Goal: Task Accomplishment & Management: Manage account settings

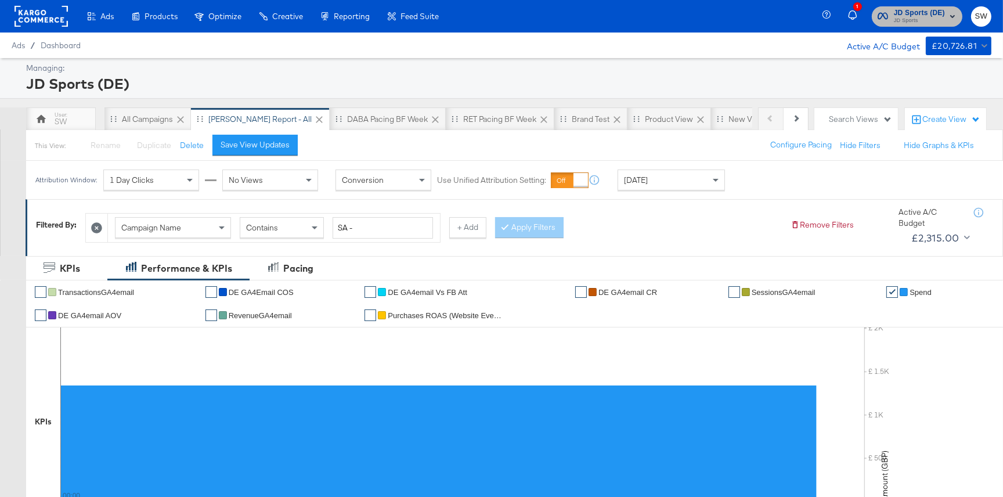
click at [910, 15] on span "JD Sports (DE)" at bounding box center [919, 13] width 51 height 12
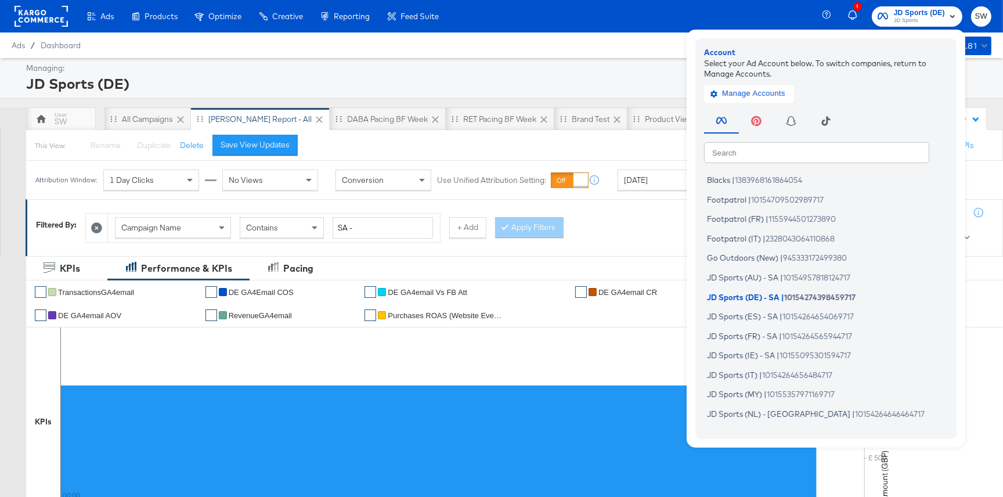
click at [792, 152] on input "text" at bounding box center [816, 152] width 225 height 21
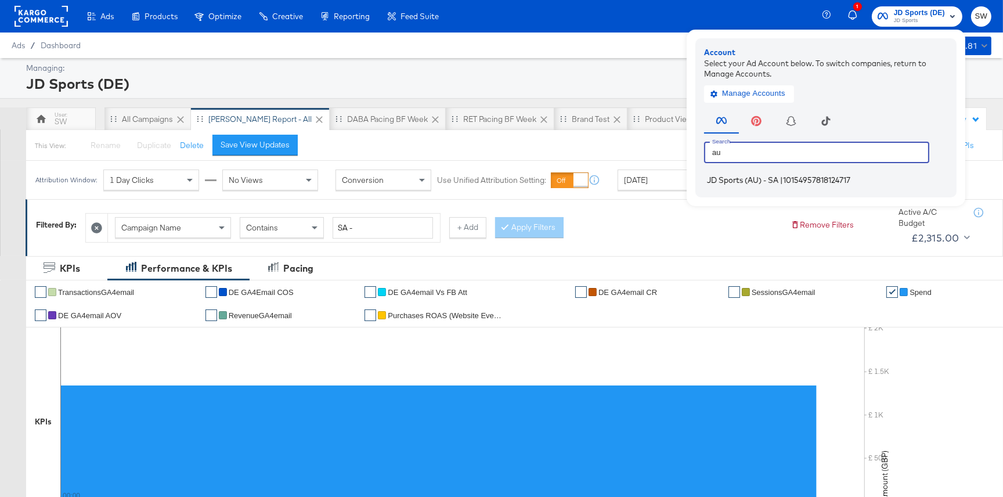
type input "au"
click at [788, 177] on span "10154957818124717" at bounding box center [816, 179] width 67 height 9
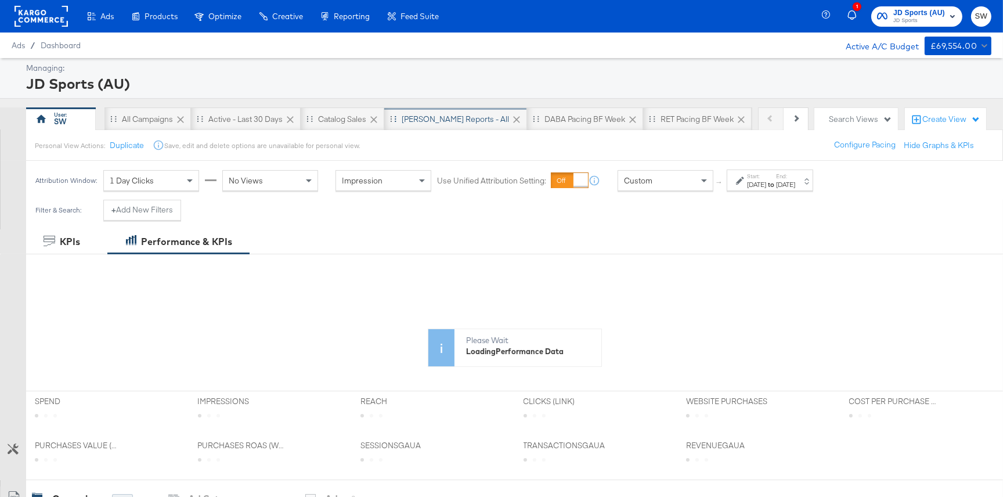
click at [456, 122] on div "SA - JD Reports - All" at bounding box center [455, 119] width 107 height 11
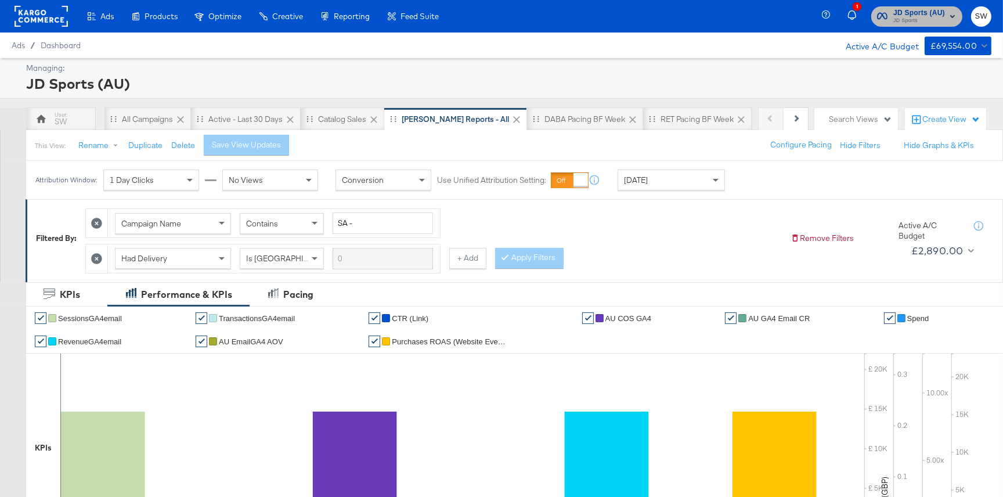
click at [934, 13] on span "JD Sports (AU)" at bounding box center [920, 13] width 52 height 12
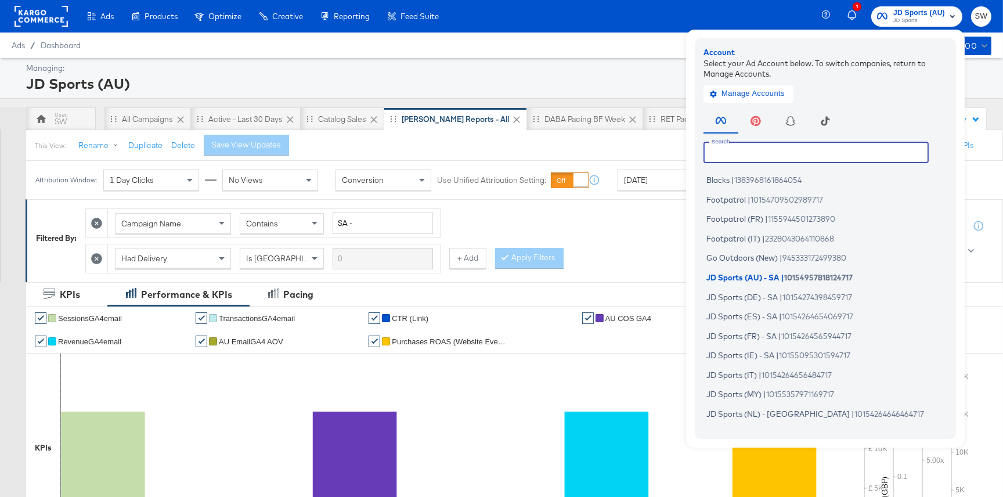
click at [809, 148] on input "text" at bounding box center [816, 152] width 225 height 21
click at [653, 242] on div "Campaign Name Contains SA - Had Delivery Is Greater Than + Add Apply Filters" at bounding box center [433, 238] width 696 height 70
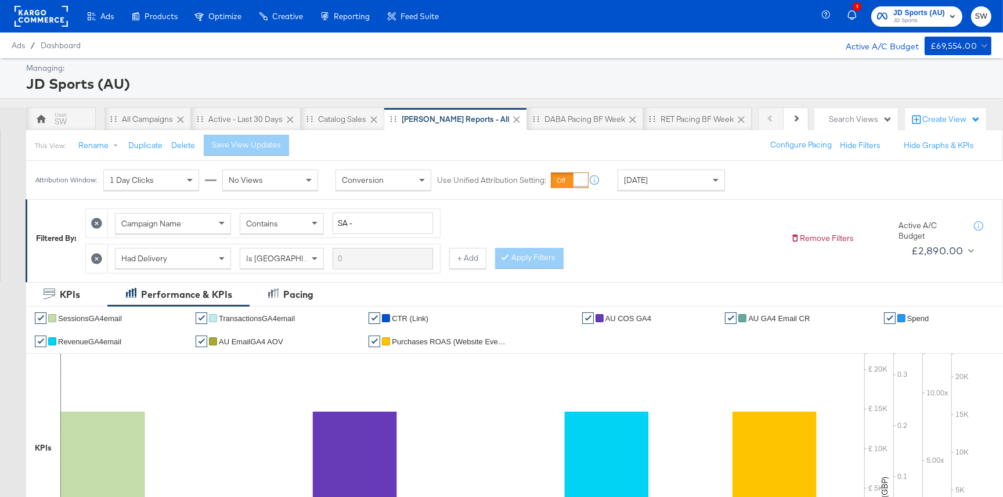
scroll to position [467, 0]
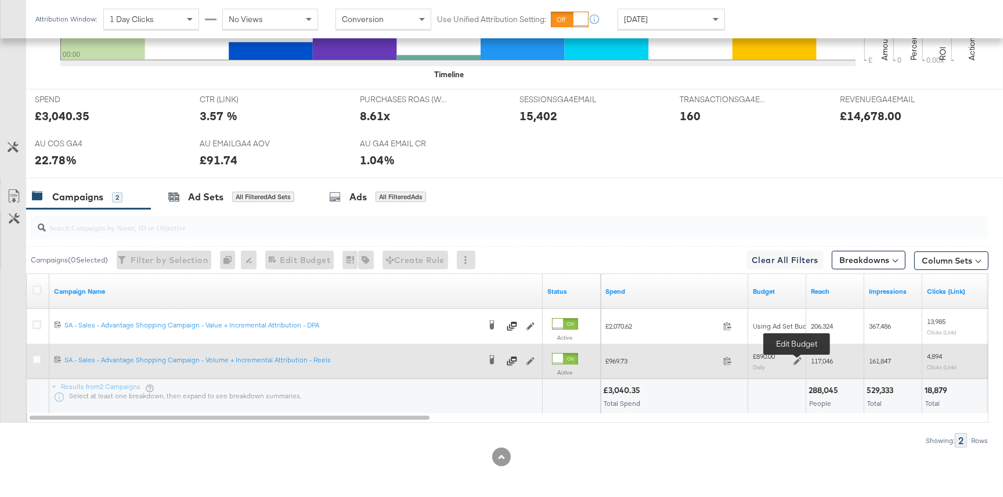
click at [796, 357] on icon at bounding box center [798, 361] width 8 height 8
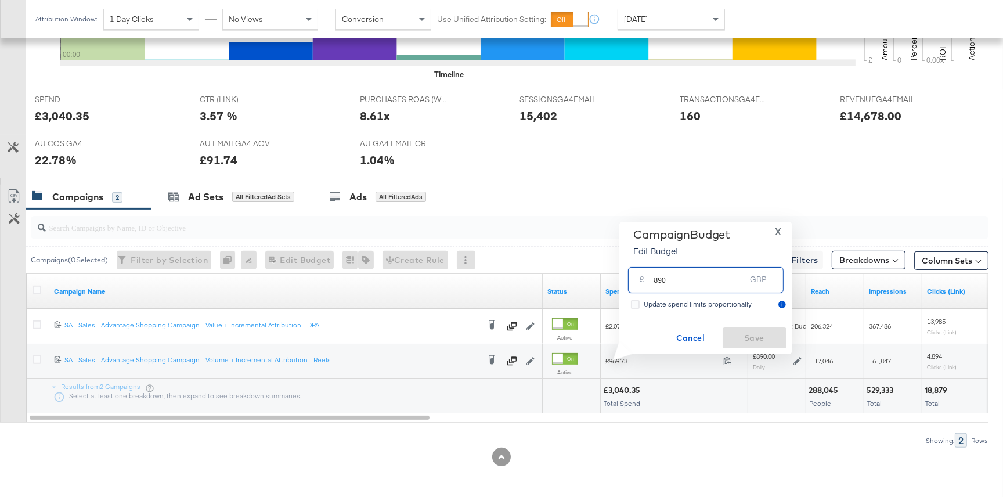
click at [657, 282] on input "890" at bounding box center [700, 275] width 92 height 25
type input "790"
click at [751, 341] on span "Save" at bounding box center [755, 338] width 55 height 15
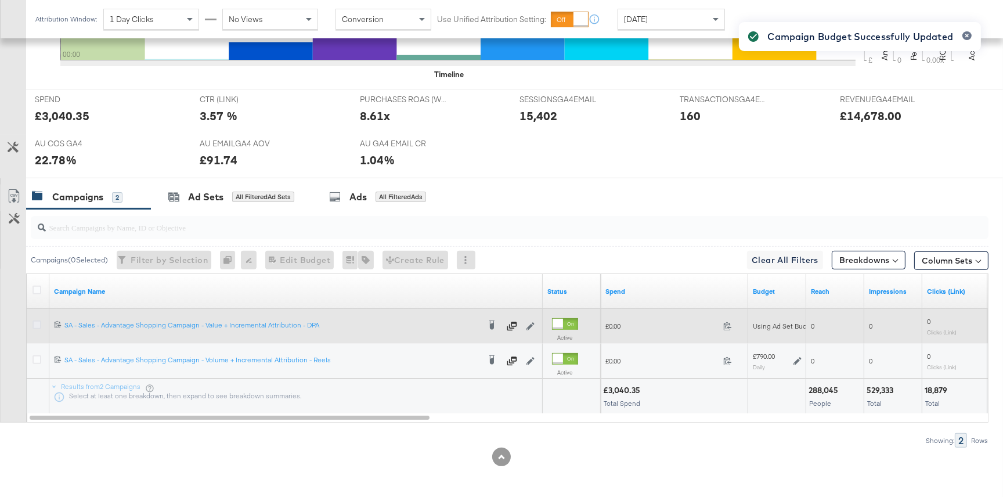
click at [37, 321] on icon at bounding box center [37, 325] width 9 height 9
click at [0, 0] on input "checkbox" at bounding box center [0, 0] width 0 height 0
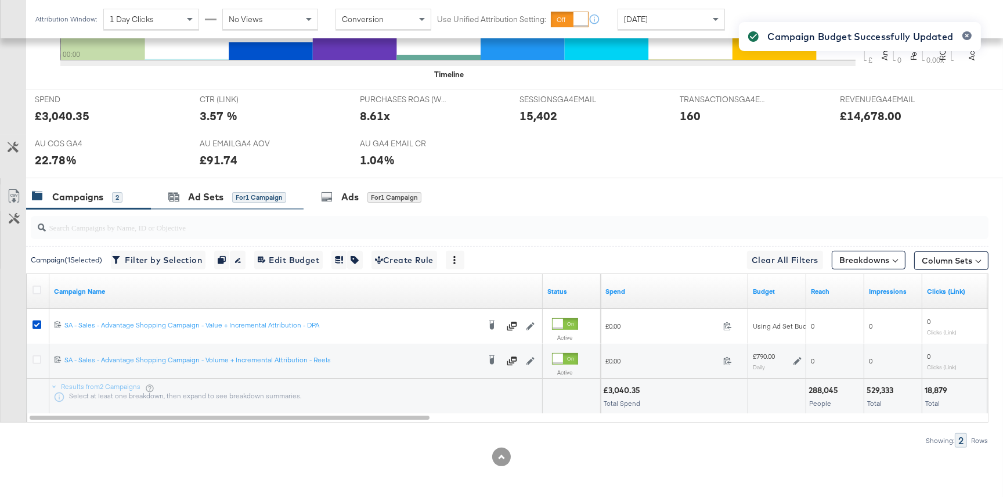
click at [221, 204] on div "Ad Sets for 1 Campaign" at bounding box center [227, 197] width 153 height 25
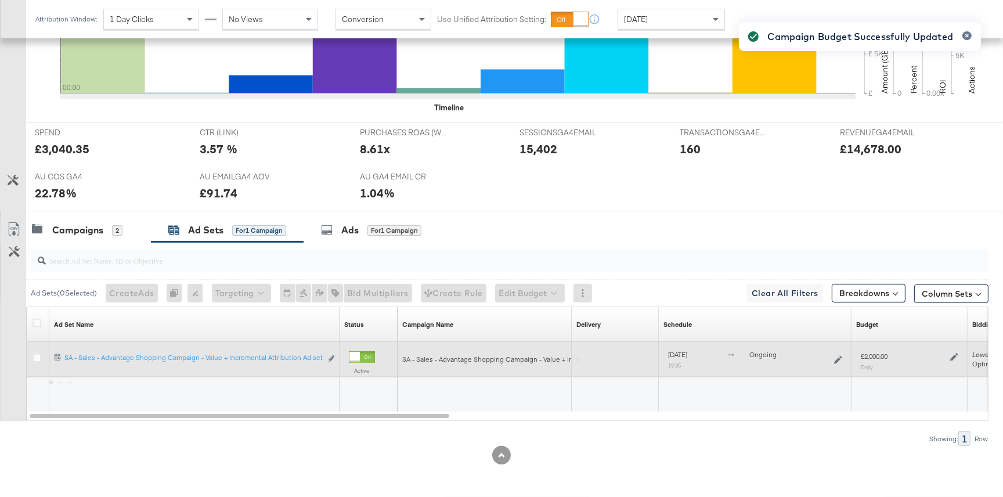
scroll to position [433, 0]
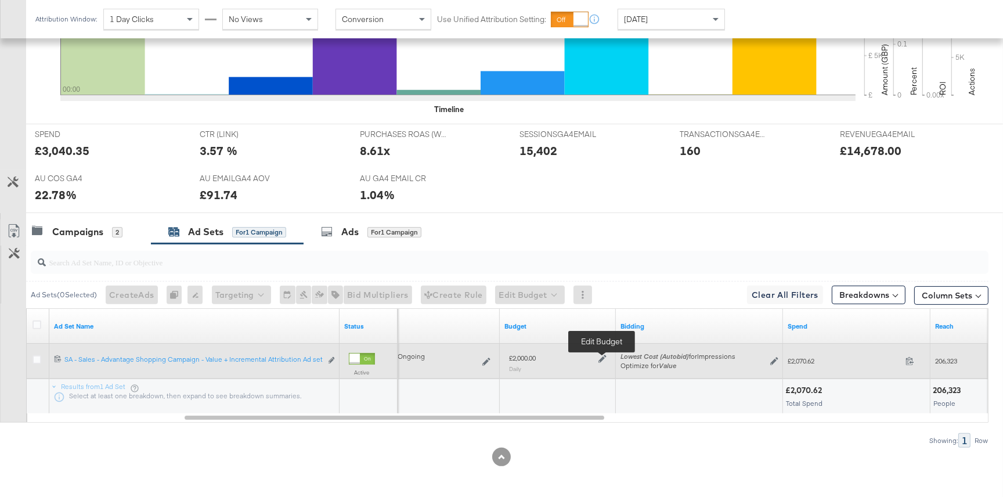
click at [603, 357] on icon at bounding box center [603, 359] width 8 height 8
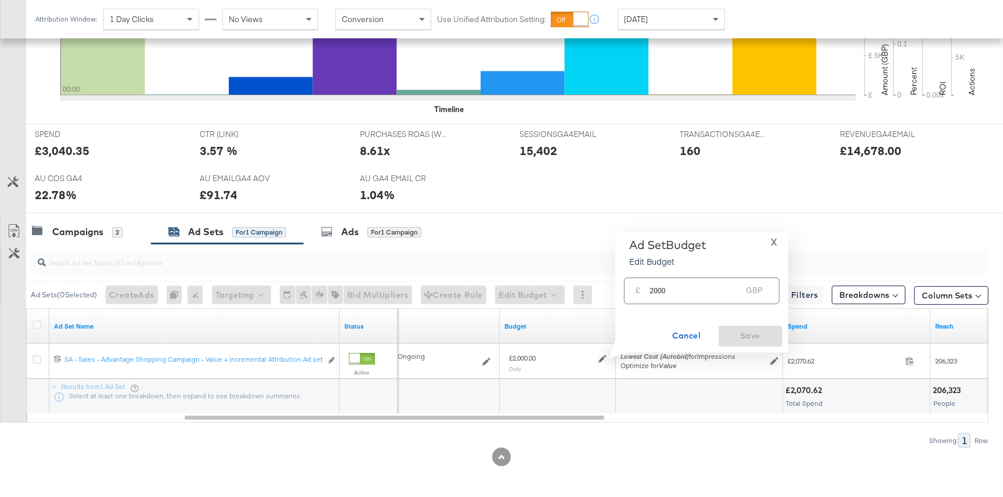
click at [657, 290] on input "2000" at bounding box center [696, 285] width 92 height 25
type input "2100"
click at [736, 334] on span "Save" at bounding box center [751, 336] width 55 height 15
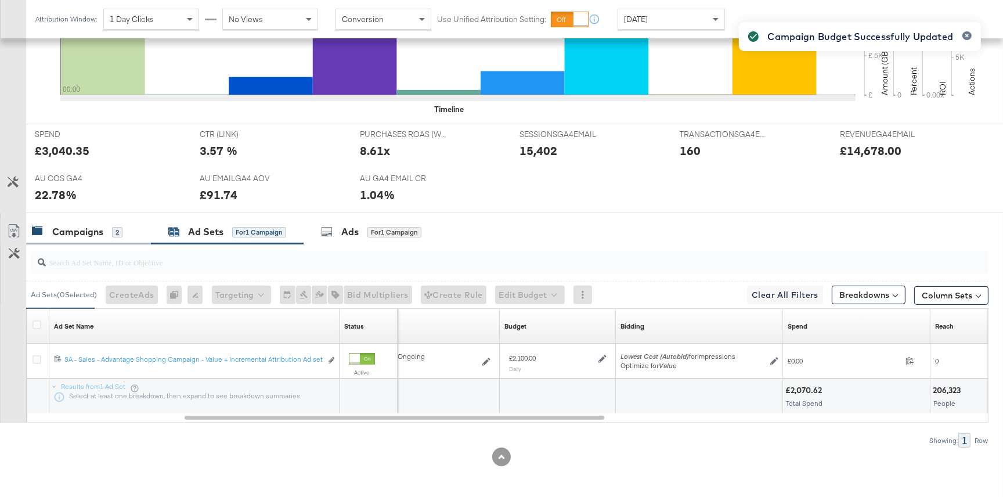
click at [105, 230] on div "Campaigns 2" at bounding box center [77, 231] width 91 height 13
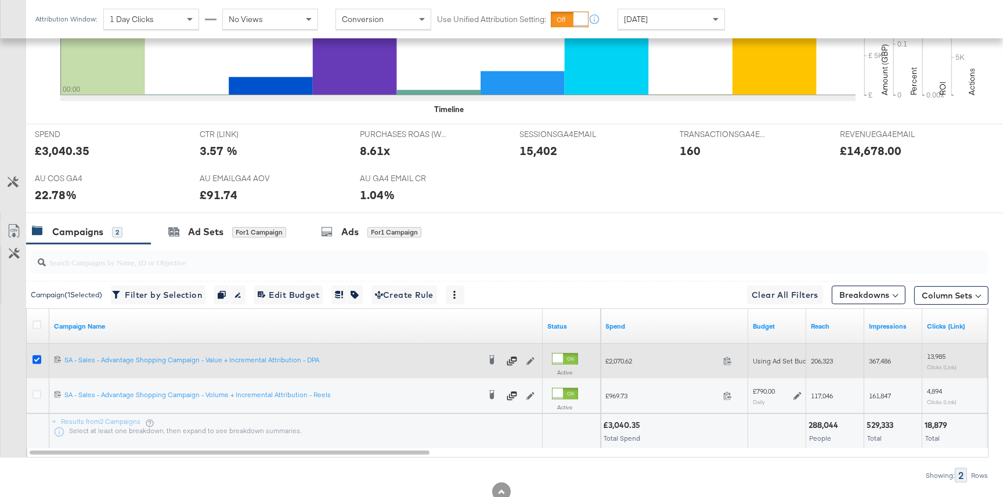
click at [35, 359] on icon at bounding box center [37, 359] width 9 height 9
click at [0, 0] on input "checkbox" at bounding box center [0, 0] width 0 height 0
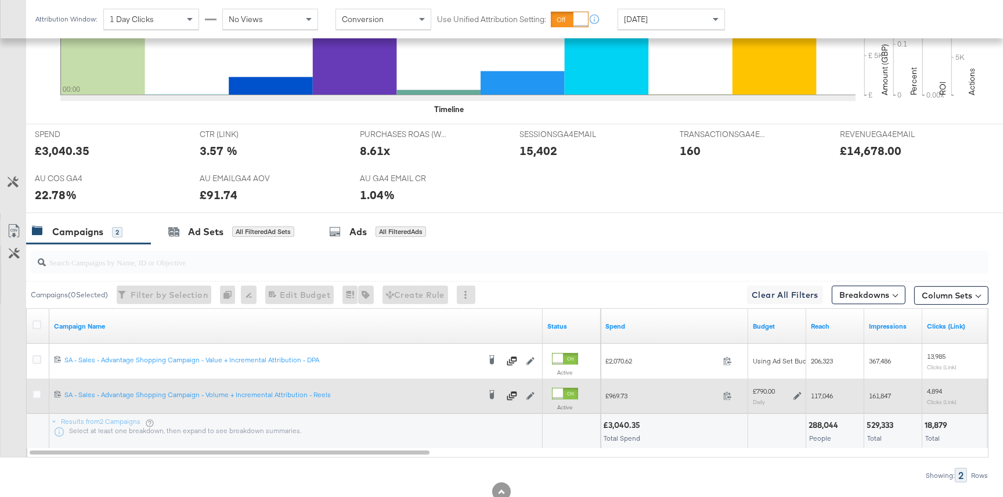
click at [798, 394] on icon at bounding box center [798, 396] width 8 height 8
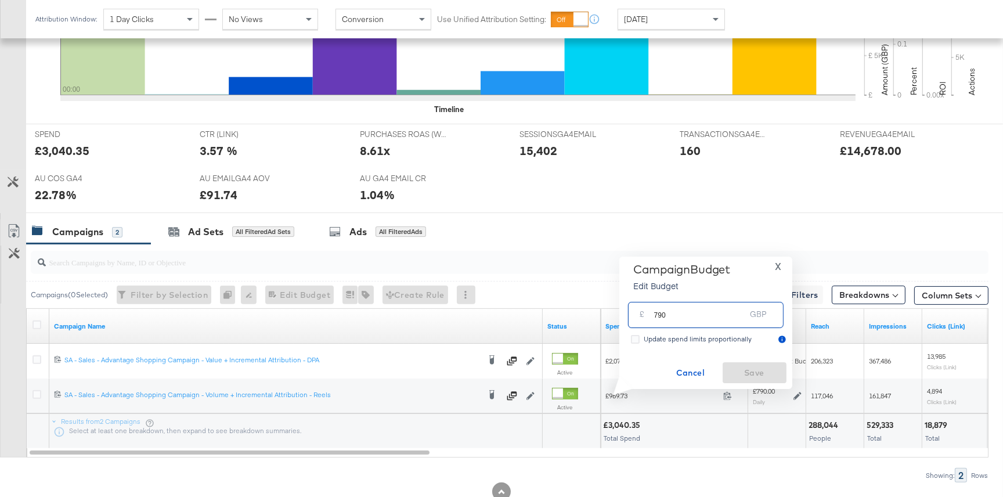
drag, startPoint x: 676, startPoint y: 314, endPoint x: 642, endPoint y: 314, distance: 33.7
click at [642, 314] on div "£ 790 GBP" at bounding box center [706, 315] width 156 height 26
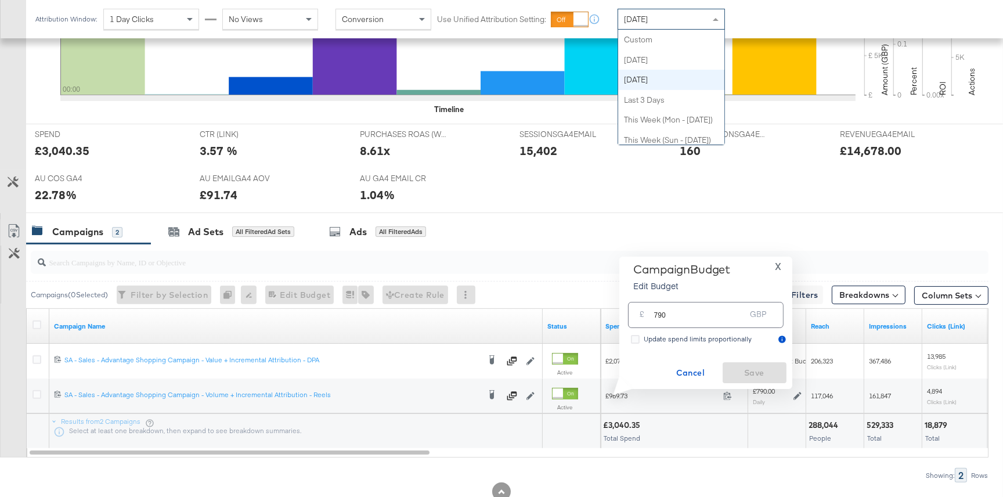
click at [669, 19] on div "[DATE]" at bounding box center [671, 19] width 106 height 20
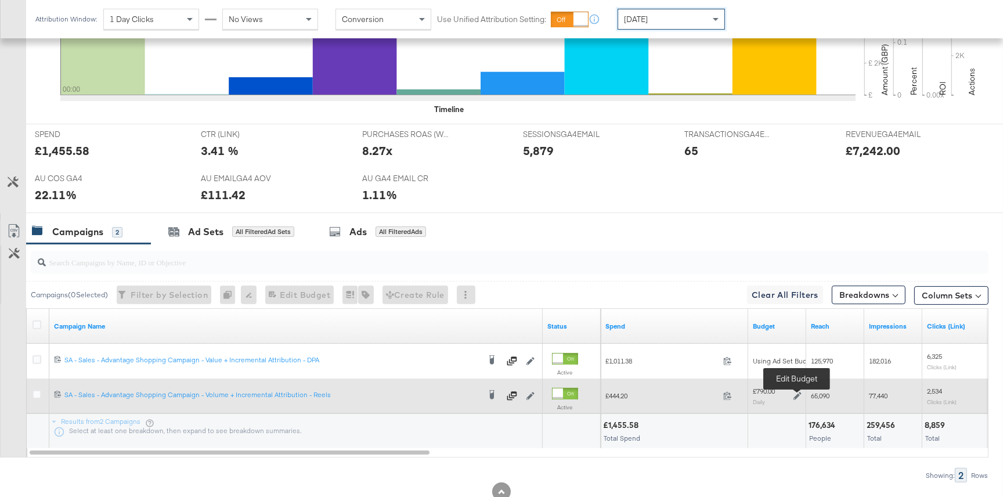
click at [797, 394] on icon at bounding box center [798, 396] width 8 height 8
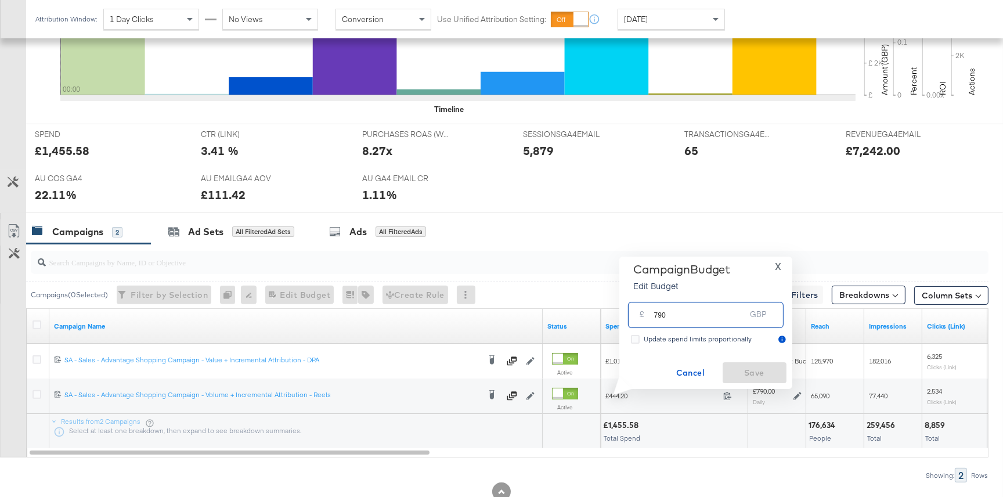
drag, startPoint x: 676, startPoint y: 315, endPoint x: 658, endPoint y: 315, distance: 17.4
click at [658, 315] on input "790" at bounding box center [700, 310] width 92 height 25
type input "700"
click at [752, 370] on span "Save" at bounding box center [755, 373] width 55 height 15
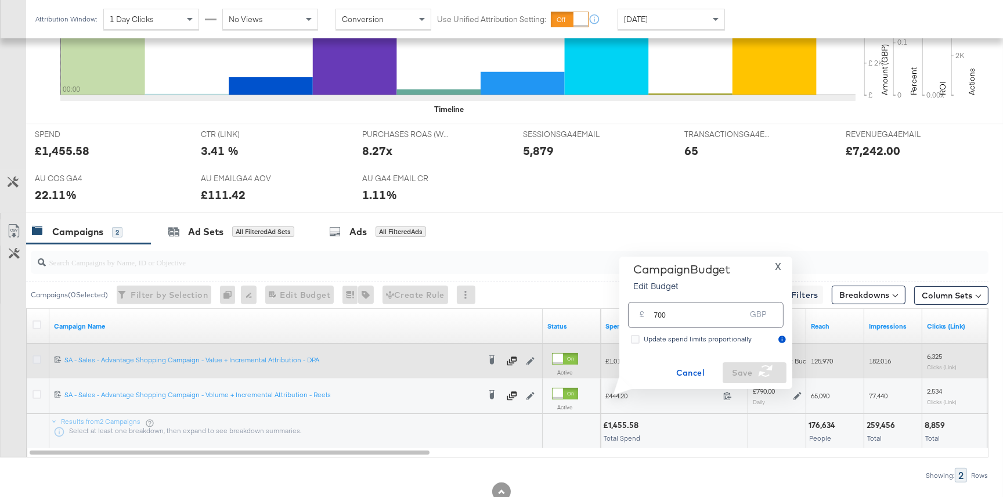
click at [38, 358] on icon at bounding box center [37, 359] width 9 height 9
click at [0, 0] on input "checkbox" at bounding box center [0, 0] width 0 height 0
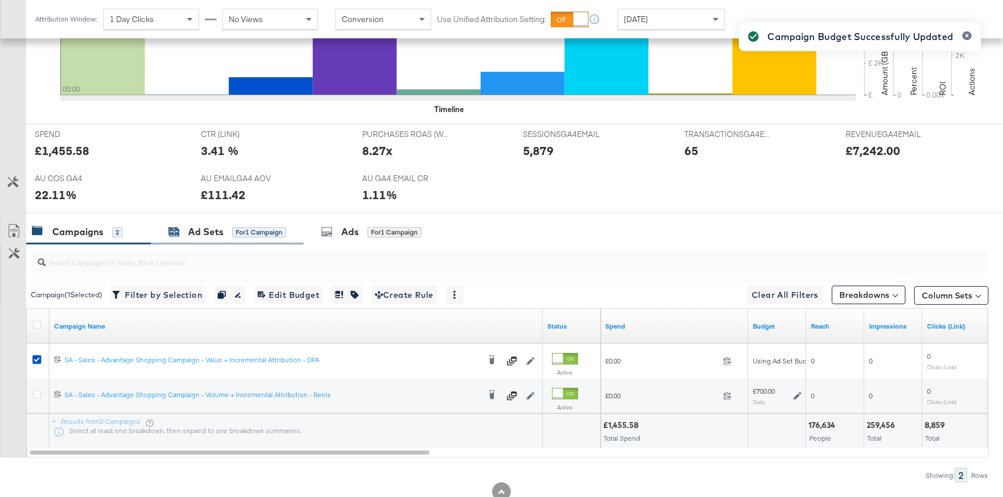
click at [242, 236] on div "Ad Sets for 1 Campaign" at bounding box center [227, 231] width 118 height 13
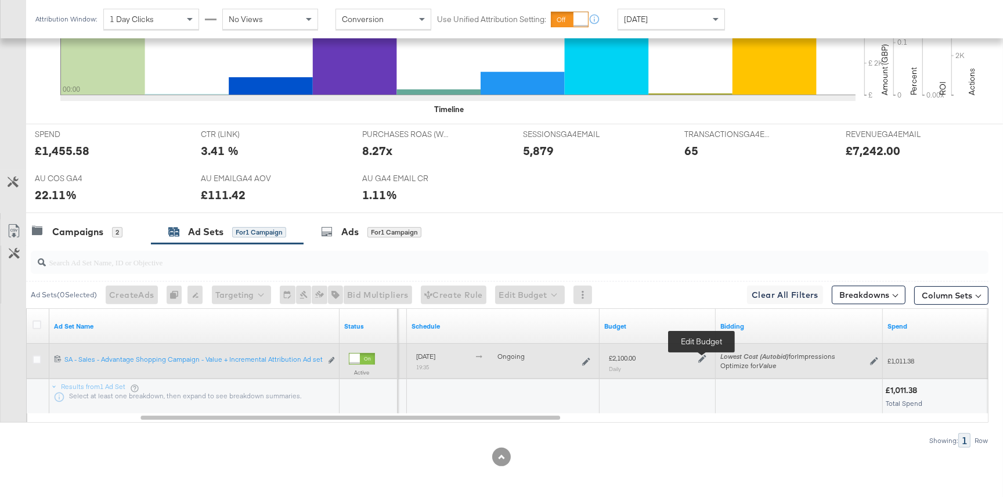
click at [703, 358] on icon at bounding box center [703, 359] width 8 height 8
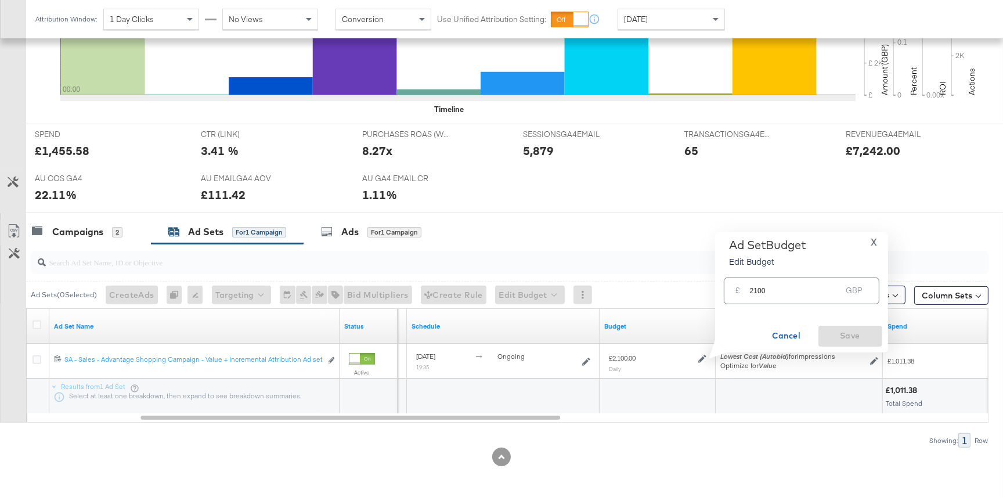
click at [761, 291] on input "2100" at bounding box center [796, 285] width 92 height 25
type input "2190"
click at [841, 339] on span "Save" at bounding box center [850, 336] width 55 height 15
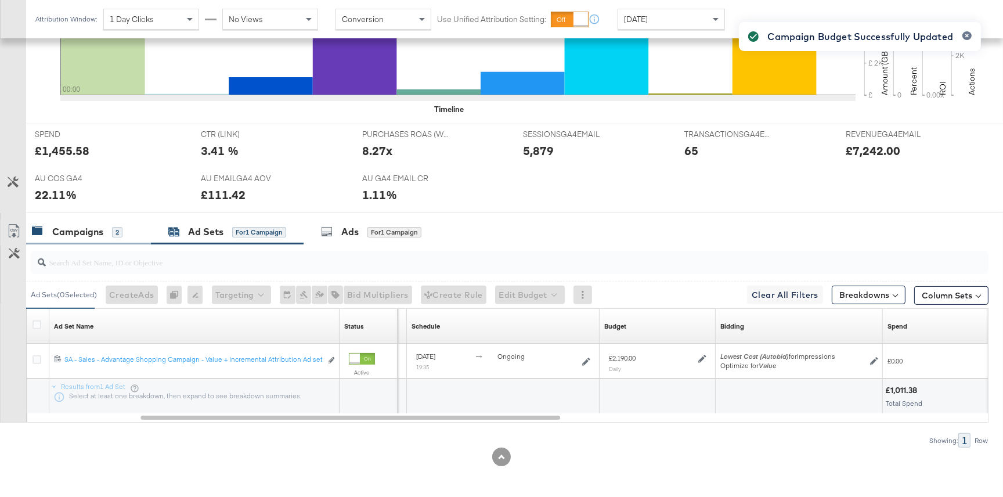
click at [71, 231] on div "Campaigns" at bounding box center [77, 231] width 51 height 13
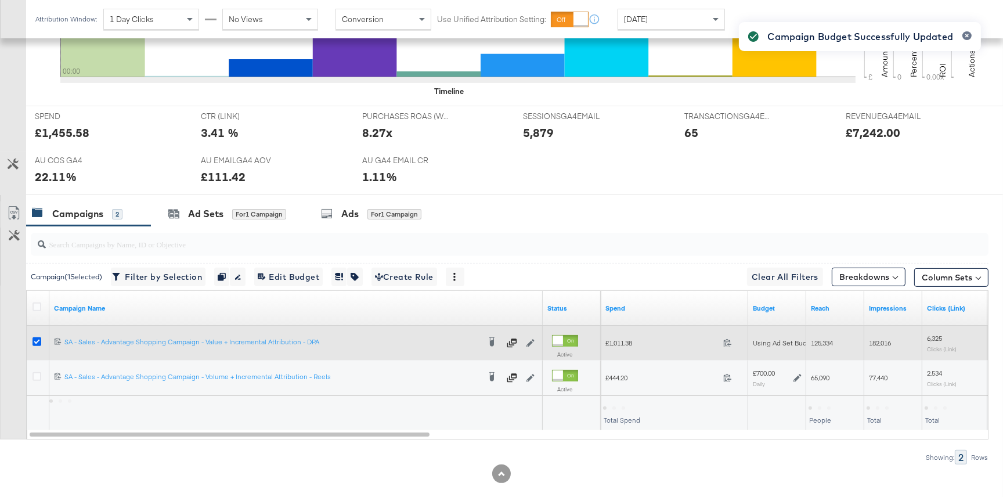
click at [36, 340] on icon at bounding box center [37, 341] width 9 height 9
click at [0, 0] on input "checkbox" at bounding box center [0, 0] width 0 height 0
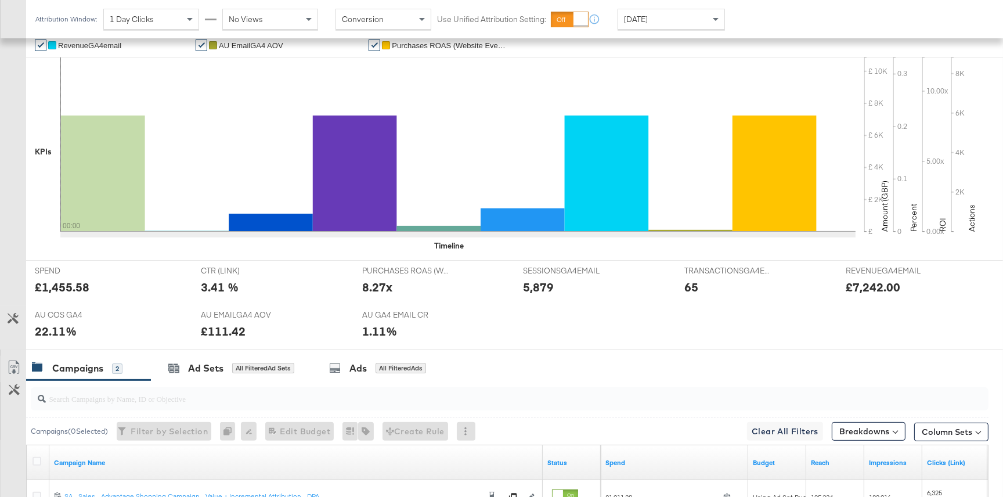
scroll to position [0, 0]
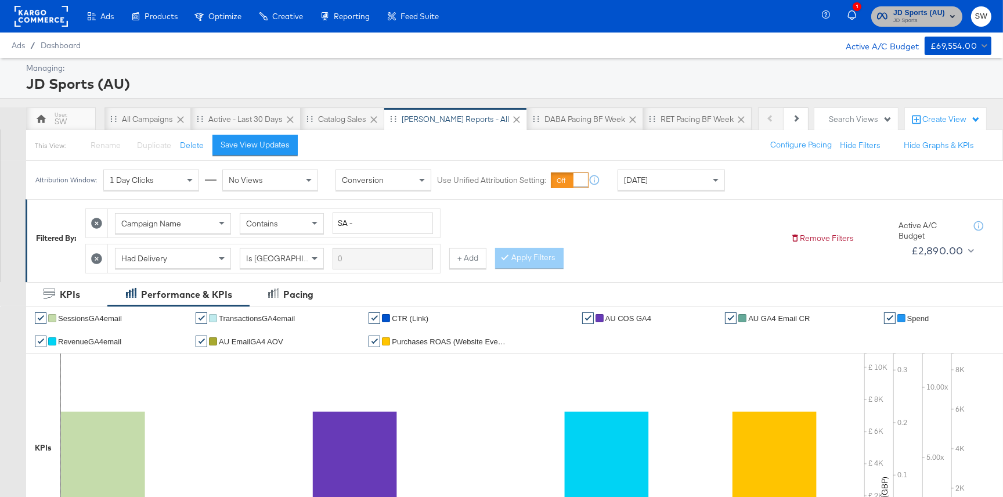
click at [924, 10] on span "JD Sports (AU)" at bounding box center [920, 13] width 52 height 12
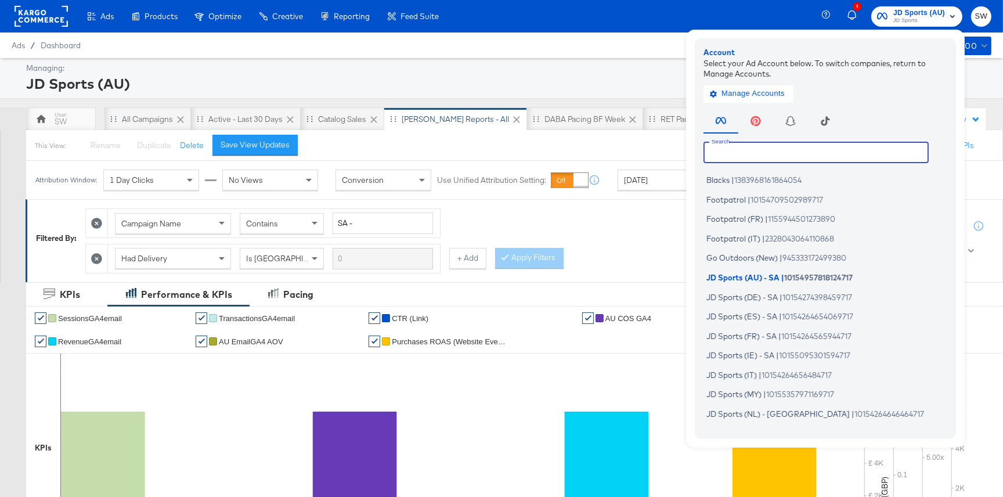
click at [829, 153] on input "text" at bounding box center [816, 152] width 225 height 21
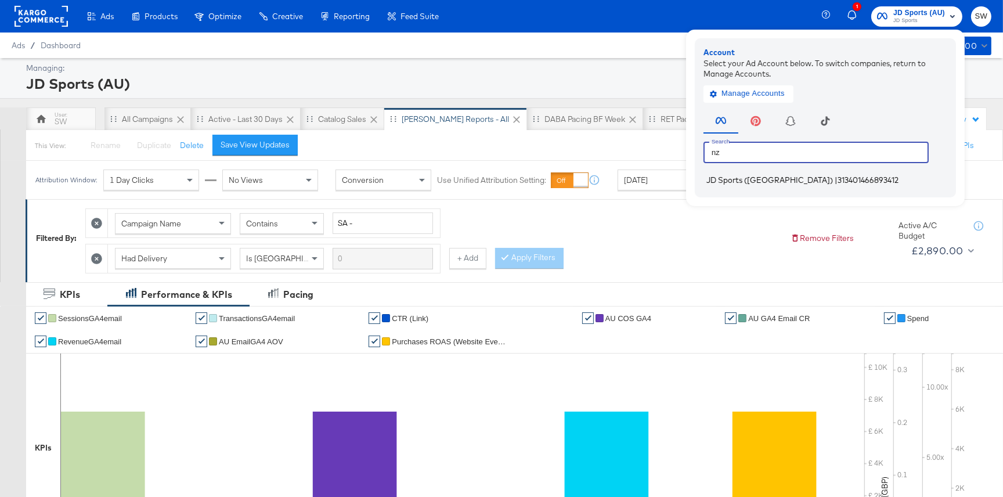
type input "nz"
click at [838, 177] on span "313401466893412" at bounding box center [868, 179] width 61 height 9
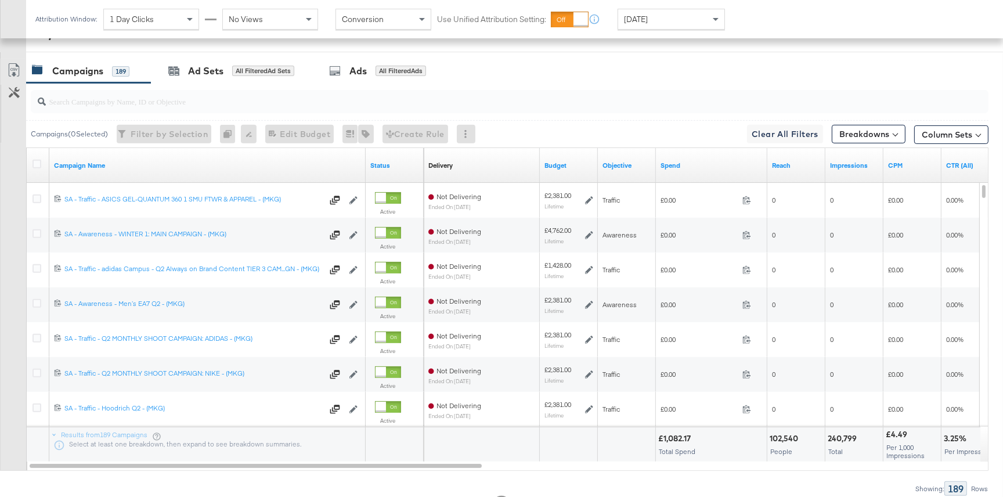
scroll to position [571, 0]
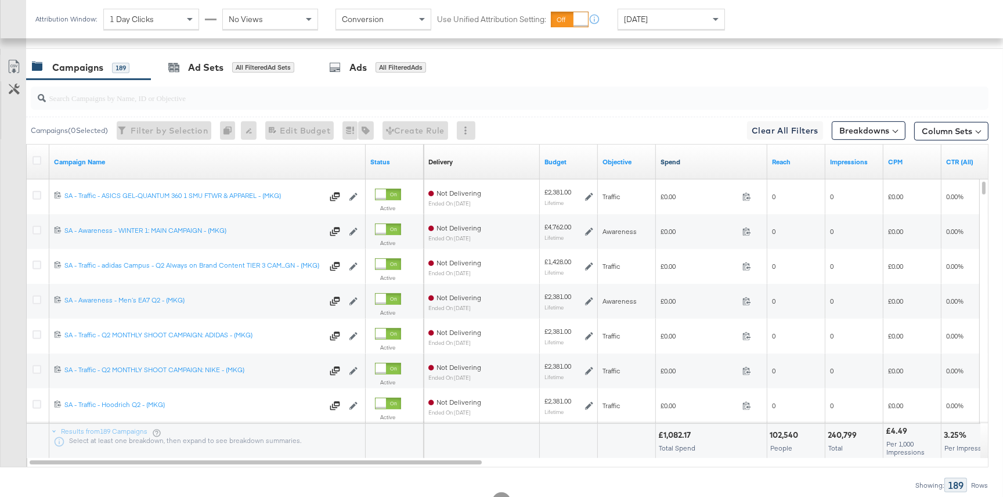
click at [672, 160] on link "Spend" at bounding box center [712, 161] width 102 height 9
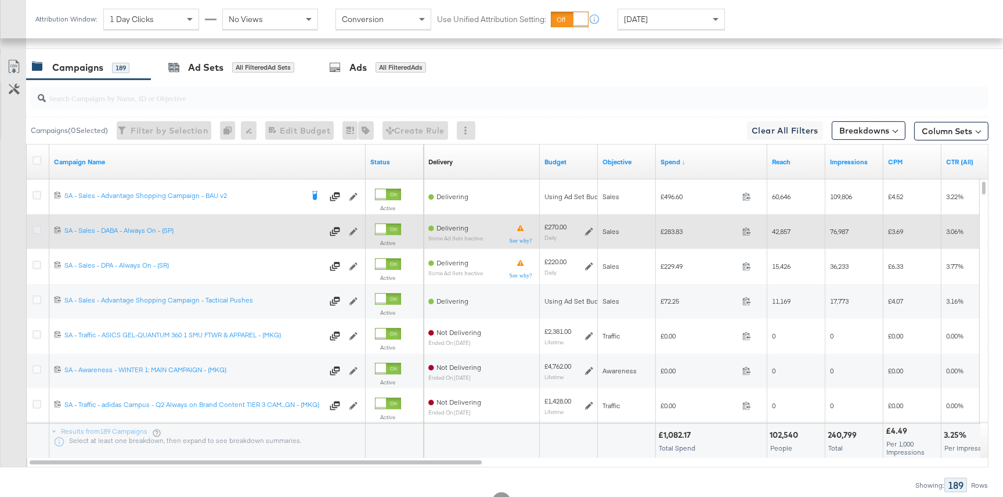
click at [40, 228] on icon at bounding box center [37, 230] width 9 height 9
click at [0, 0] on input "checkbox" at bounding box center [0, 0] width 0 height 0
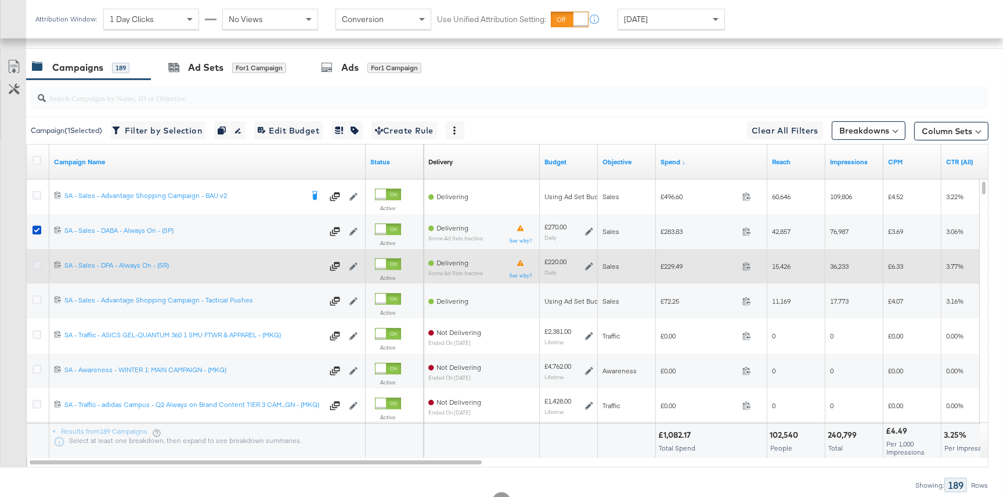
click at [37, 265] on icon at bounding box center [37, 265] width 9 height 9
click at [0, 0] on input "checkbox" at bounding box center [0, 0] width 0 height 0
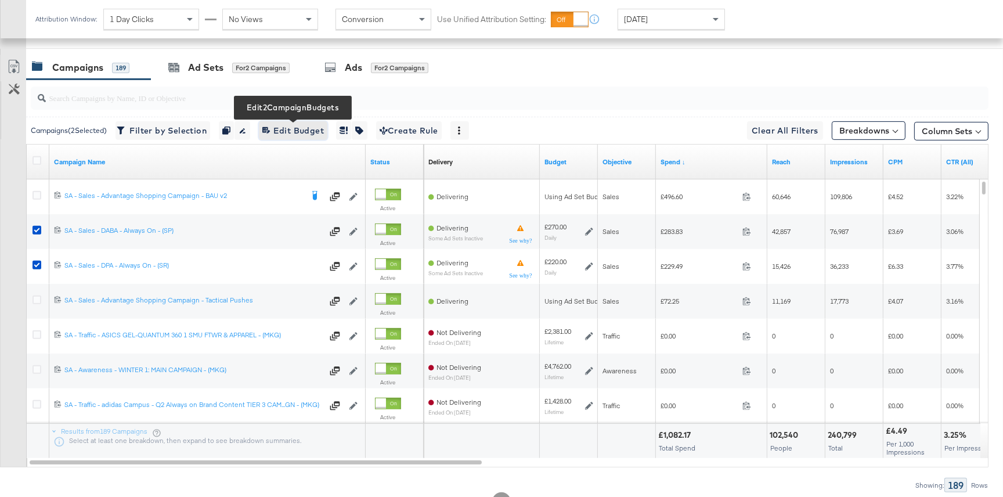
click at [312, 131] on span "Edit 2 Campaign Budgets Edit Budget" at bounding box center [293, 131] width 62 height 15
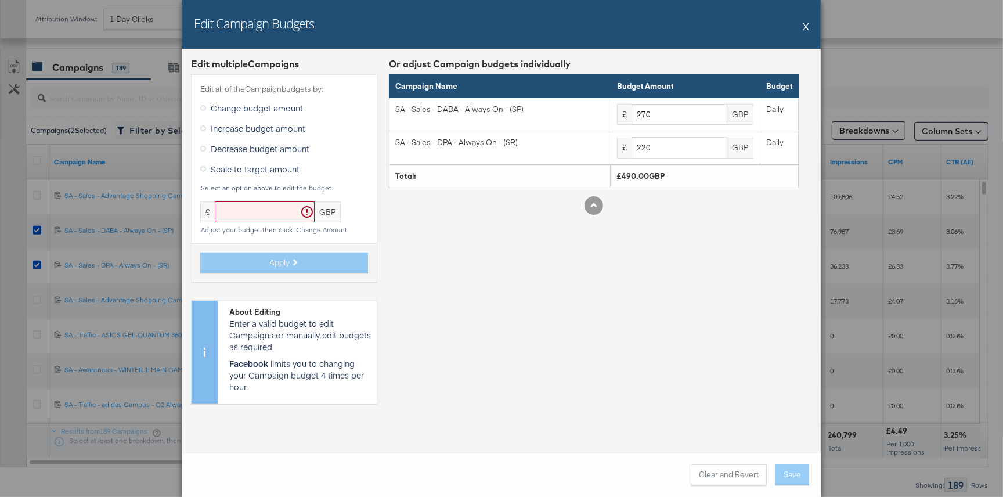
click at [206, 147] on icon at bounding box center [203, 149] width 6 height 6
click at [0, 0] on input "Decrease budget amount" at bounding box center [0, 0] width 0 height 0
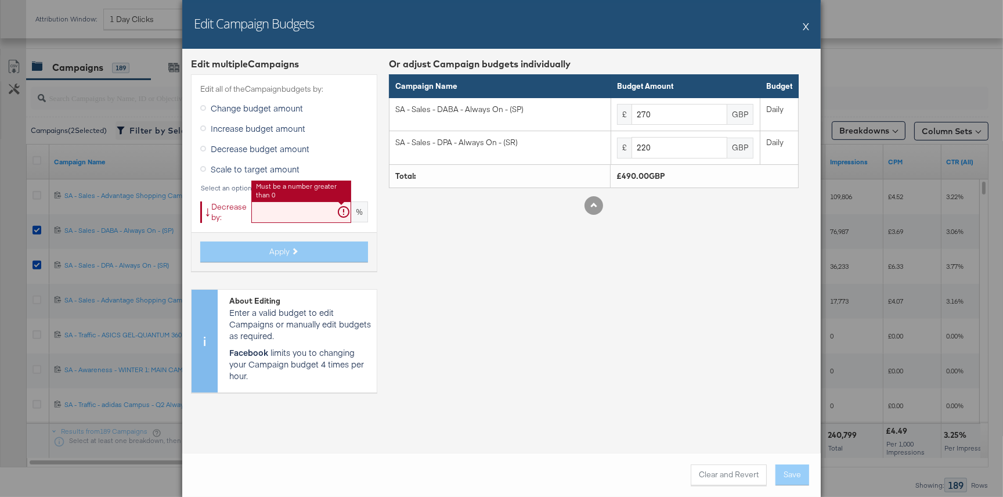
click at [271, 213] on input "text" at bounding box center [301, 211] width 100 height 21
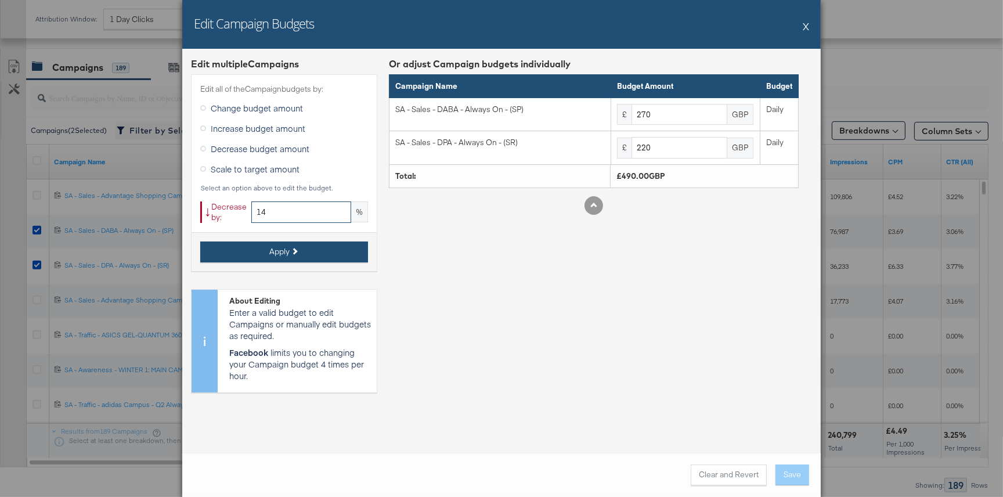
type input "14"
click at [333, 249] on button "Apply" at bounding box center [284, 252] width 168 height 21
type input "232.2"
type input "189.2"
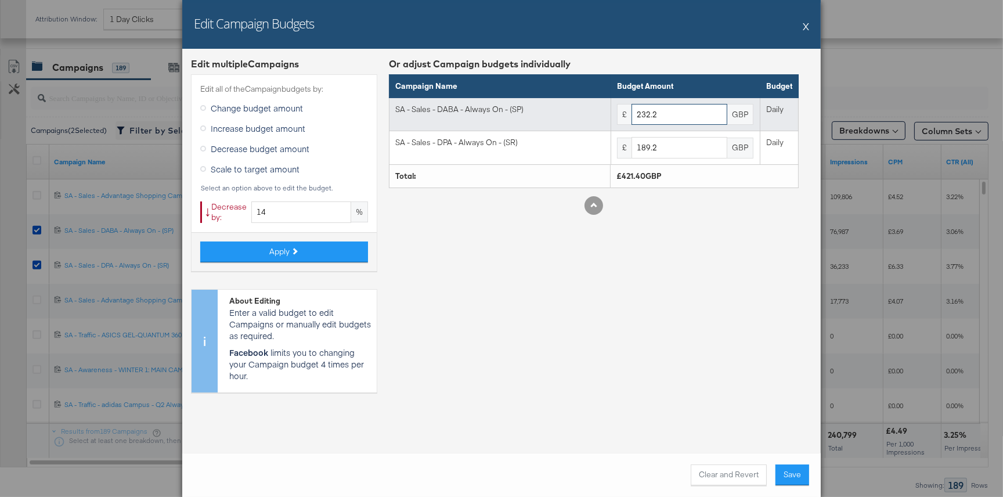
click at [663, 115] on input "232.2" at bounding box center [680, 114] width 96 height 21
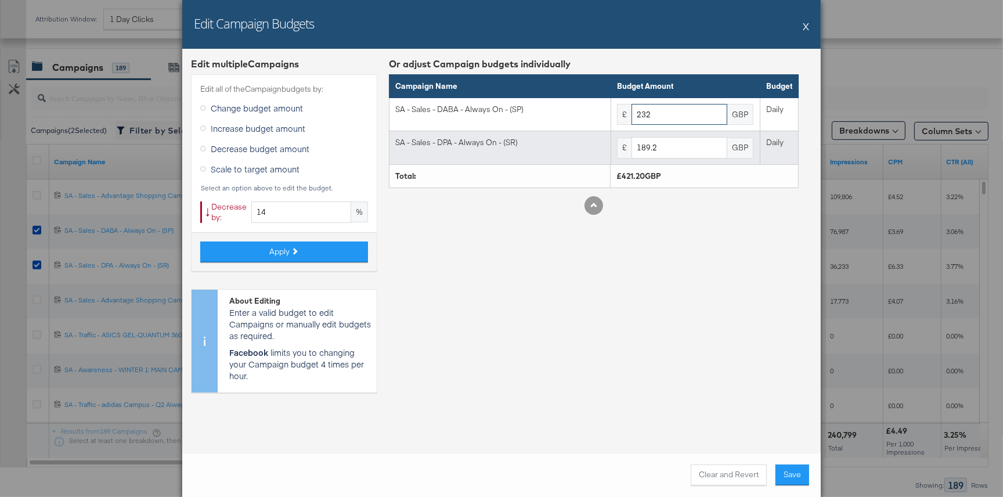
type input "232"
click at [659, 152] on input "189.2" at bounding box center [680, 147] width 96 height 21
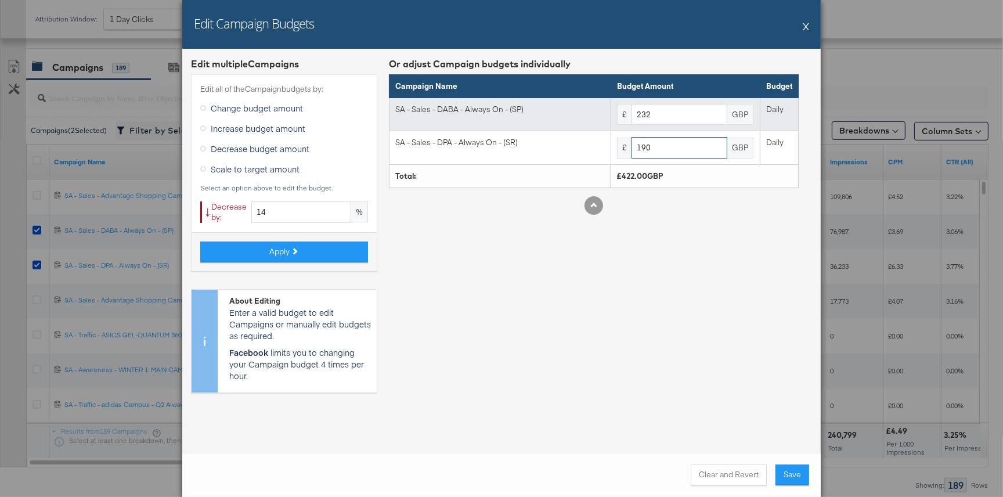
type input "190"
click at [676, 118] on input "232" at bounding box center [680, 114] width 96 height 21
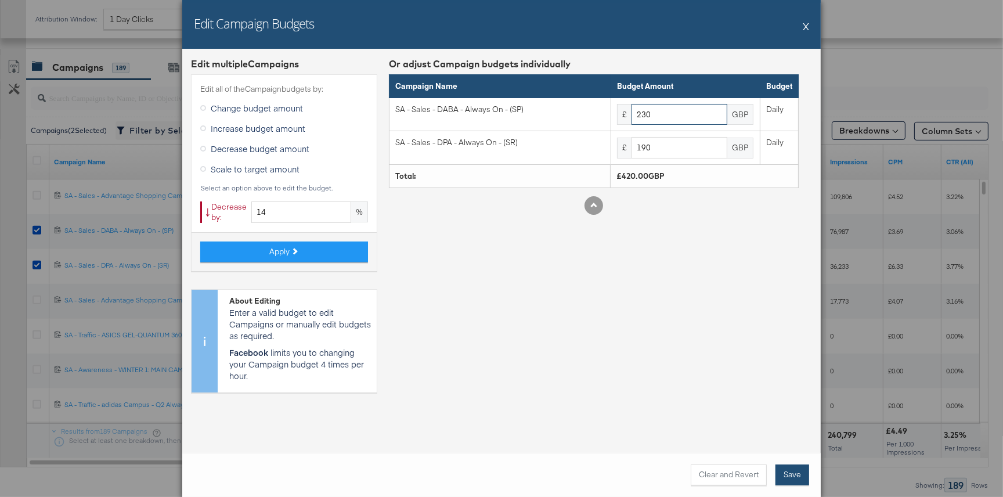
type input "230"
click at [789, 477] on button "Save" at bounding box center [793, 475] width 34 height 21
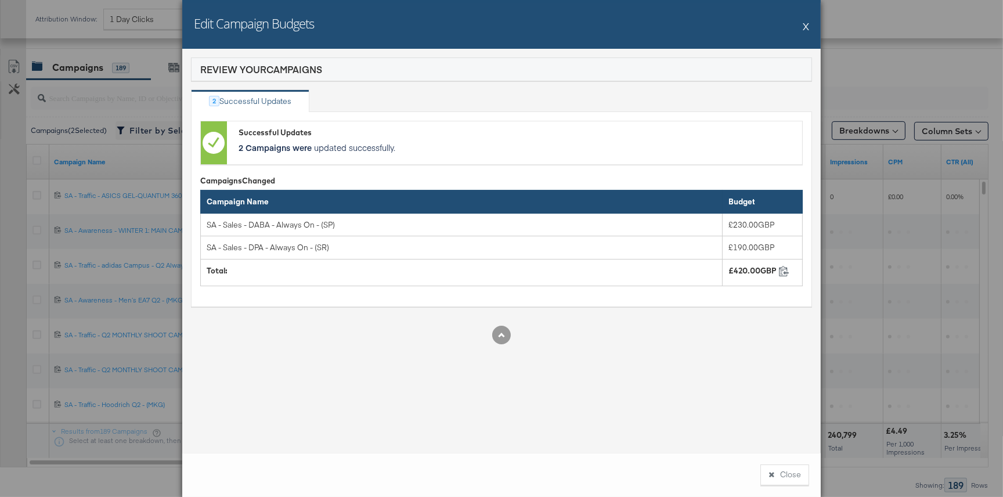
click at [786, 474] on button "Close" at bounding box center [785, 475] width 49 height 21
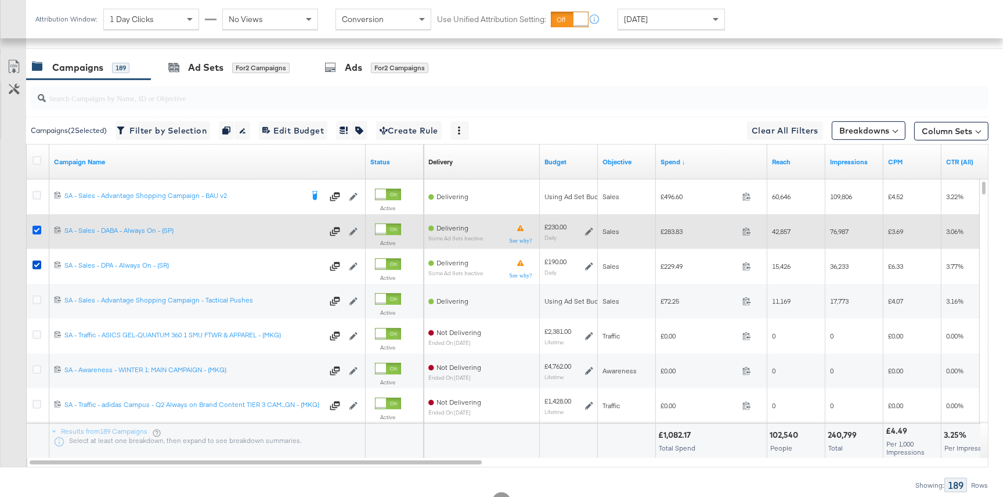
click at [35, 226] on icon at bounding box center [37, 230] width 9 height 9
click at [0, 0] on input "checkbox" at bounding box center [0, 0] width 0 height 0
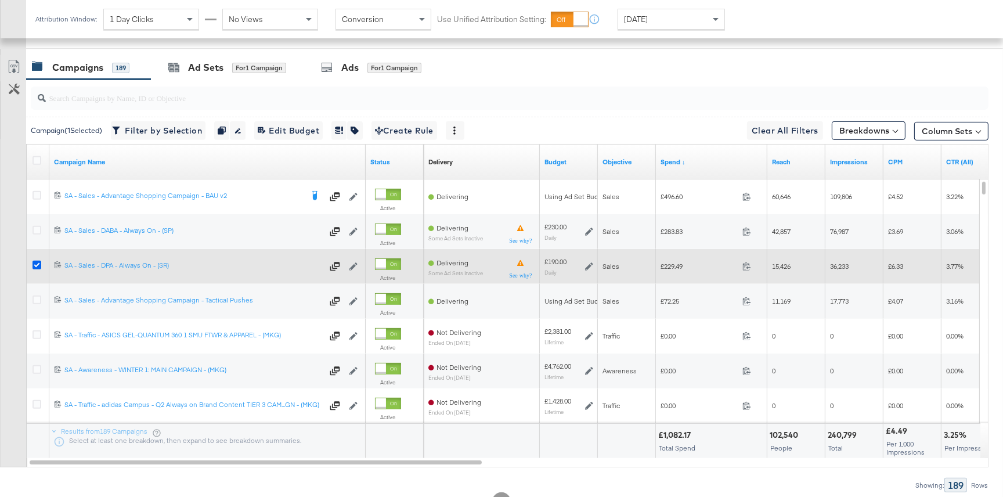
click at [37, 261] on icon at bounding box center [37, 265] width 9 height 9
click at [0, 0] on input "checkbox" at bounding box center [0, 0] width 0 height 0
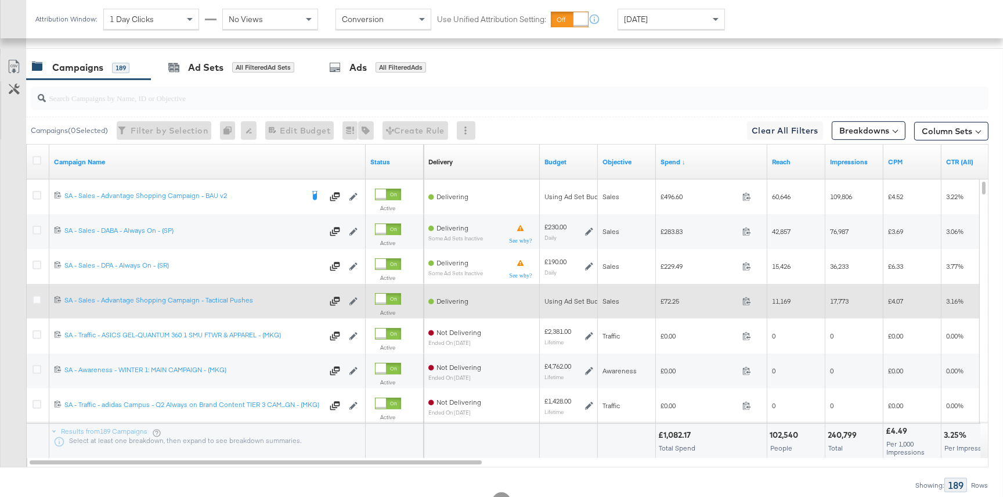
click at [36, 297] on icon at bounding box center [37, 300] width 9 height 9
click at [0, 0] on input "checkbox" at bounding box center [0, 0] width 0 height 0
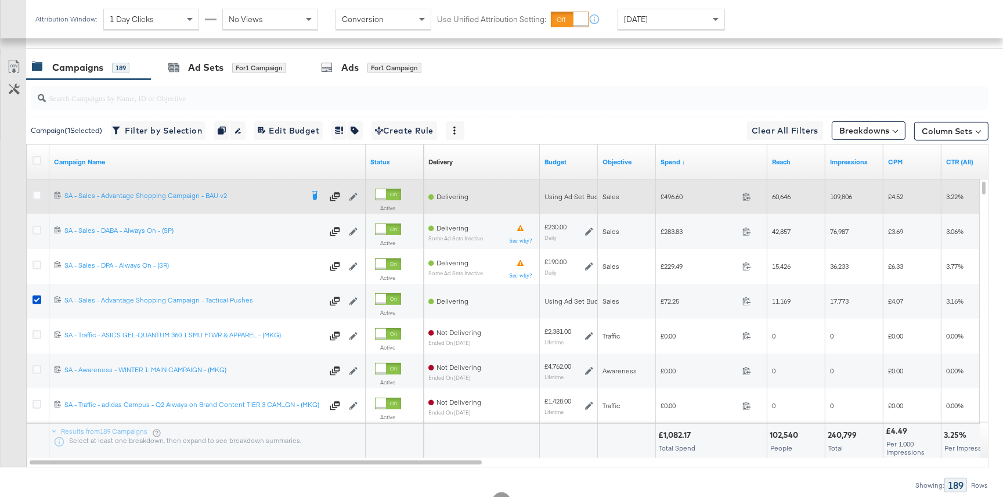
drag, startPoint x: 37, startPoint y: 195, endPoint x: 42, endPoint y: 192, distance: 6.0
click at [38, 195] on icon at bounding box center [37, 195] width 9 height 9
click at [0, 0] on input "checkbox" at bounding box center [0, 0] width 0 height 0
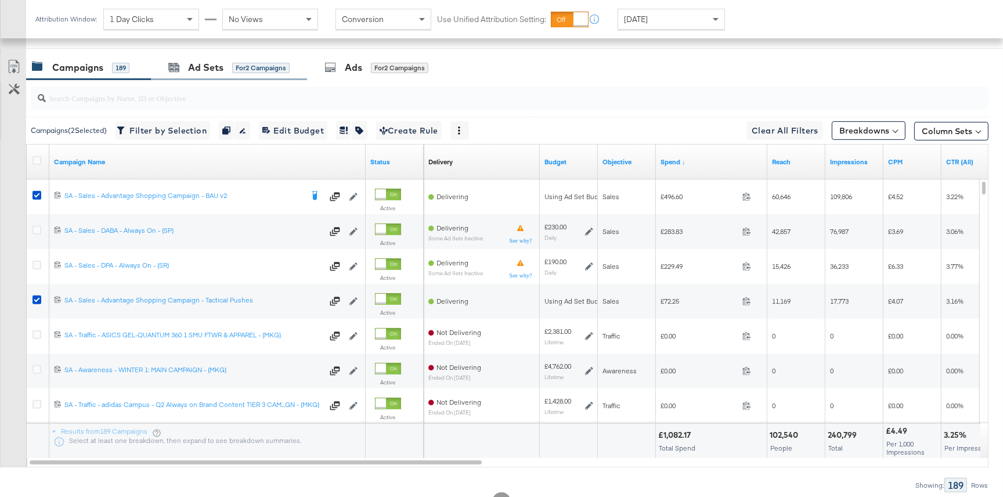
click at [198, 75] on div "Ad Sets for 2 Campaigns" at bounding box center [229, 67] width 156 height 25
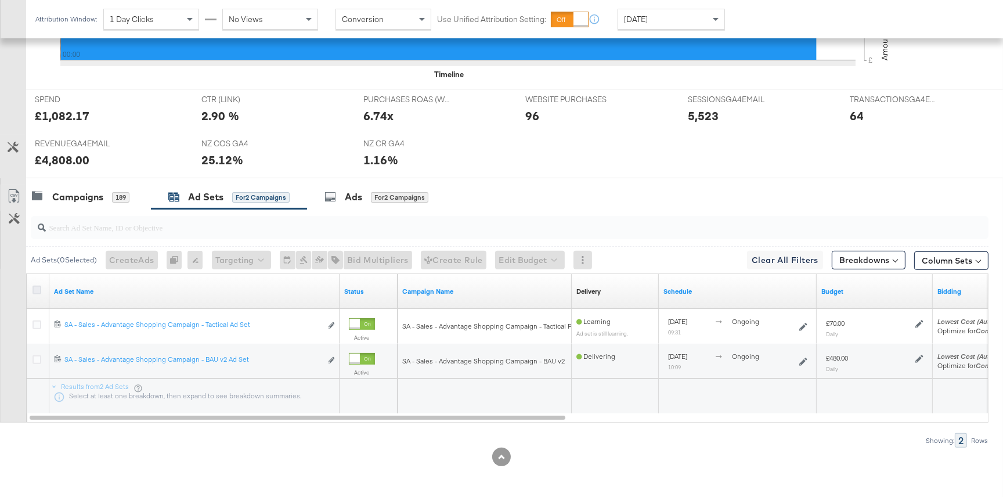
click at [39, 288] on icon at bounding box center [37, 290] width 9 height 9
click at [0, 0] on input "checkbox" at bounding box center [0, 0] width 0 height 0
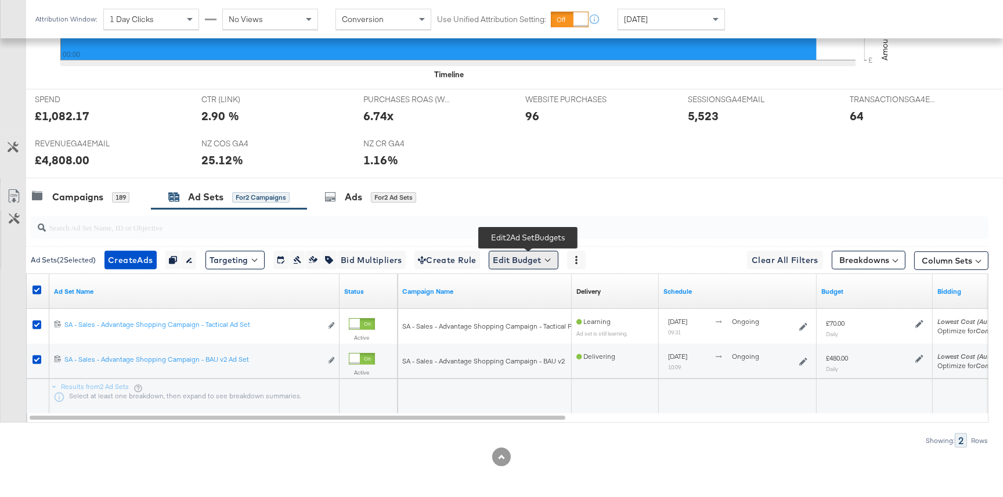
click at [526, 255] on button "Edit Budget" at bounding box center [524, 260] width 70 height 19
click at [521, 293] on span "Edit Ad Set Budget" at bounding box center [527, 290] width 66 height 15
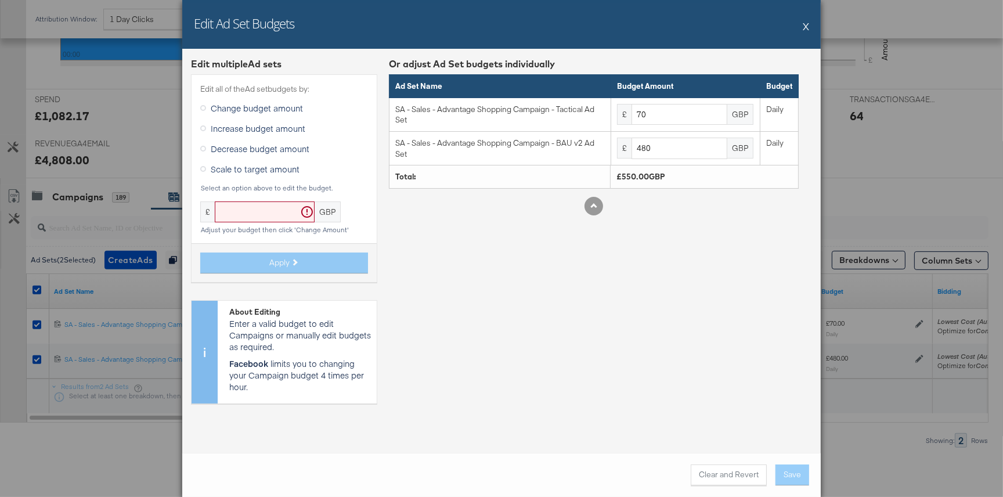
click at [203, 148] on icon at bounding box center [203, 149] width 6 height 6
click at [0, 0] on input "Decrease budget amount" at bounding box center [0, 0] width 0 height 0
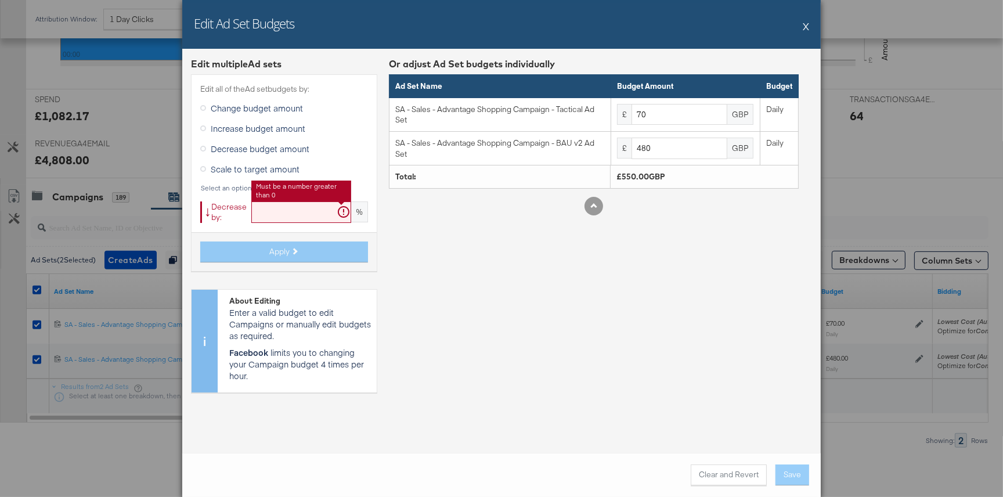
click at [271, 210] on input "text" at bounding box center [301, 211] width 100 height 21
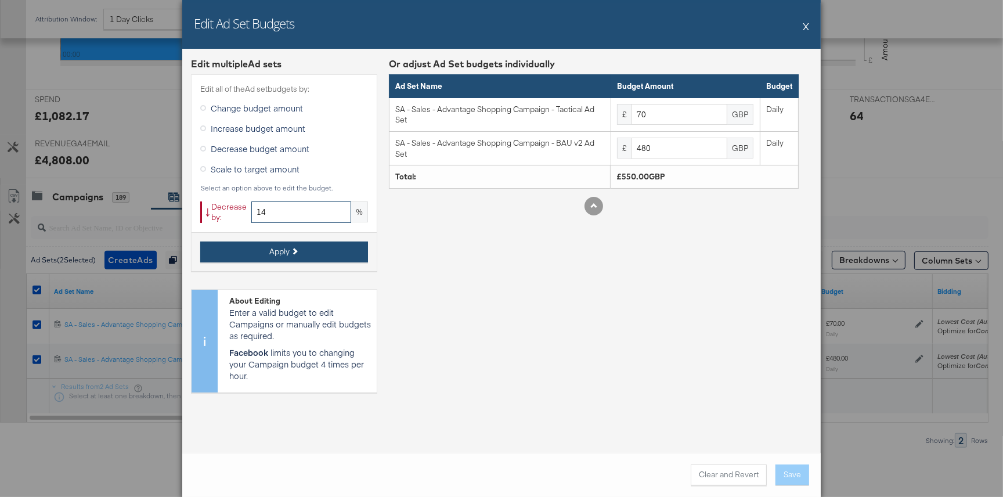
type input "14"
click at [282, 254] on span "Apply" at bounding box center [279, 251] width 20 height 11
type input "60.2"
type input "412.8"
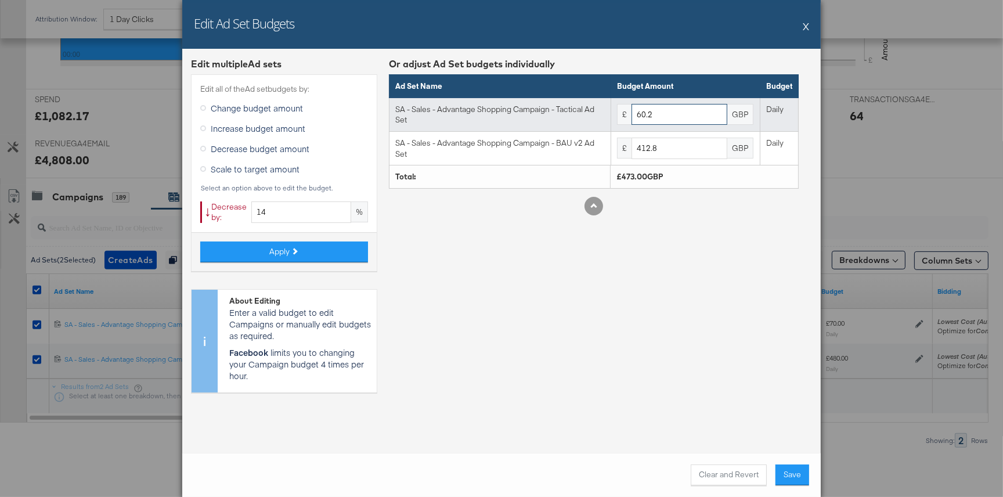
click at [681, 124] on input "60.2" at bounding box center [680, 114] width 96 height 21
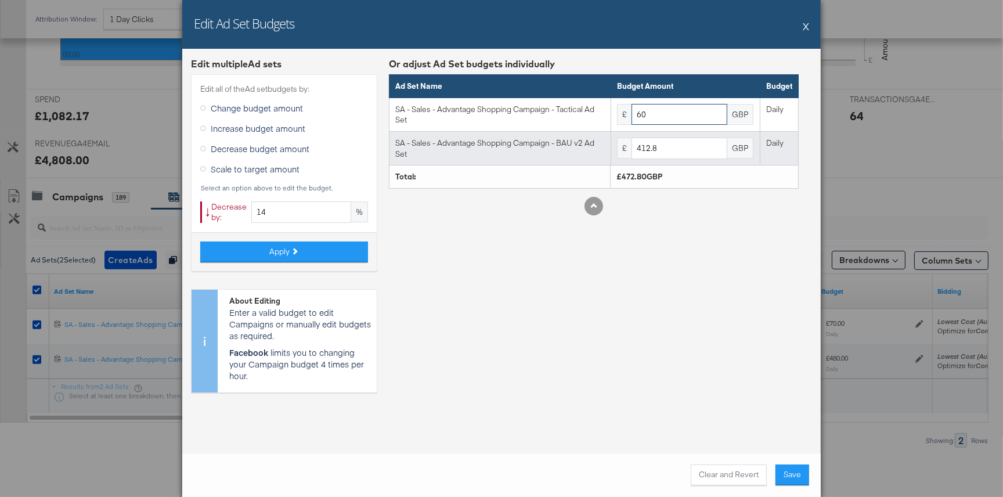
type input "60"
click at [670, 147] on input "412.8" at bounding box center [680, 148] width 96 height 21
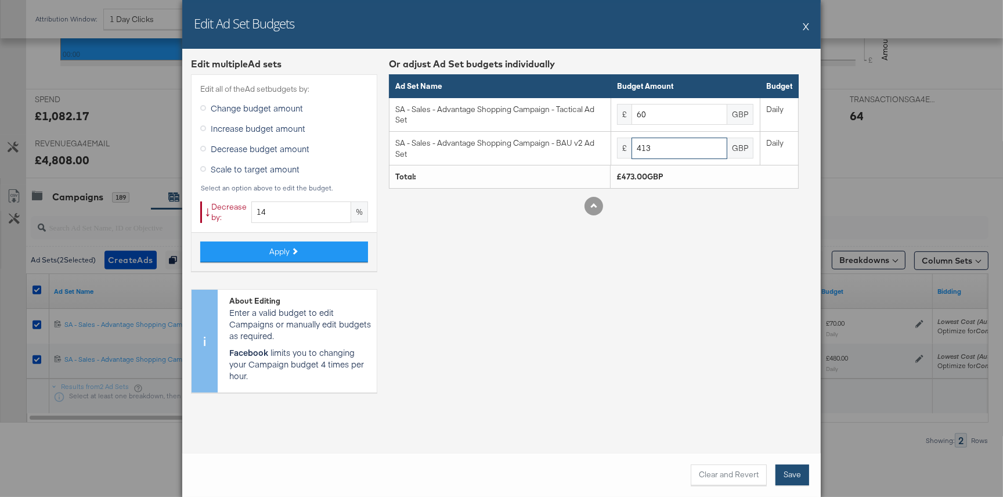
type input "413"
click at [793, 478] on button "Save" at bounding box center [793, 475] width 34 height 21
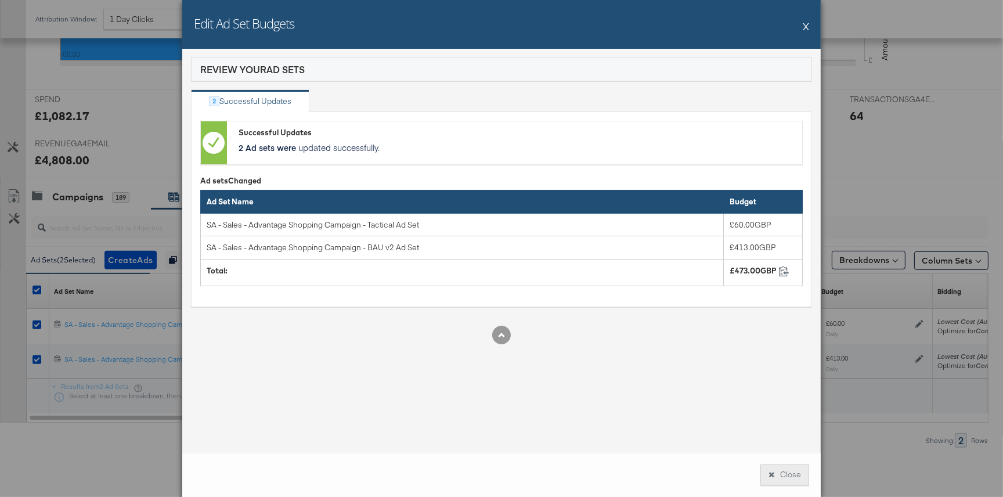
click at [796, 472] on button "Close" at bounding box center [785, 475] width 49 height 21
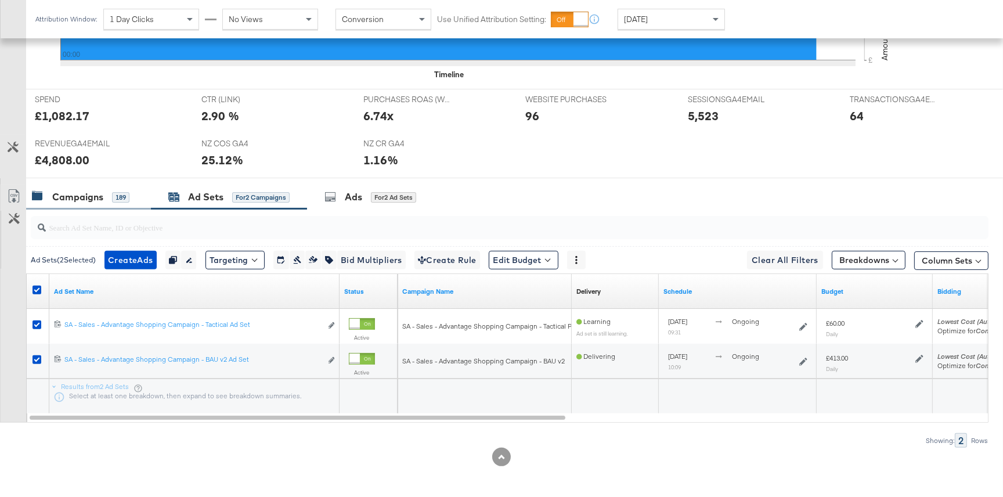
click at [110, 196] on div "Campaigns 189" at bounding box center [81, 196] width 98 height 13
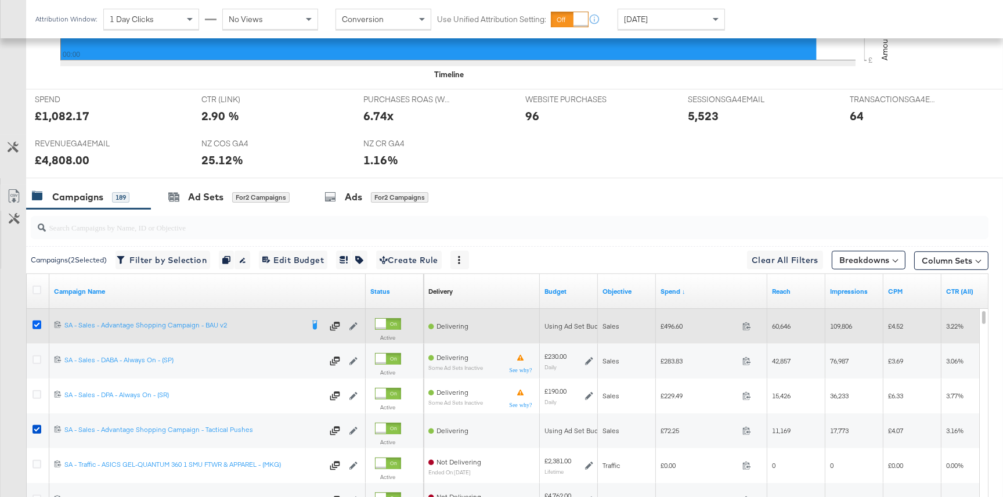
click at [37, 322] on icon at bounding box center [37, 325] width 9 height 9
click at [0, 0] on input "checkbox" at bounding box center [0, 0] width 0 height 0
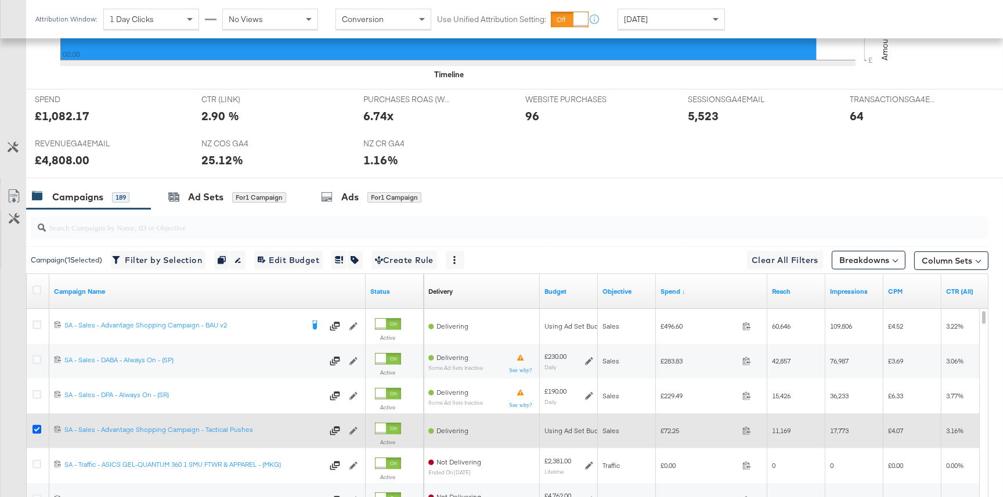
click at [34, 426] on icon at bounding box center [37, 429] width 9 height 9
click at [0, 0] on input "checkbox" at bounding box center [0, 0] width 0 height 0
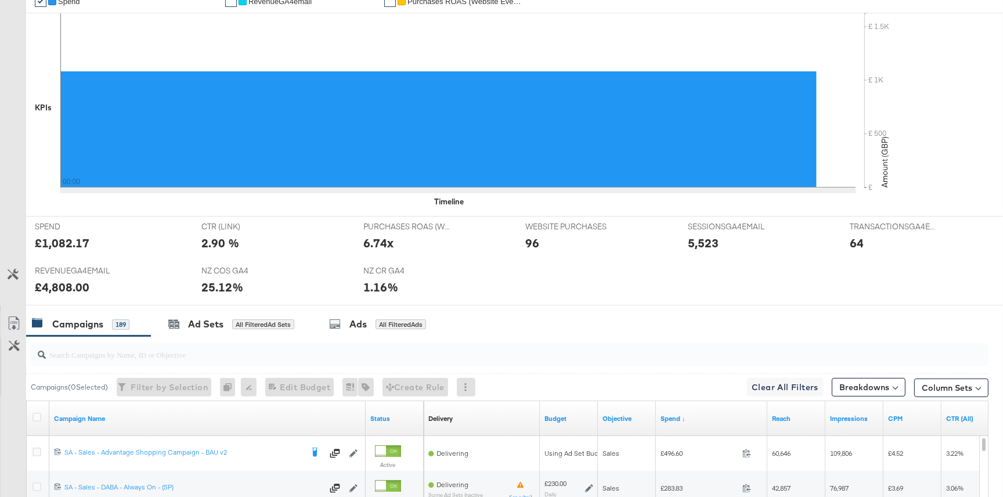
scroll to position [0, 0]
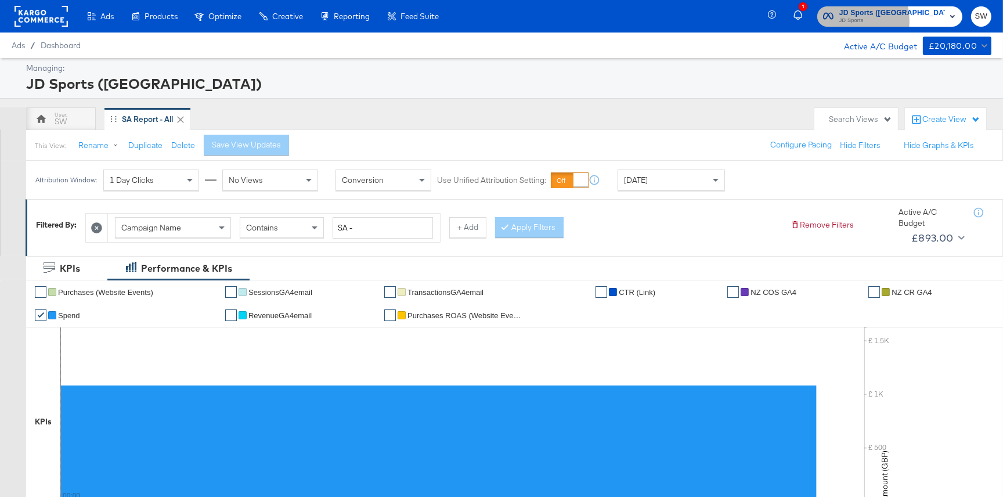
click at [902, 20] on span "JD Sports" at bounding box center [893, 20] width 106 height 9
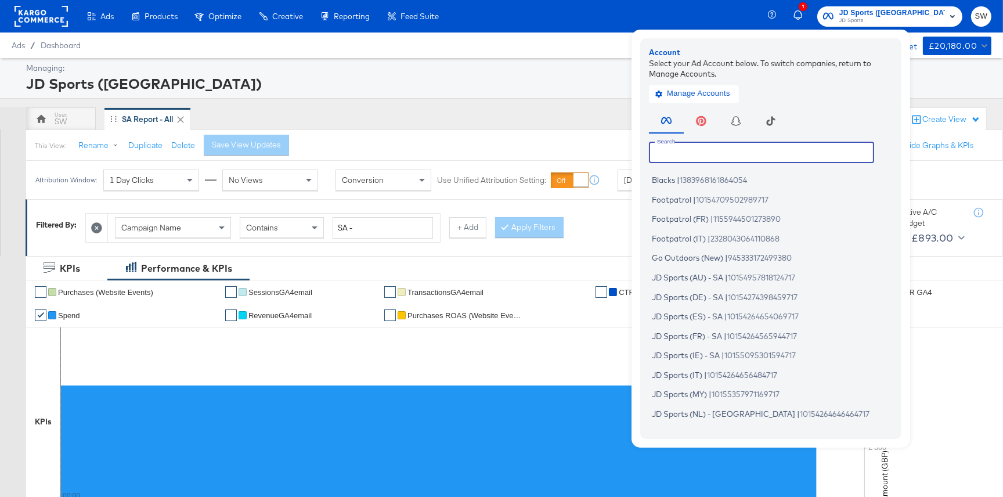
click at [786, 154] on input "text" at bounding box center [761, 152] width 225 height 21
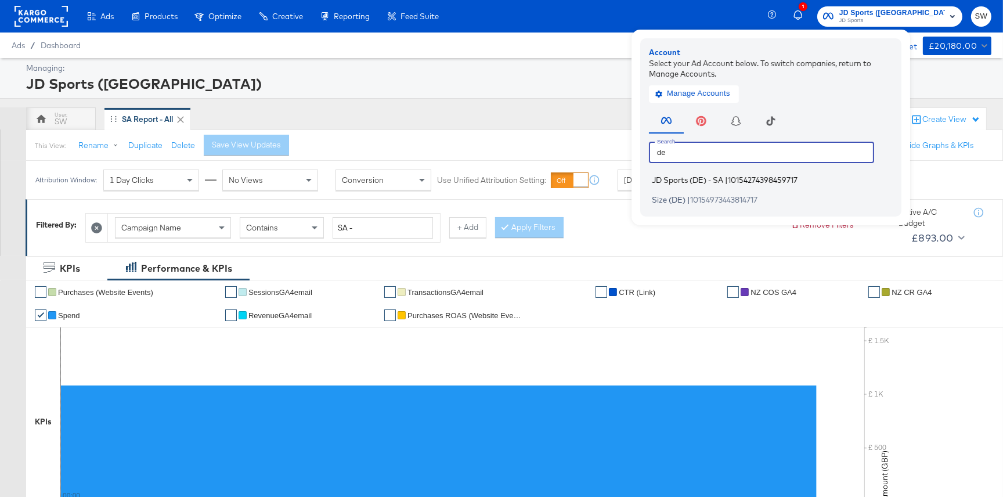
type input "de"
click at [724, 178] on span "JD Sports (DE) - SA" at bounding box center [687, 179] width 71 height 9
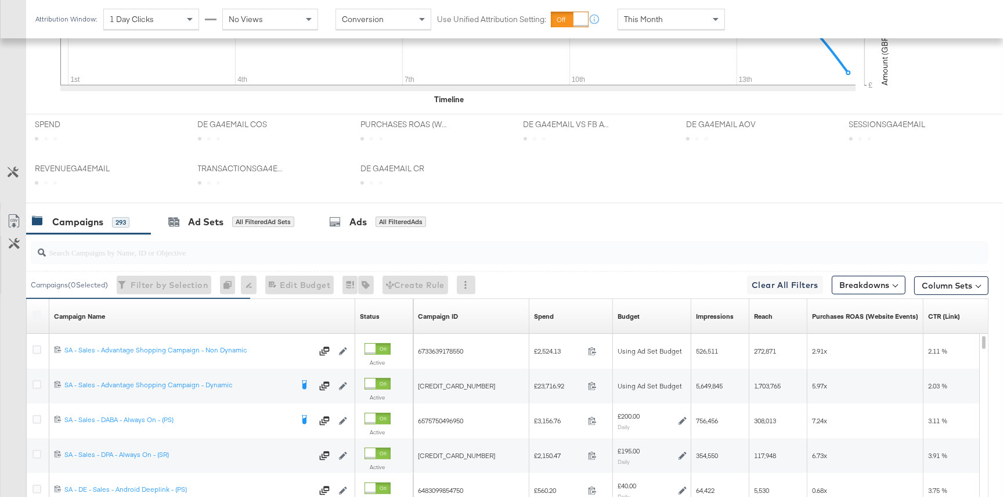
scroll to position [529, 0]
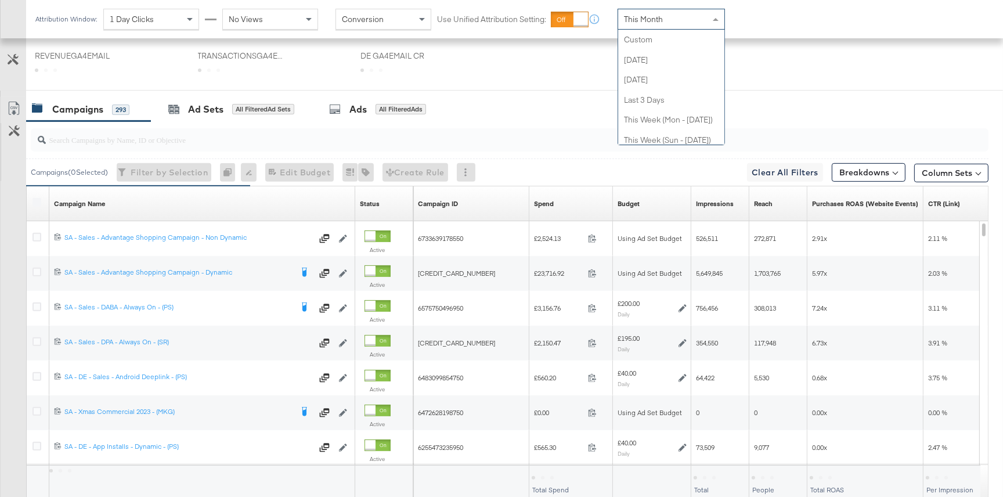
click at [658, 14] on span "This Month" at bounding box center [643, 19] width 39 height 10
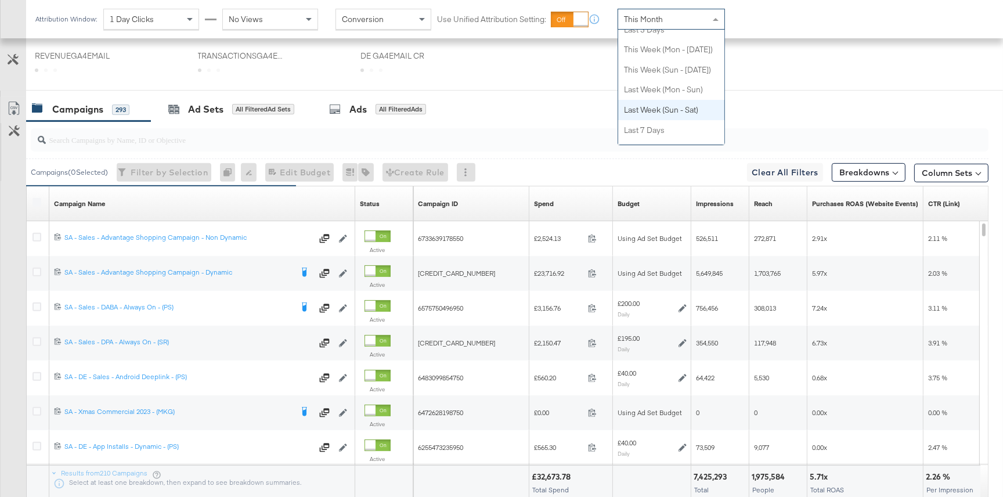
scroll to position [0, 0]
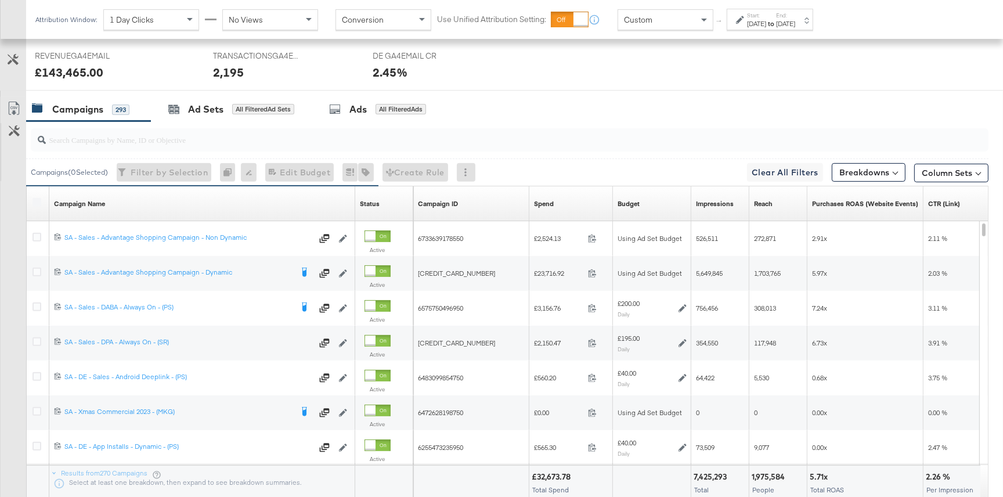
click at [748, 26] on div "Aug 15th 2025" at bounding box center [756, 23] width 19 height 9
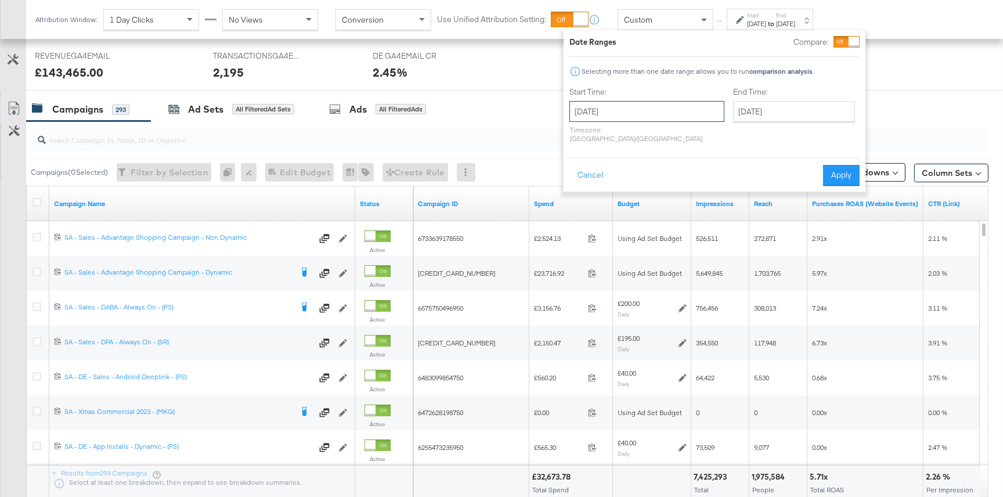
click at [657, 107] on input "August 15th 2025" at bounding box center [647, 111] width 155 height 21
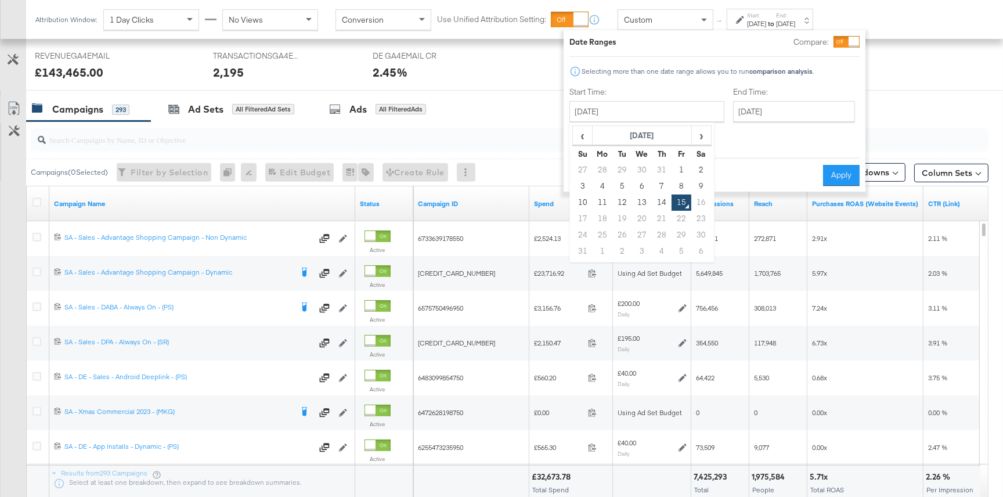
click at [647, 205] on td "13" at bounding box center [642, 203] width 20 height 16
type input "August 13th 2025"
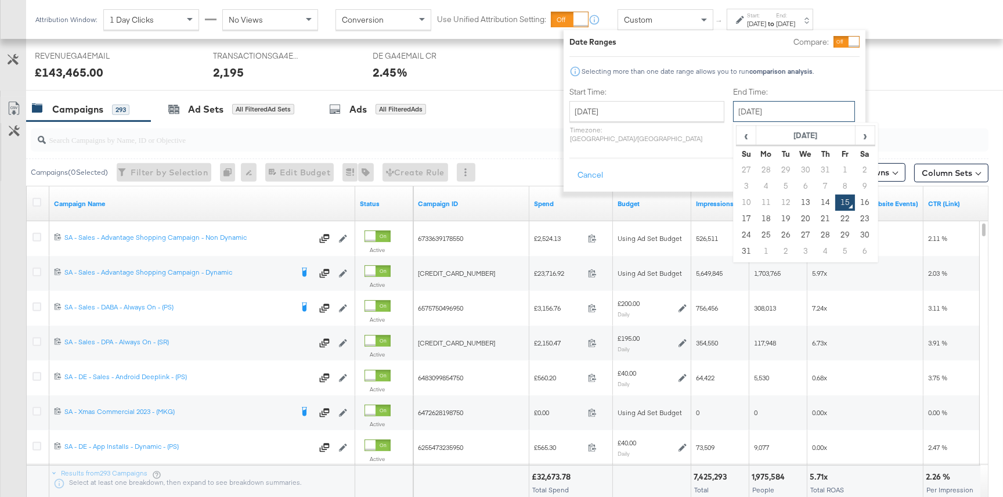
click at [744, 111] on input "[DATE]" at bounding box center [794, 111] width 122 height 21
click at [796, 202] on td "13" at bounding box center [806, 203] width 20 height 16
type input "August 13th 2025"
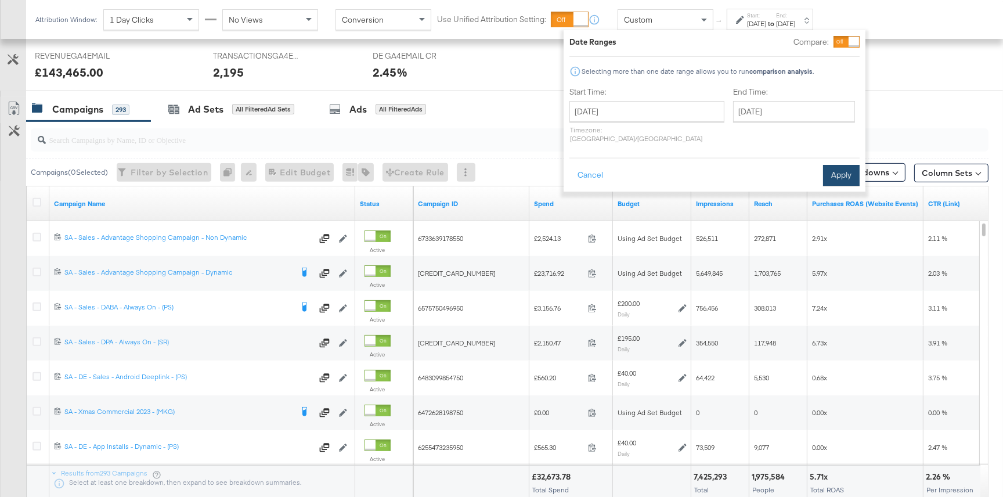
click at [829, 165] on button "Apply" at bounding box center [841, 175] width 37 height 21
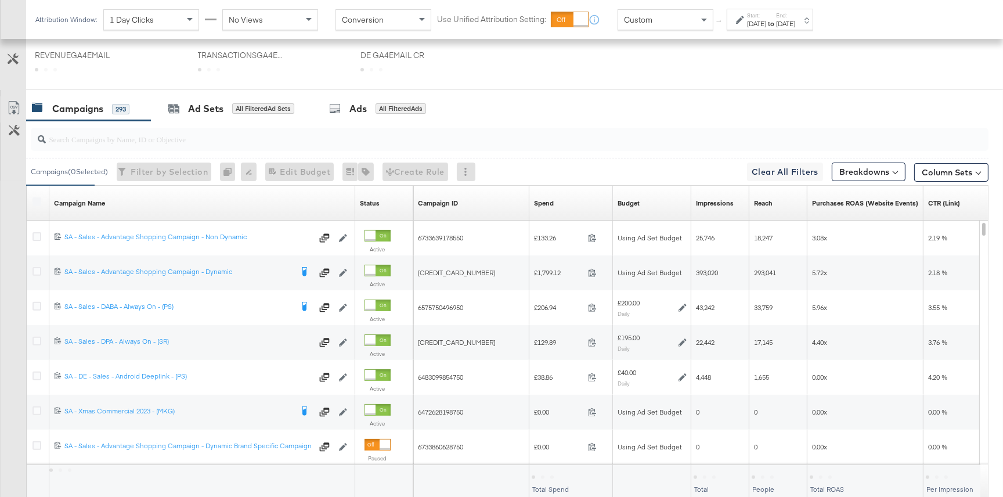
scroll to position [530, 0]
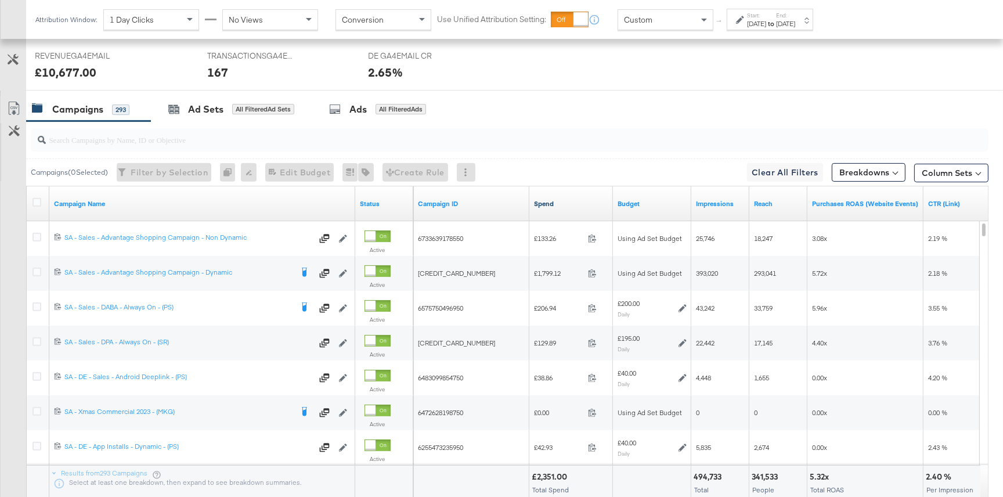
click at [556, 199] on link "Spend" at bounding box center [571, 203] width 74 height 9
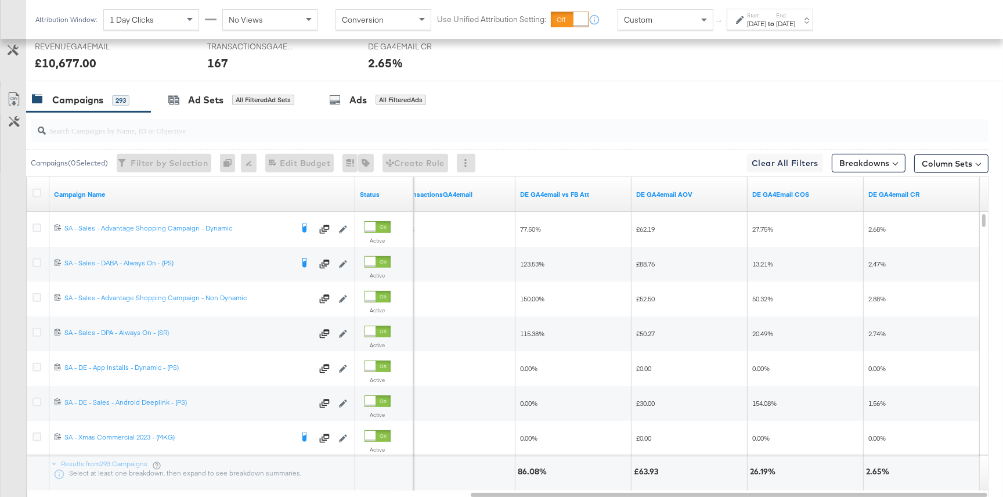
scroll to position [538, 0]
click at [693, 17] on div "Custom" at bounding box center [665, 20] width 95 height 20
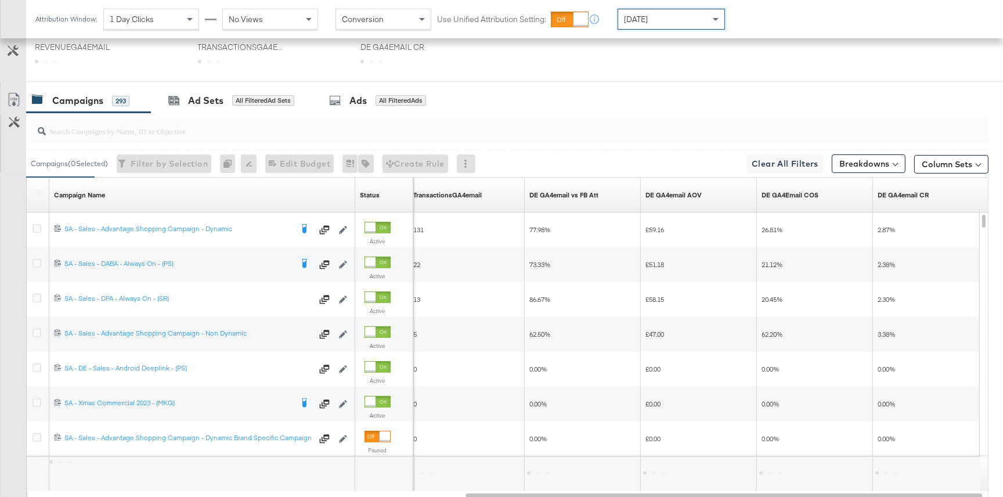
scroll to position [538, 0]
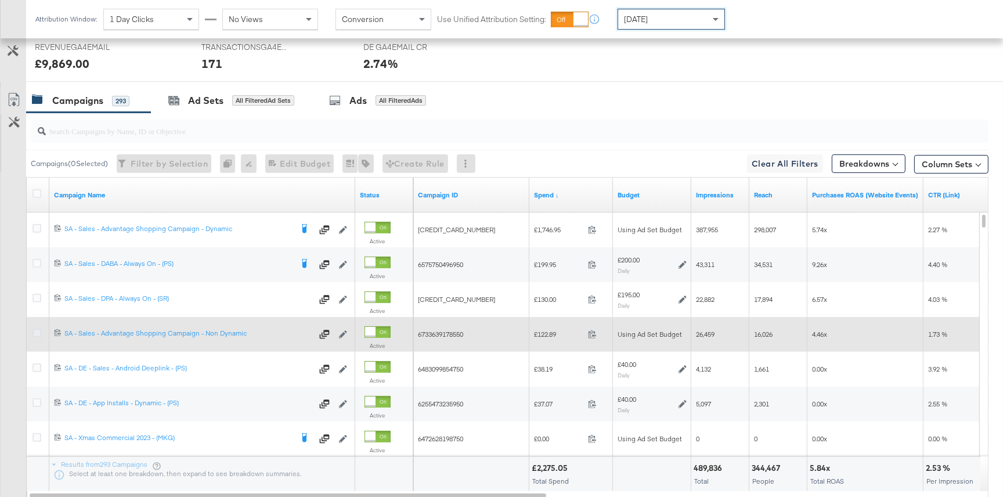
click at [36, 332] on icon at bounding box center [37, 333] width 9 height 9
click at [0, 0] on input "checkbox" at bounding box center [0, 0] width 0 height 0
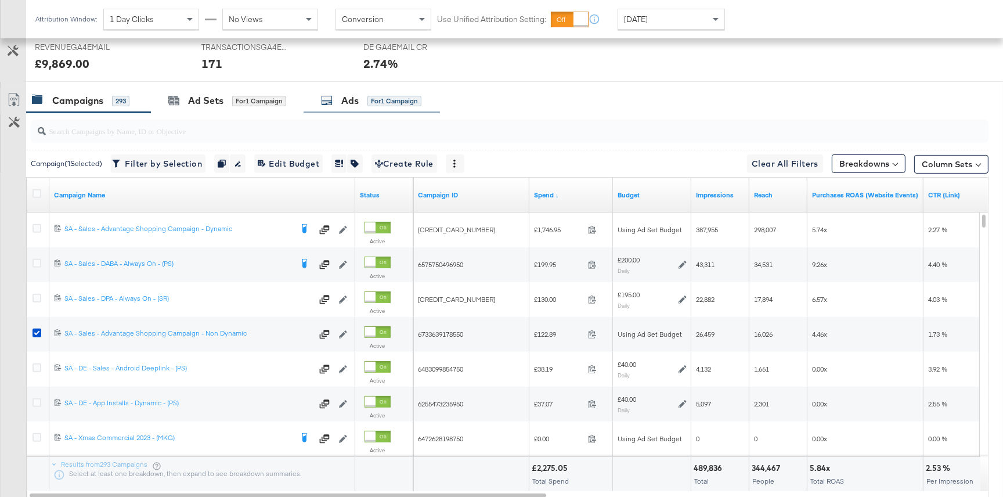
click at [351, 95] on div "Ads" at bounding box center [349, 100] width 17 height 13
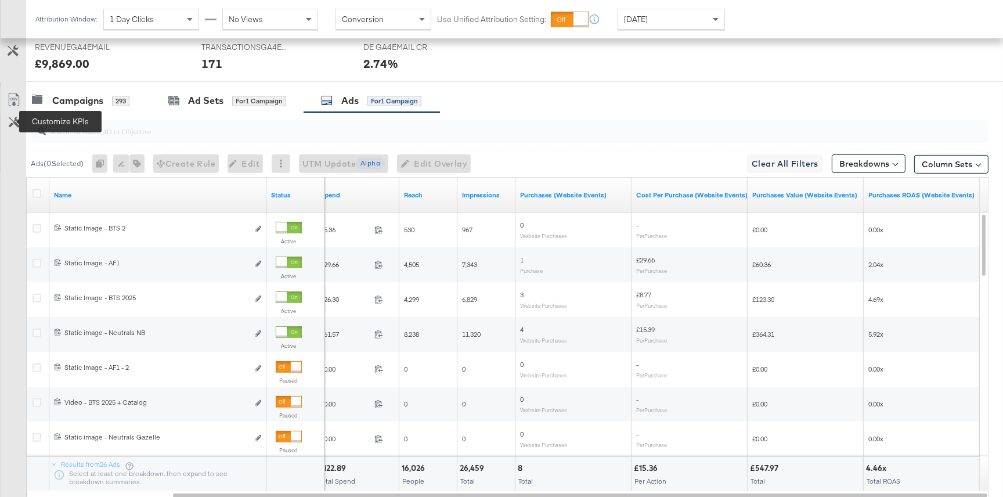
click at [12, 118] on icon at bounding box center [14, 122] width 11 height 11
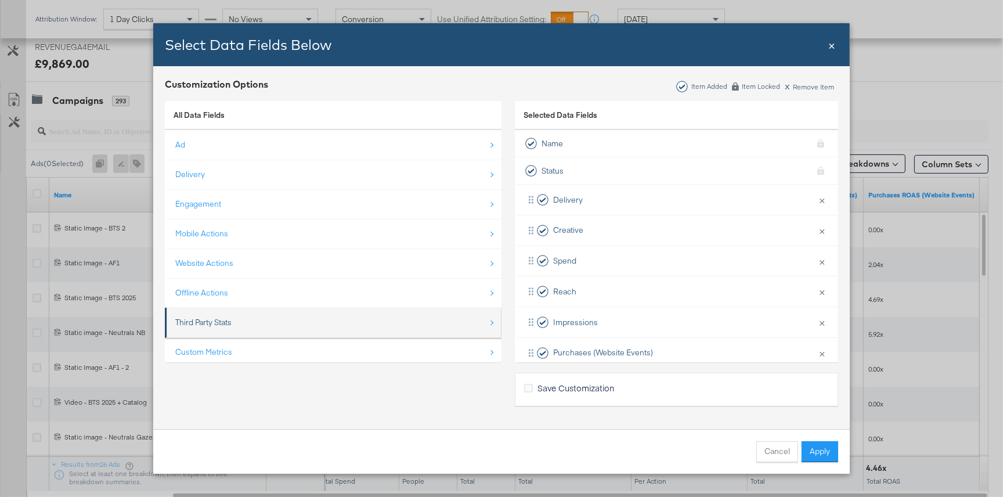
scroll to position [16, 0]
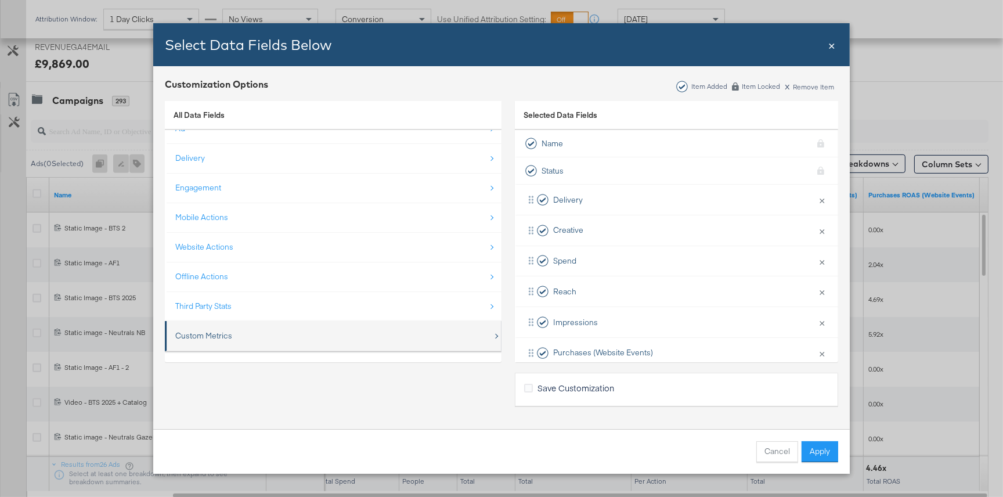
click at [378, 339] on div "Custom Metrics" at bounding box center [334, 336] width 318 height 24
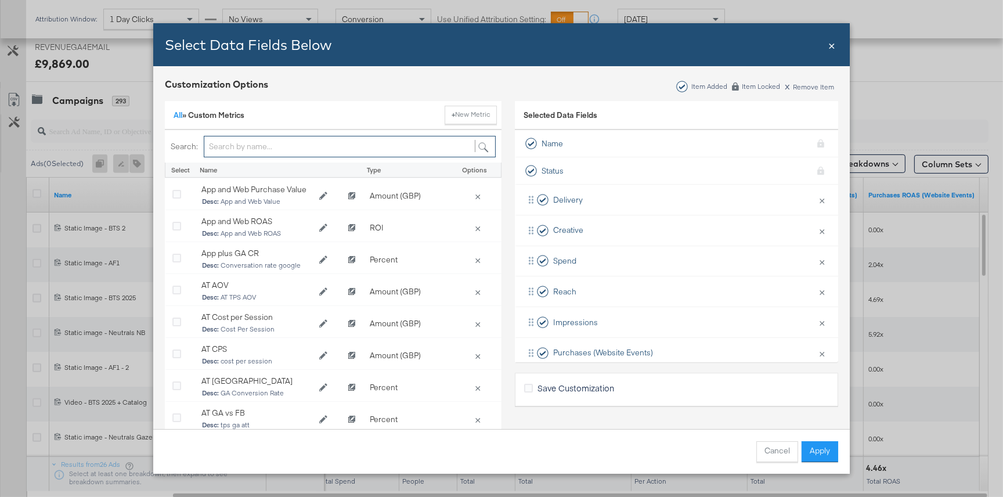
click at [233, 150] on input "Bulk Add Locations Modal" at bounding box center [350, 146] width 292 height 21
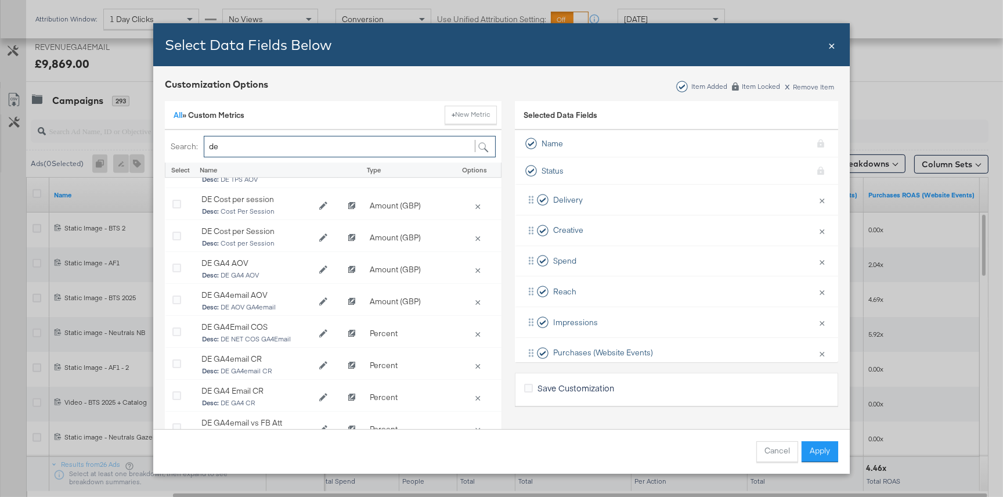
scroll to position [78, 0]
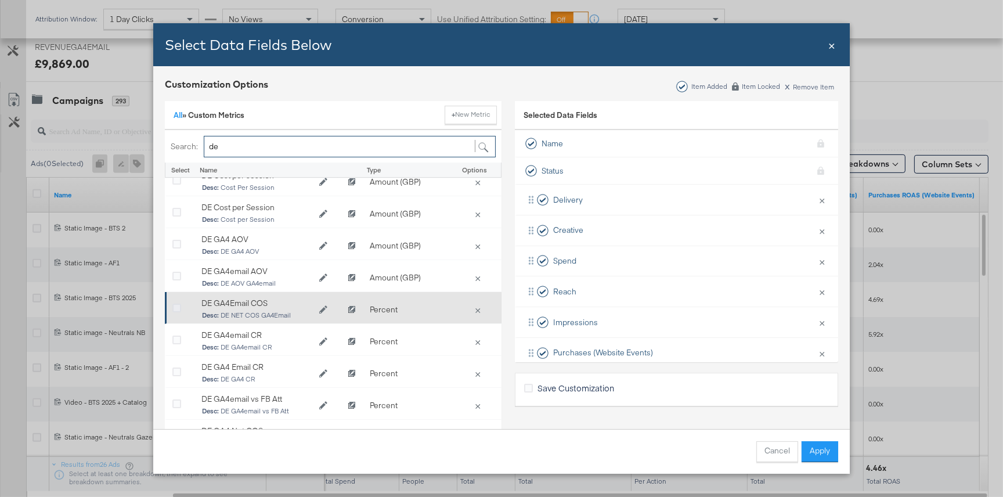
type input "de"
click at [172, 304] on icon "Bulk Add Locations Modal" at bounding box center [176, 308] width 9 height 9
click at [0, 0] on input "Bulk Add Locations Modal" at bounding box center [0, 0] width 0 height 0
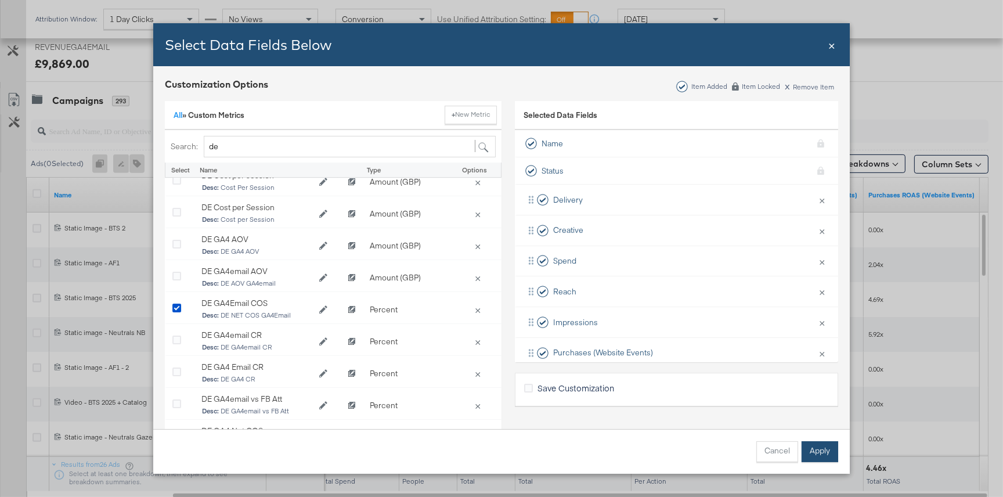
click at [812, 454] on button "Apply" at bounding box center [820, 451] width 37 height 21
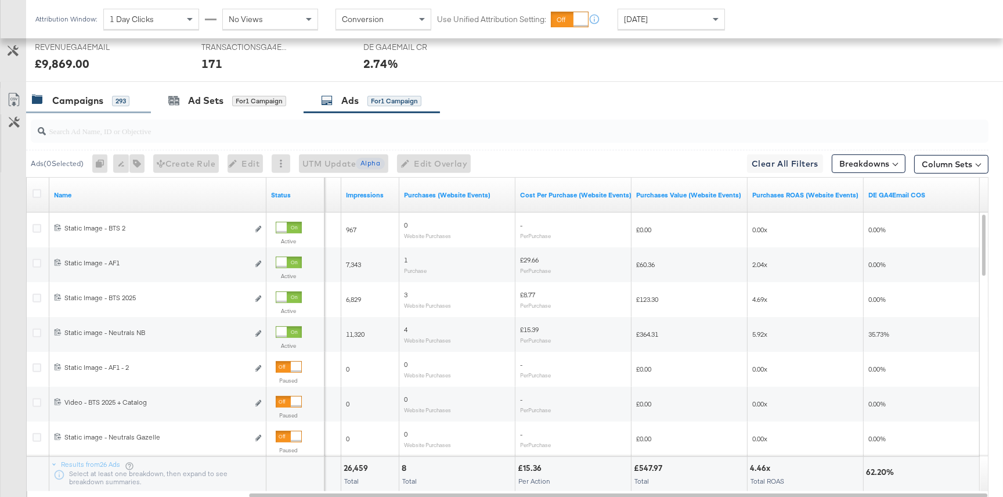
click at [57, 100] on div "Campaigns" at bounding box center [77, 100] width 51 height 13
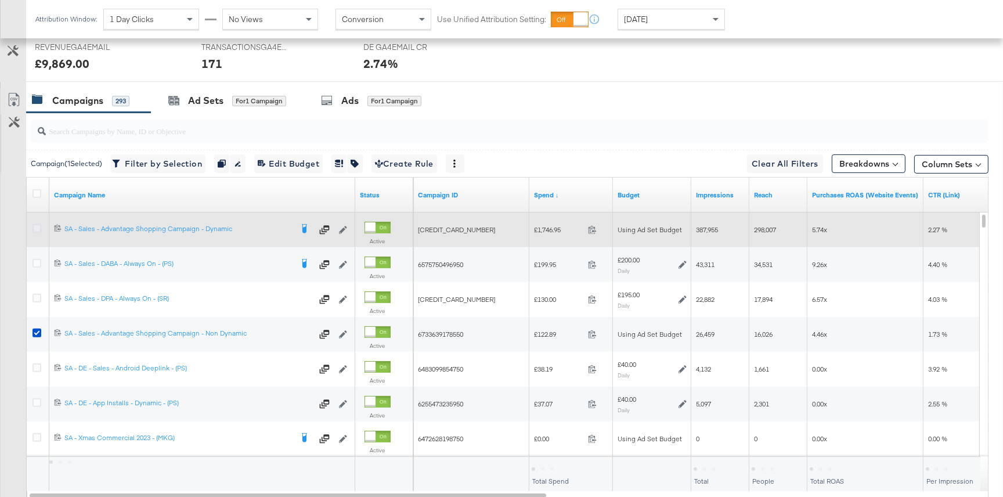
click at [36, 230] on icon at bounding box center [37, 228] width 9 height 9
click at [0, 0] on input "checkbox" at bounding box center [0, 0] width 0 height 0
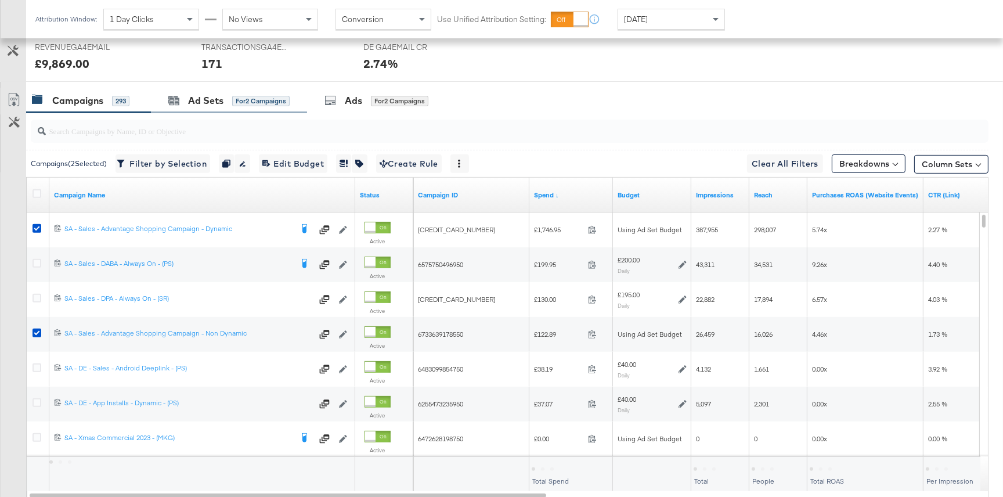
click at [249, 109] on div "Ad Sets for 2 Campaigns" at bounding box center [229, 100] width 156 height 25
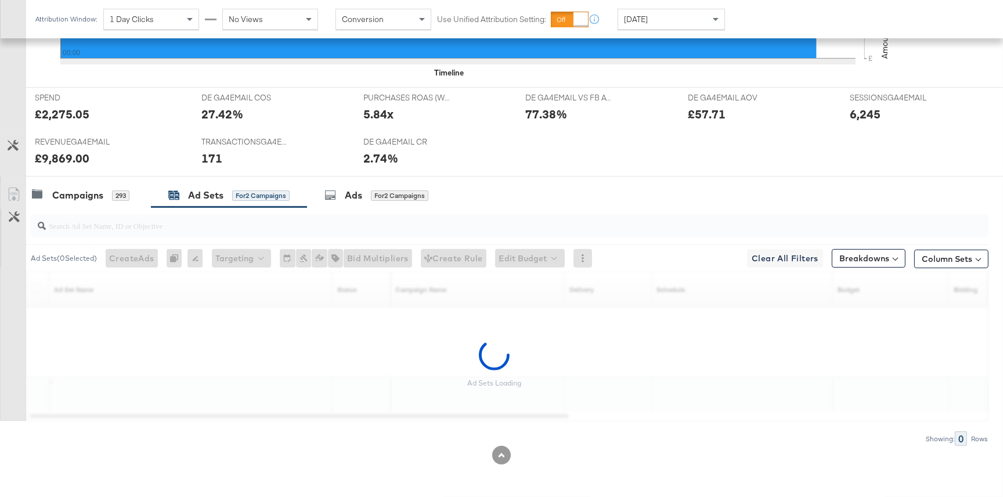
scroll to position [441, 0]
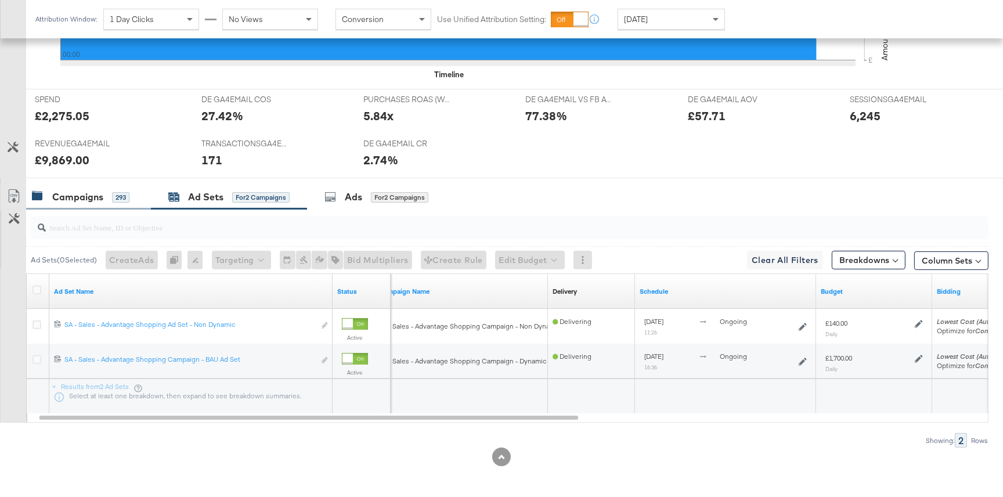
click at [114, 192] on div "293" at bounding box center [120, 197] width 17 height 10
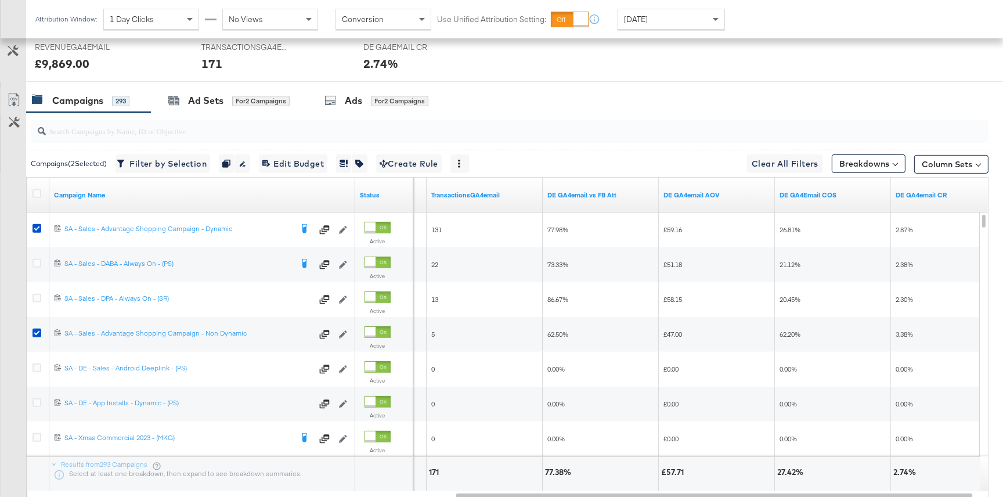
scroll to position [0, 0]
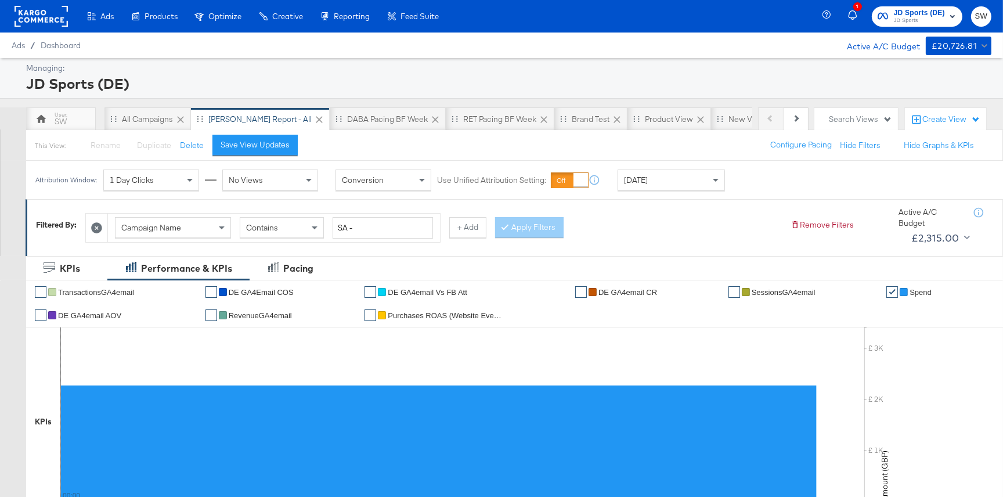
click at [928, 19] on span "JD Sports" at bounding box center [919, 20] width 51 height 9
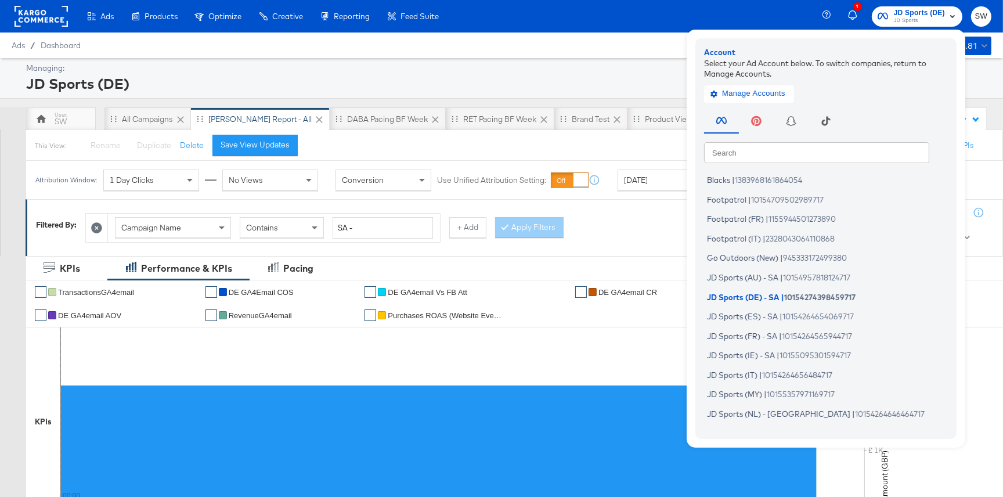
click at [791, 169] on div "Blacks | 1383968161864054 Footpatrol | 10154709502989717 Footpatrol (FR) | 1155…" at bounding box center [829, 299] width 250 height 261
click at [789, 157] on input "text" at bounding box center [816, 152] width 225 height 21
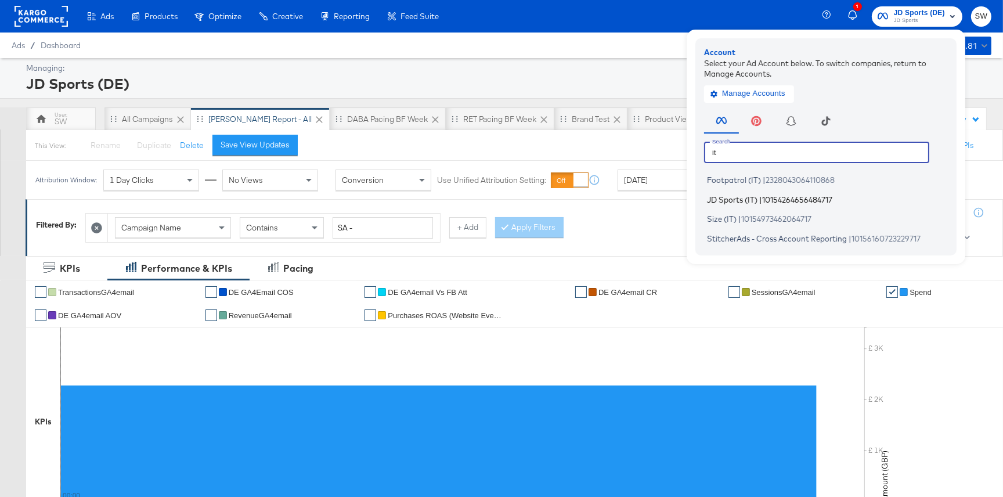
type input "it"
click at [798, 195] on span "10154264656484717" at bounding box center [797, 199] width 70 height 9
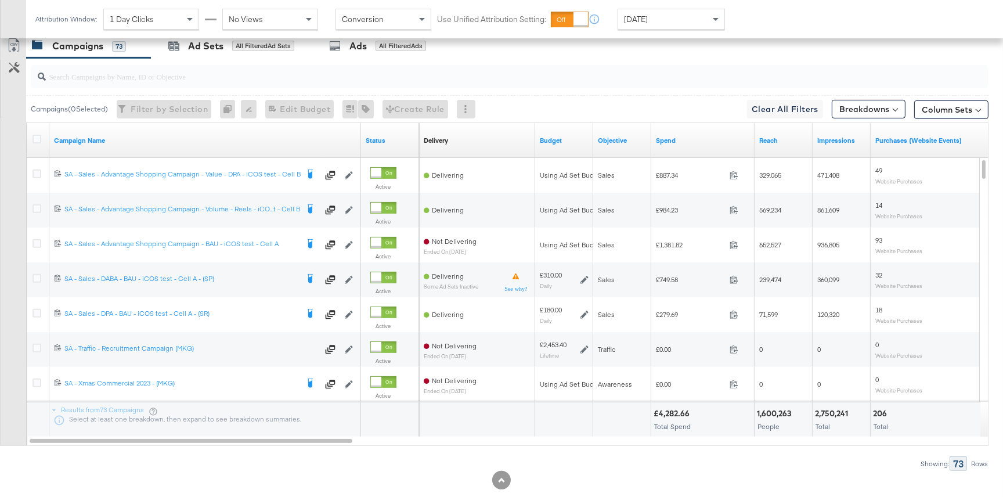
scroll to position [530, 0]
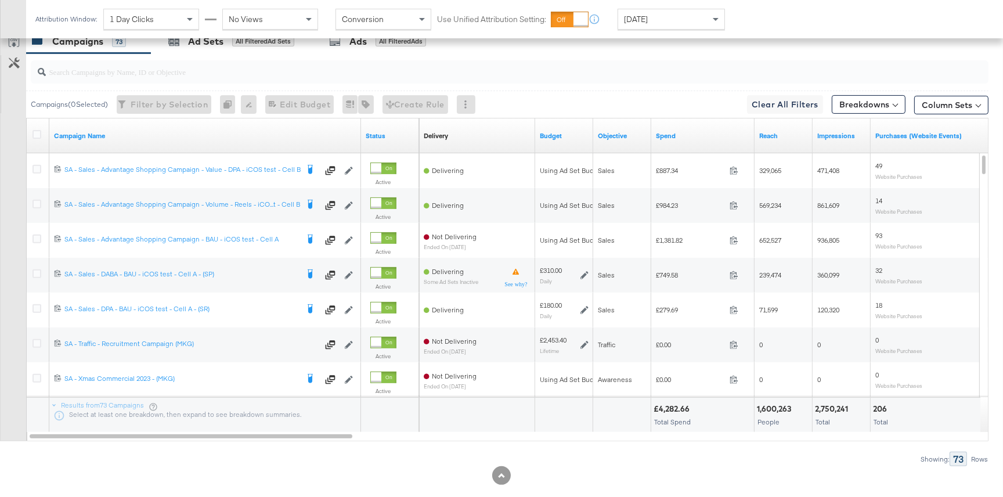
click at [681, 23] on div "[DATE]" at bounding box center [671, 19] width 106 height 20
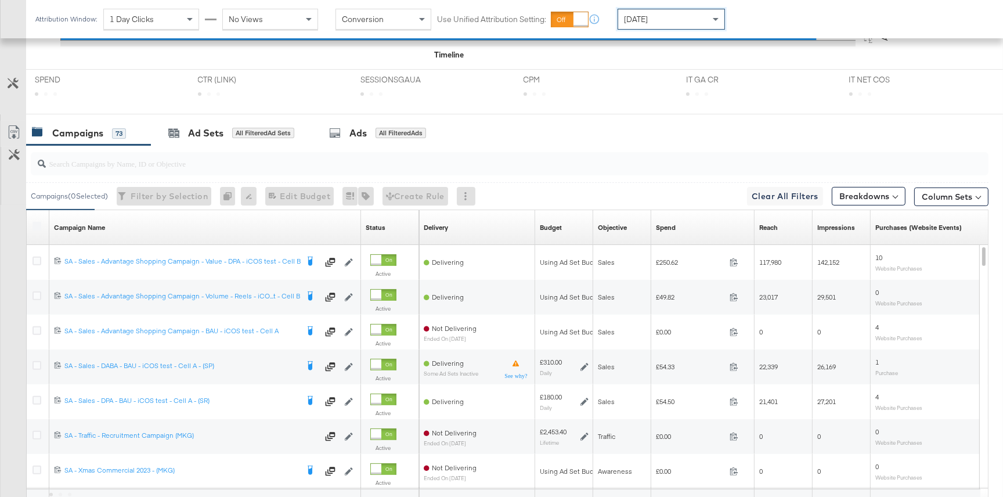
scroll to position [537, 0]
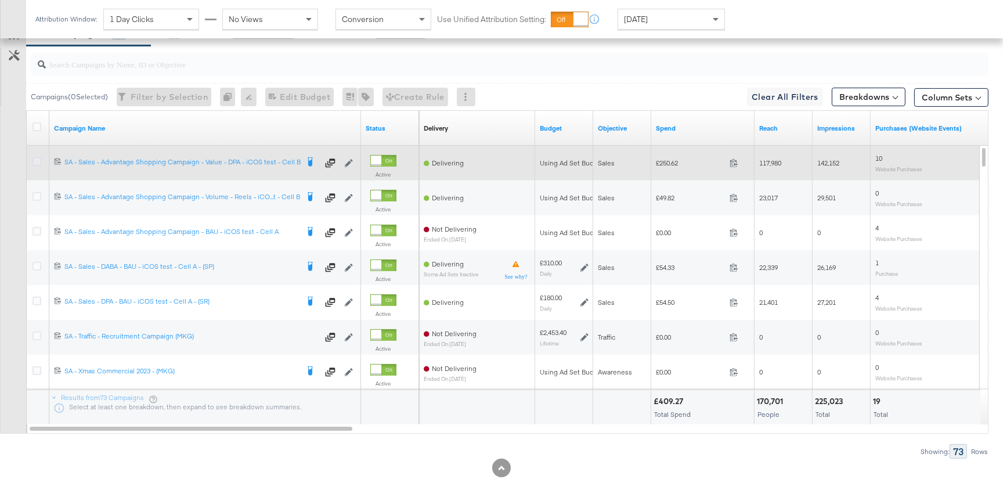
click at [37, 161] on icon at bounding box center [37, 161] width 9 height 9
click at [0, 0] on input "checkbox" at bounding box center [0, 0] width 0 height 0
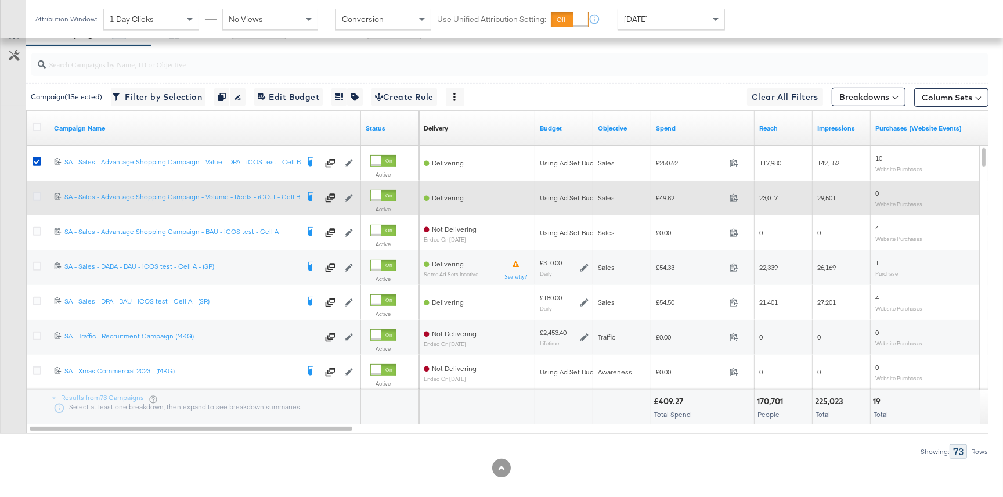
click at [37, 193] on icon at bounding box center [37, 196] width 9 height 9
click at [0, 0] on input "checkbox" at bounding box center [0, 0] width 0 height 0
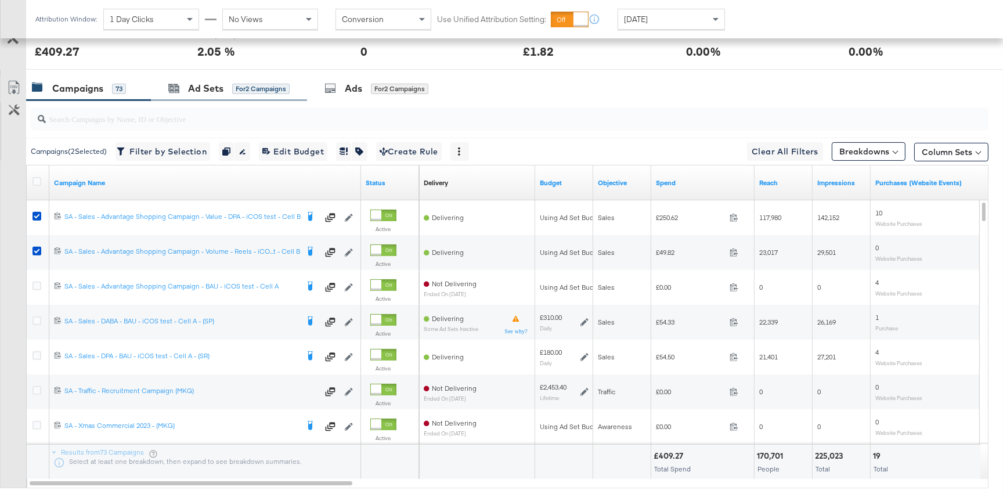
click at [244, 78] on div "Ad Sets for 2 Campaigns" at bounding box center [229, 88] width 156 height 25
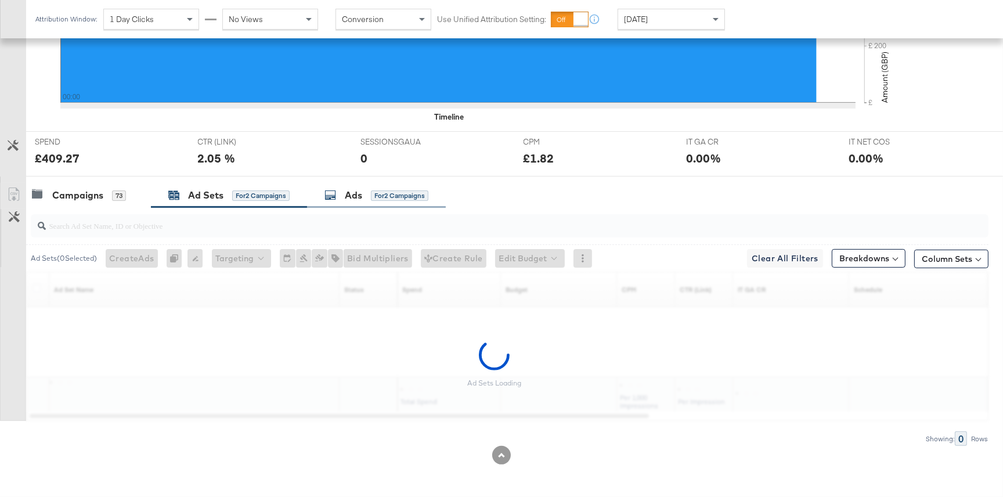
scroll to position [375, 0]
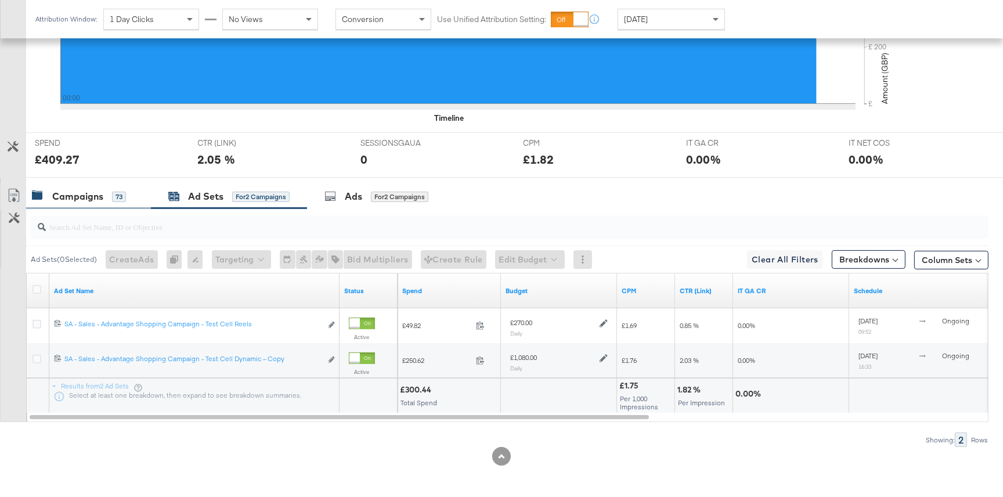
click at [98, 196] on div "Campaigns" at bounding box center [77, 196] width 51 height 13
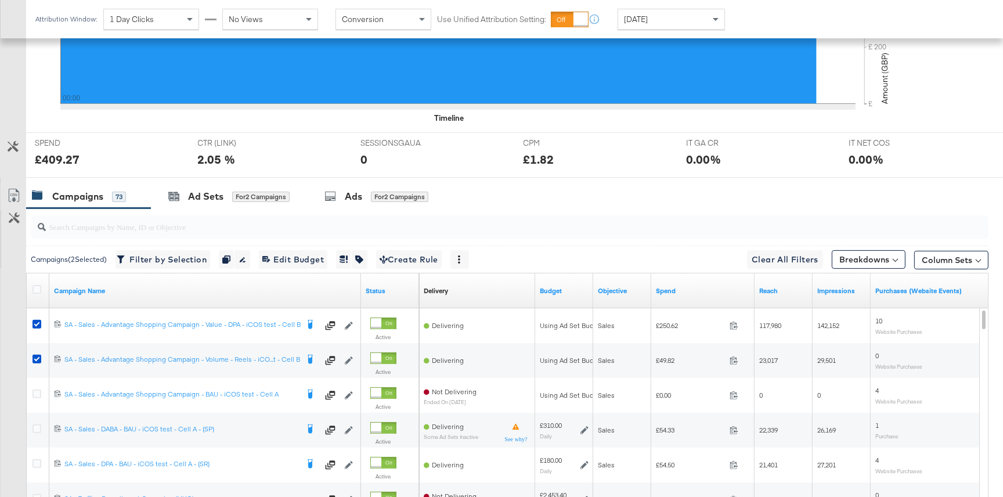
scroll to position [483, 0]
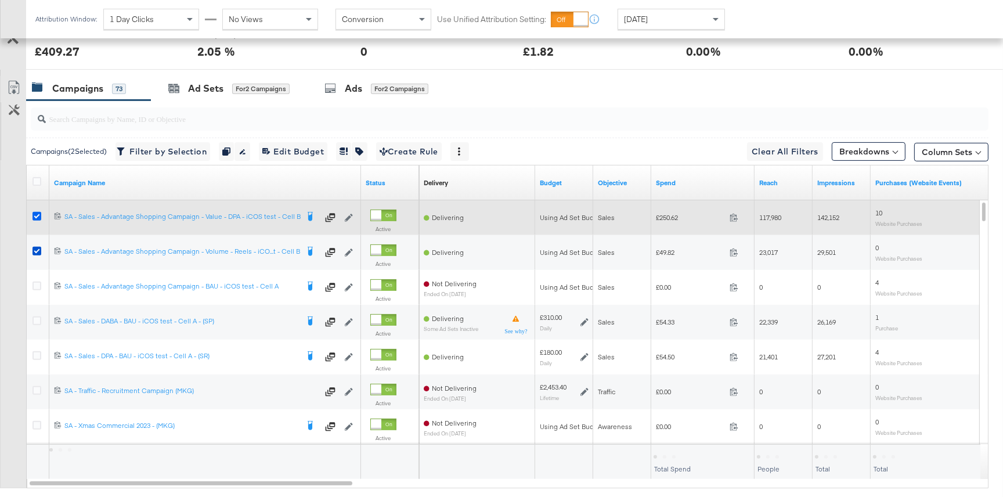
click at [35, 216] on icon at bounding box center [37, 216] width 9 height 9
click at [0, 0] on input "checkbox" at bounding box center [0, 0] width 0 height 0
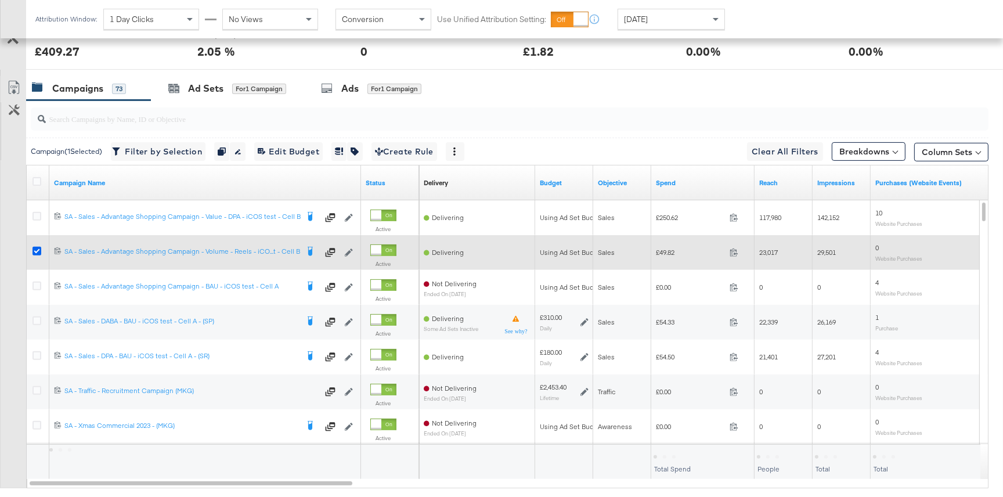
click at [39, 249] on icon at bounding box center [37, 251] width 9 height 9
click at [0, 0] on input "checkbox" at bounding box center [0, 0] width 0 height 0
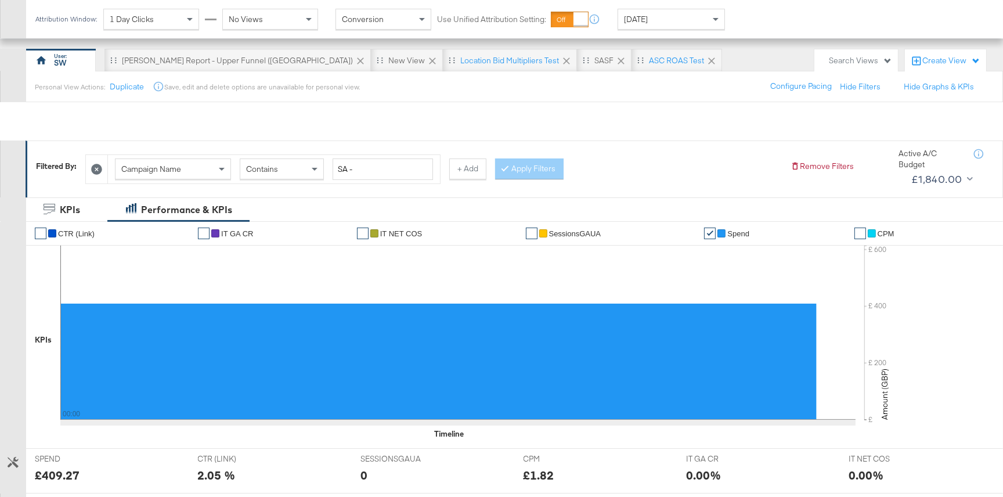
scroll to position [0, 0]
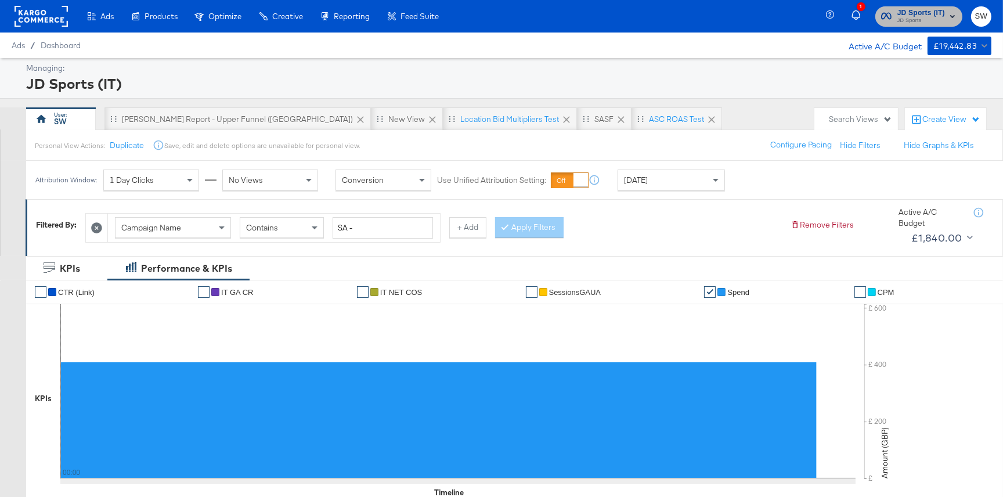
click at [909, 18] on span "JD Sports" at bounding box center [922, 20] width 48 height 9
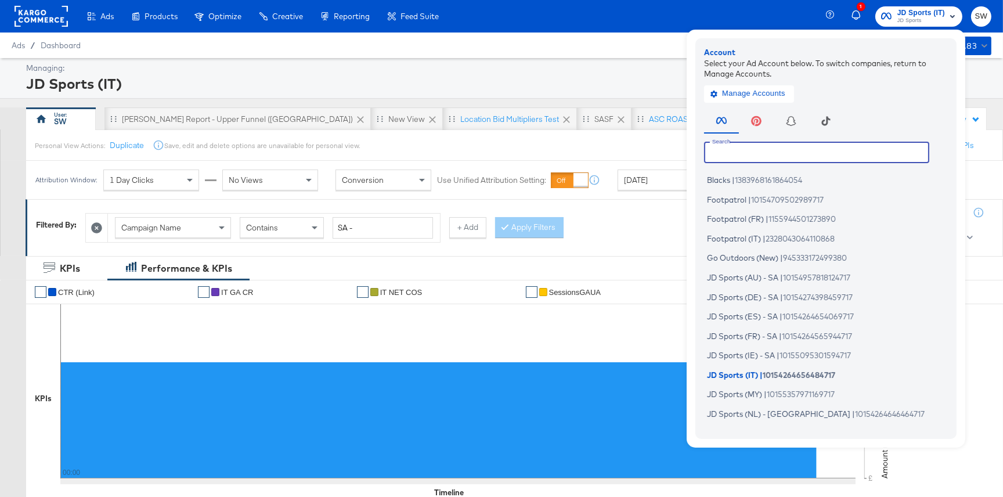
click at [775, 150] on input "text" at bounding box center [816, 152] width 225 height 21
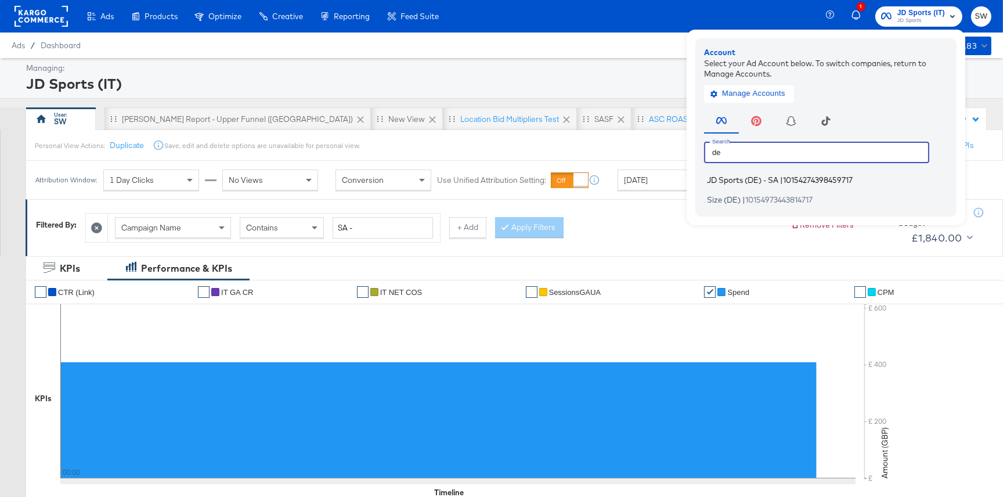
type input "de"
click at [772, 180] on span "JD Sports (DE) - SA" at bounding box center [742, 179] width 71 height 9
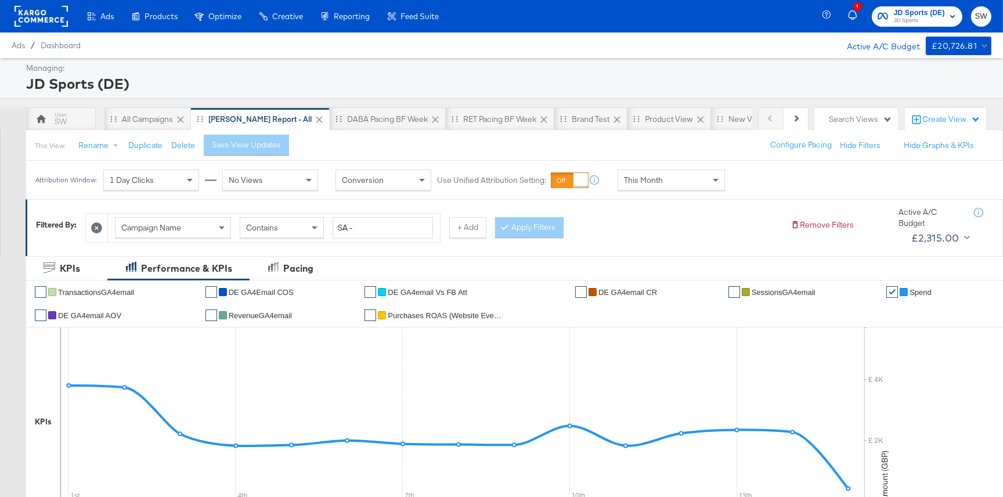
click at [658, 182] on span "This Month" at bounding box center [643, 180] width 39 height 10
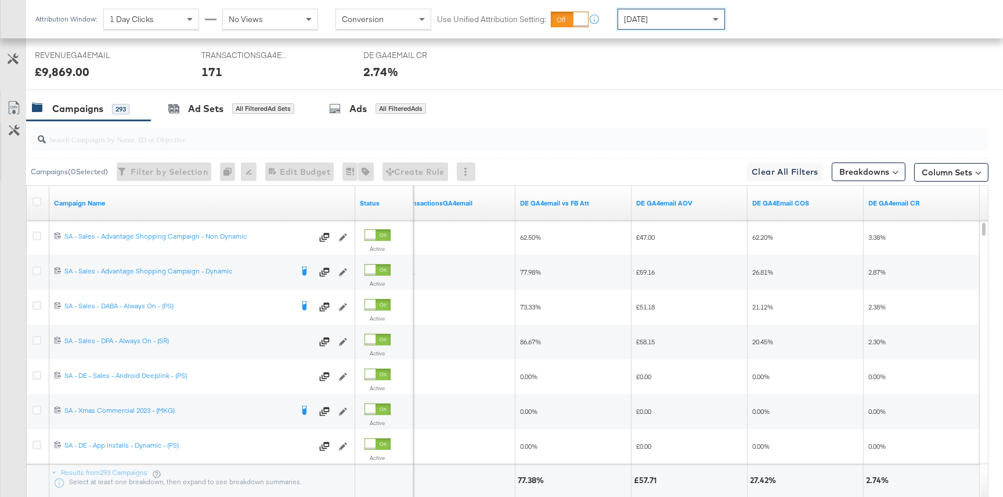
scroll to position [616, 0]
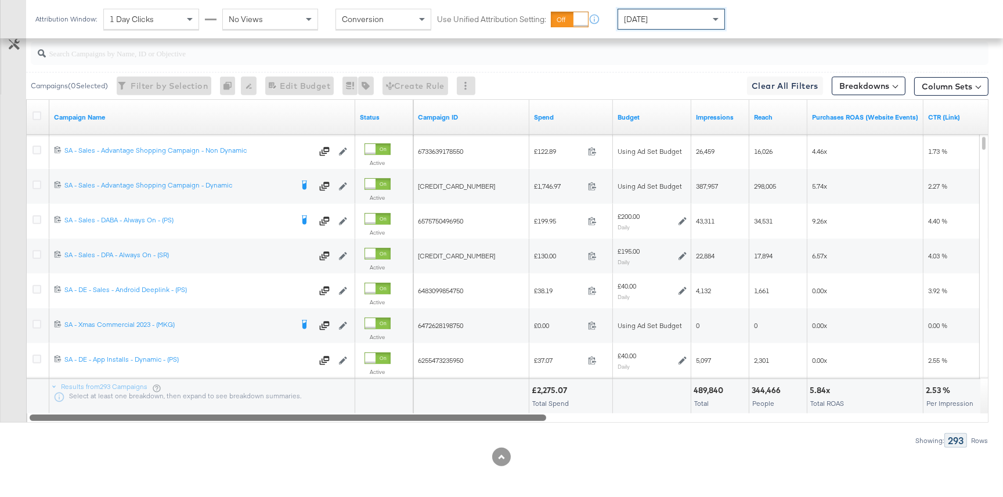
drag, startPoint x: 532, startPoint y: 414, endPoint x: 1, endPoint y: 361, distance: 534.6
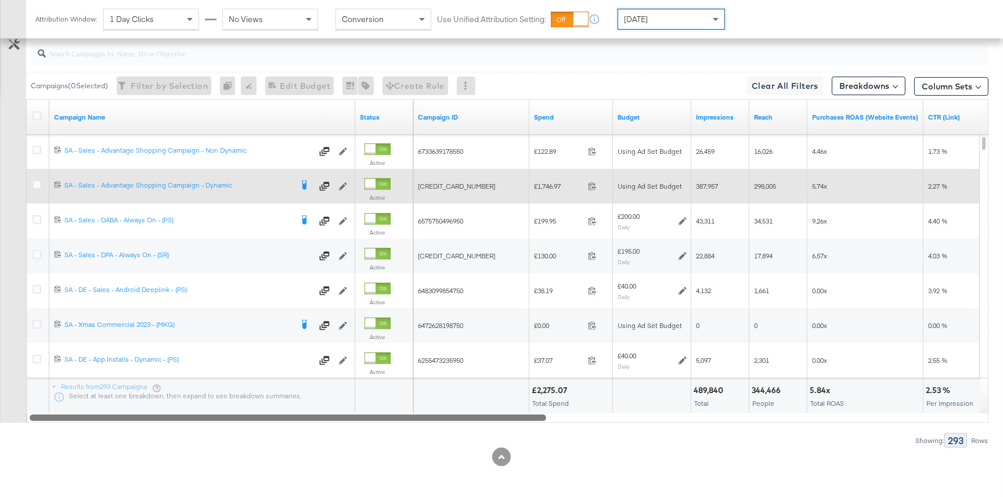
drag, startPoint x: 35, startPoint y: 147, endPoint x: 37, endPoint y: 171, distance: 23.8
click at [35, 147] on icon at bounding box center [37, 150] width 9 height 9
click at [0, 0] on input "checkbox" at bounding box center [0, 0] width 0 height 0
click at [34, 181] on icon at bounding box center [37, 185] width 9 height 9
click at [0, 0] on input "checkbox" at bounding box center [0, 0] width 0 height 0
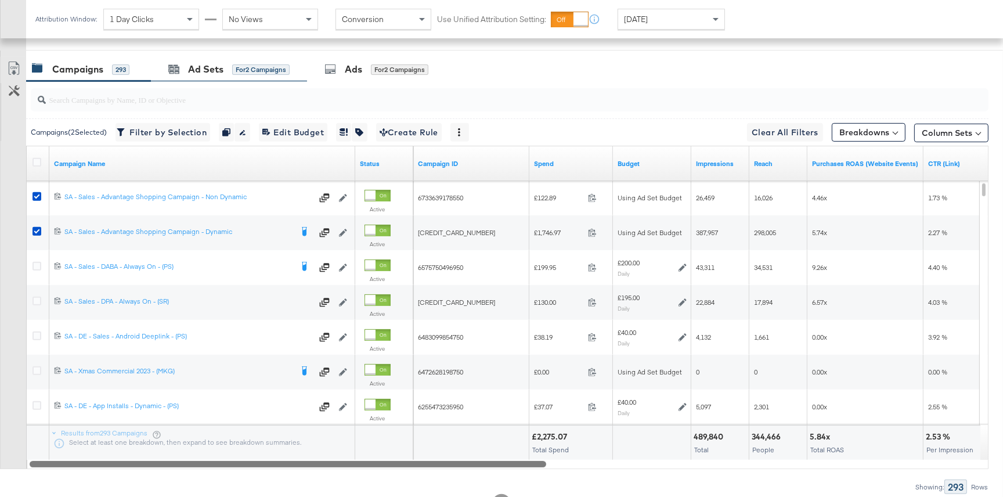
click at [222, 75] on div "Ad Sets for 2 Campaigns" at bounding box center [229, 69] width 156 height 25
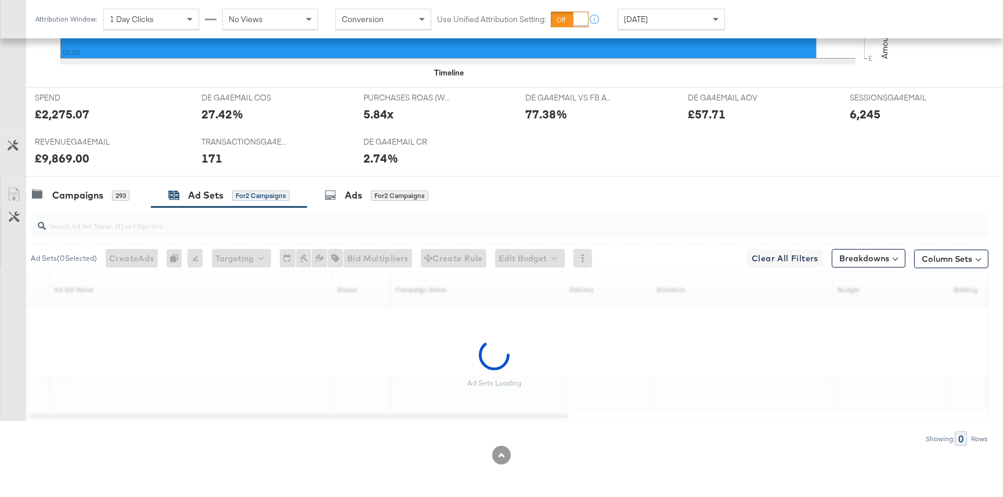
scroll to position [441, 0]
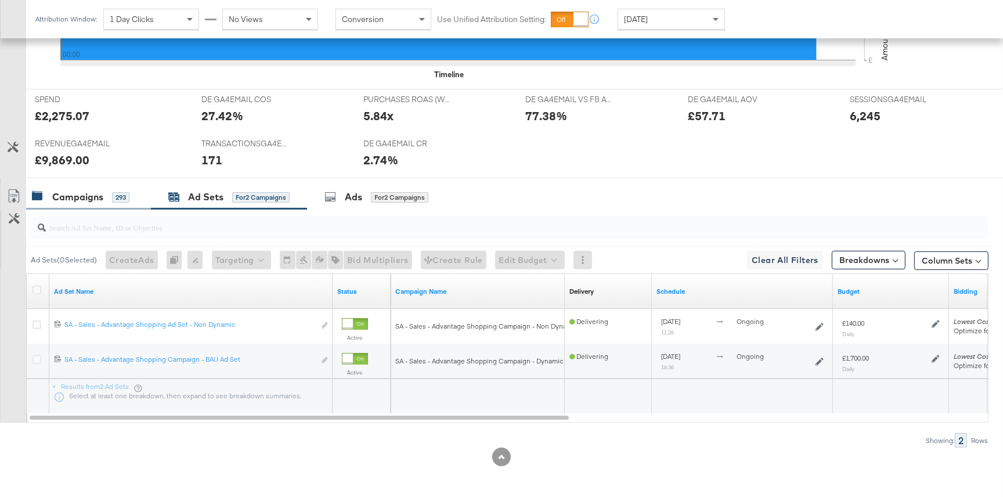
click at [81, 190] on div "Campaigns" at bounding box center [77, 196] width 51 height 13
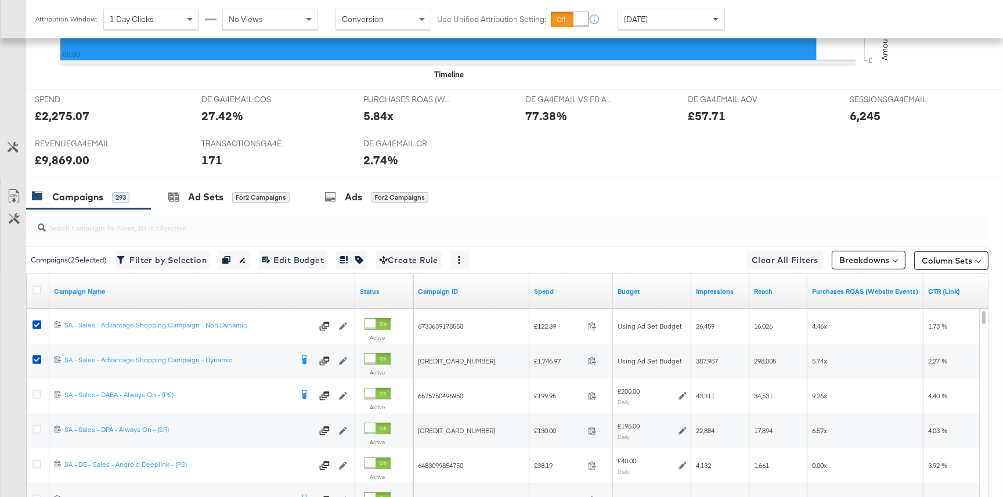
scroll to position [569, 0]
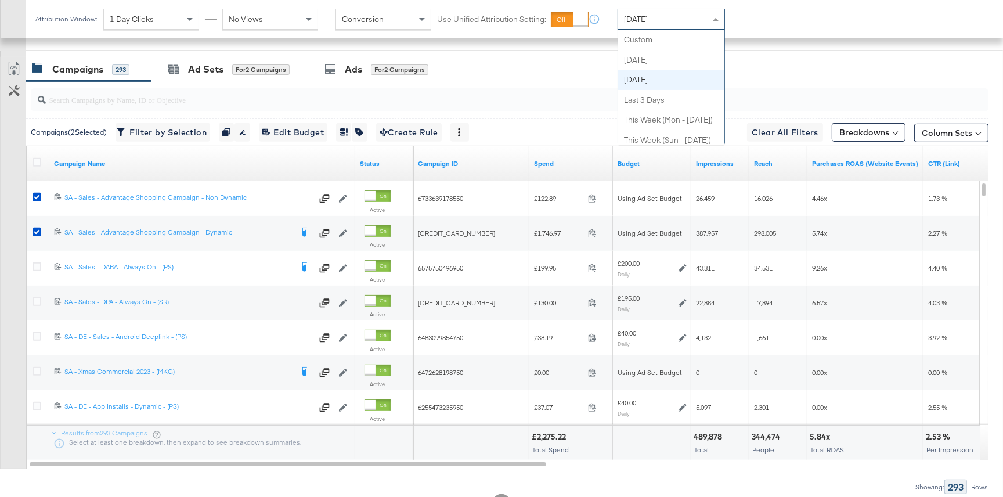
drag, startPoint x: 673, startPoint y: 16, endPoint x: 672, endPoint y: 23, distance: 7.0
click at [673, 16] on div "[DATE]" at bounding box center [671, 19] width 106 height 20
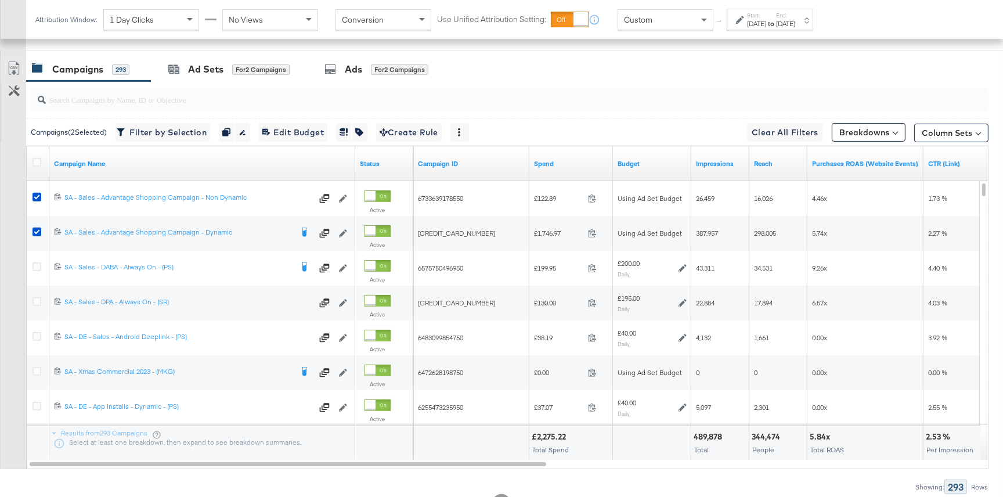
click at [742, 20] on icon at bounding box center [740, 20] width 8 height 8
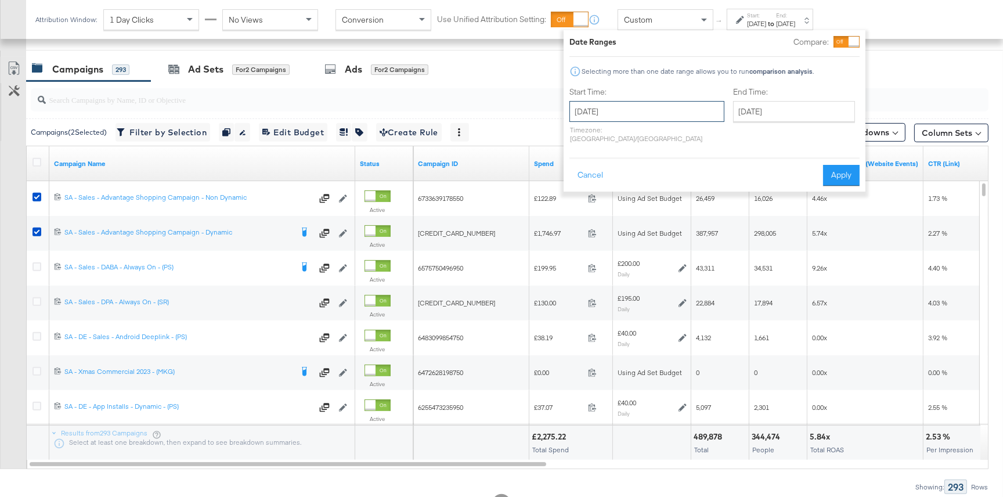
click at [672, 111] on input "August 15th 2025" at bounding box center [647, 111] width 155 height 21
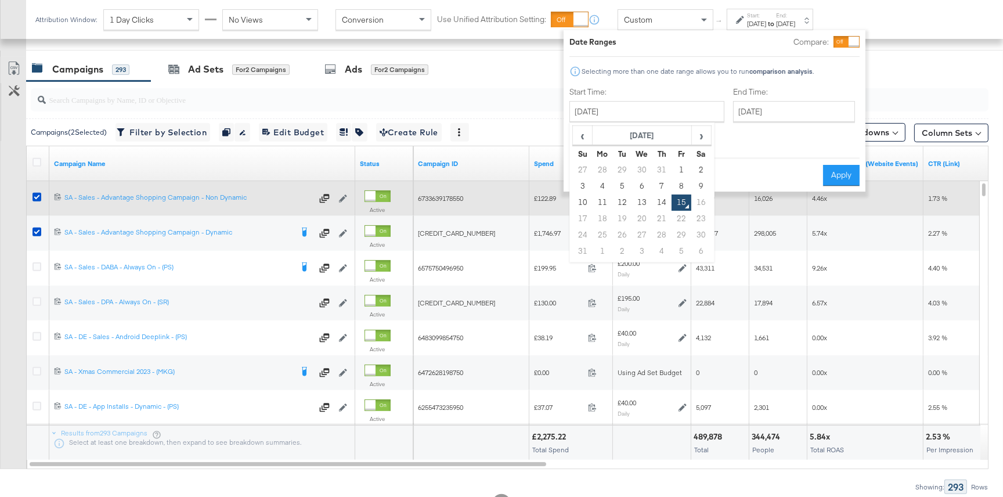
drag, startPoint x: 582, startPoint y: 205, endPoint x: 598, endPoint y: 199, distance: 16.7
click at [582, 205] on td "10" at bounding box center [583, 203] width 20 height 16
type input "August 10th 2025"
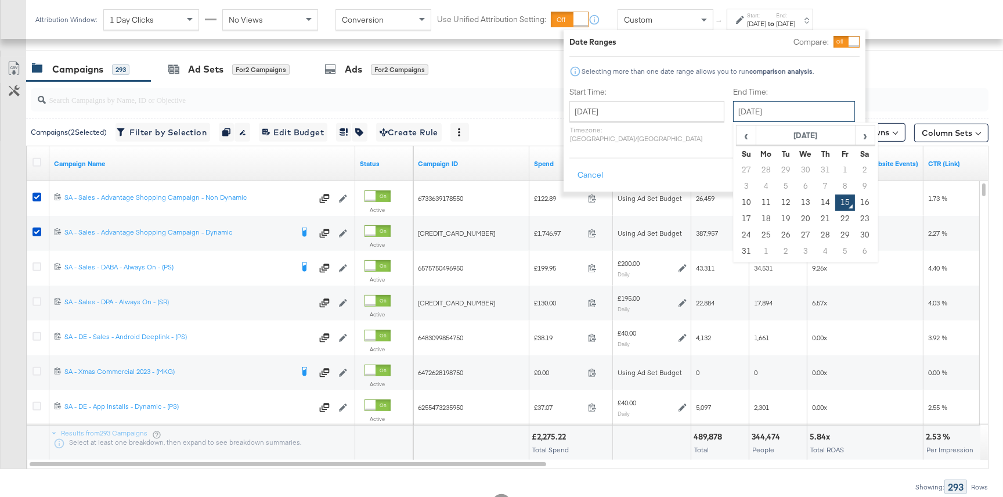
drag, startPoint x: 744, startPoint y: 109, endPoint x: 786, endPoint y: 183, distance: 85.3
click at [744, 110] on input "August 15th 2025" at bounding box center [794, 111] width 122 height 21
click at [816, 204] on td "14" at bounding box center [826, 203] width 20 height 16
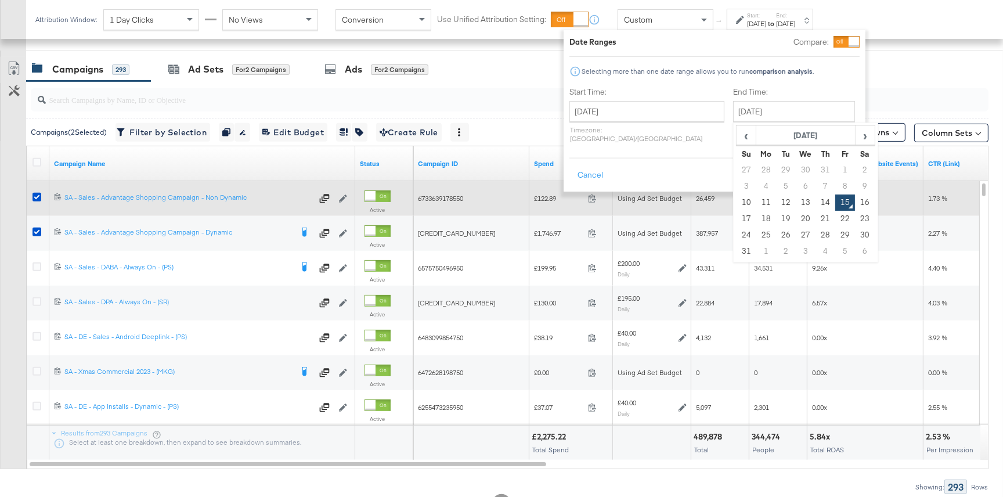
type input "August 14th 2025"
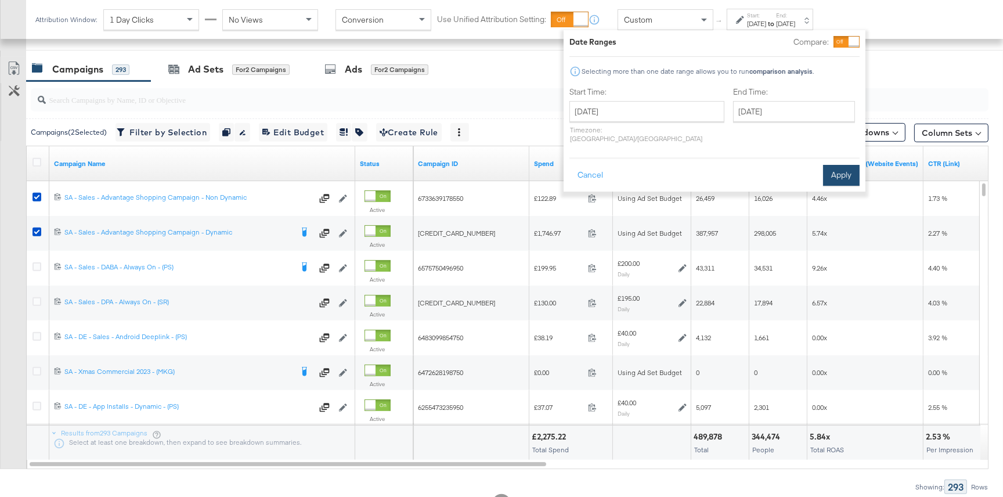
click at [842, 165] on button "Apply" at bounding box center [841, 175] width 37 height 21
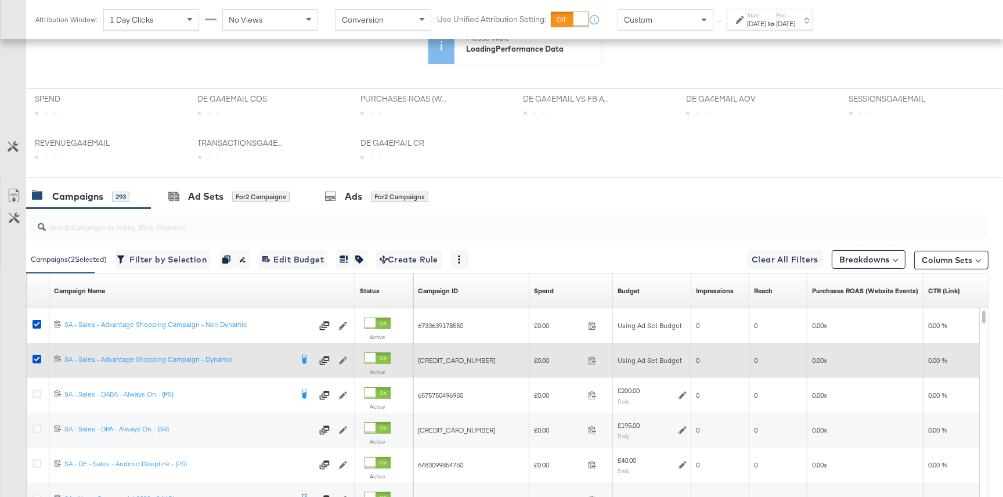
scroll to position [457, 0]
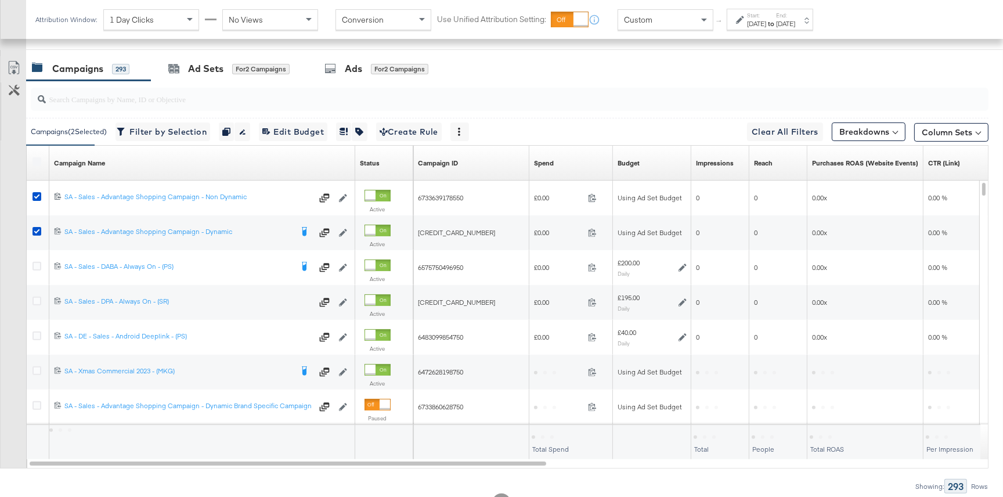
click at [478, 103] on input "search" at bounding box center [474, 94] width 856 height 23
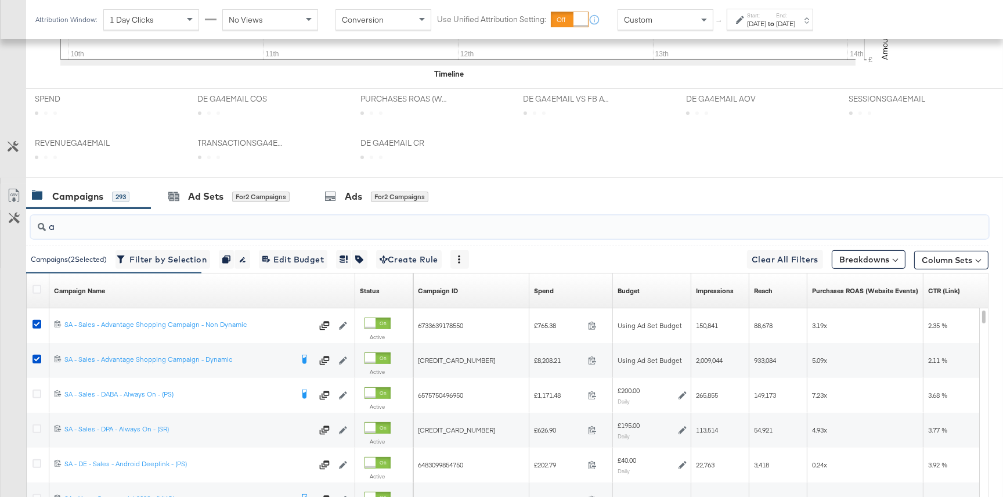
scroll to position [570, 0]
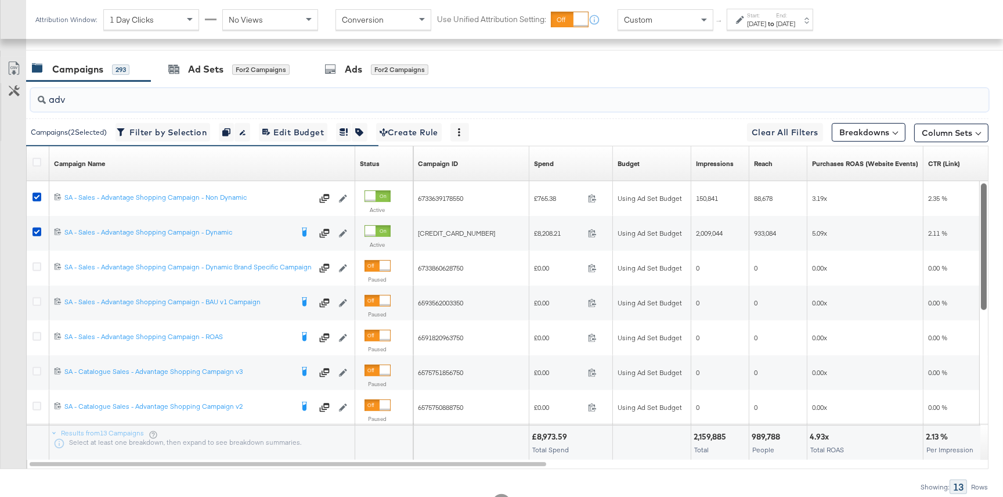
type input "adv"
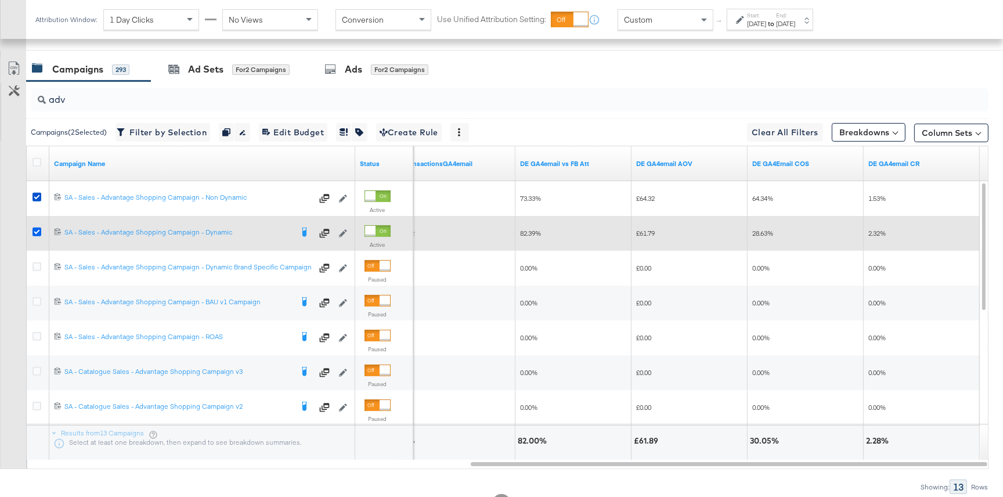
click at [41, 229] on icon at bounding box center [37, 232] width 9 height 9
click at [0, 0] on input "checkbox" at bounding box center [0, 0] width 0 height 0
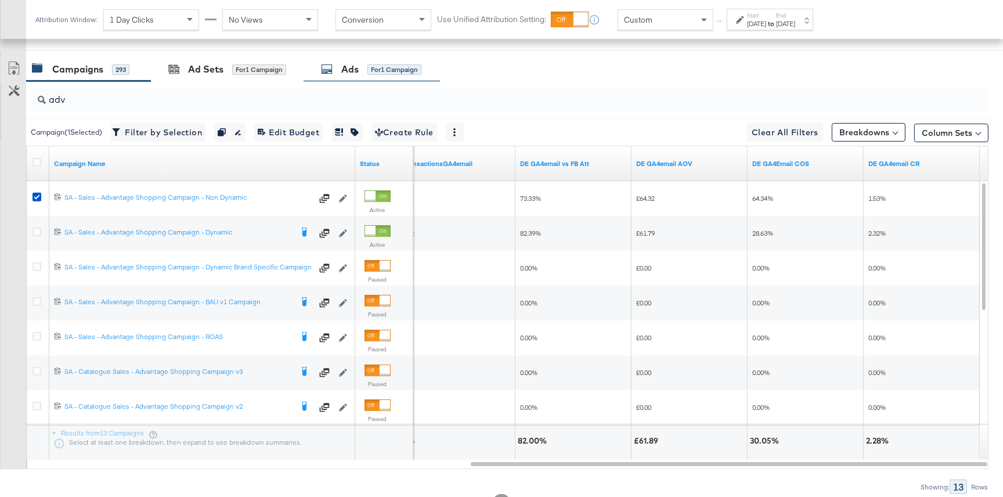
click at [377, 78] on div "Ads for 1 Campaign" at bounding box center [372, 69] width 136 height 25
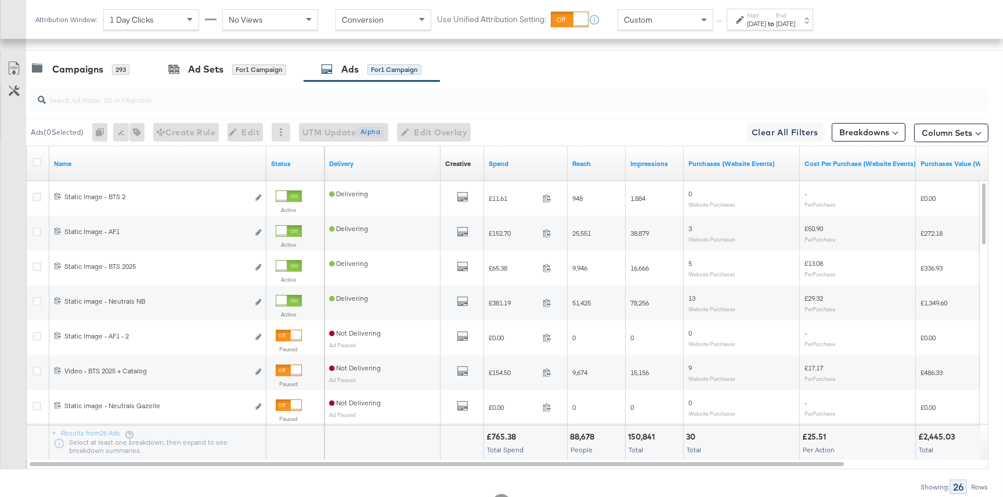
click at [661, 19] on div "Custom" at bounding box center [665, 20] width 95 height 20
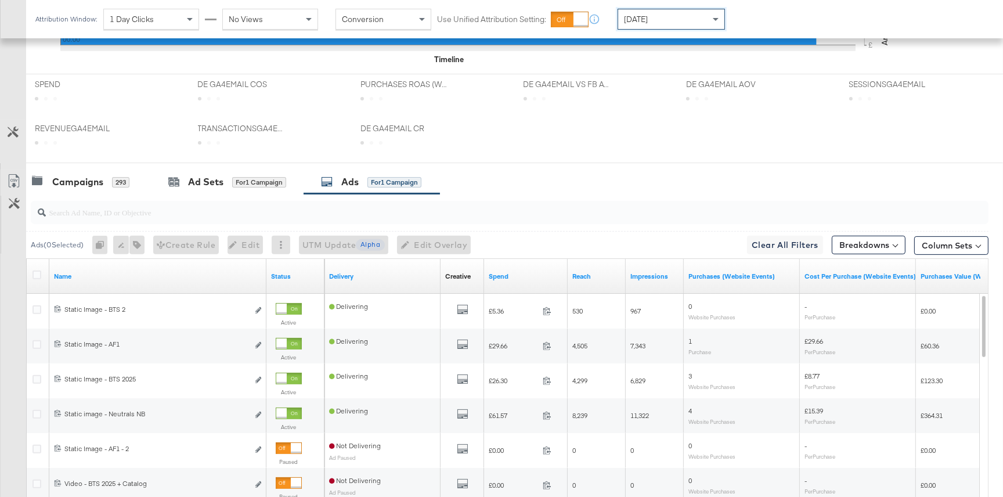
scroll to position [569, 0]
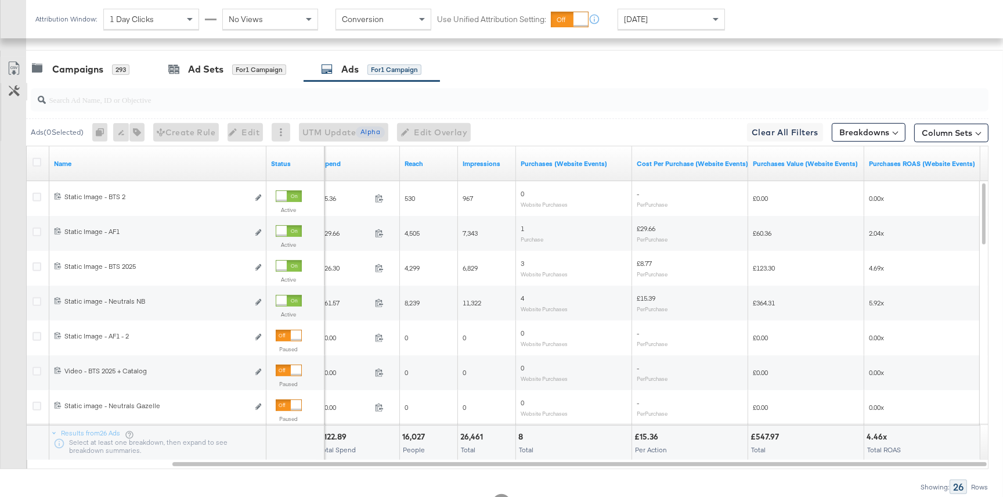
click at [15, 96] on button "Customize KPIs" at bounding box center [14, 91] width 26 height 17
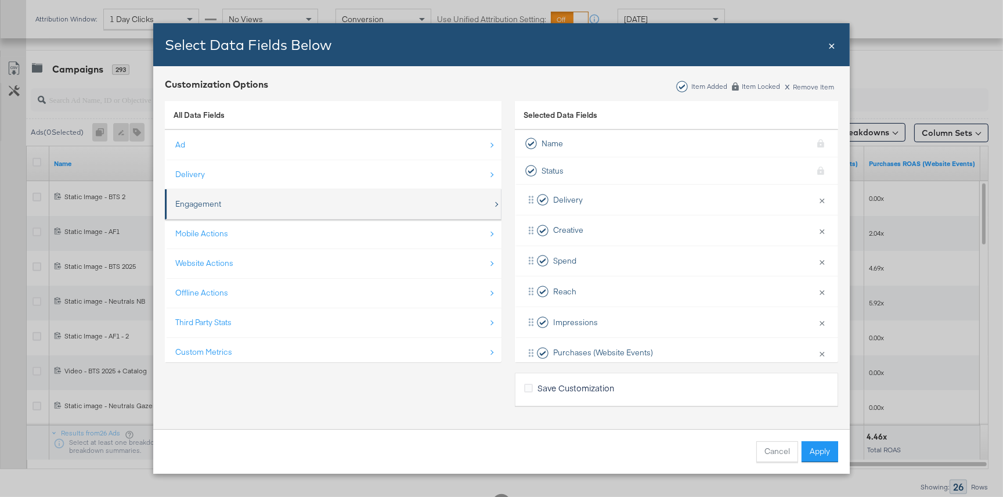
scroll to position [16, 0]
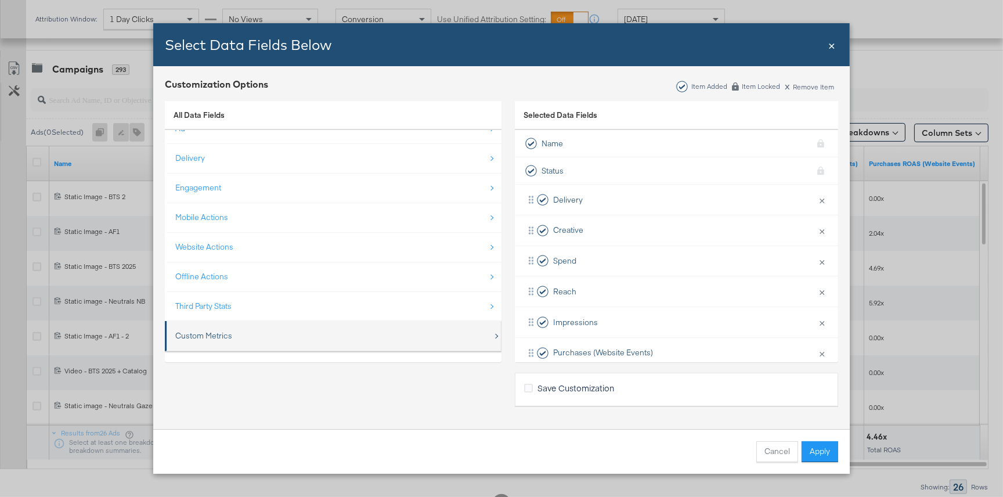
click at [220, 331] on div "Custom Metrics" at bounding box center [203, 335] width 57 height 11
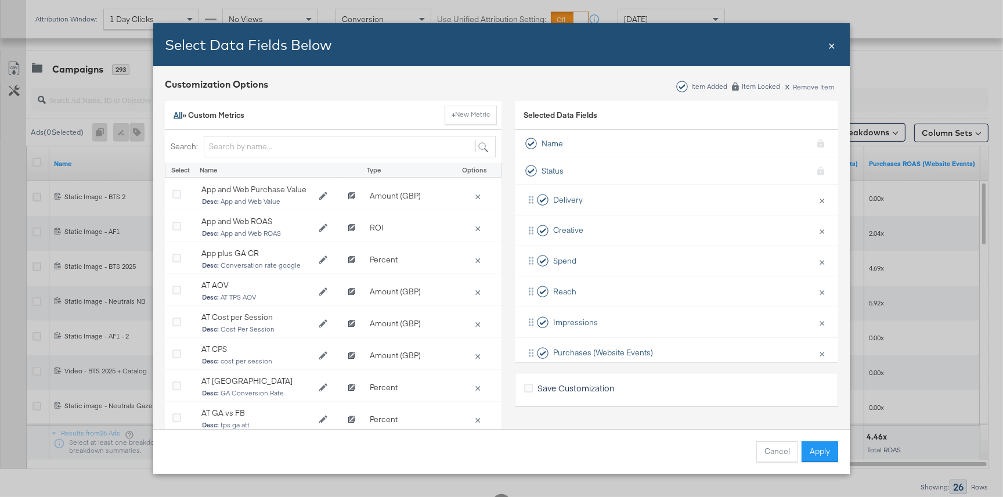
click at [177, 113] on link "All" at bounding box center [178, 115] width 9 height 10
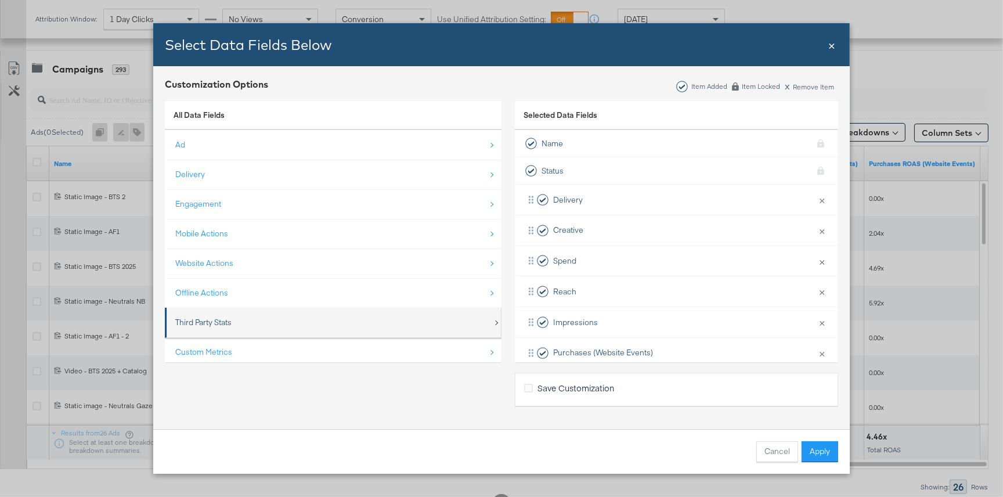
click at [286, 322] on div "Third Party Stats" at bounding box center [334, 323] width 318 height 24
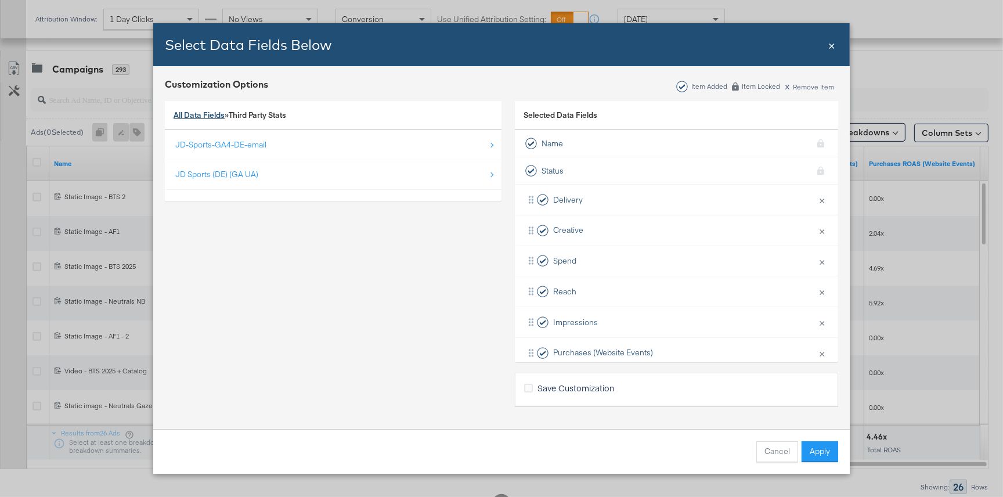
click at [194, 116] on link "All Data Fields" at bounding box center [199, 115] width 51 height 10
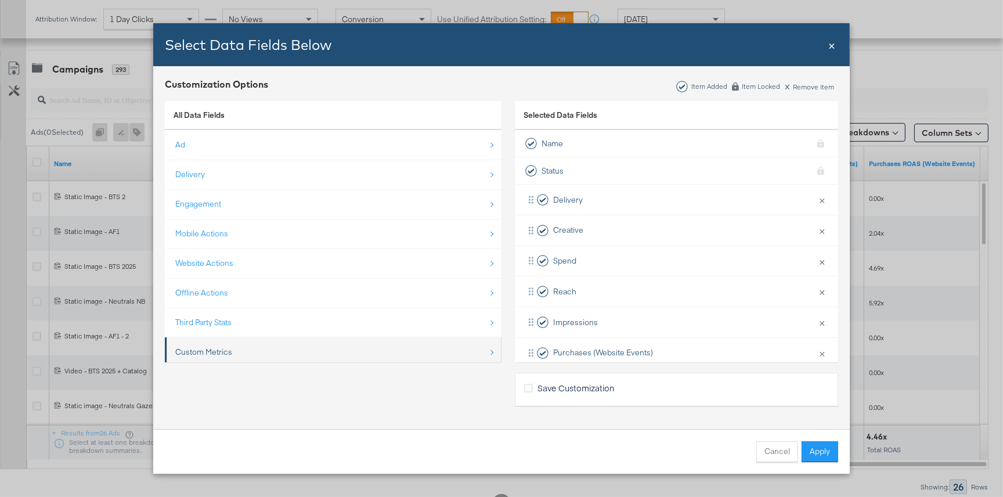
click at [217, 339] on li "Custom Metrics" at bounding box center [333, 352] width 337 height 30
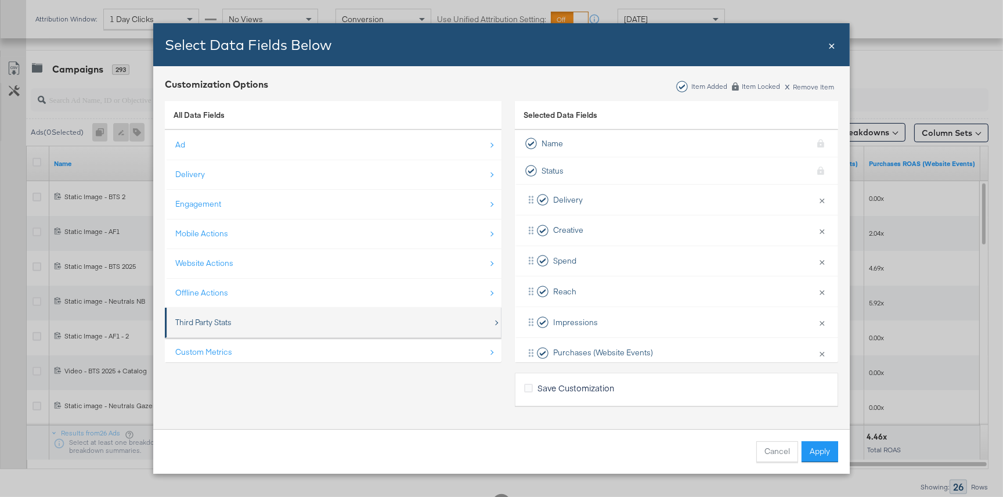
click at [214, 317] on div "Third Party Stats" at bounding box center [203, 322] width 56 height 11
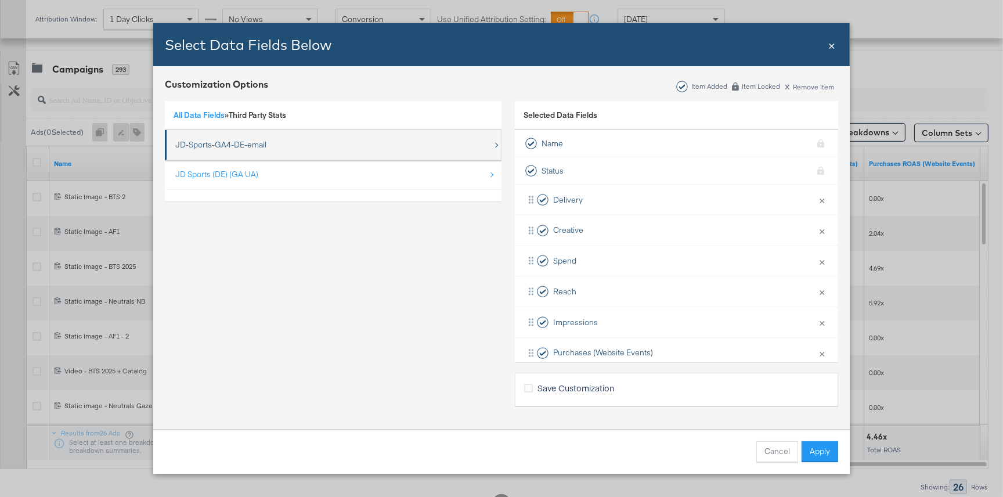
click at [222, 139] on div "JD-Sports-GA4-DE-email" at bounding box center [220, 144] width 91 height 11
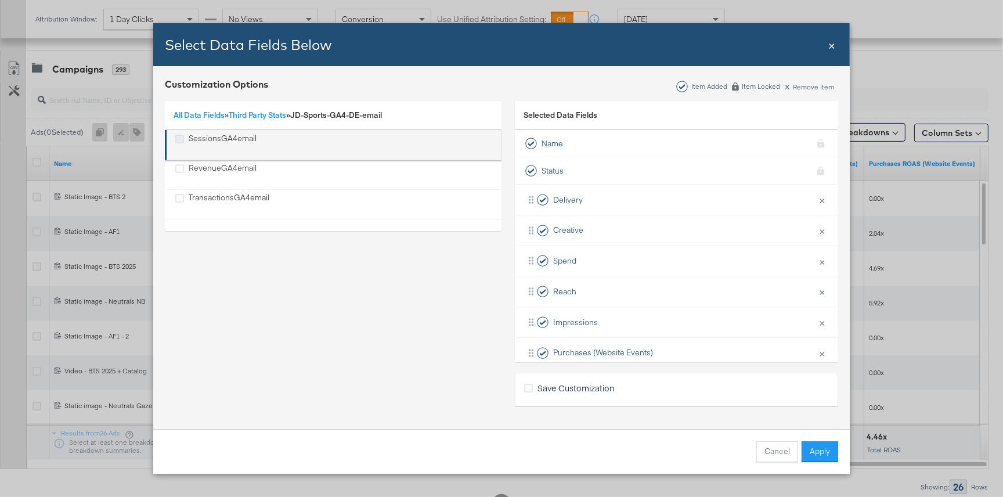
click at [182, 136] on icon "SessionsGA4email" at bounding box center [179, 139] width 9 height 9
click at [0, 0] on input "SessionsGA4email" at bounding box center [0, 0] width 0 height 0
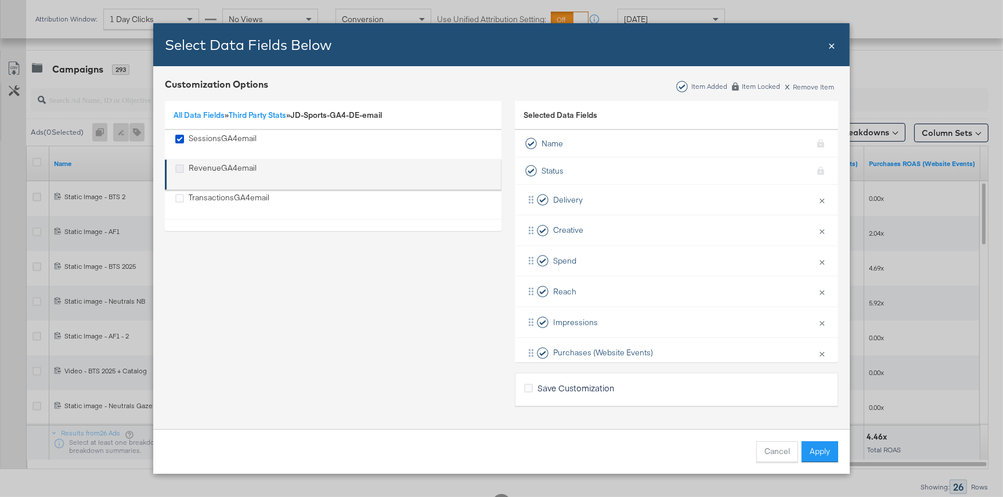
click at [181, 171] on icon "RevenueGA4email" at bounding box center [179, 168] width 9 height 9
click at [0, 0] on input "RevenueGA4email" at bounding box center [0, 0] width 0 height 0
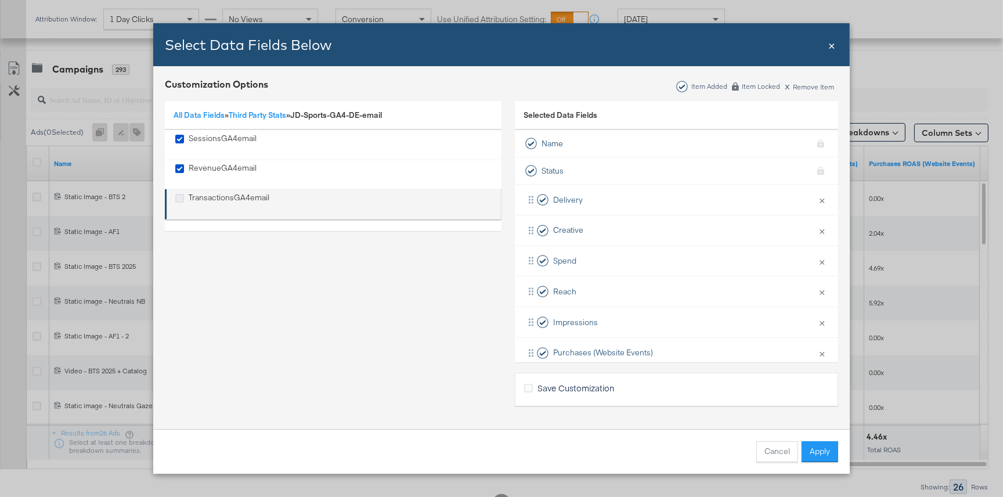
click at [178, 196] on icon "TransactionsGA4email" at bounding box center [179, 198] width 9 height 9
click at [0, 0] on input "TransactionsGA4email" at bounding box center [0, 0] width 0 height 0
drag, startPoint x: 195, startPoint y: 117, endPoint x: 195, endPoint y: 124, distance: 7.0
click at [195, 118] on link "All Data Fields" at bounding box center [199, 115] width 51 height 10
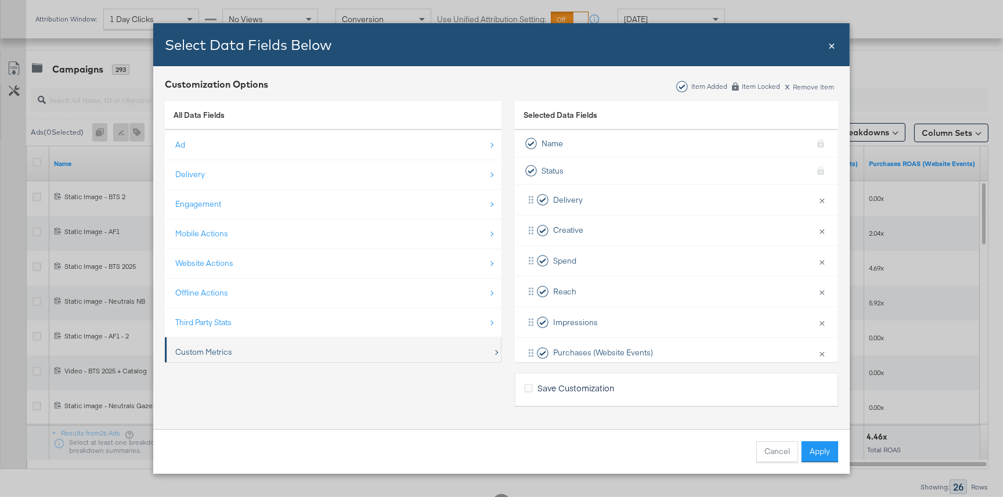
click at [233, 348] on div "Custom Metrics" at bounding box center [334, 352] width 318 height 24
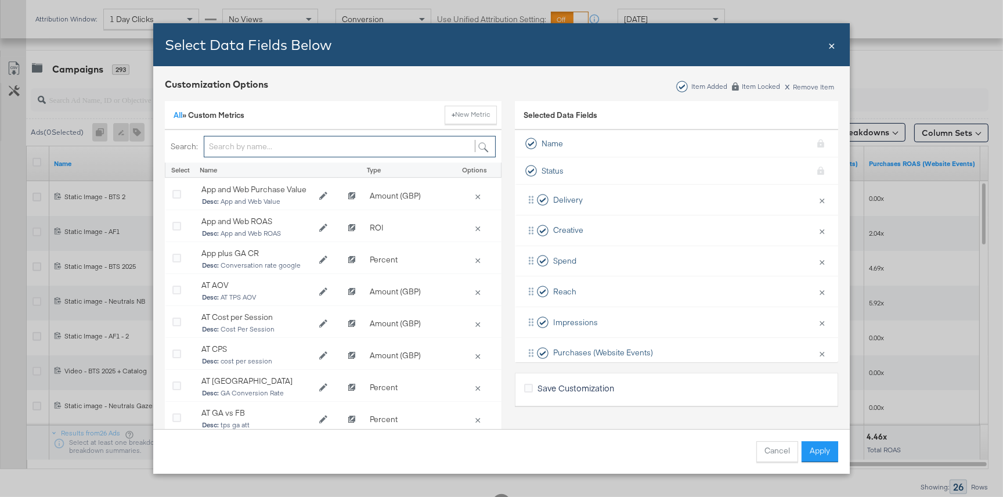
click at [245, 147] on input "Bulk Add Locations Modal" at bounding box center [350, 146] width 292 height 21
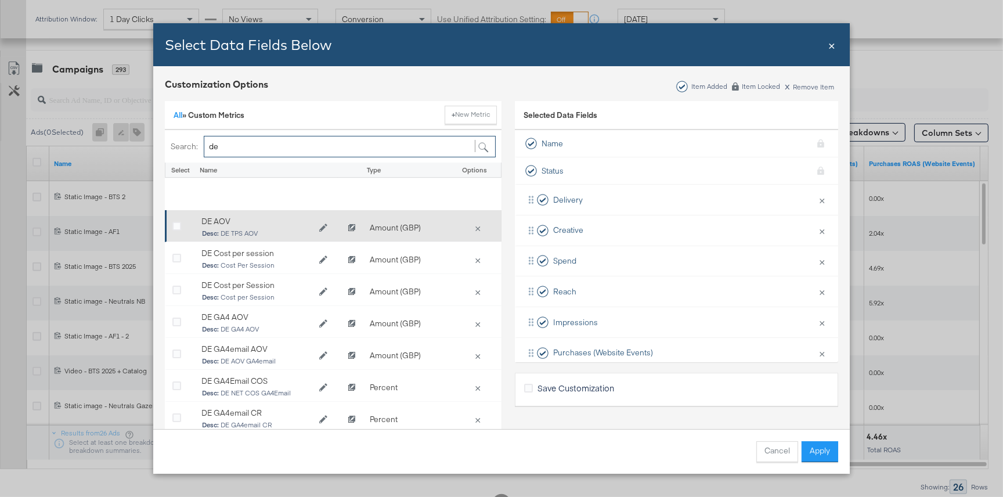
scroll to position [65, 0]
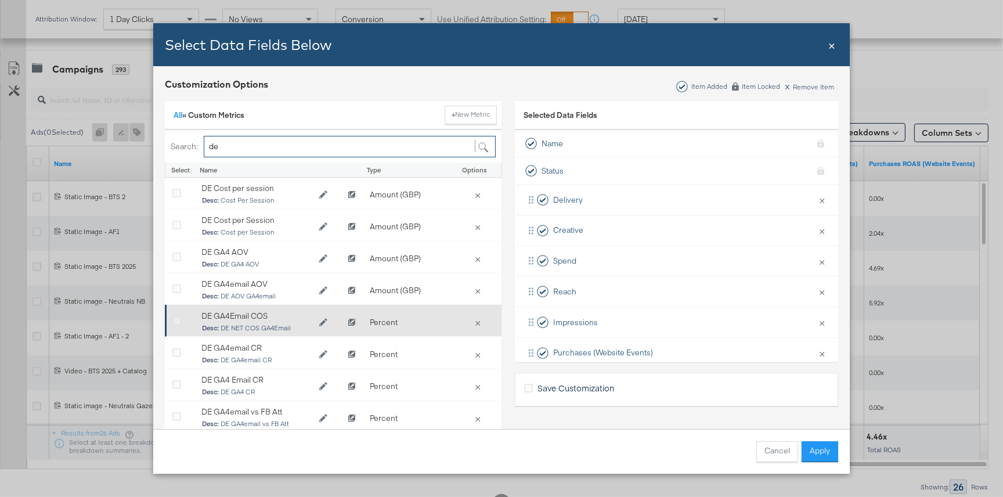
type input "de"
click at [176, 318] on icon "Bulk Add Locations Modal" at bounding box center [176, 321] width 9 height 9
click at [0, 0] on input "Bulk Add Locations Modal" at bounding box center [0, 0] width 0 height 0
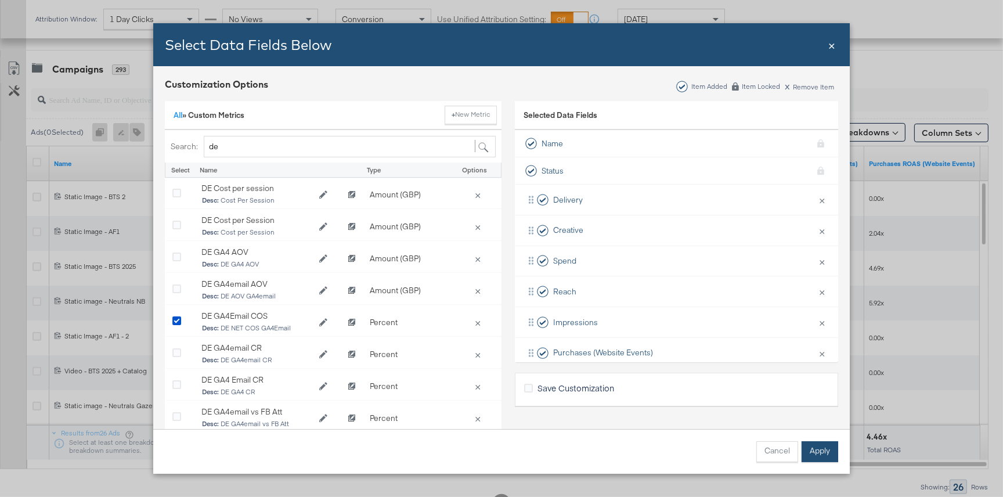
click at [823, 448] on button "Apply" at bounding box center [820, 451] width 37 height 21
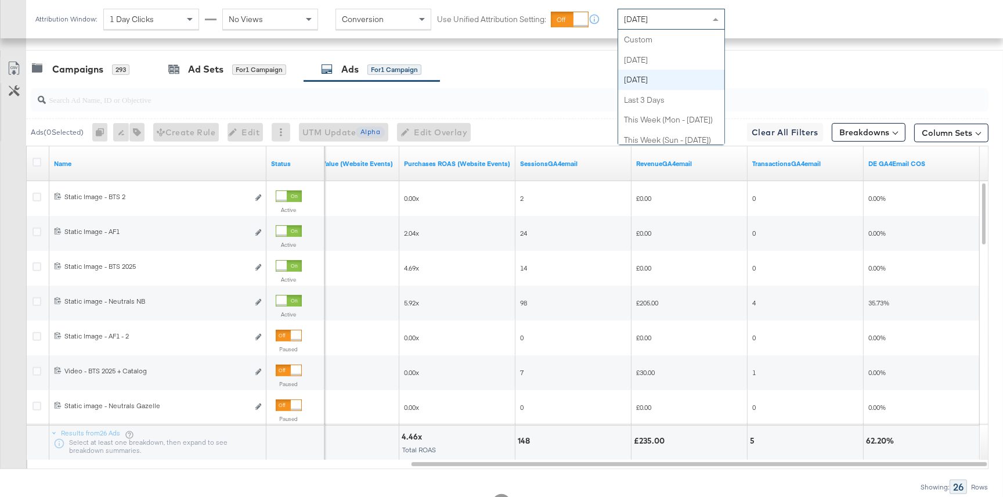
click at [688, 20] on div "Yesterday" at bounding box center [671, 19] width 106 height 20
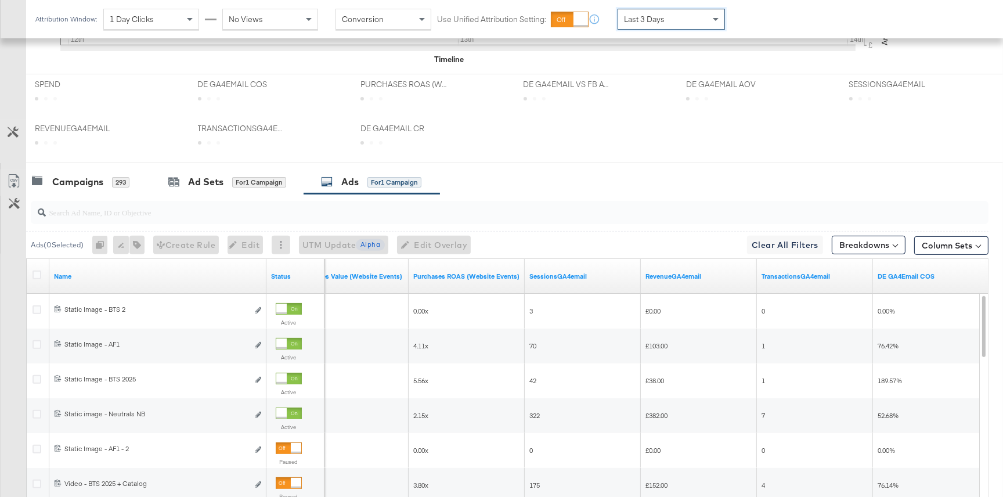
scroll to position [569, 0]
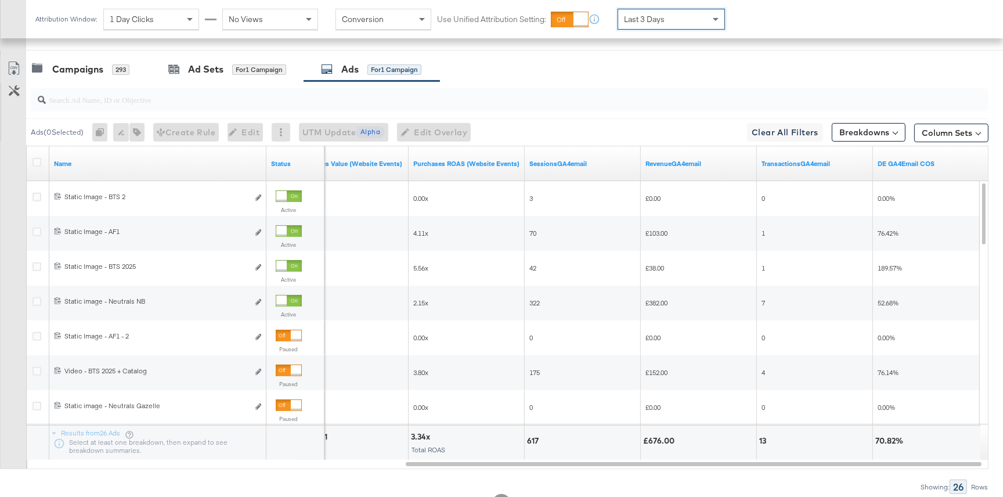
click at [661, 23] on span "Last 3 Days" at bounding box center [644, 19] width 41 height 10
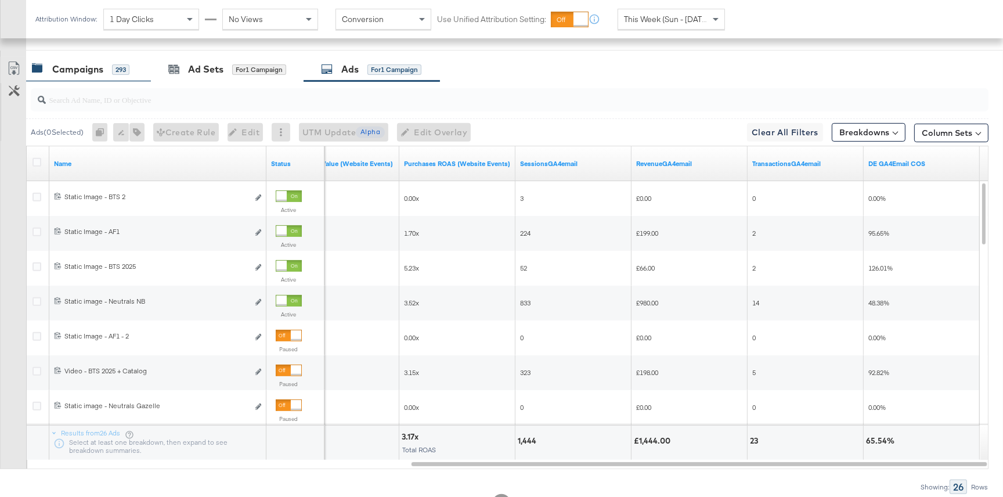
click at [80, 71] on div "Campaigns" at bounding box center [77, 69] width 51 height 13
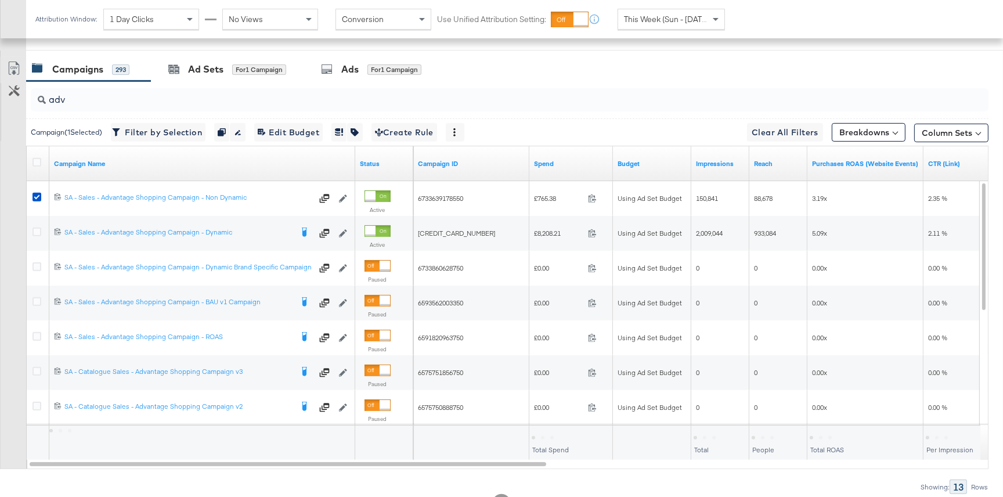
click at [83, 99] on input "adv" at bounding box center [474, 95] width 856 height 23
drag, startPoint x: 37, startPoint y: 197, endPoint x: 96, endPoint y: 116, distance: 100.6
click at [37, 197] on icon at bounding box center [37, 197] width 9 height 9
click at [0, 0] on input "checkbox" at bounding box center [0, 0] width 0 height 0
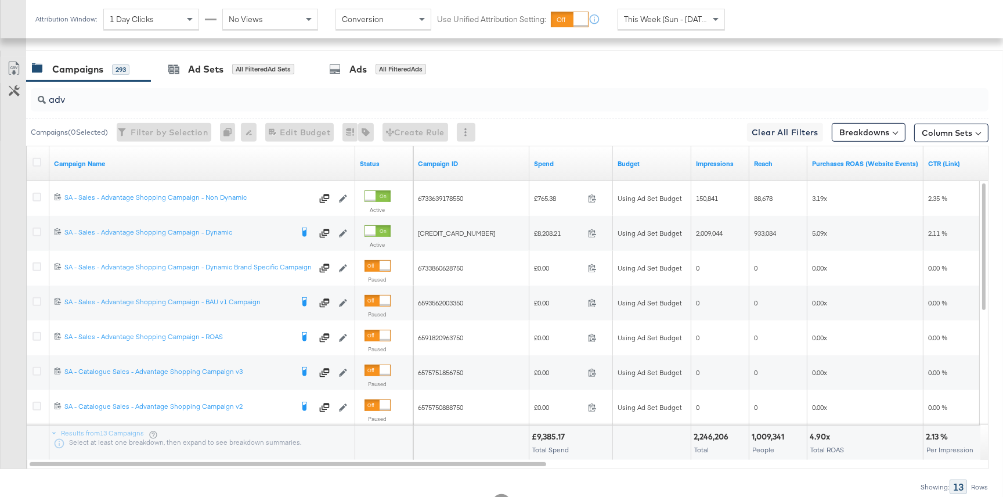
click at [90, 99] on input "adv" at bounding box center [474, 95] width 856 height 23
type input "a"
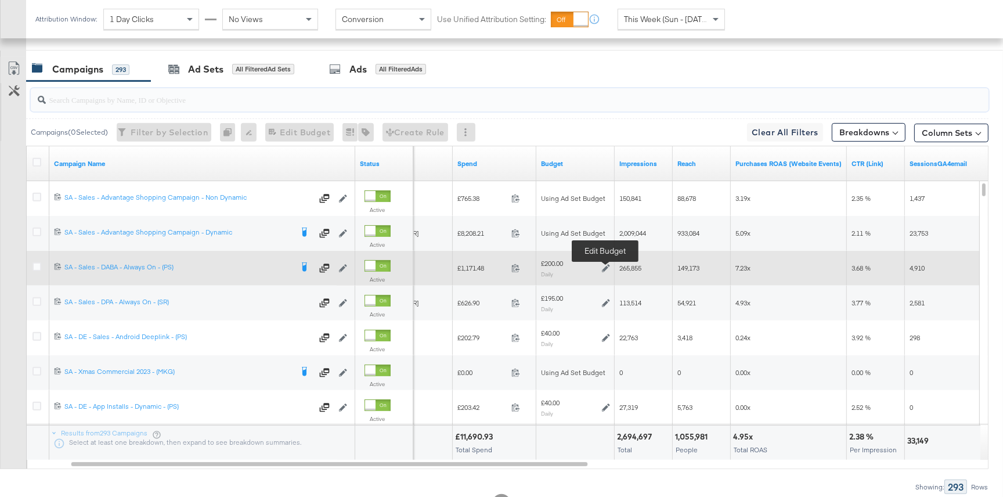
click at [603, 269] on icon at bounding box center [606, 268] width 8 height 8
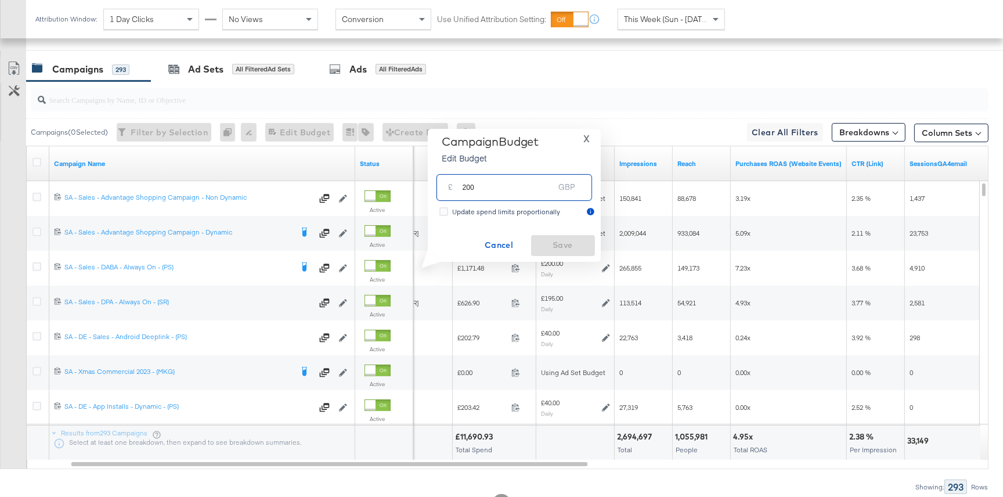
drag, startPoint x: 490, startPoint y: 185, endPoint x: 449, endPoint y: 186, distance: 40.7
click at [449, 186] on div "£ 200 GBP" at bounding box center [515, 187] width 156 height 26
type input "150"
click at [566, 243] on span "Save" at bounding box center [563, 245] width 55 height 15
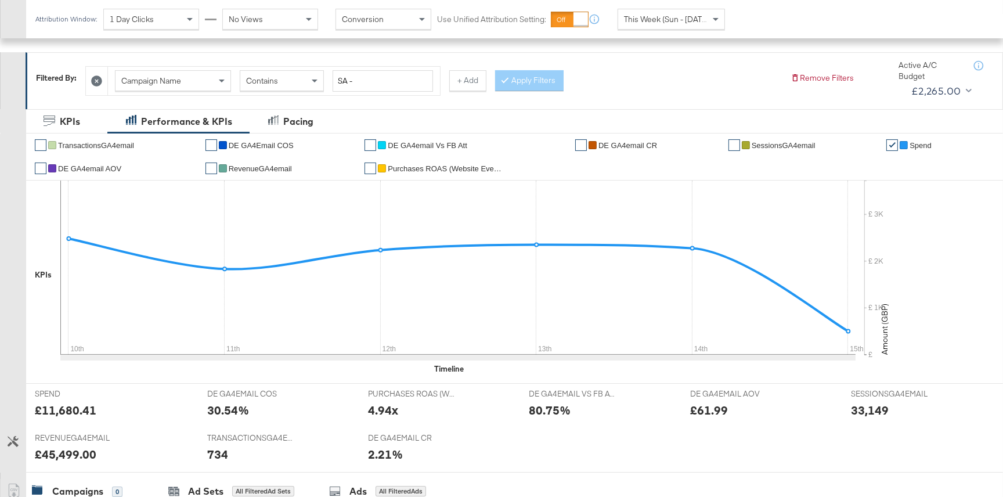
scroll to position [0, 0]
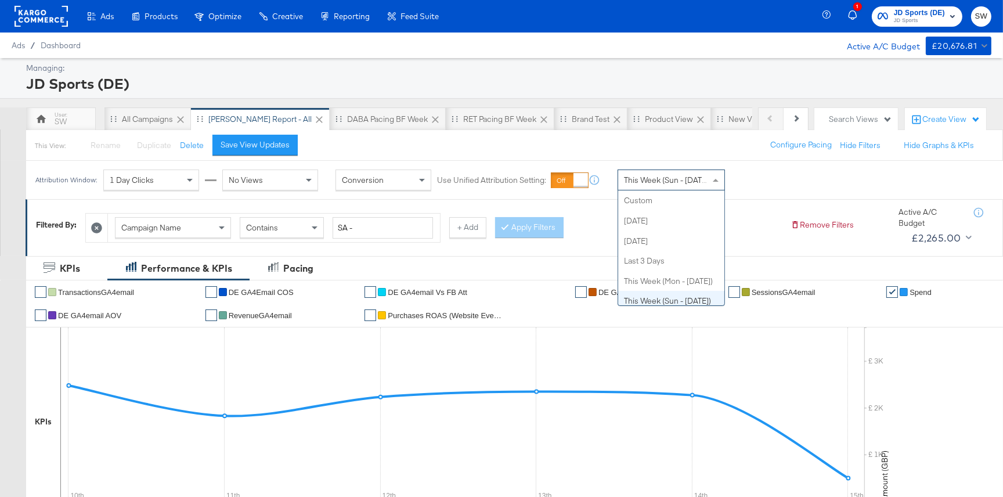
click at [671, 182] on span "This Week (Sun - Today)" at bounding box center [667, 180] width 87 height 10
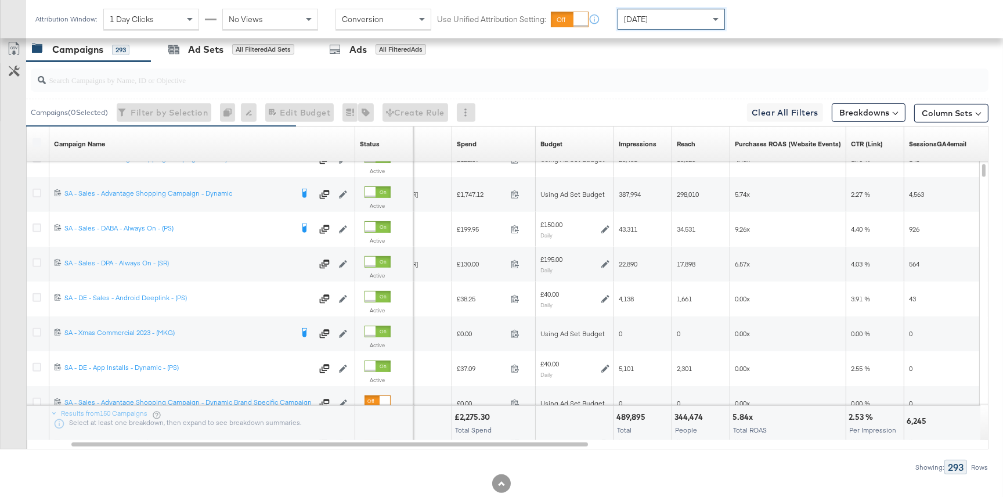
scroll to position [581, 0]
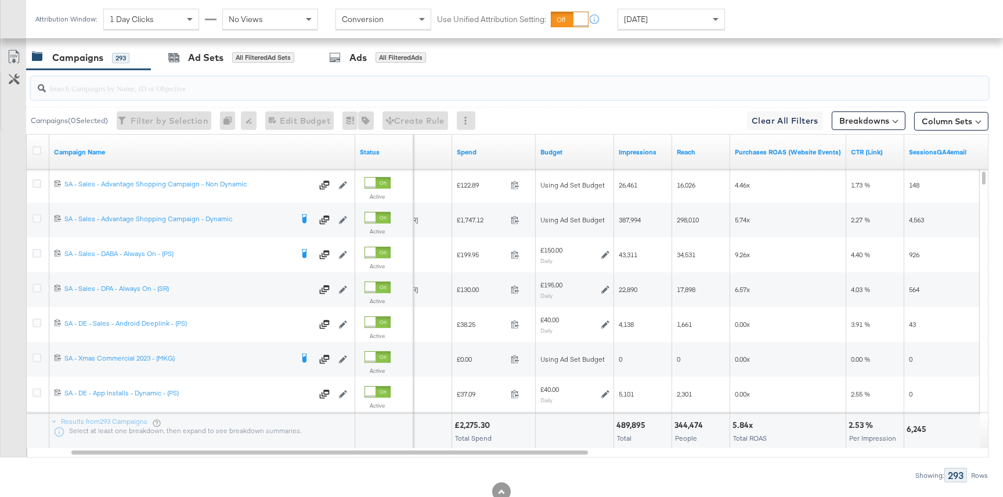
click at [279, 91] on input "search" at bounding box center [474, 83] width 856 height 23
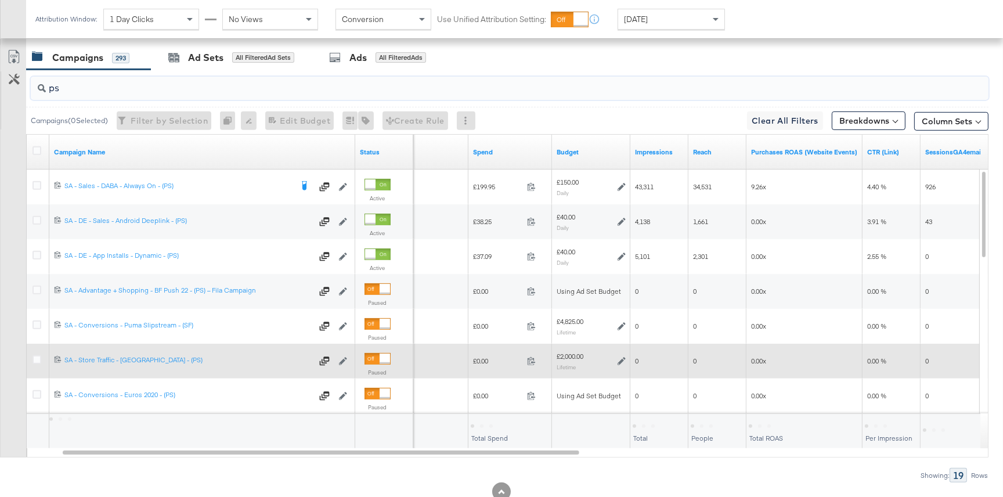
type input "ps"
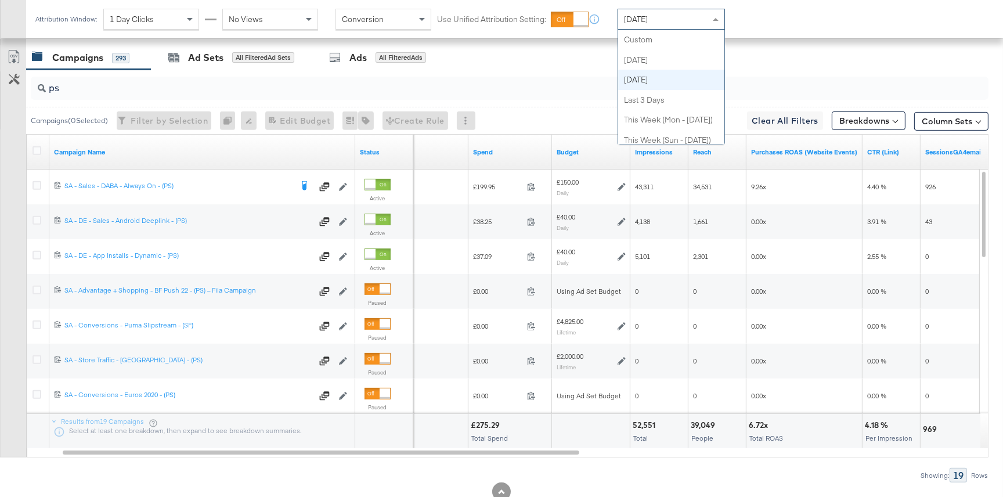
drag, startPoint x: 678, startPoint y: 21, endPoint x: 681, endPoint y: 45, distance: 24.1
click at [677, 21] on div "Yesterday" at bounding box center [671, 19] width 106 height 20
drag, startPoint x: 663, startPoint y: 38, endPoint x: 707, endPoint y: 27, distance: 46.1
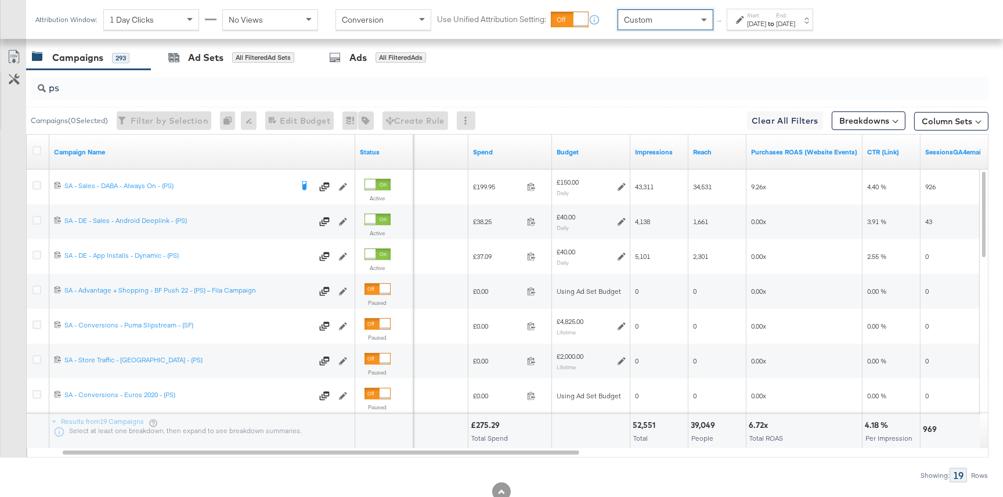
click at [740, 24] on div "Start: Aug 15th 2025 to End: Aug 15th 2025" at bounding box center [765, 20] width 59 height 17
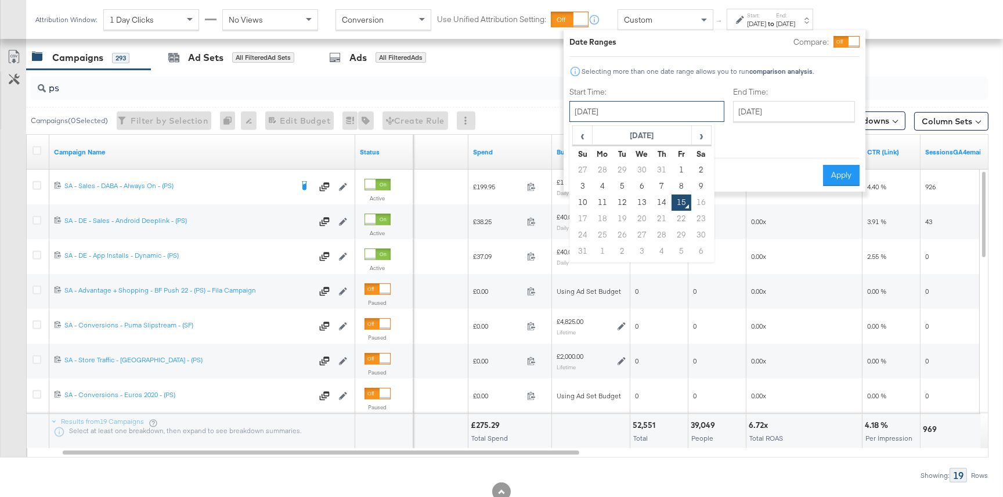
click at [665, 109] on input "August 15th 2025" at bounding box center [647, 111] width 155 height 21
click at [585, 203] on td "10" at bounding box center [583, 203] width 20 height 16
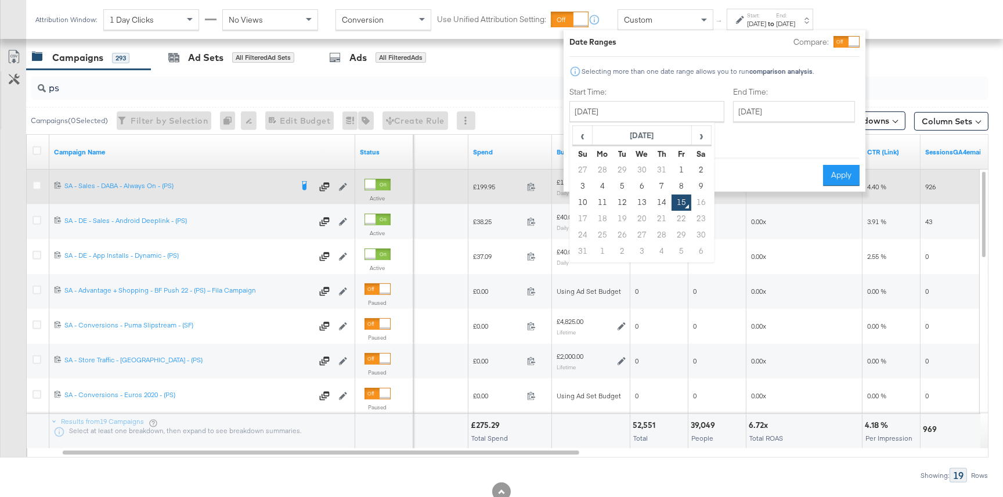
type input "August 10th 2025"
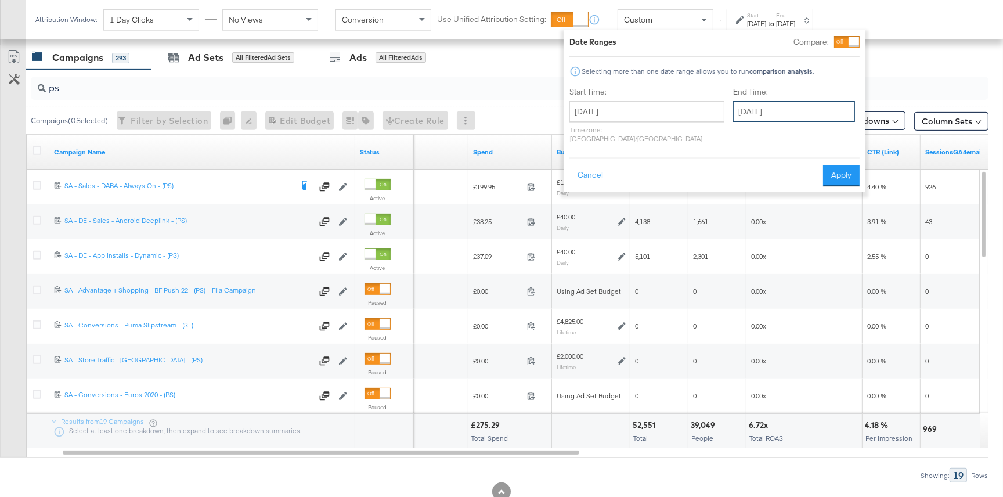
click at [733, 116] on input "August 15th 2025" at bounding box center [794, 111] width 122 height 21
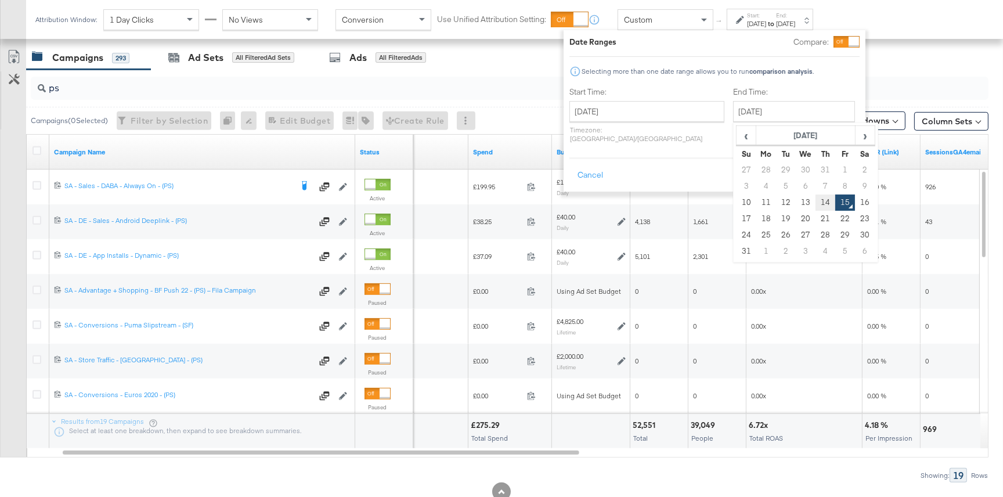
click at [816, 199] on td "14" at bounding box center [826, 203] width 20 height 16
type input "[DATE]"
click at [832, 169] on button "Apply" at bounding box center [841, 175] width 37 height 21
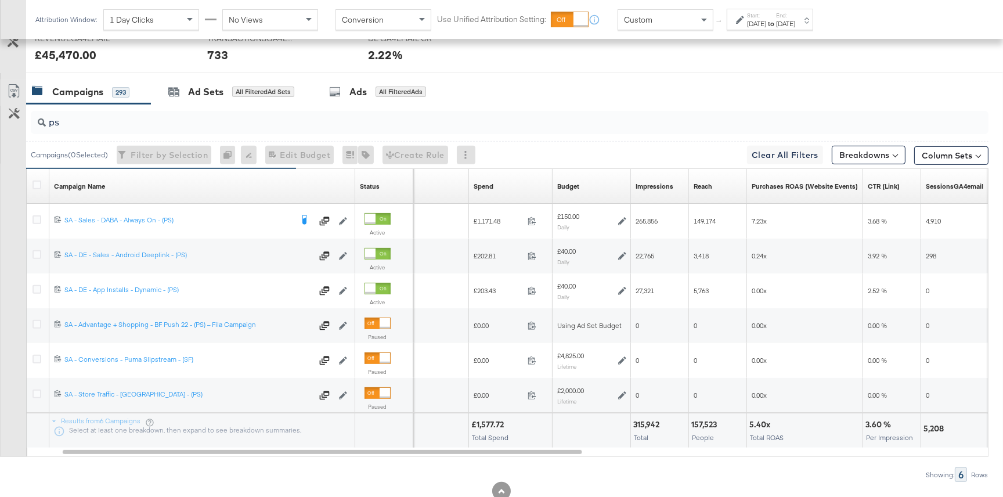
scroll to position [581, 0]
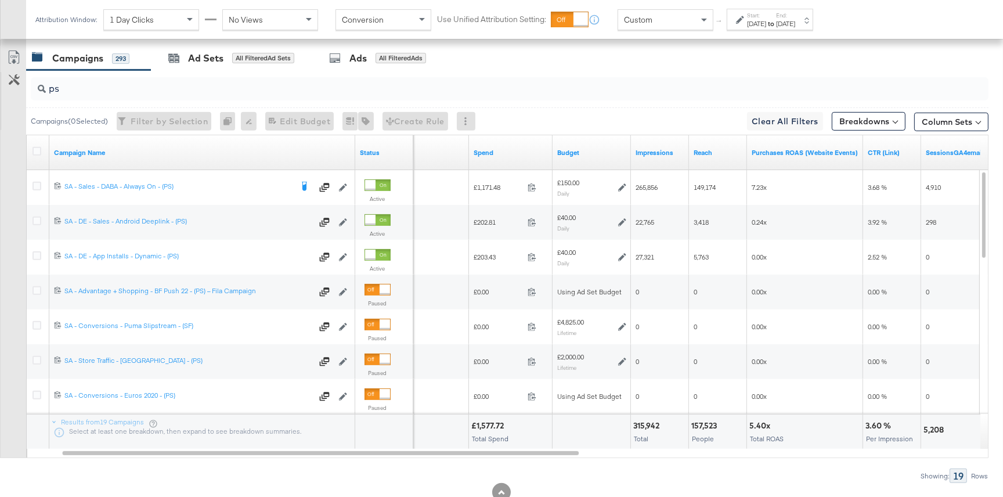
click at [85, 86] on input "ps" at bounding box center [474, 84] width 856 height 23
type input "p"
type input "sr"
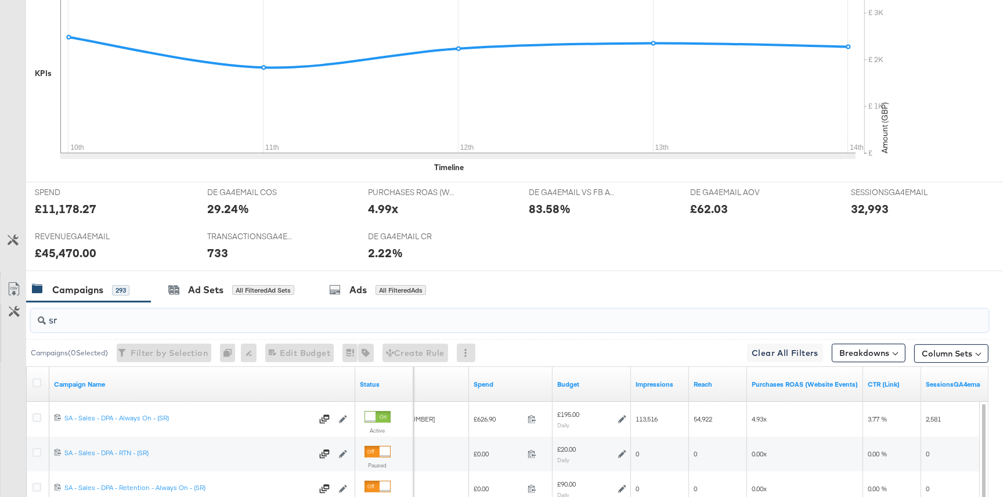
scroll to position [0, 0]
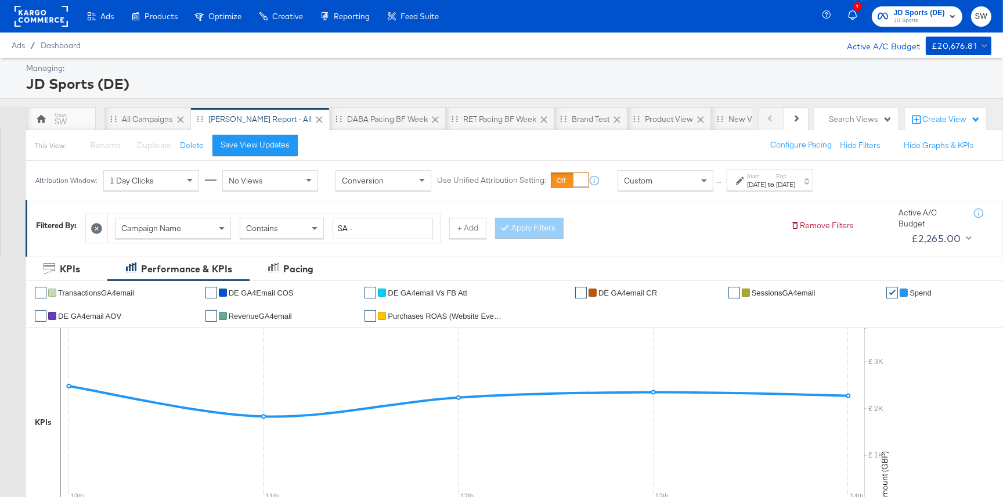
click at [931, 18] on span "JD Sports" at bounding box center [919, 20] width 51 height 9
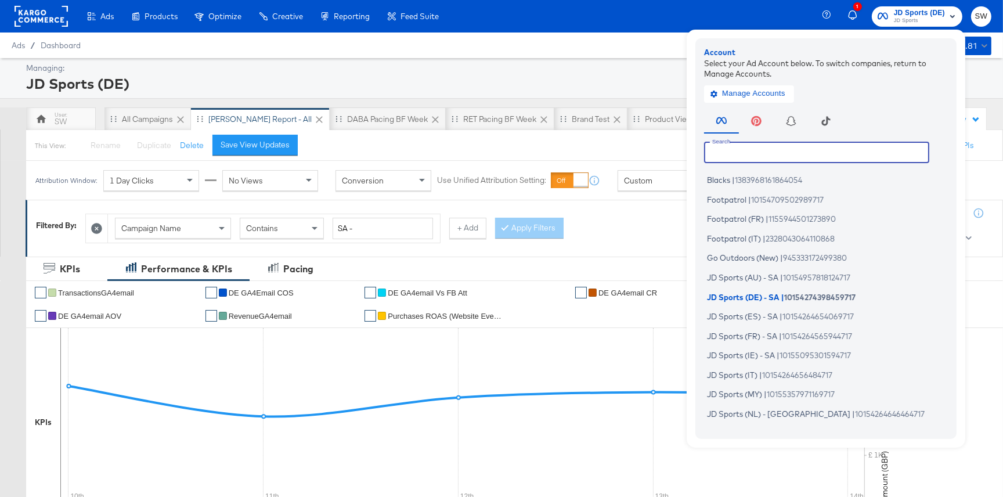
click at [769, 151] on input "text" at bounding box center [816, 152] width 225 height 21
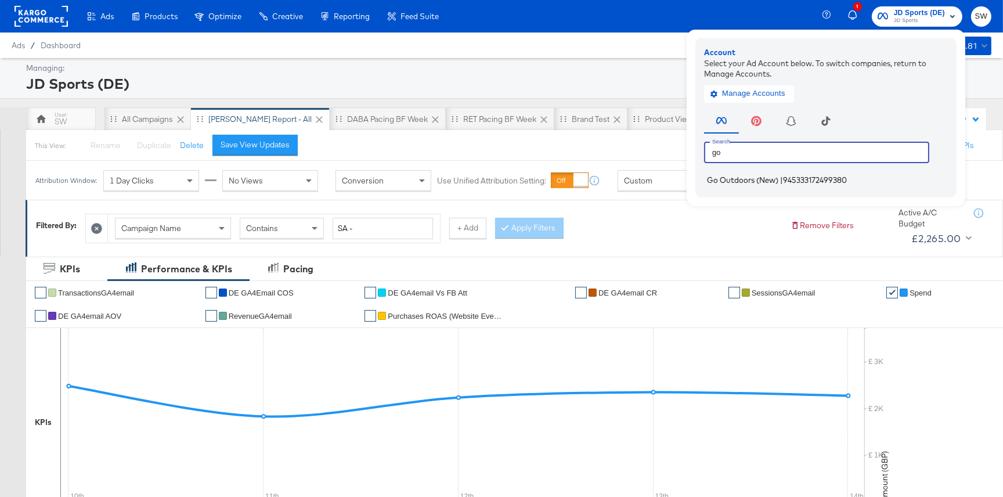
type input "go"
click at [769, 178] on span "Go Outdoors (New)" at bounding box center [742, 179] width 71 height 9
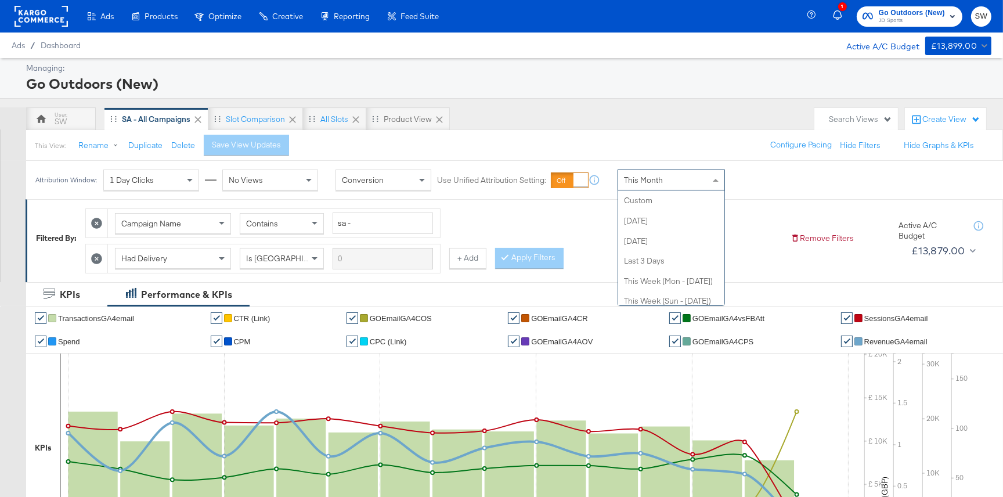
click at [692, 179] on div "This Month" at bounding box center [671, 180] width 106 height 20
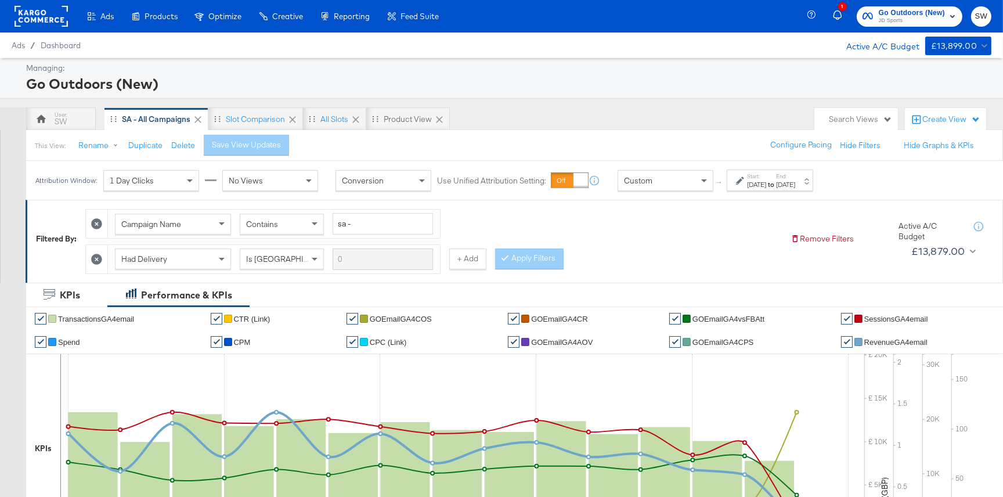
drag, startPoint x: 745, startPoint y: 184, endPoint x: 738, endPoint y: 188, distance: 8.1
click at [745, 184] on div at bounding box center [741, 181] width 11 height 8
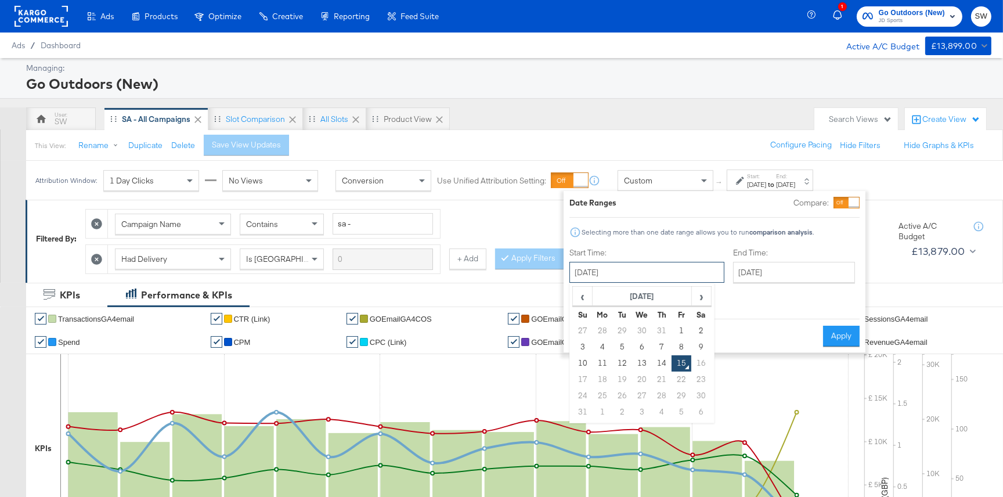
click at [656, 269] on input "[DATE]" at bounding box center [647, 272] width 155 height 21
click at [582, 364] on td "10" at bounding box center [583, 363] width 20 height 16
type input "[DATE]"
click at [741, 272] on input "[DATE]" at bounding box center [794, 272] width 122 height 21
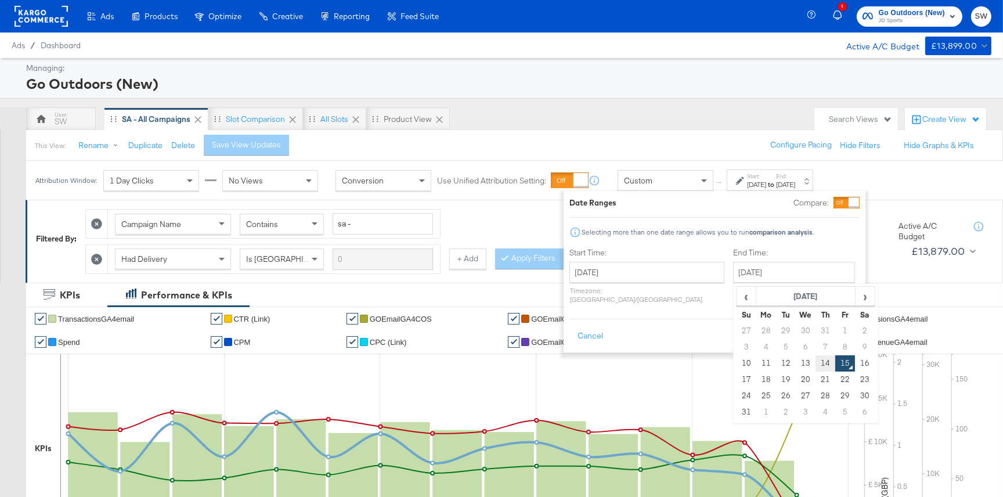
click at [816, 360] on td "14" at bounding box center [826, 363] width 20 height 16
type input "[DATE]"
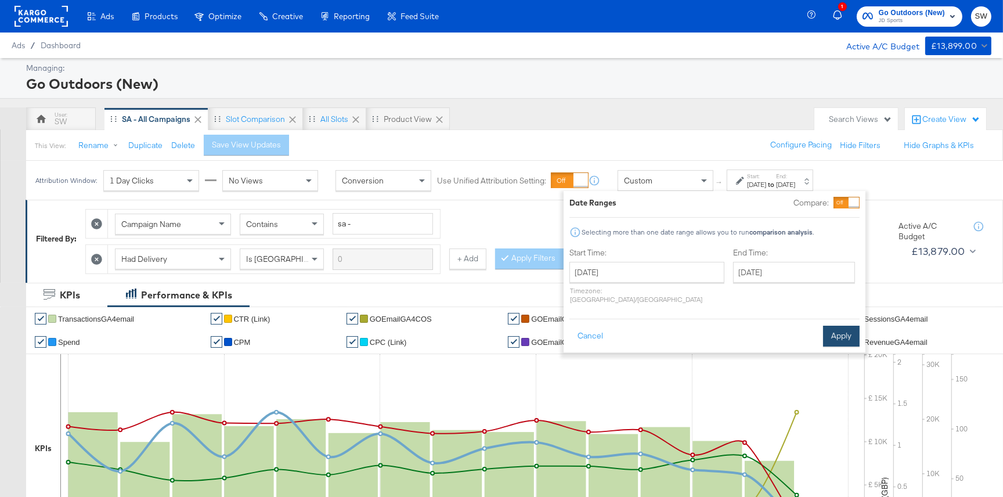
click at [841, 329] on button "Apply" at bounding box center [841, 336] width 37 height 21
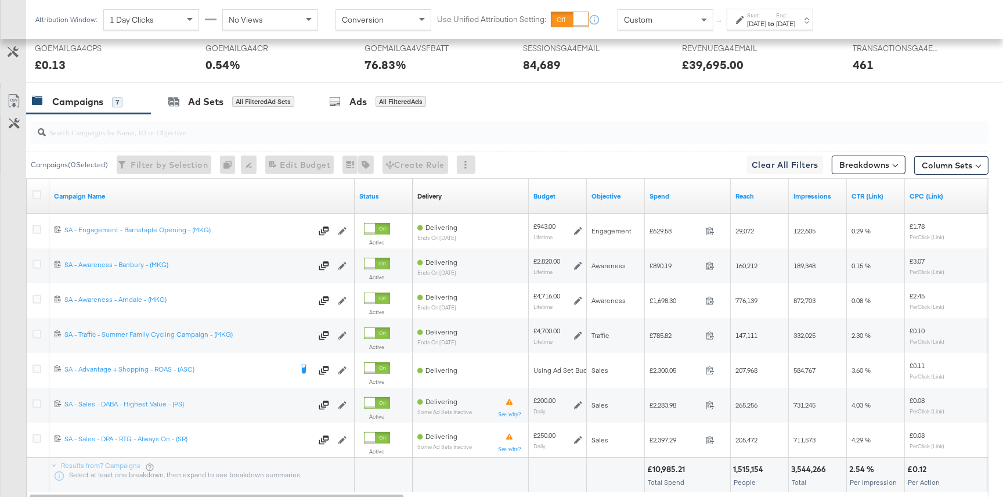
scroll to position [591, 0]
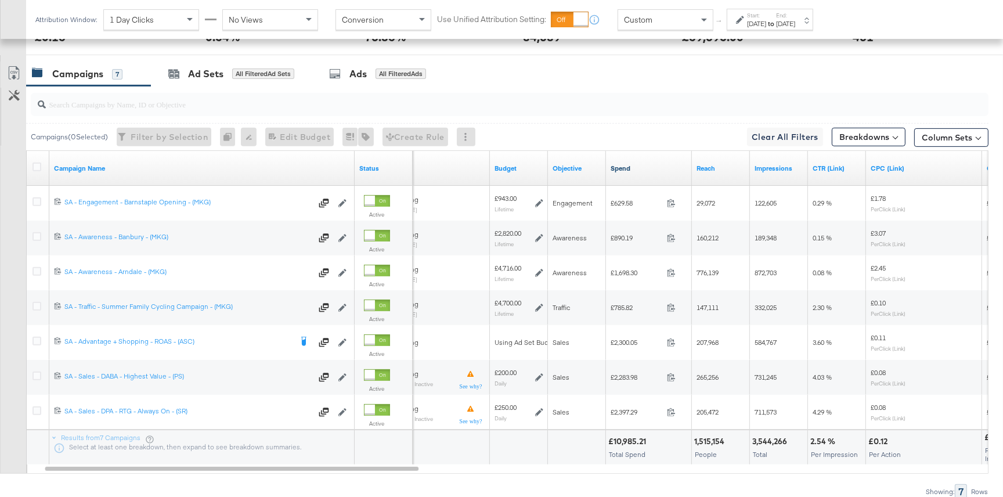
click at [632, 164] on link "Spend" at bounding box center [649, 168] width 77 height 9
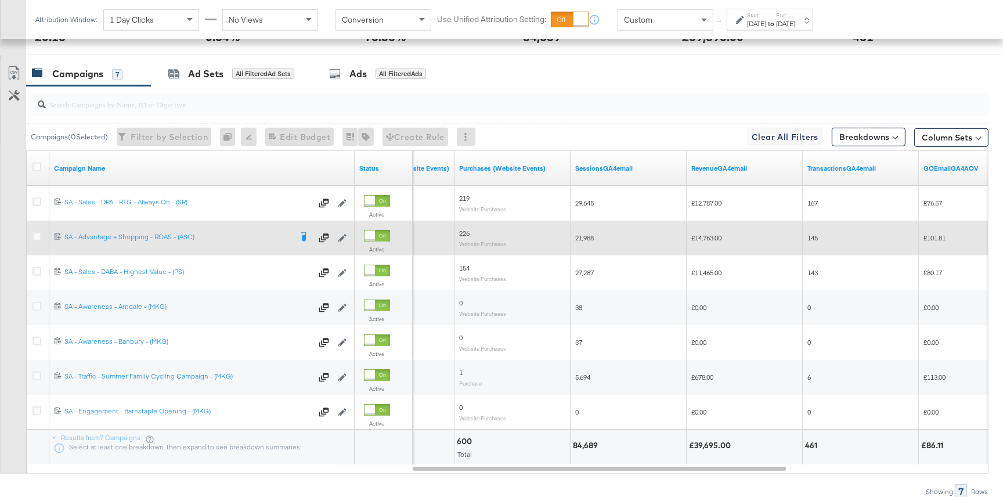
scroll to position [0, 0]
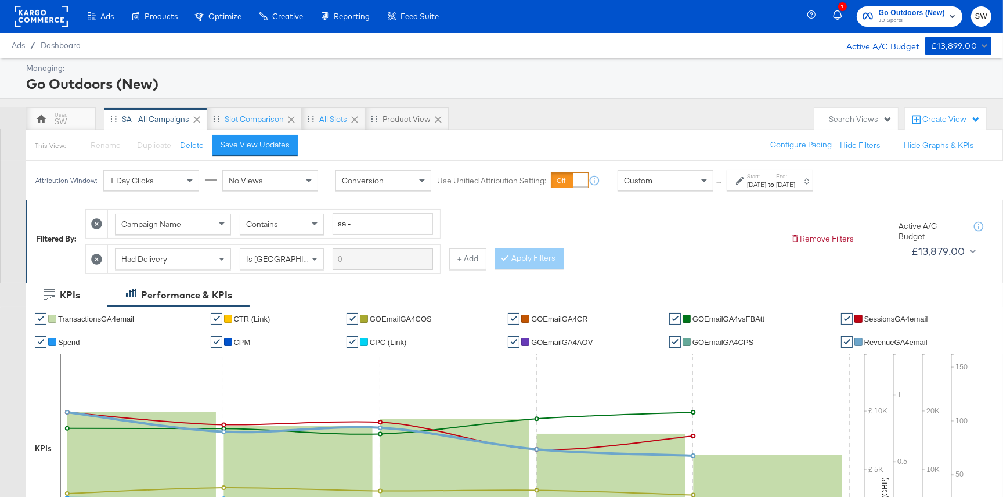
click at [895, 13] on span "Go Outdoors (New)" at bounding box center [912, 13] width 66 height 12
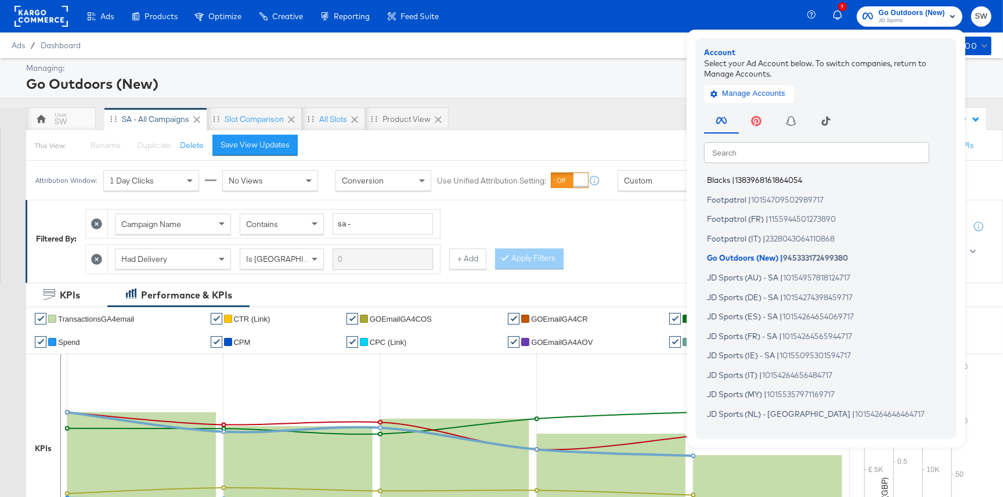
click at [746, 178] on span "1383968161864054" at bounding box center [768, 179] width 67 height 9
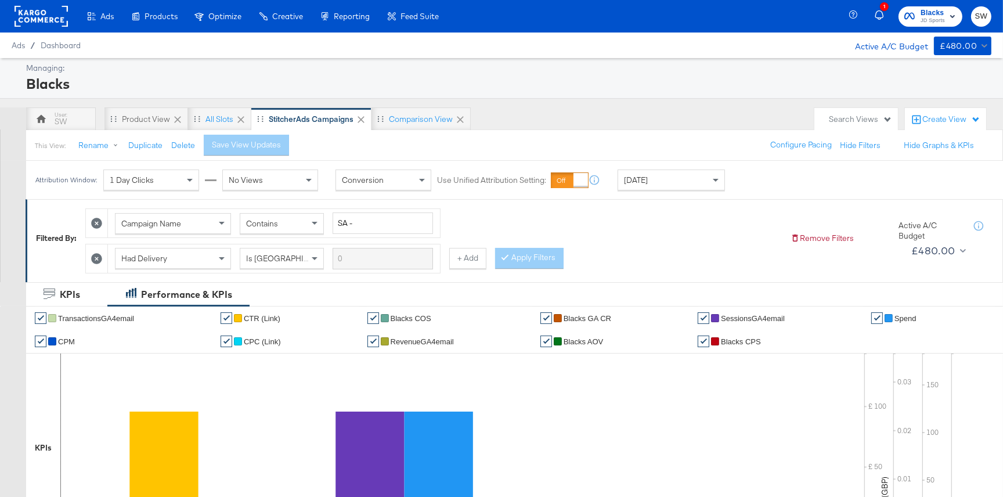
click at [688, 183] on div "[DATE]" at bounding box center [671, 180] width 106 height 20
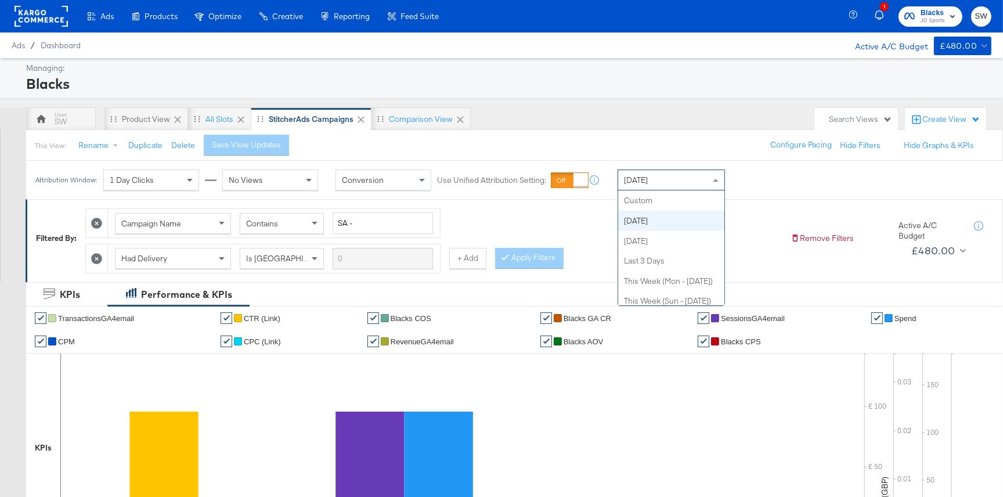
drag, startPoint x: 686, startPoint y: 174, endPoint x: 683, endPoint y: 204, distance: 30.4
click at [686, 174] on div "[DATE]" at bounding box center [671, 180] width 106 height 20
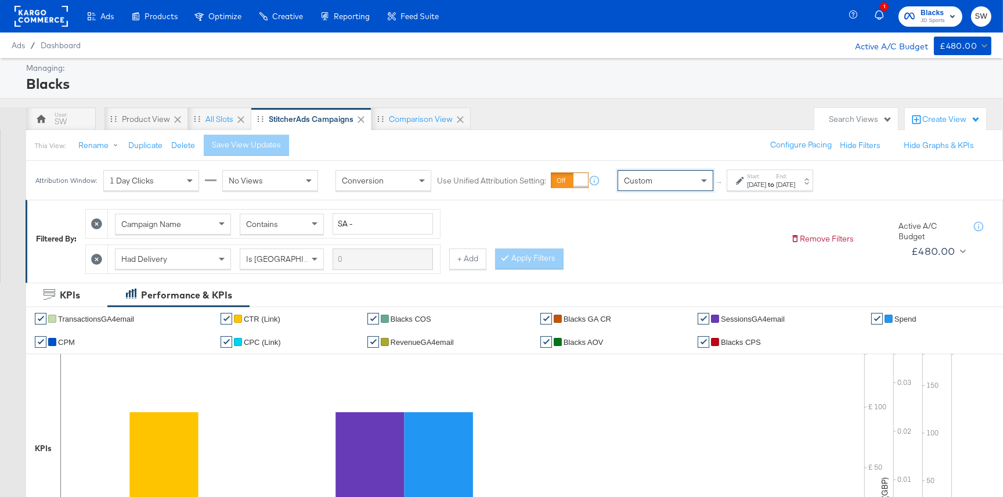
click at [738, 182] on icon at bounding box center [740, 181] width 8 height 8
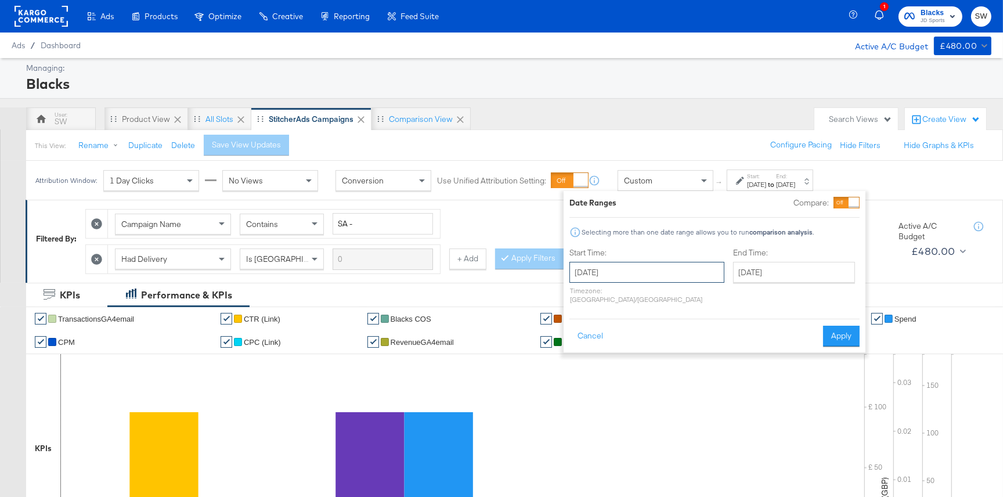
drag, startPoint x: 638, startPoint y: 271, endPoint x: 632, endPoint y: 269, distance: 6.1
click at [632, 269] on input "[DATE]" at bounding box center [647, 272] width 155 height 21
drag, startPoint x: 585, startPoint y: 358, endPoint x: 632, endPoint y: 341, distance: 49.2
click at [586, 358] on td "10" at bounding box center [583, 363] width 20 height 16
type input "[DATE]"
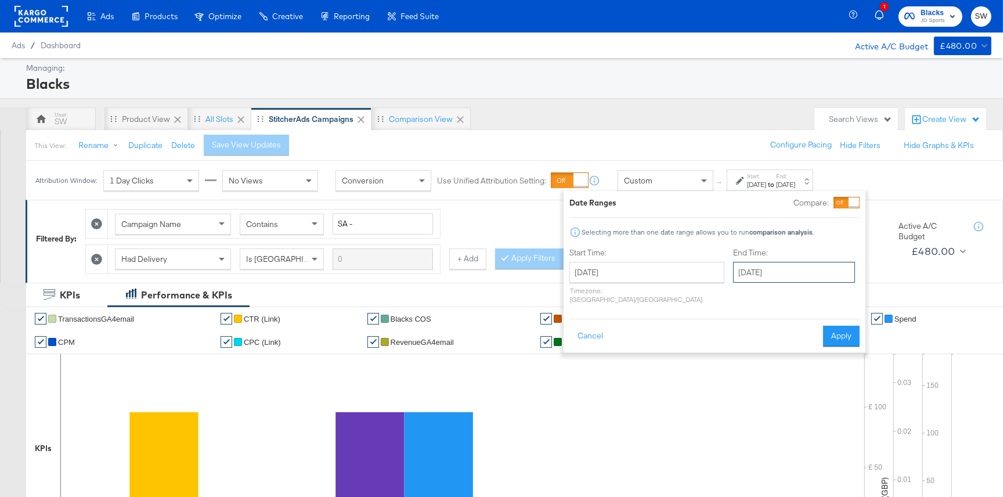
click at [744, 265] on input "[DATE]" at bounding box center [794, 272] width 122 height 21
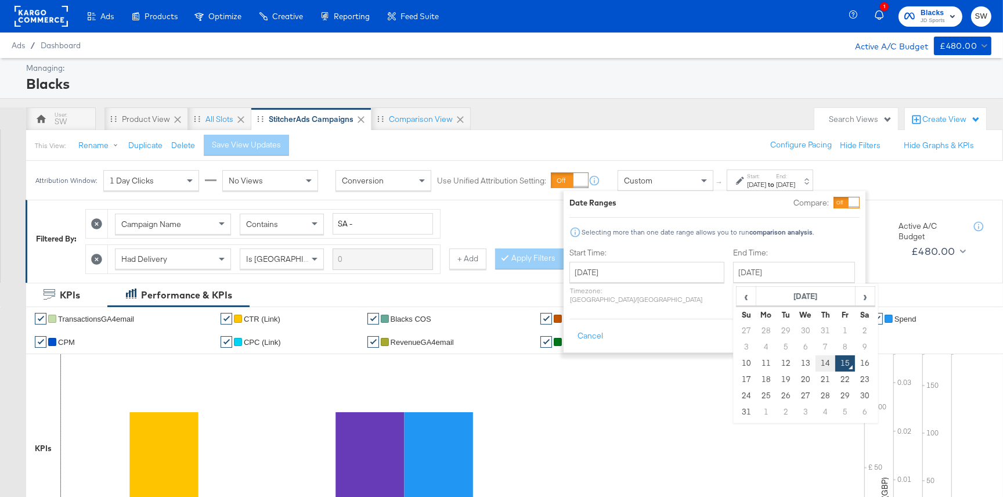
click at [816, 358] on td "14" at bounding box center [826, 363] width 20 height 16
type input "[DATE]"
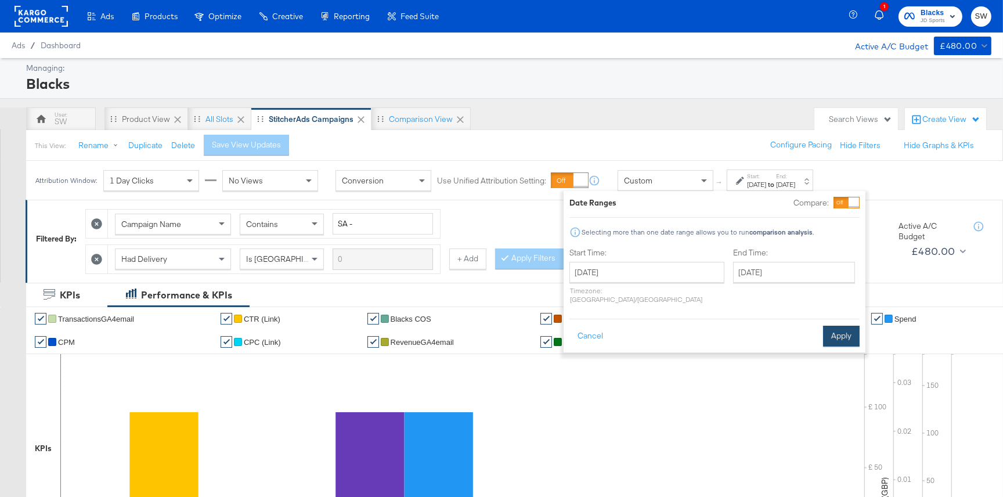
click at [837, 327] on button "Apply" at bounding box center [841, 336] width 37 height 21
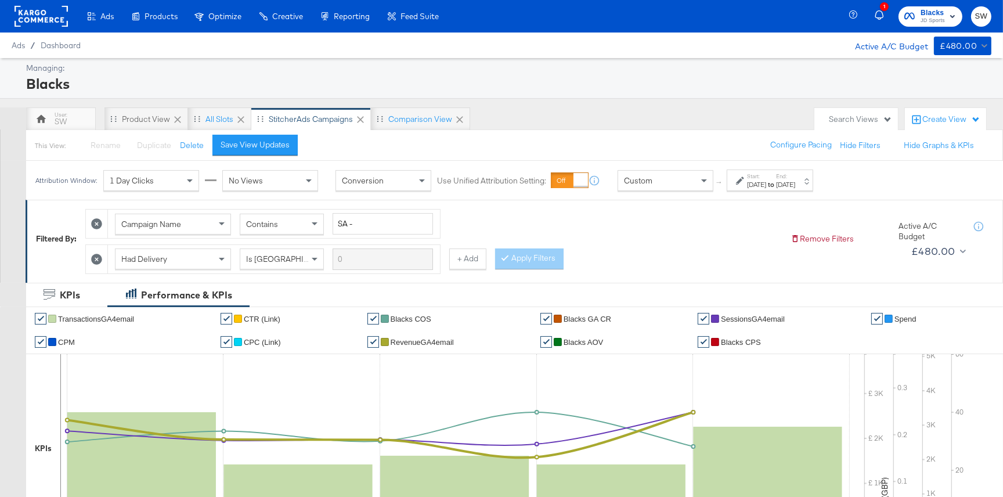
click at [931, 16] on span "JD Sports" at bounding box center [933, 20] width 24 height 9
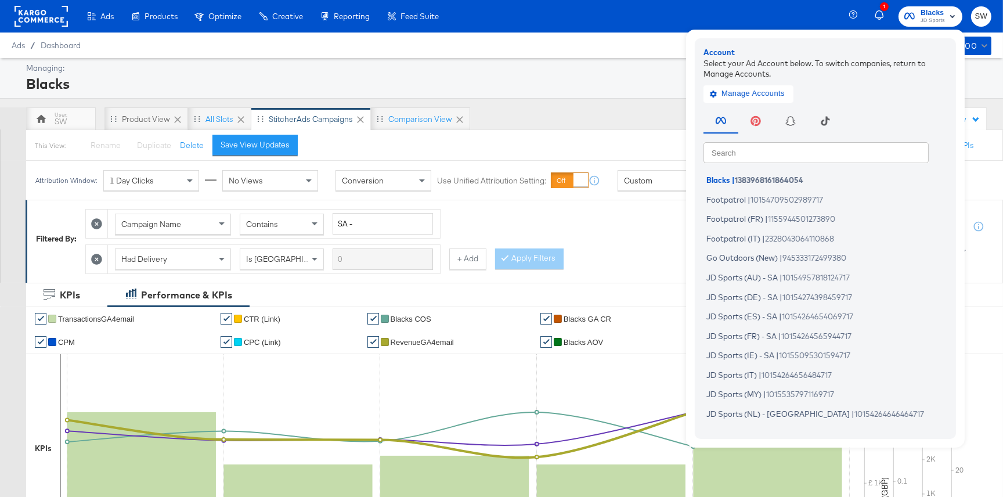
click at [780, 156] on input "text" at bounding box center [816, 152] width 225 height 21
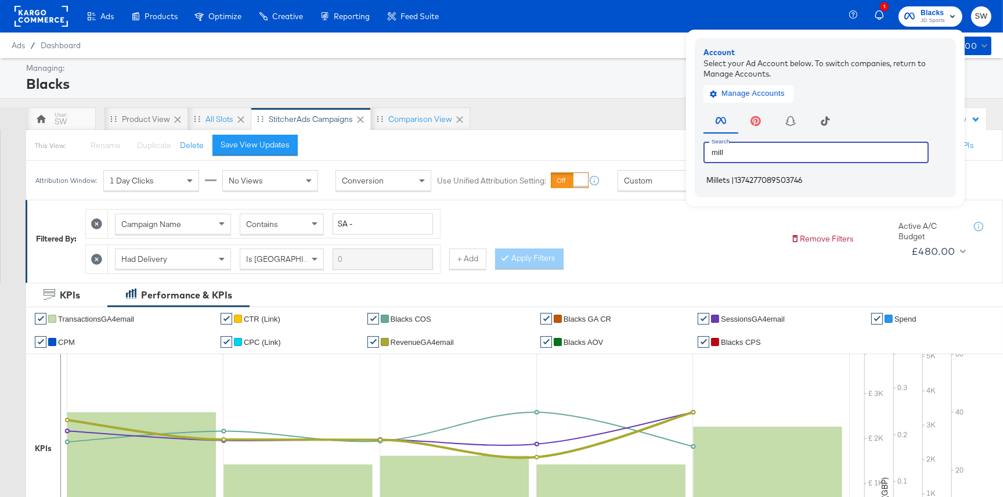
type input "mill"
click at [801, 176] on span "1374277089503746" at bounding box center [769, 179] width 69 height 9
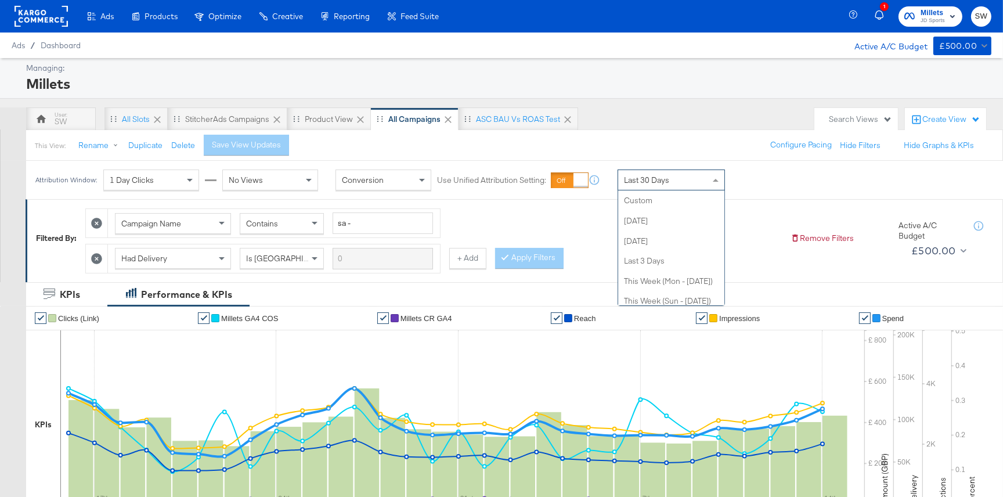
click at [644, 178] on span "Last 30 Days" at bounding box center [646, 180] width 45 height 10
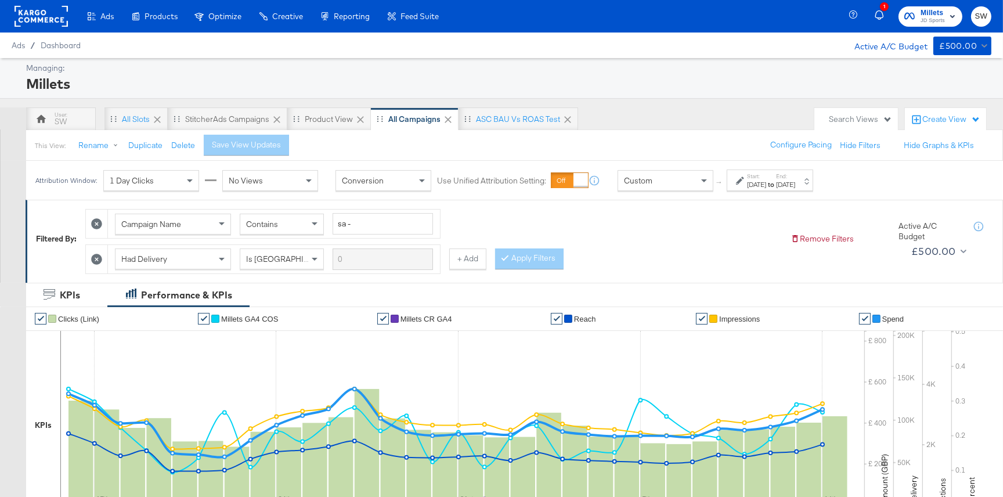
click at [757, 180] on div "[DATE]" at bounding box center [756, 184] width 19 height 9
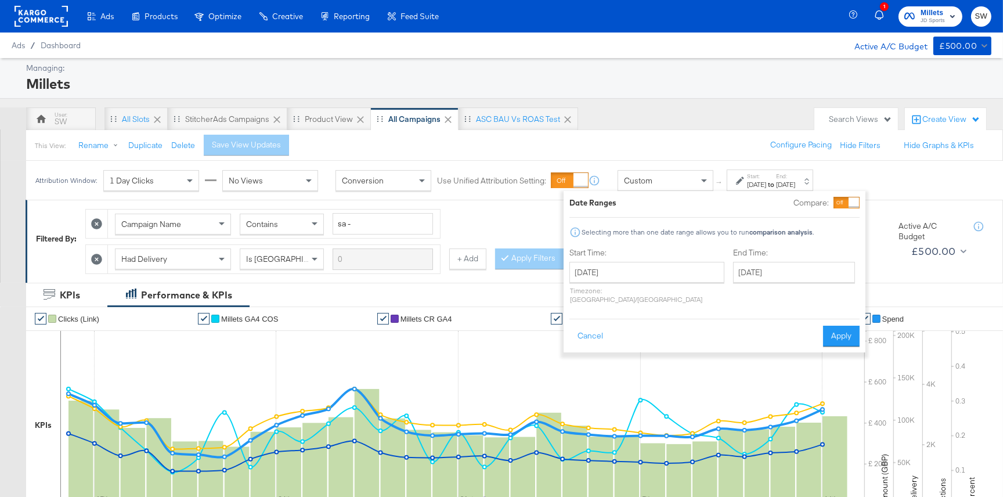
drag, startPoint x: 620, startPoint y: 283, endPoint x: 618, endPoint y: 268, distance: 15.2
click at [620, 282] on div "[DATE] ‹ [DATE] › Su Mo Tu We Th Fr Sa 27 28 29 30 31 1 2 3 4 5 6 7 8 9 10 11 1…" at bounding box center [647, 283] width 155 height 42
click at [618, 267] on input "[DATE]" at bounding box center [647, 272] width 155 height 21
drag, startPoint x: 582, startPoint y: 366, endPoint x: 628, endPoint y: 346, distance: 50.4
click at [583, 366] on td "10" at bounding box center [583, 363] width 20 height 16
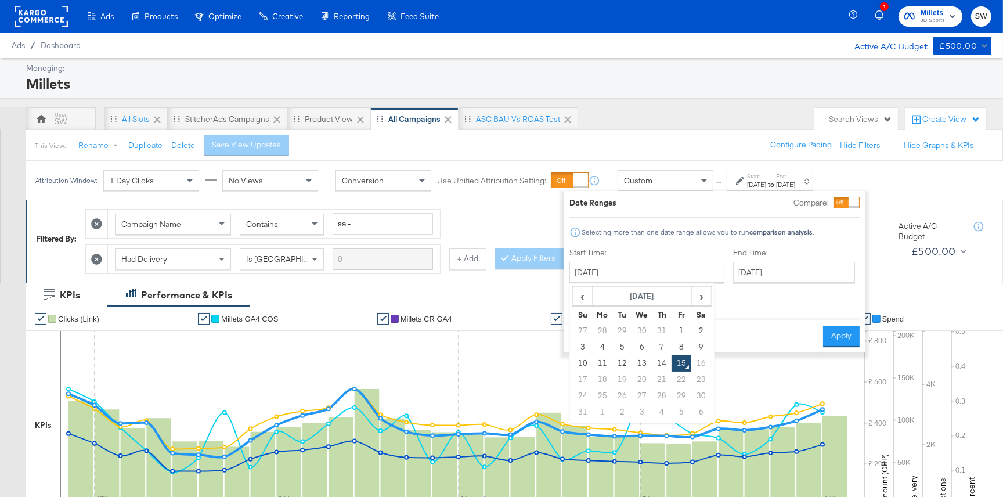
type input "[DATE]"
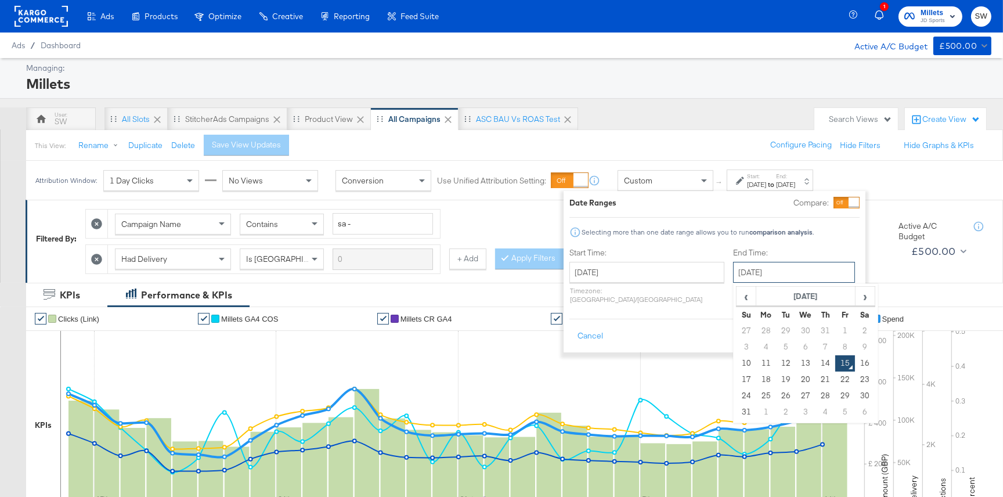
click at [734, 273] on input "[DATE]" at bounding box center [794, 272] width 122 height 21
click at [816, 361] on td "14" at bounding box center [826, 363] width 20 height 16
type input "[DATE]"
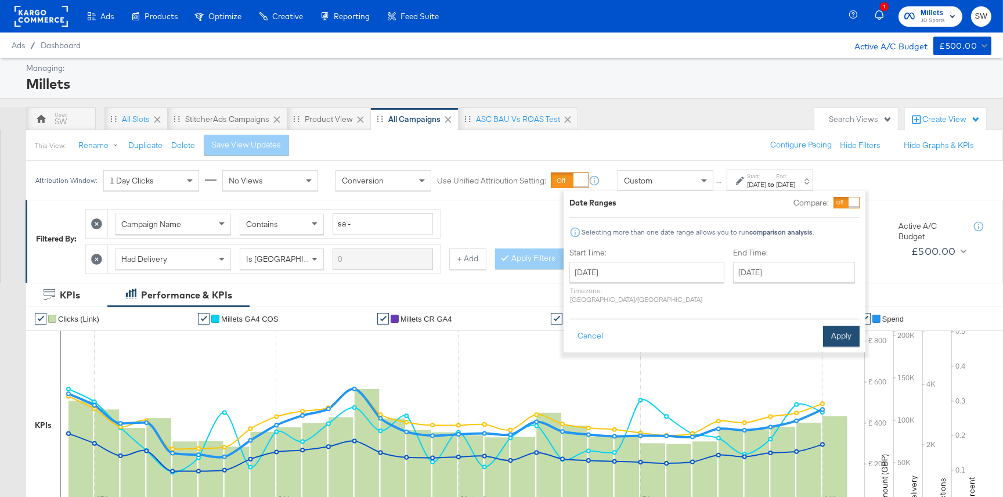
click at [846, 326] on button "Apply" at bounding box center [841, 336] width 37 height 21
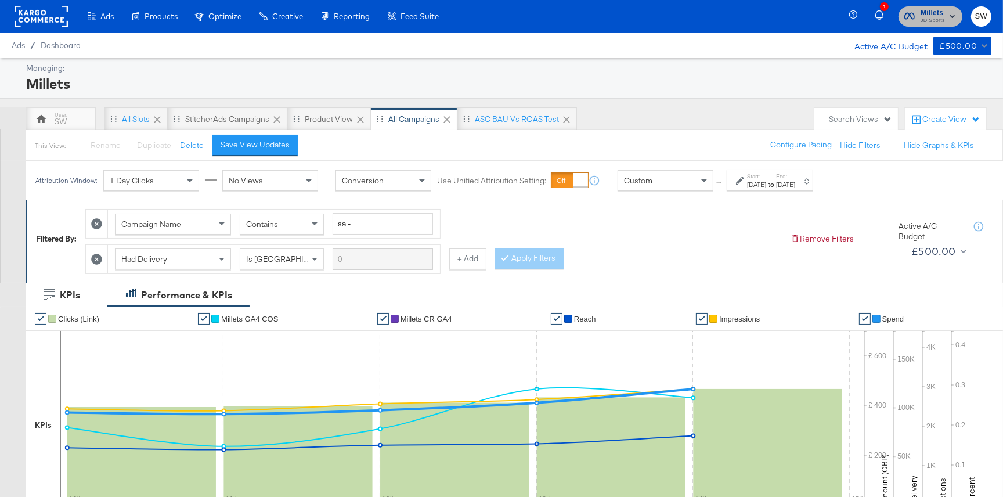
click at [921, 19] on span "JD Sports" at bounding box center [933, 20] width 24 height 9
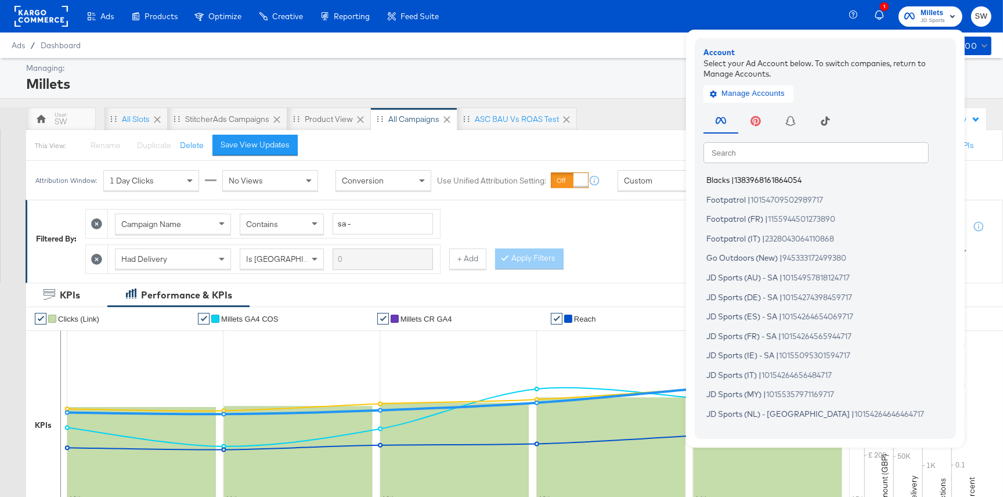
click at [727, 179] on span "Blacks" at bounding box center [718, 179] width 23 height 9
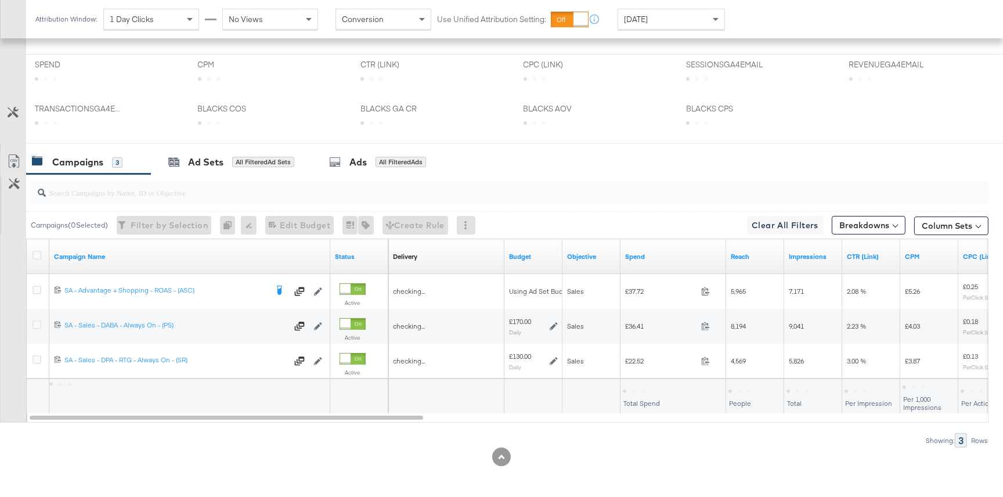
scroll to position [502, 0]
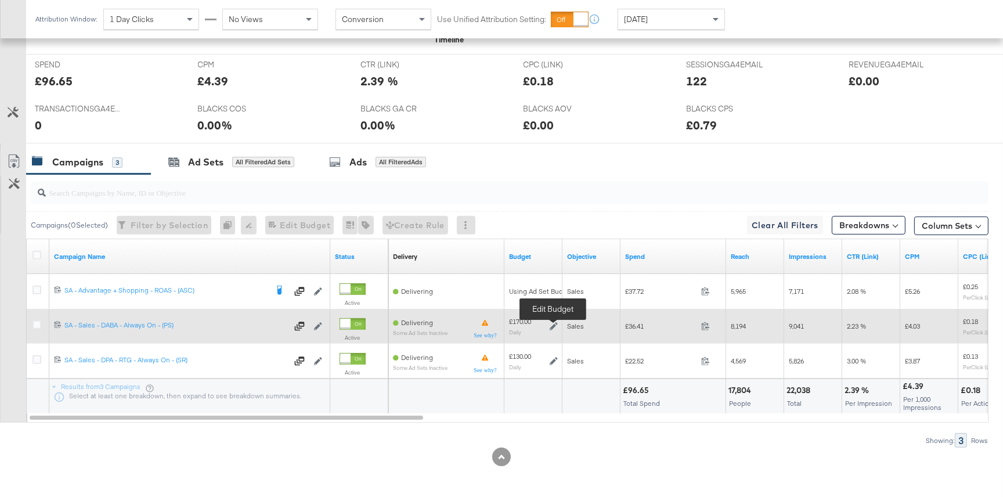
click at [552, 324] on icon at bounding box center [554, 326] width 8 height 8
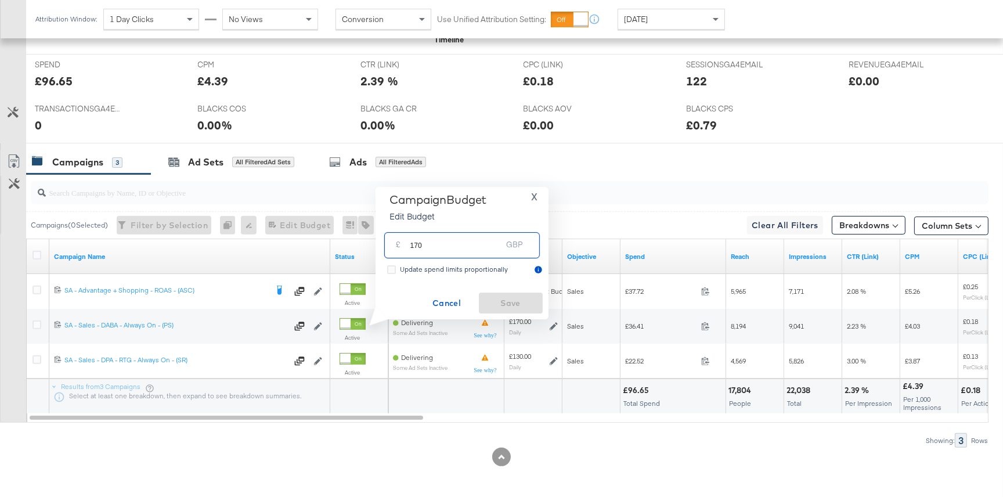
drag, startPoint x: 454, startPoint y: 243, endPoint x: 395, endPoint y: 242, distance: 58.7
click at [395, 242] on div "£ 170 GBP" at bounding box center [462, 245] width 156 height 26
type input "200"
click at [508, 306] on span "Save" at bounding box center [511, 303] width 55 height 15
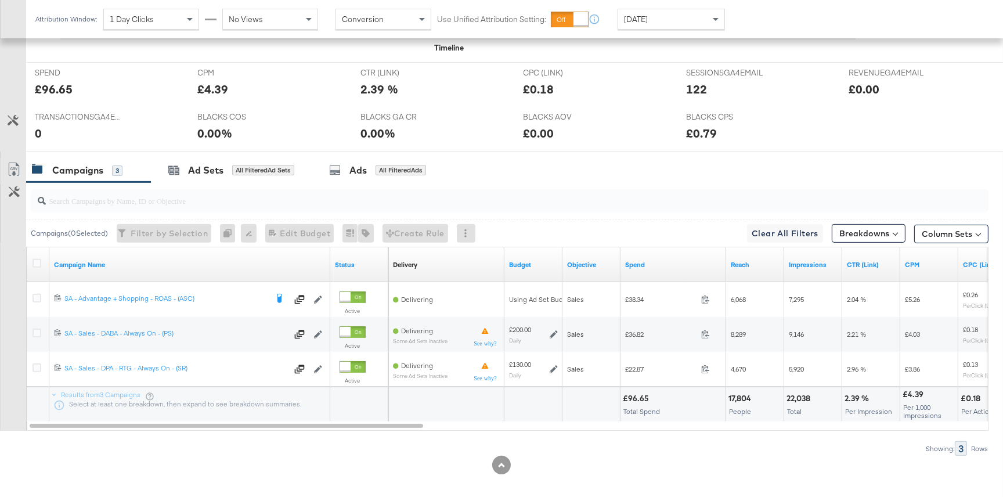
scroll to position [0, 0]
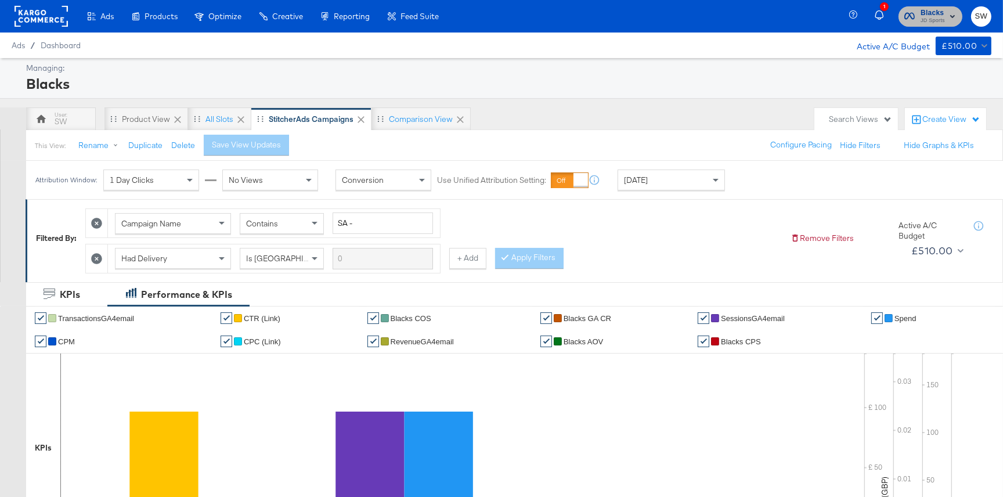
click at [938, 15] on span "Blacks" at bounding box center [933, 13] width 24 height 12
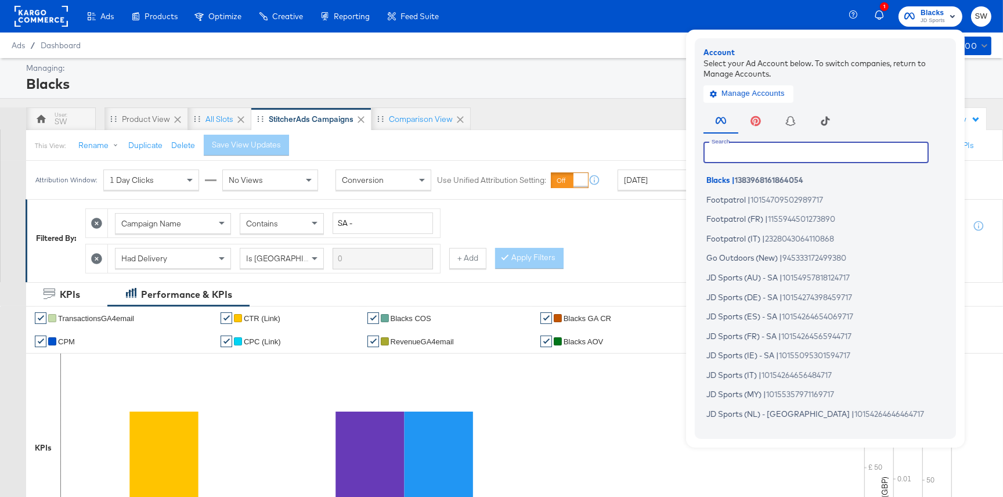
click at [801, 154] on input "text" at bounding box center [816, 152] width 225 height 21
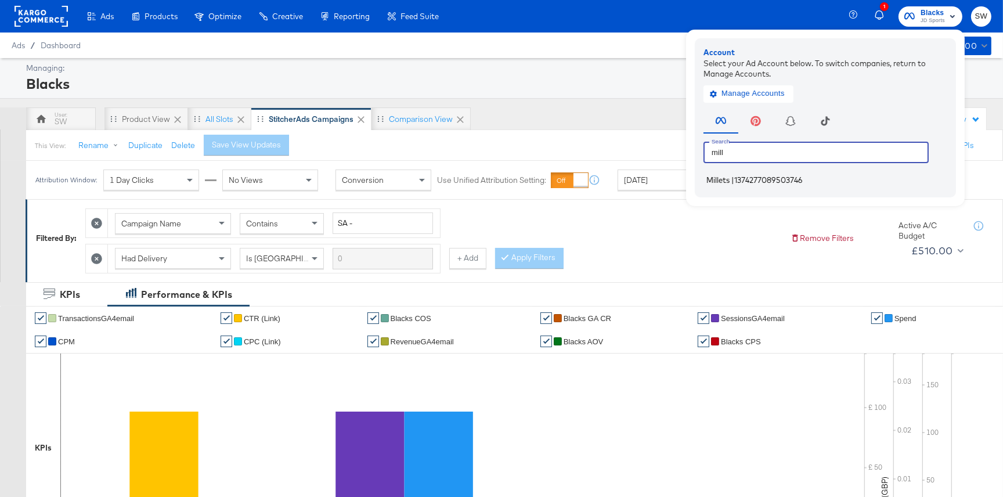
type input "mill"
drag, startPoint x: 799, startPoint y: 177, endPoint x: 792, endPoint y: 181, distance: 7.8
click at [799, 177] on span "1374277089503746" at bounding box center [769, 179] width 69 height 9
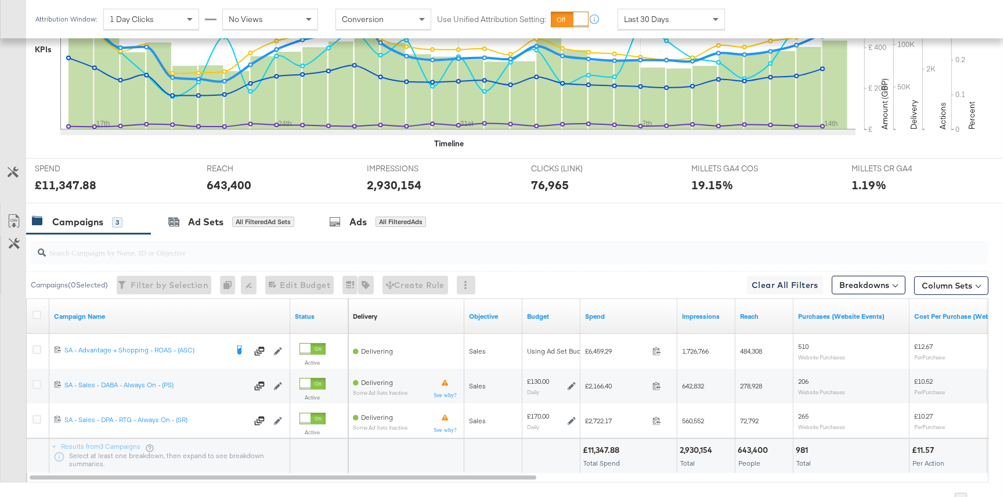
scroll to position [436, 0]
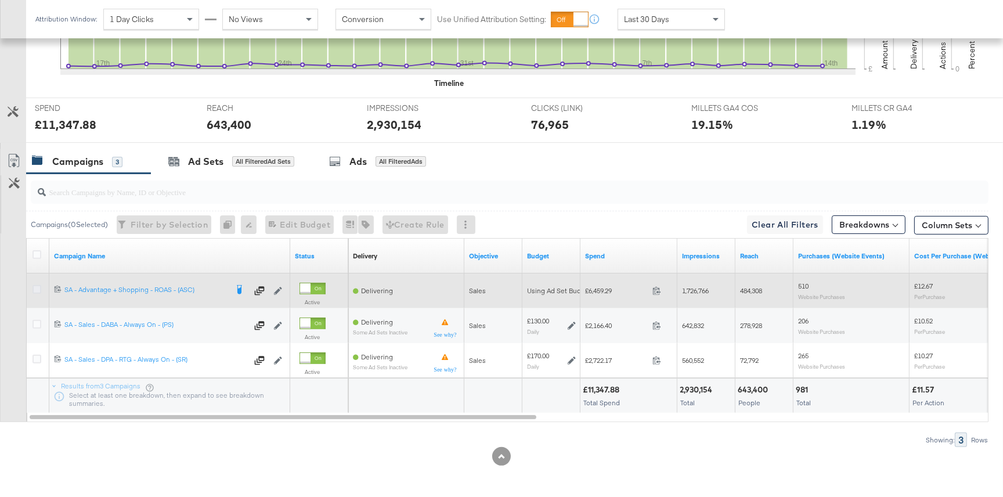
click at [36, 287] on icon at bounding box center [37, 289] width 9 height 9
click at [0, 0] on input "checkbox" at bounding box center [0, 0] width 0 height 0
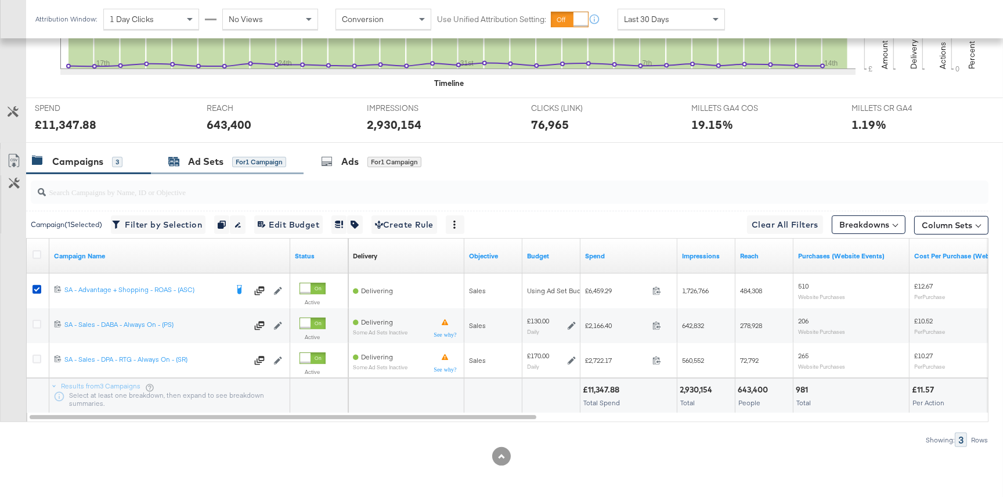
click at [240, 163] on div "for 1 Campaign" at bounding box center [259, 162] width 54 height 10
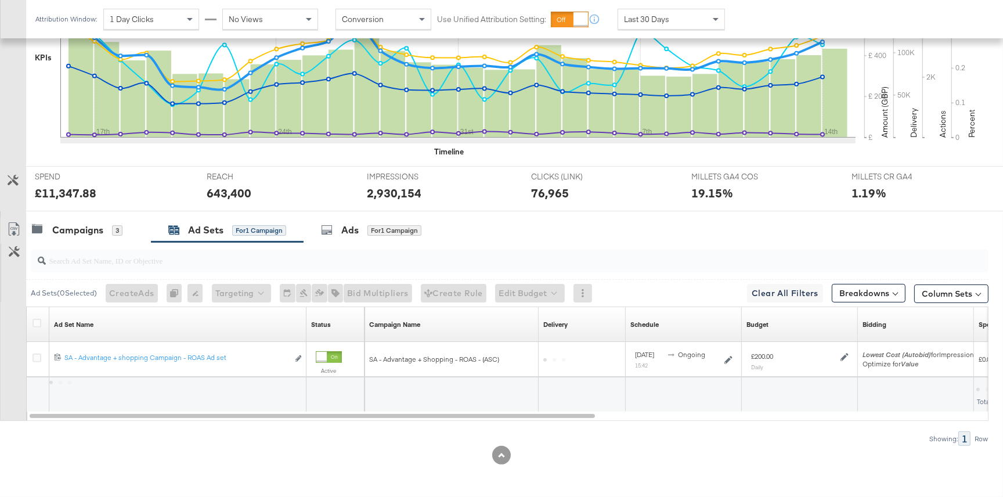
scroll to position [366, 0]
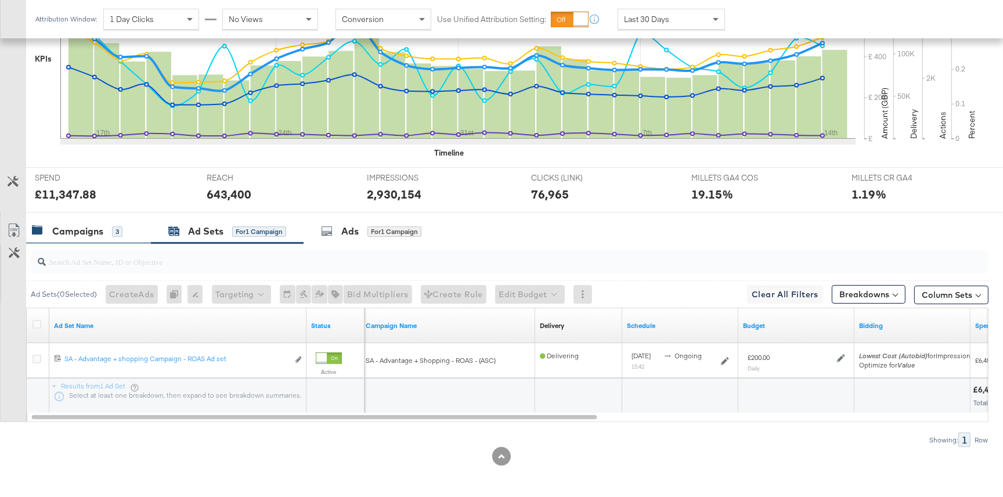
click at [106, 235] on div "Campaigns 3" at bounding box center [77, 231] width 91 height 13
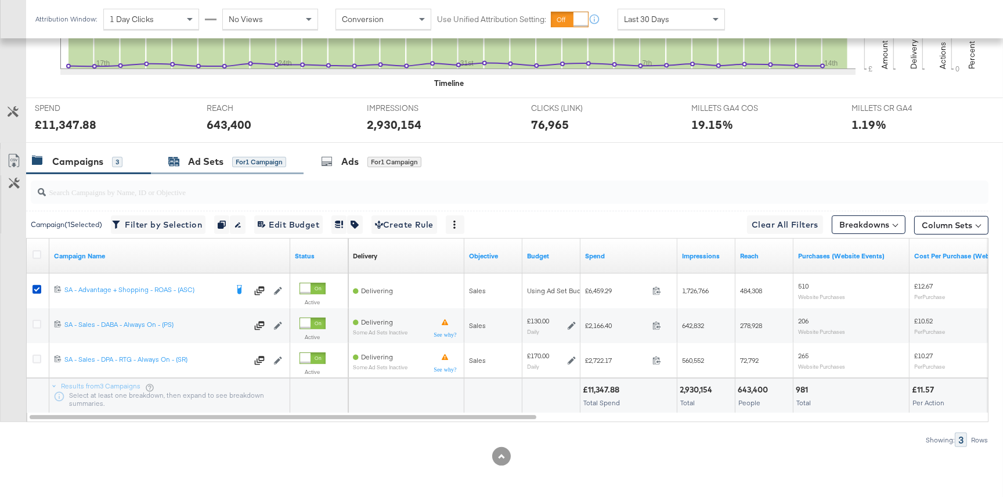
click at [217, 160] on div "Ad Sets" at bounding box center [205, 161] width 35 height 13
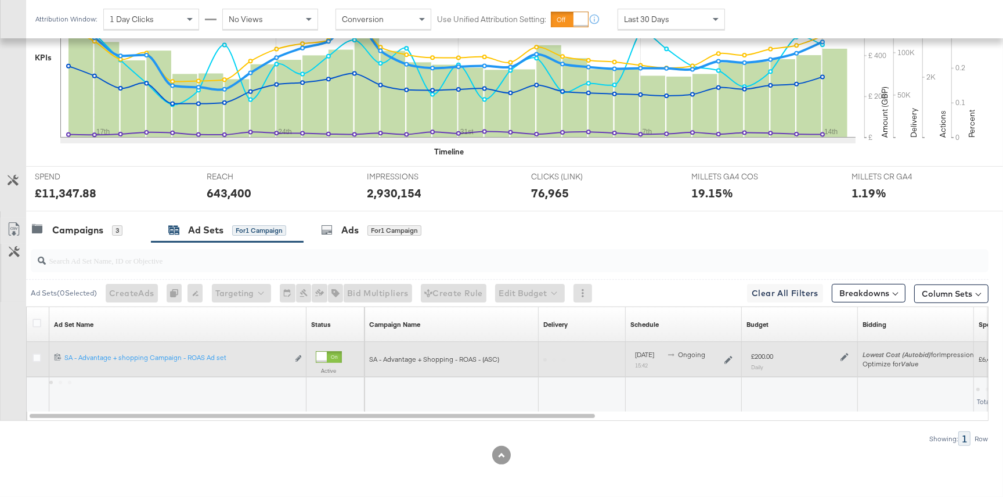
scroll to position [366, 0]
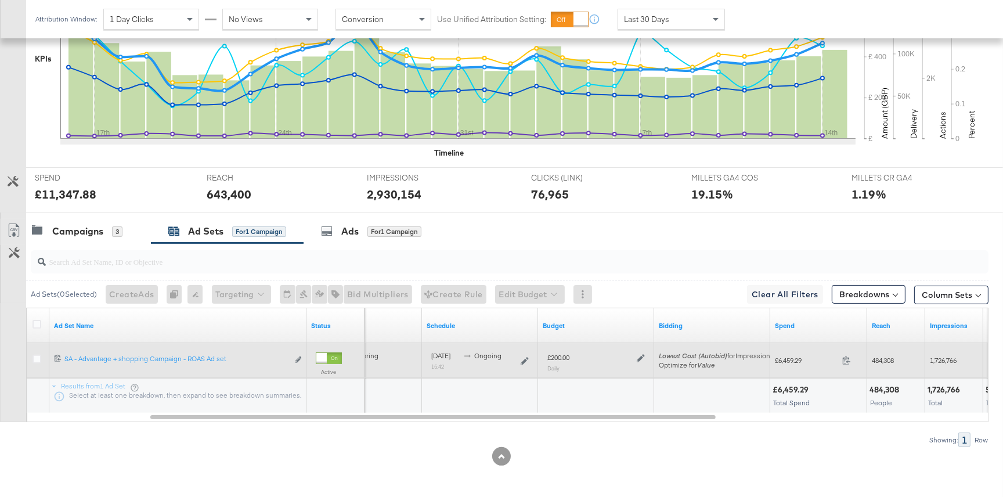
click at [638, 357] on icon at bounding box center [641, 358] width 8 height 8
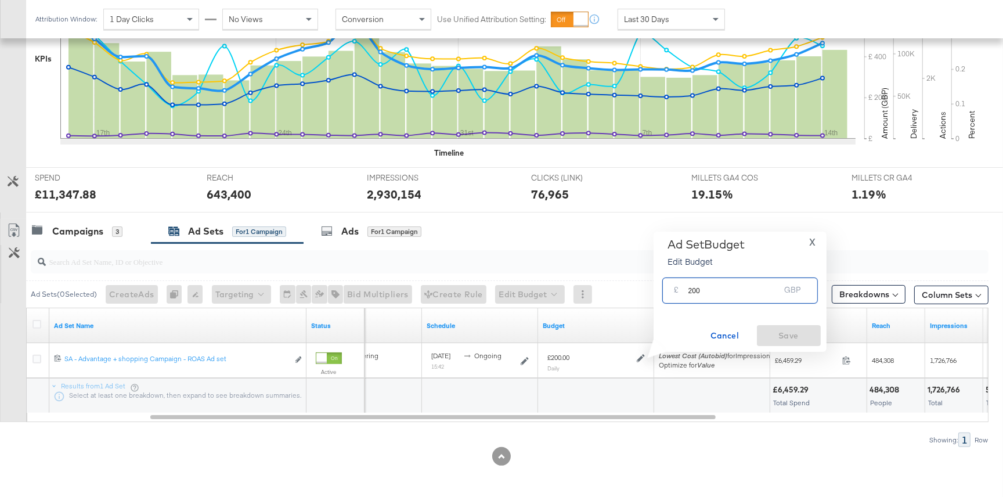
drag, startPoint x: 707, startPoint y: 291, endPoint x: 686, endPoint y: 291, distance: 20.3
click at [686, 291] on div "£ 200 GBP" at bounding box center [741, 291] width 156 height 26
type input "160"
click at [775, 330] on span "Save" at bounding box center [789, 336] width 55 height 15
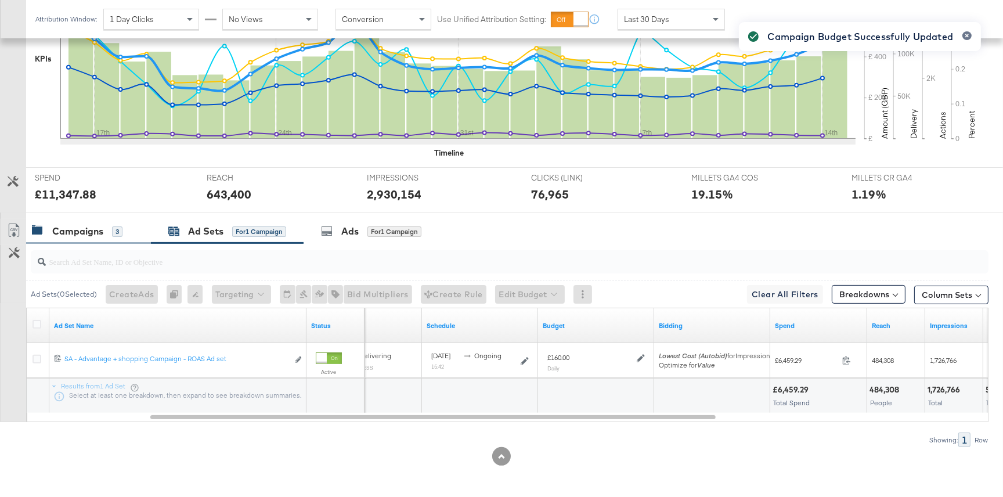
click at [105, 228] on div "Campaigns 3" at bounding box center [77, 231] width 91 height 13
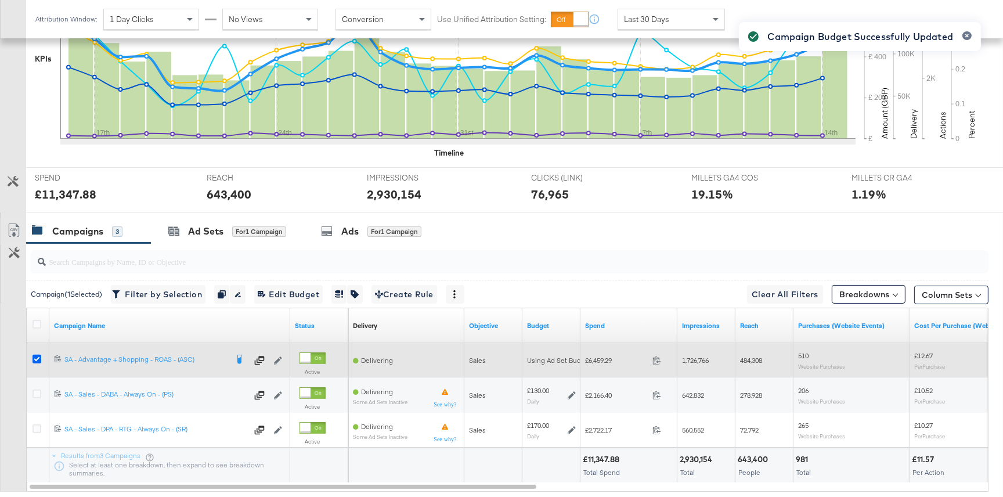
click at [37, 357] on icon at bounding box center [37, 359] width 9 height 9
click at [0, 0] on input "checkbox" at bounding box center [0, 0] width 0 height 0
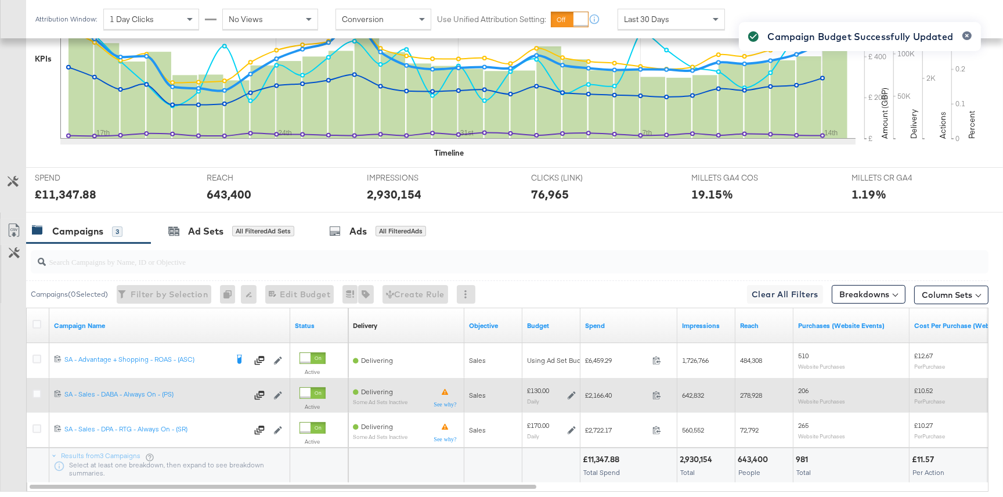
click at [566, 394] on div "£130.00 Daily" at bounding box center [551, 395] width 49 height 18
click at [571, 395] on icon at bounding box center [572, 395] width 8 height 8
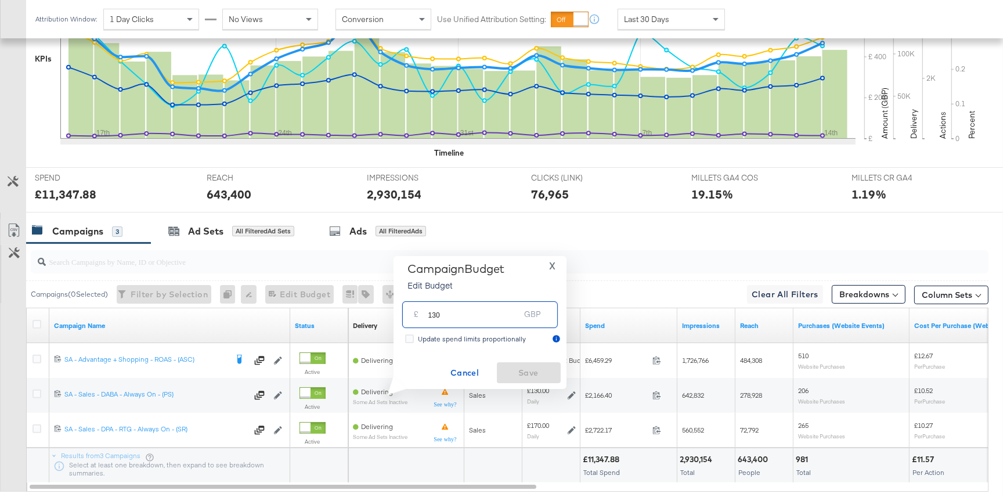
drag, startPoint x: 469, startPoint y: 317, endPoint x: 433, endPoint y: 314, distance: 36.1
click at [433, 314] on input "130" at bounding box center [475, 309] width 92 height 25
type input "170"
click at [522, 371] on span "Save" at bounding box center [529, 373] width 55 height 15
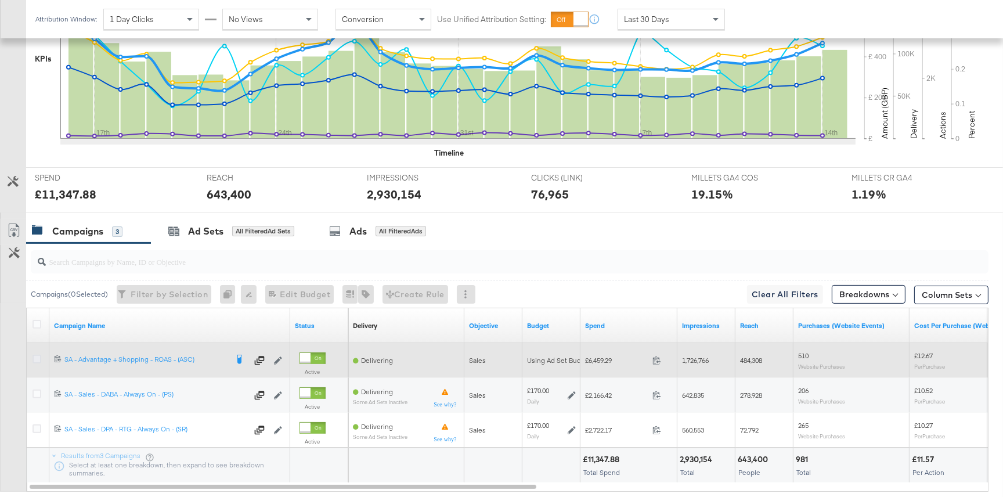
click at [38, 357] on icon at bounding box center [37, 359] width 9 height 9
click at [0, 0] on input "checkbox" at bounding box center [0, 0] width 0 height 0
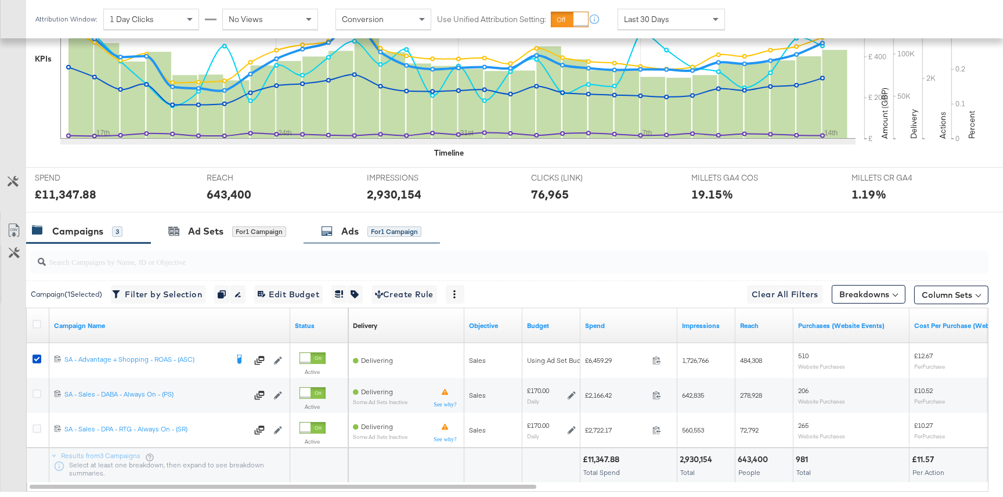
click at [379, 230] on div "for 1 Campaign" at bounding box center [395, 231] width 54 height 10
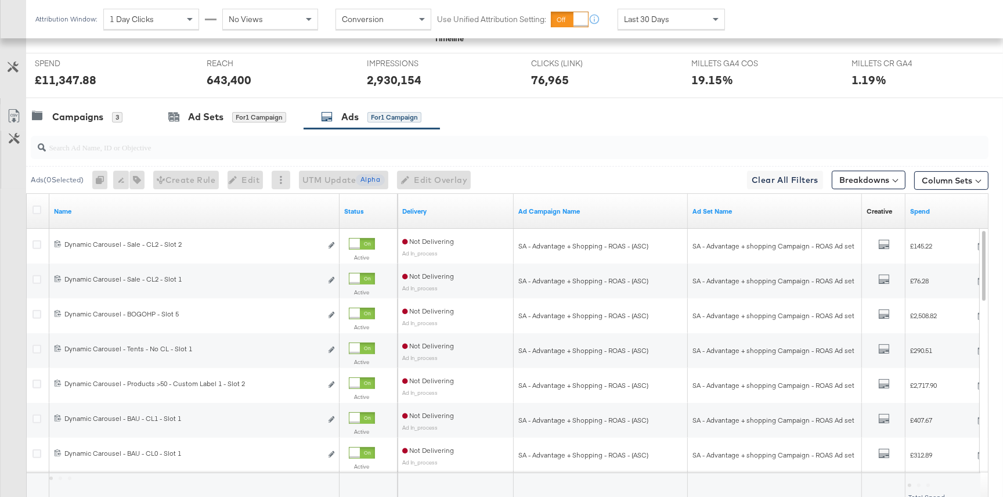
scroll to position [499, 0]
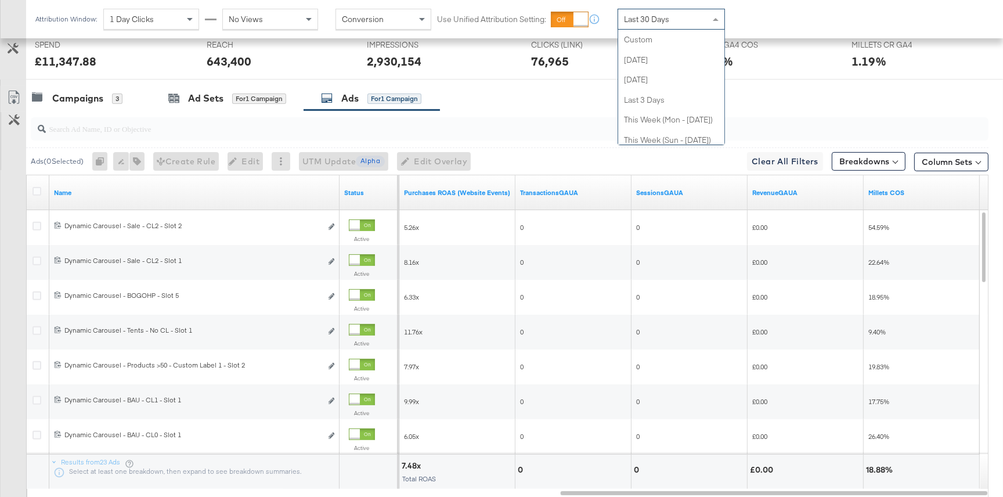
drag, startPoint x: 643, startPoint y: 19, endPoint x: 654, endPoint y: 48, distance: 31.1
click at [642, 19] on span "Last 30 Days" at bounding box center [646, 19] width 45 height 10
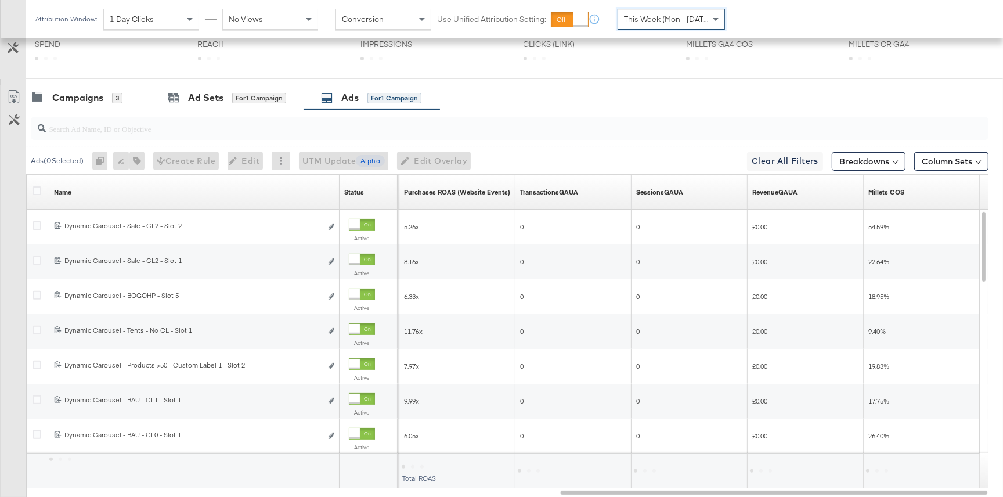
scroll to position [301, 0]
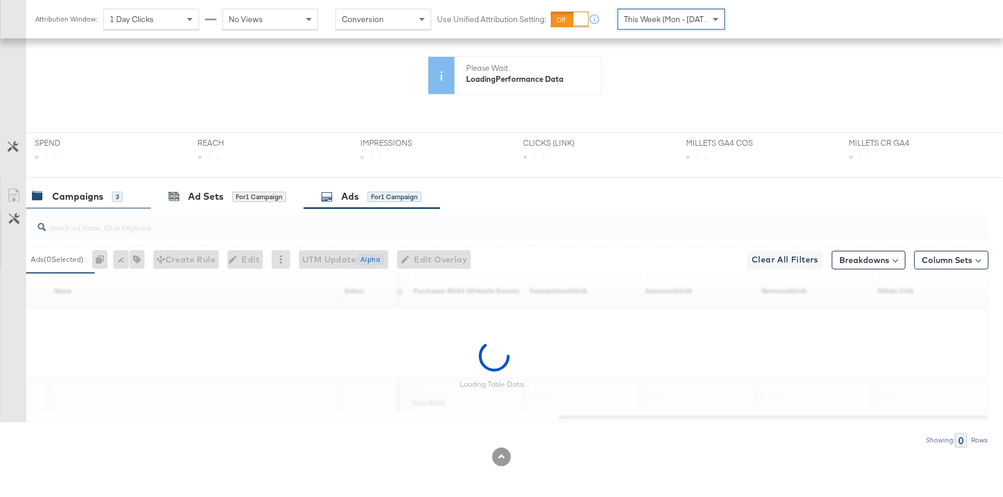
click at [102, 192] on div "Campaigns" at bounding box center [77, 196] width 51 height 13
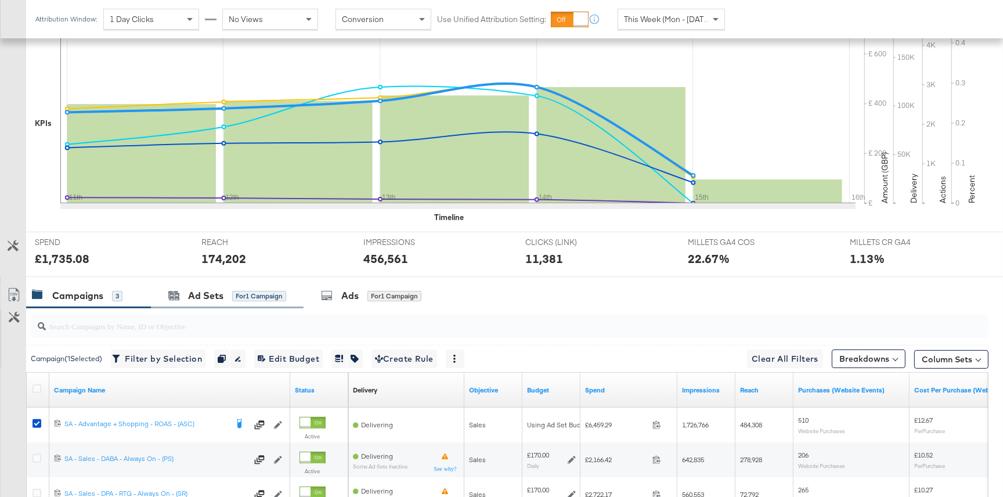
drag, startPoint x: 231, startPoint y: 287, endPoint x: 251, endPoint y: 287, distance: 20.3
click at [231, 289] on div "Ad Sets for 1 Campaign" at bounding box center [227, 295] width 118 height 13
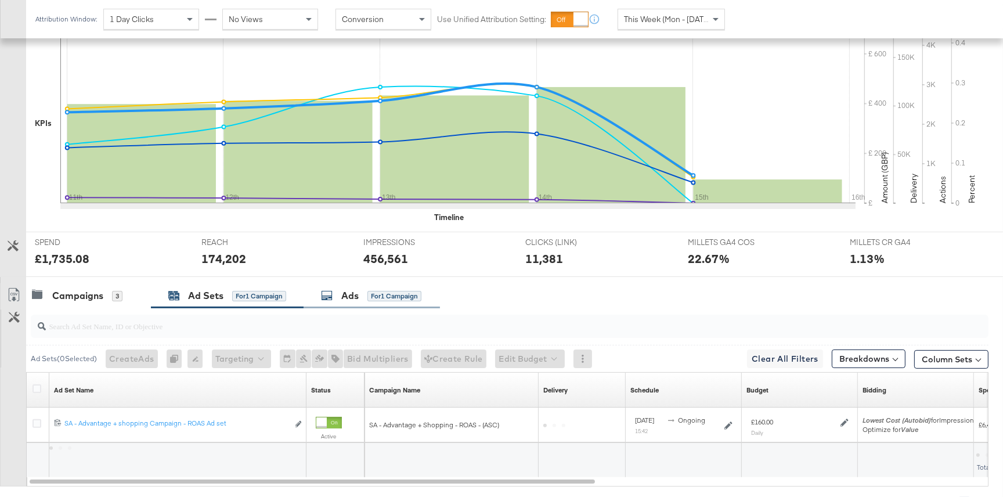
click at [391, 290] on span "for 1 Campaign" at bounding box center [395, 295] width 54 height 10
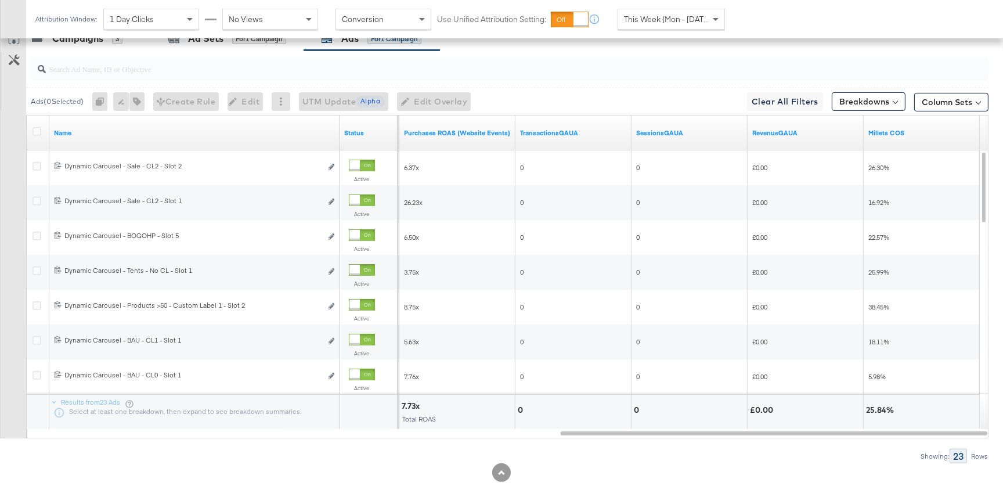
scroll to position [557, 0]
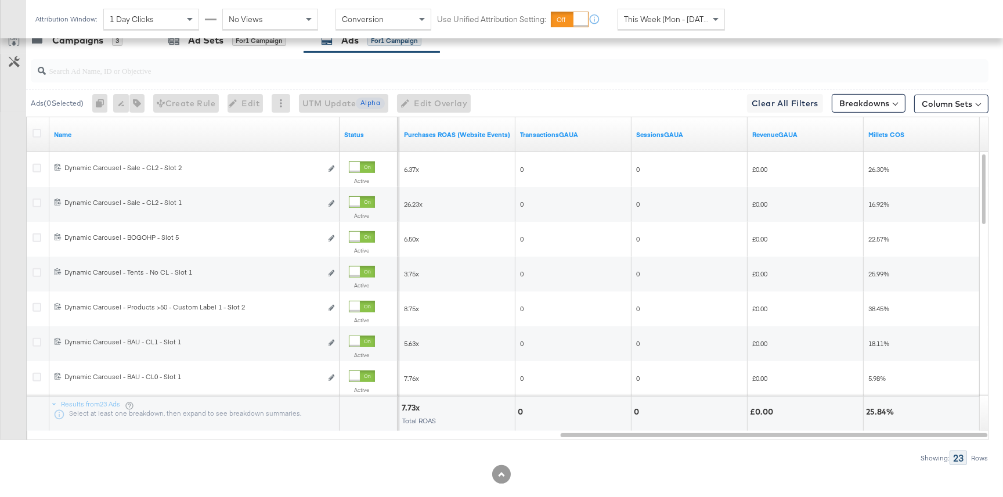
click at [654, 24] on span "This Week (Mon - Today)" at bounding box center [668, 19] width 89 height 10
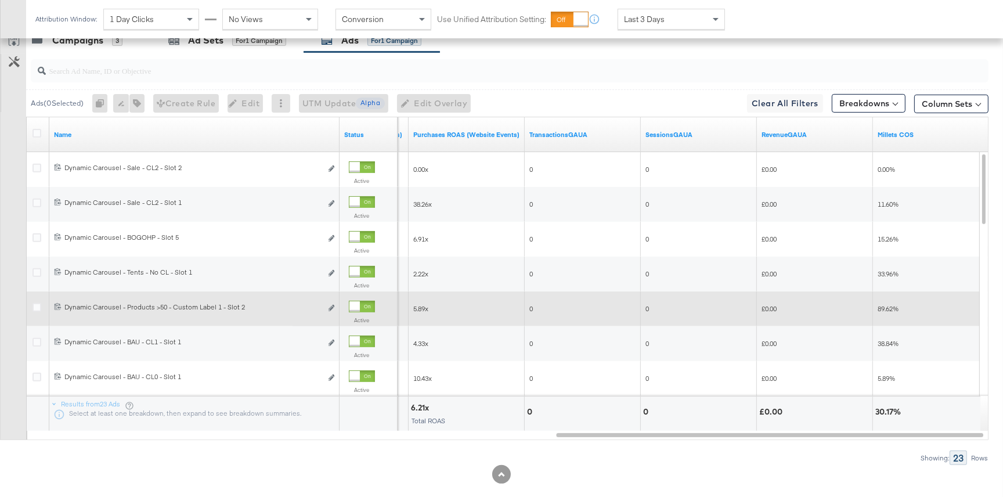
click at [363, 301] on div at bounding box center [362, 307] width 26 height 12
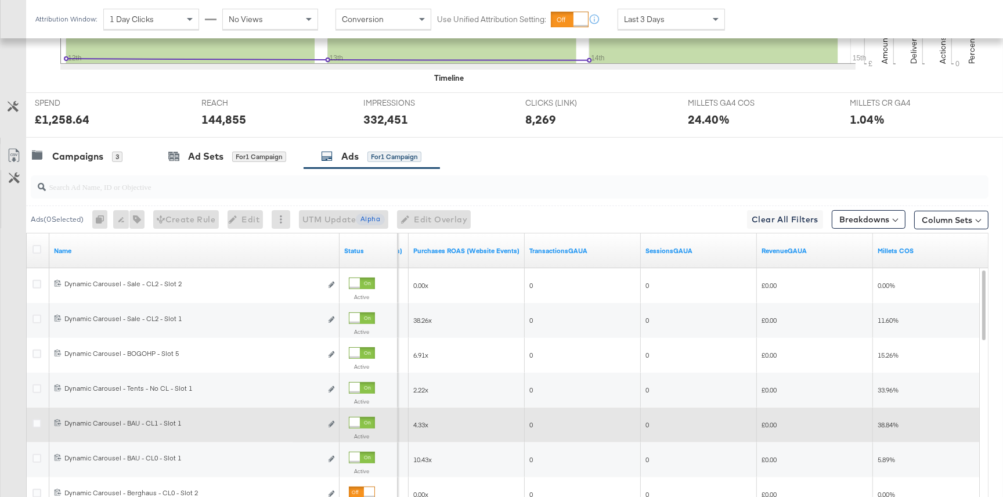
scroll to position [0, 0]
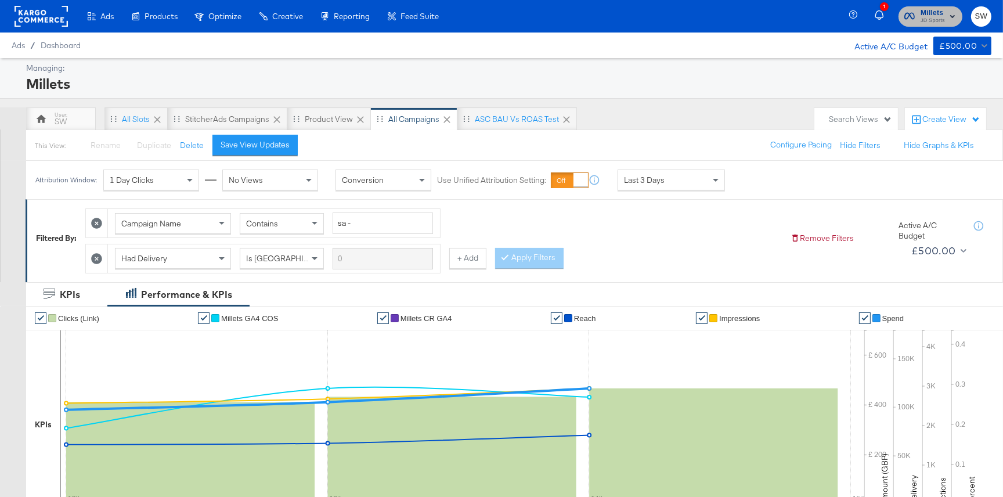
click at [929, 17] on span "JD Sports" at bounding box center [933, 20] width 24 height 9
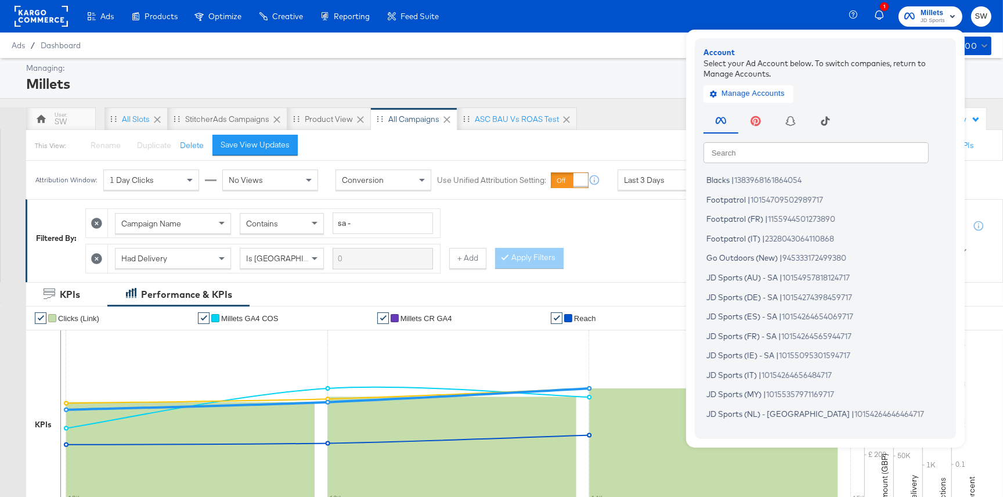
click at [753, 150] on input "text" at bounding box center [816, 152] width 225 height 21
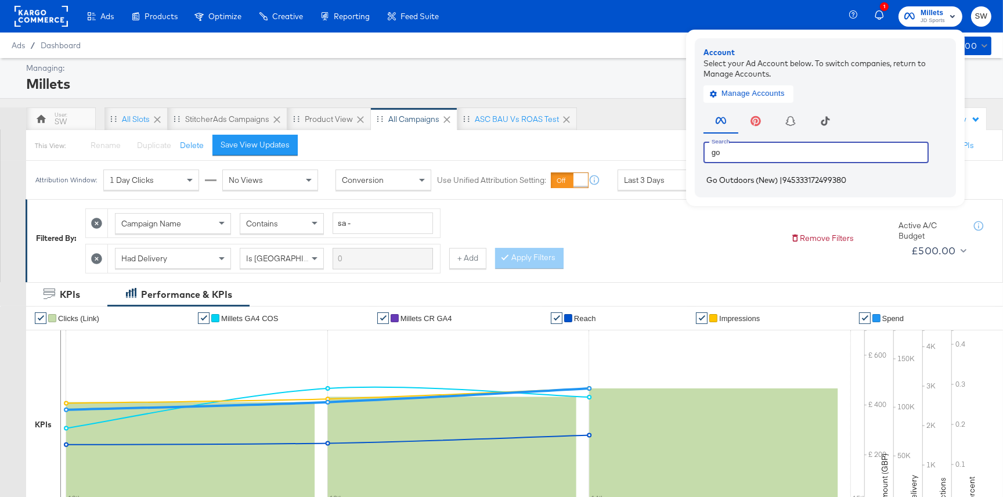
type input "go"
click at [746, 179] on span "Go Outdoors (New)" at bounding box center [742, 179] width 71 height 9
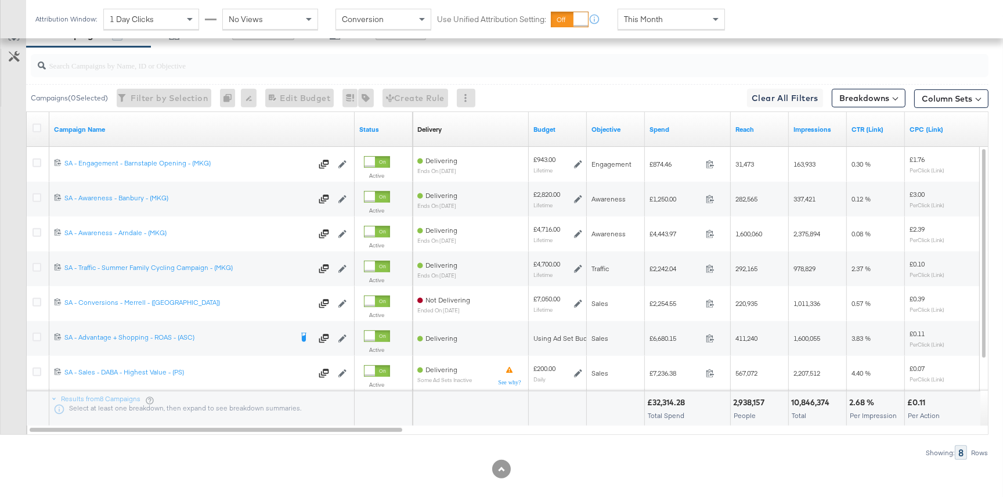
scroll to position [642, 0]
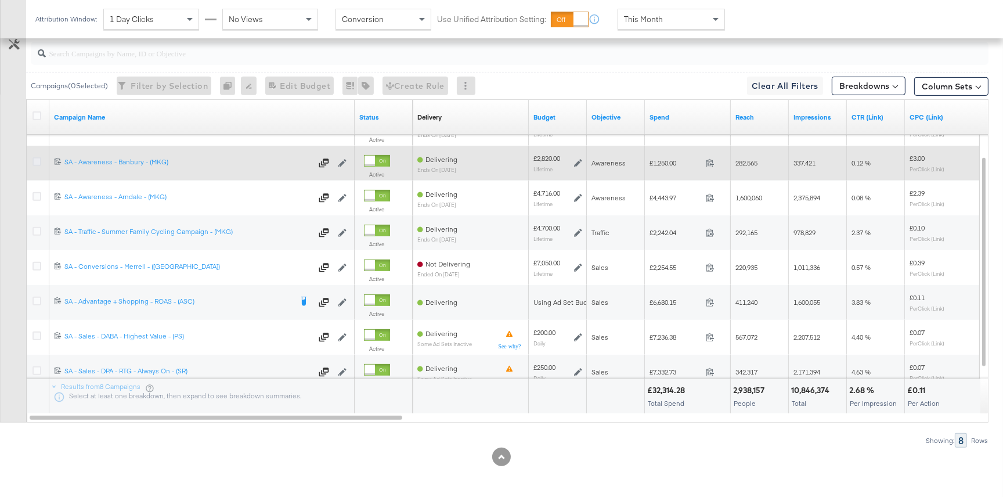
click at [37, 161] on icon at bounding box center [37, 161] width 9 height 9
click at [0, 0] on input "checkbox" at bounding box center [0, 0] width 0 height 0
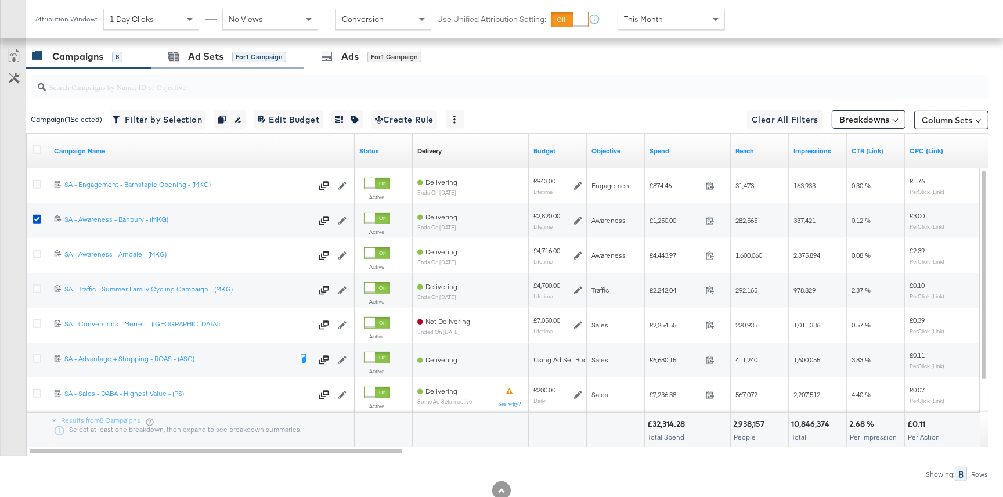
click at [209, 63] on div "Ad Sets for 1 Campaign" at bounding box center [227, 56] width 153 height 25
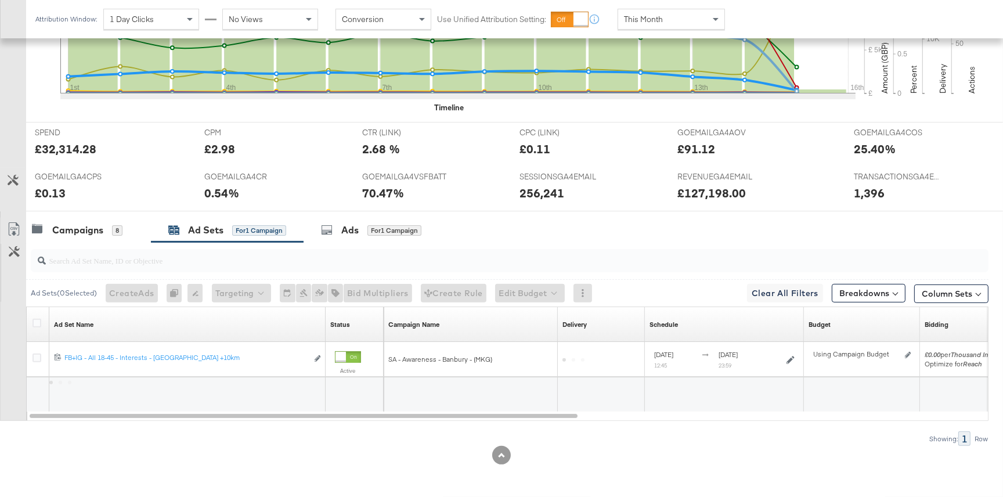
scroll to position [433, 0]
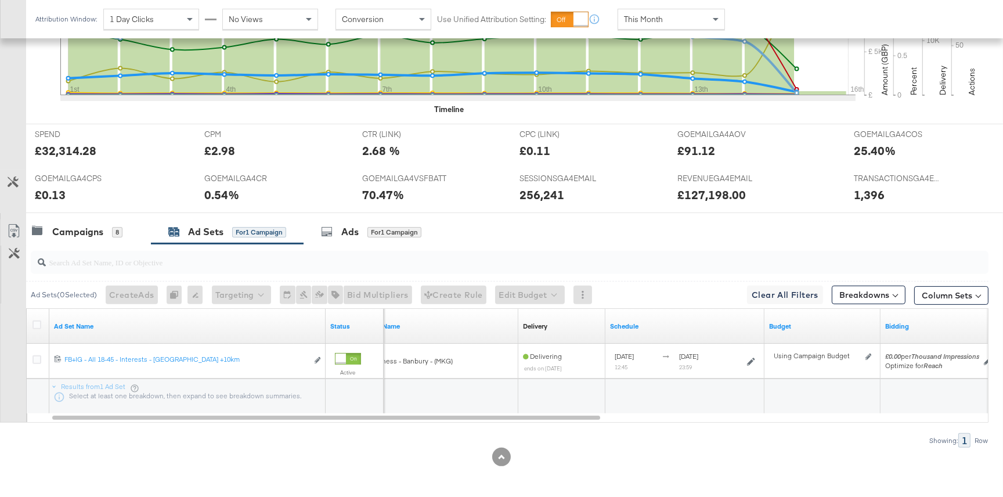
drag, startPoint x: 120, startPoint y: 226, endPoint x: 773, endPoint y: 16, distance: 686.4
click at [120, 227] on div "8" at bounding box center [117, 232] width 10 height 10
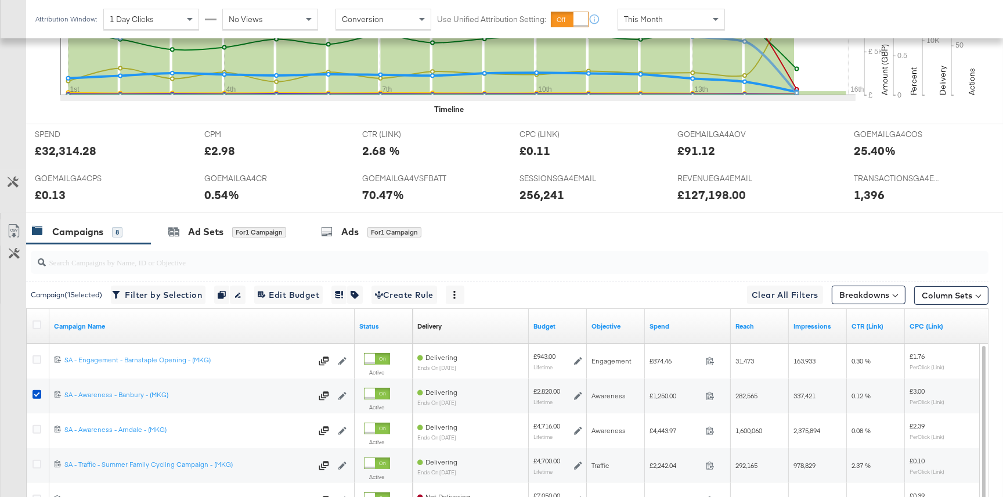
scroll to position [608, 0]
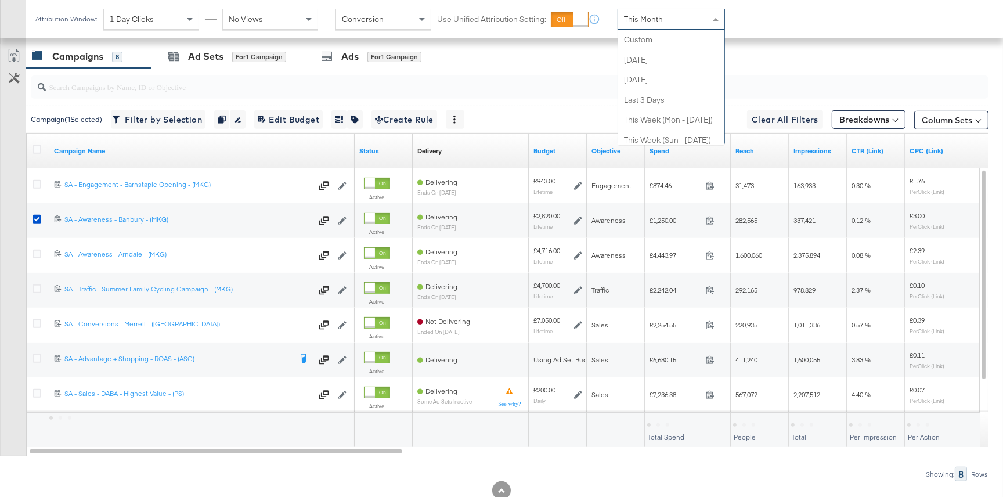
click at [668, 16] on div "This Month" at bounding box center [671, 19] width 106 height 20
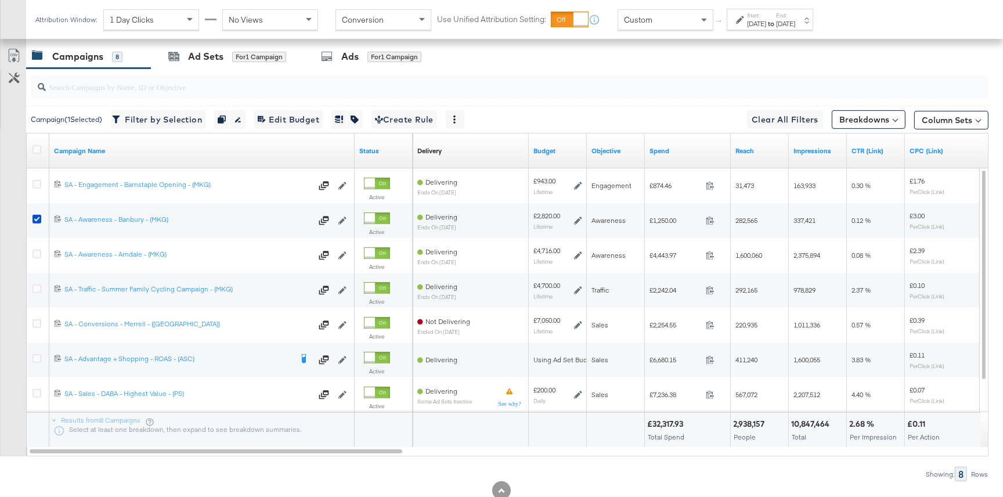
click at [744, 24] on icon at bounding box center [740, 20] width 8 height 8
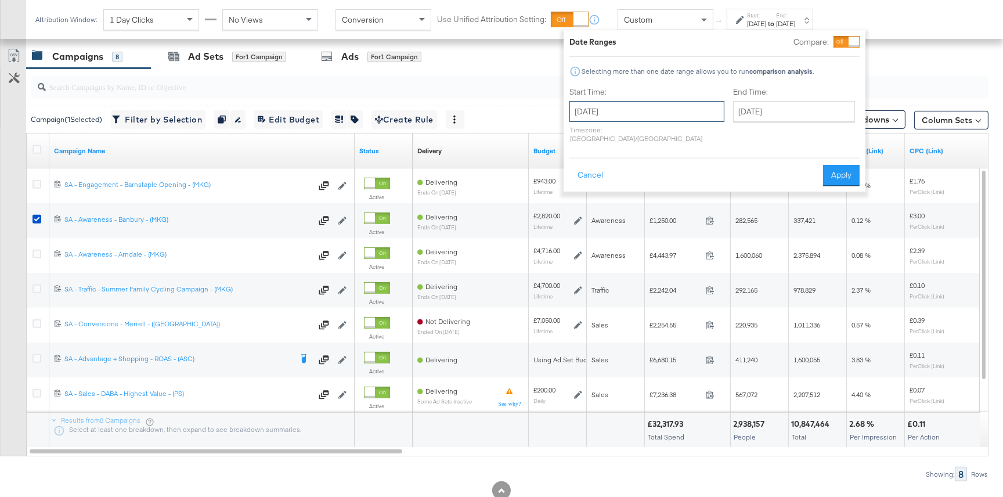
click at [631, 111] on input "August 15th 2025" at bounding box center [647, 111] width 155 height 21
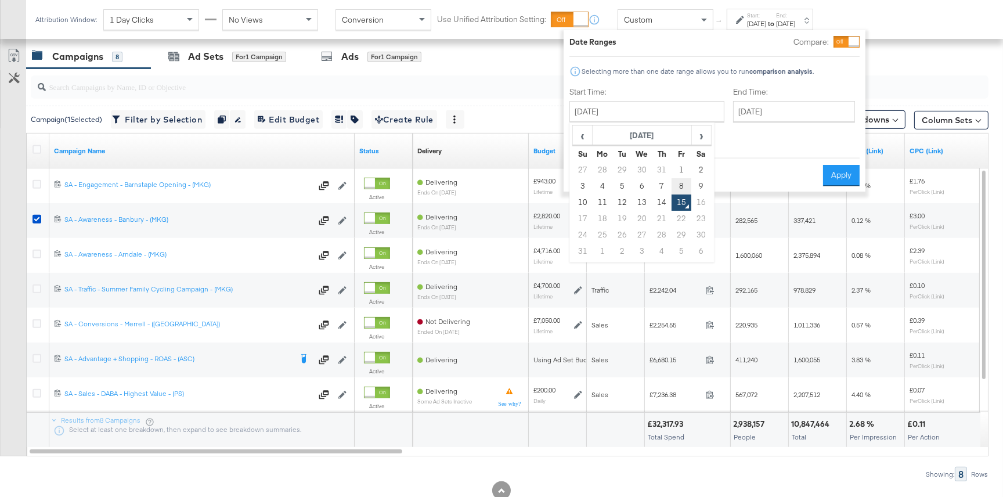
click at [686, 186] on td "8" at bounding box center [682, 186] width 20 height 16
type input "August 8th 2025"
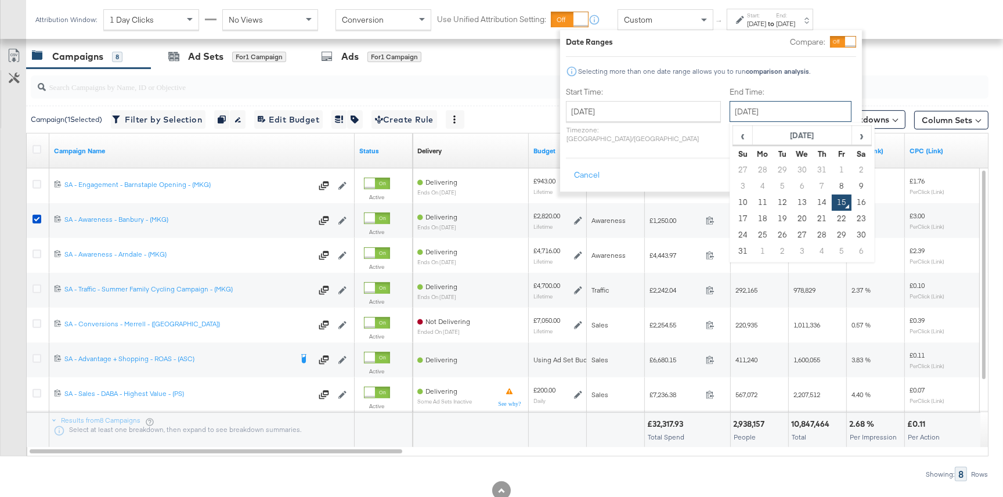
click at [746, 112] on input "August 15th 2025" at bounding box center [791, 111] width 122 height 21
click at [812, 201] on td "14" at bounding box center [822, 203] width 20 height 16
type input "August 14th 2025"
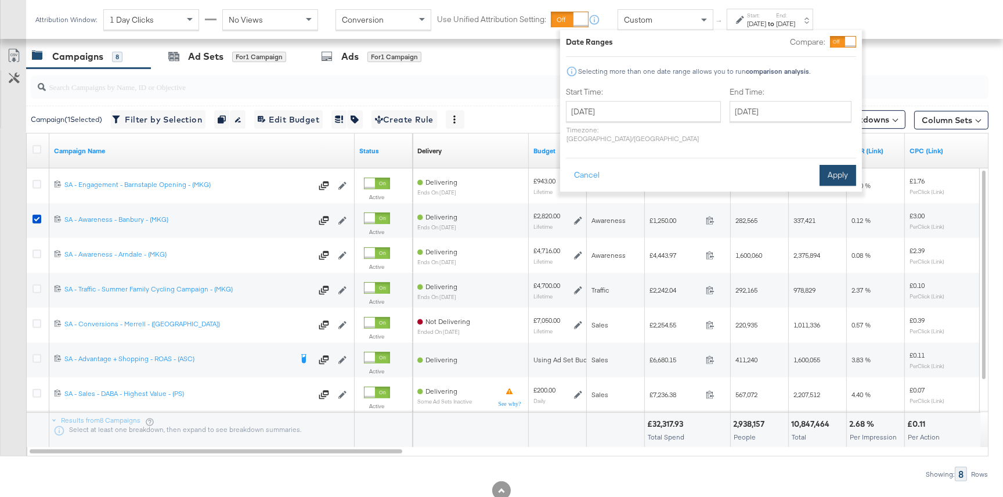
click at [832, 167] on button "Apply" at bounding box center [838, 175] width 37 height 21
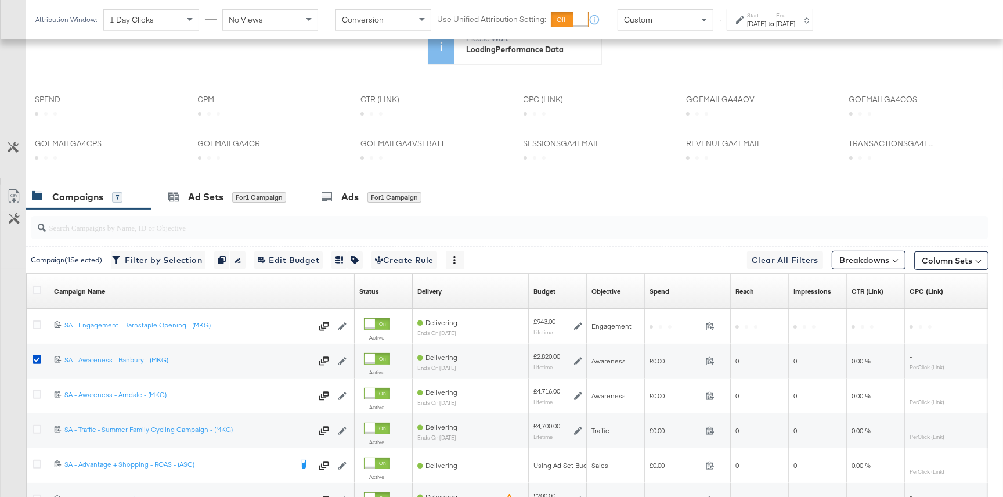
scroll to position [495, 0]
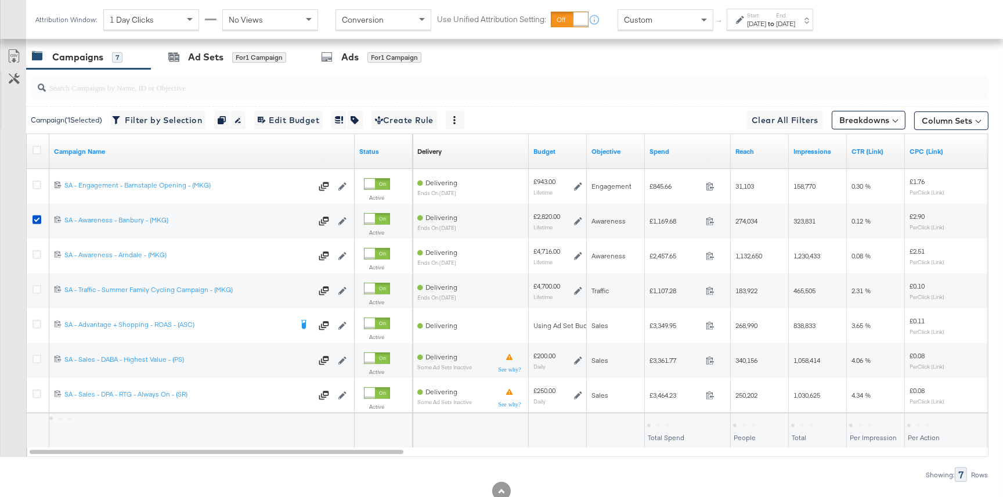
click at [134, 87] on input "search" at bounding box center [474, 82] width 856 height 23
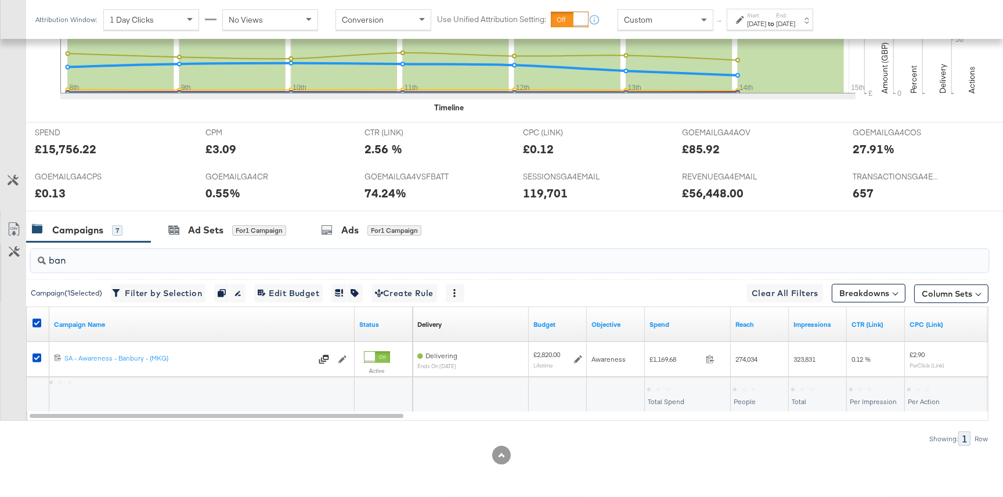
scroll to position [433, 0]
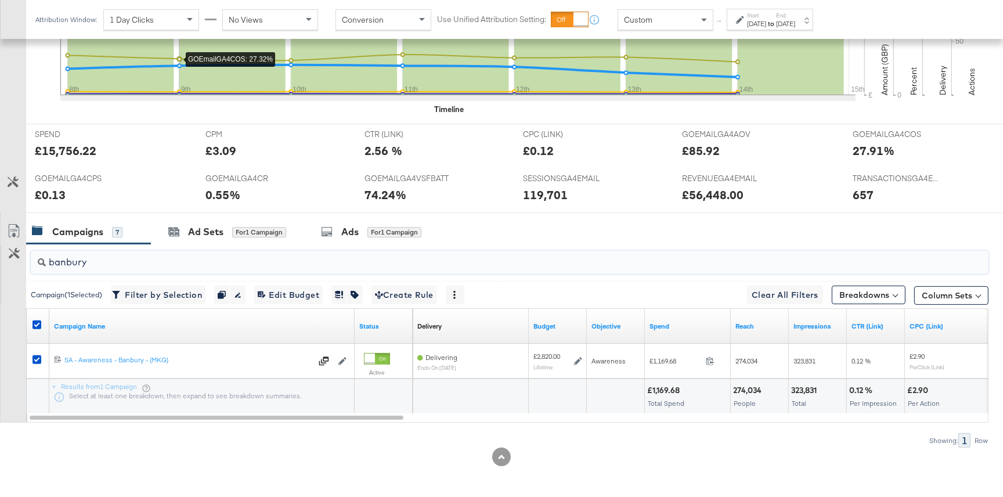
type input "banbury"
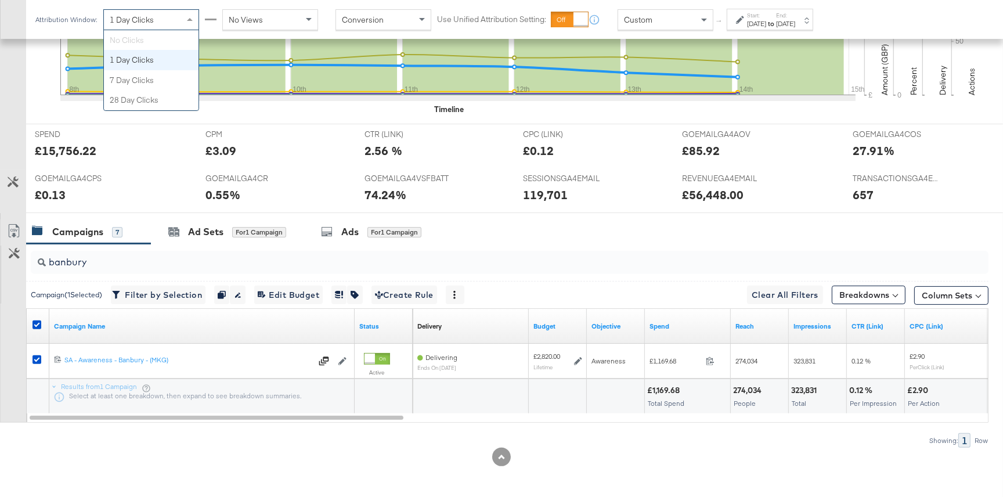
click at [158, 18] on div "1 Day Clicks" at bounding box center [151, 20] width 95 height 20
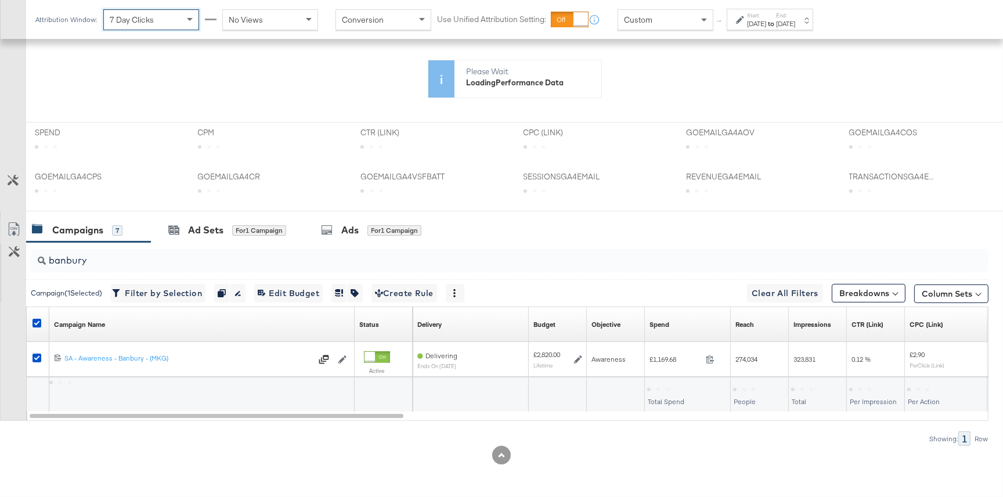
scroll to position [319, 0]
click at [248, 19] on span "No Views" at bounding box center [246, 20] width 34 height 10
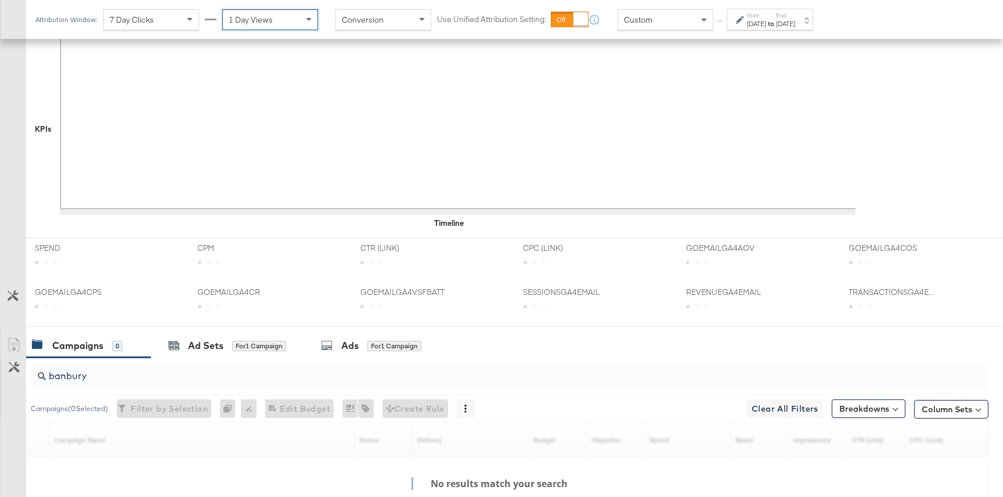
scroll to position [433, 0]
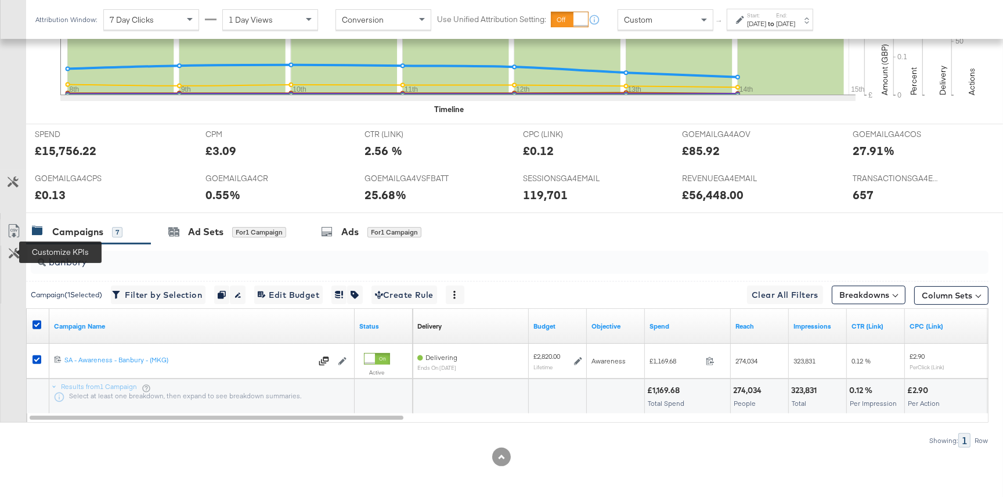
click at [13, 248] on icon at bounding box center [14, 253] width 11 height 11
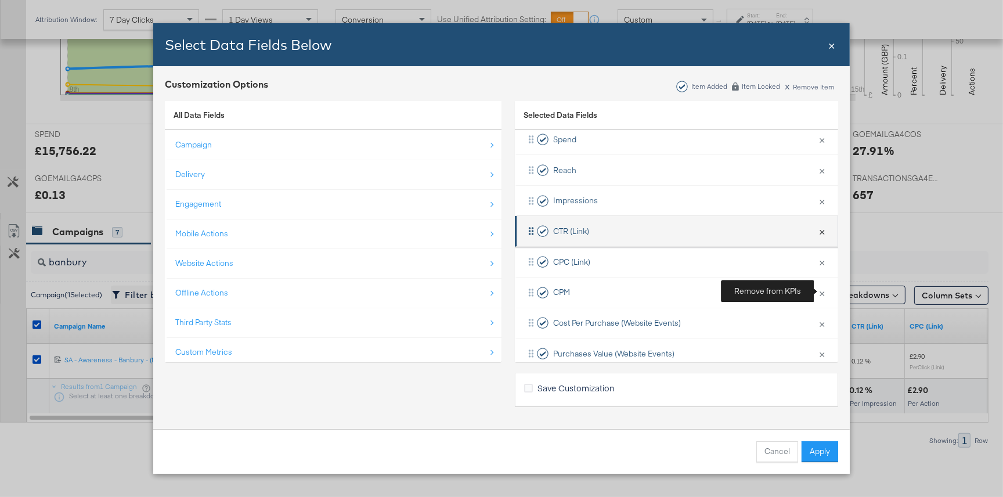
scroll to position [200, 0]
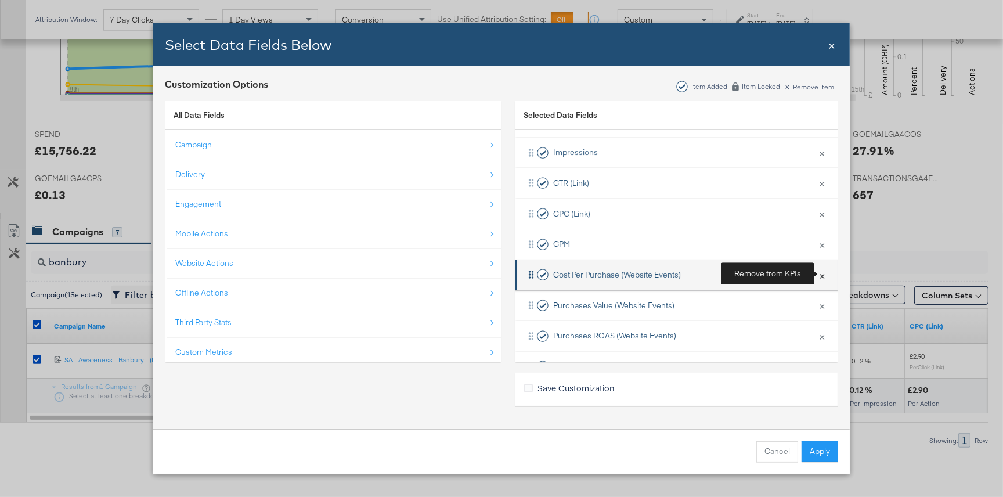
click at [821, 275] on button "×" at bounding box center [822, 275] width 15 height 24
click at [821, 277] on button "×" at bounding box center [822, 275] width 15 height 24
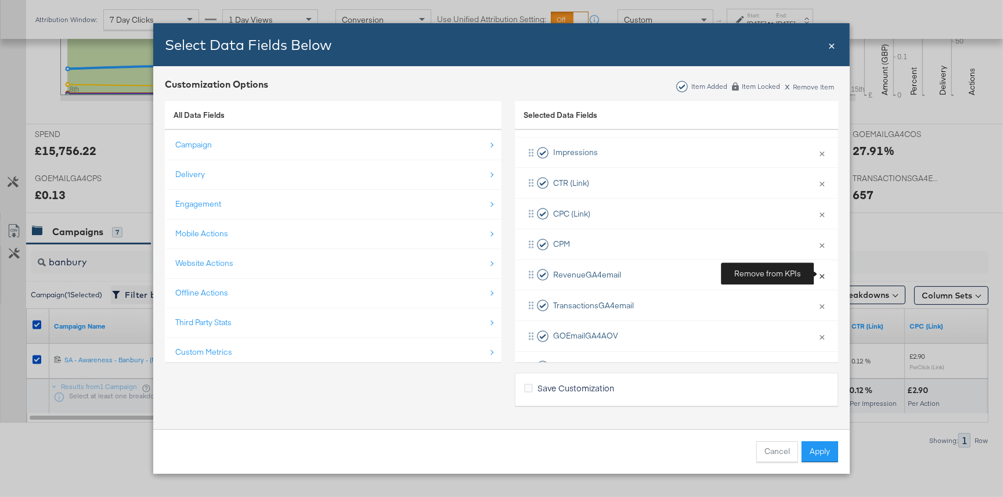
click at [821, 277] on button "×" at bounding box center [822, 275] width 15 height 24
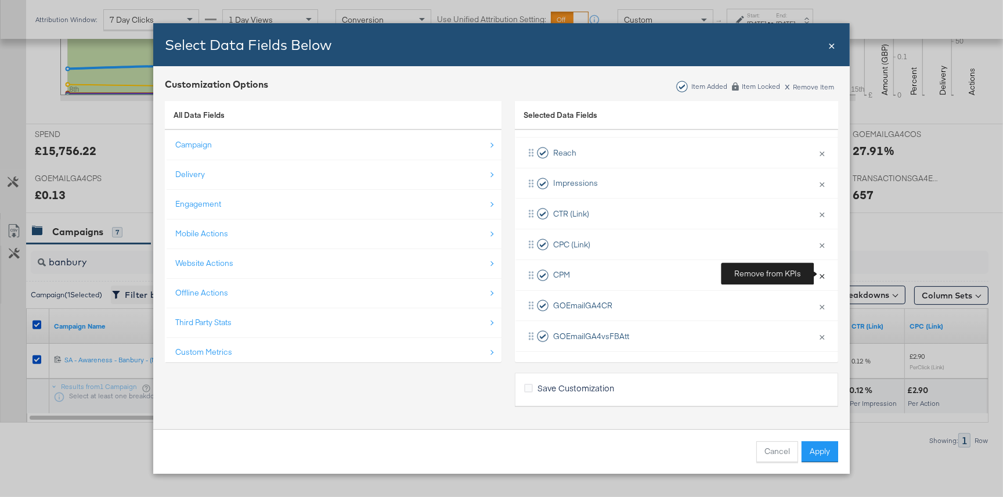
click at [821, 277] on button "×" at bounding box center [822, 275] width 15 height 24
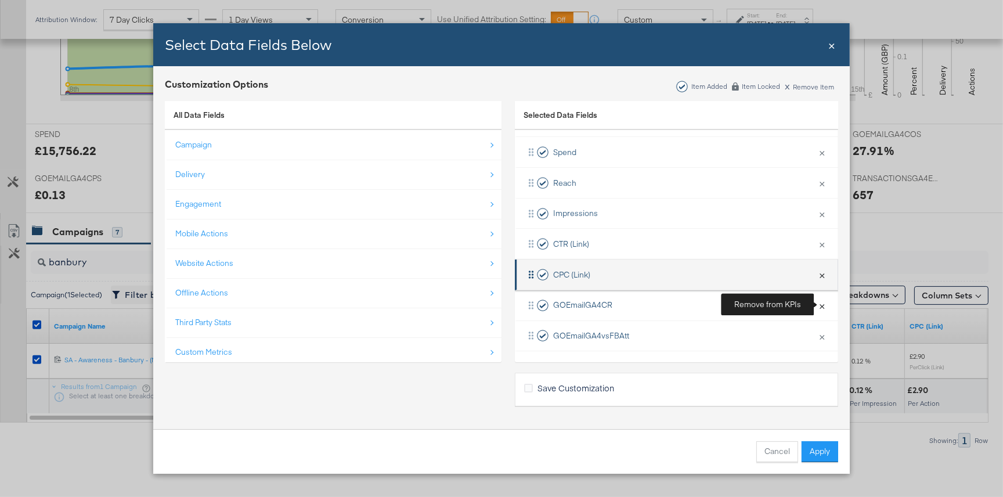
click at [823, 301] on button "×" at bounding box center [822, 305] width 15 height 24
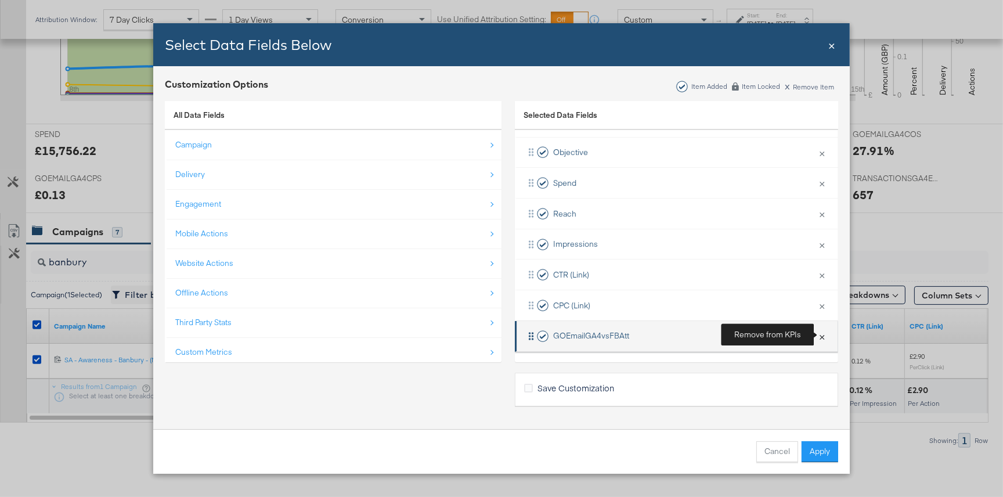
click at [825, 332] on button "×" at bounding box center [822, 336] width 15 height 24
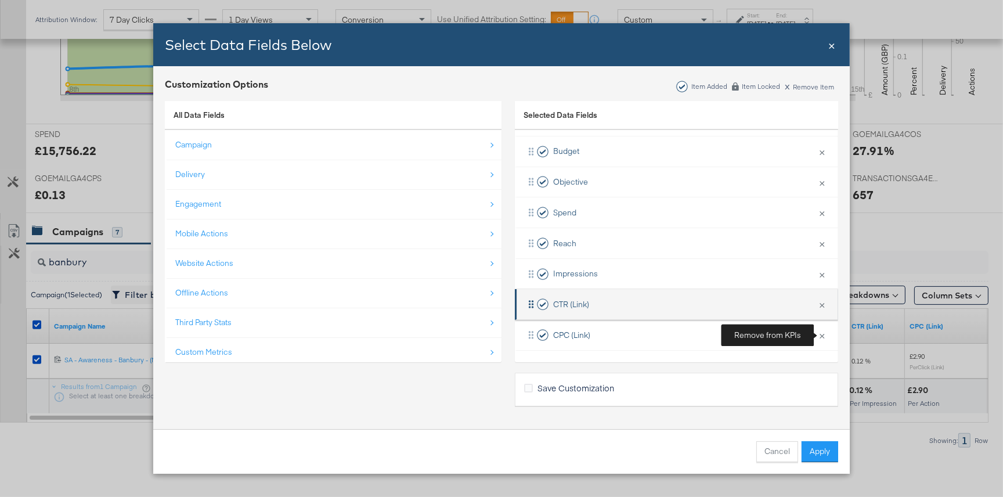
scroll to position [78, 0]
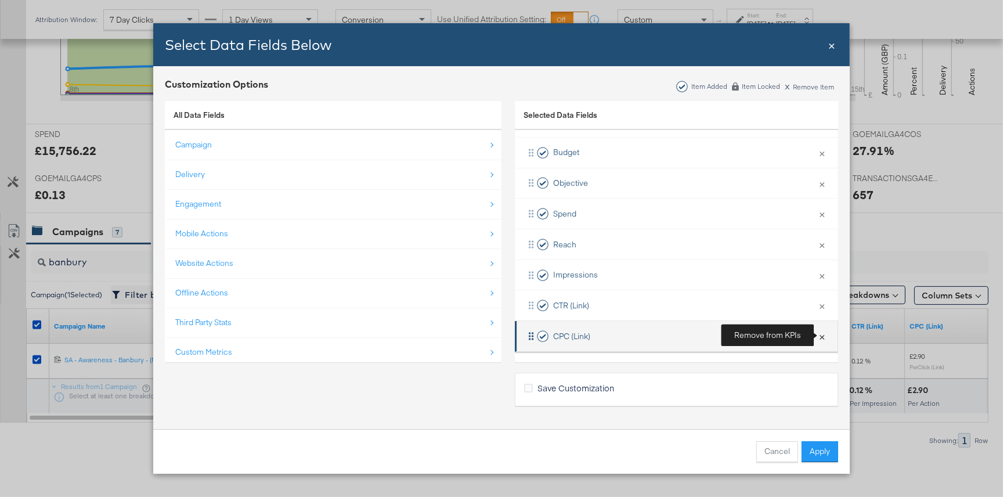
click at [825, 336] on button "×" at bounding box center [822, 336] width 15 height 24
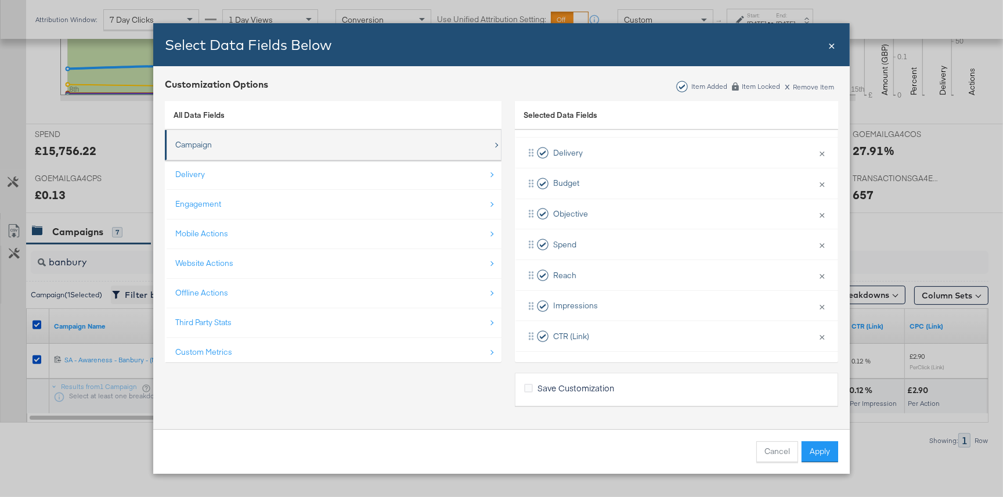
click at [278, 149] on div "Campaign" at bounding box center [334, 145] width 318 height 24
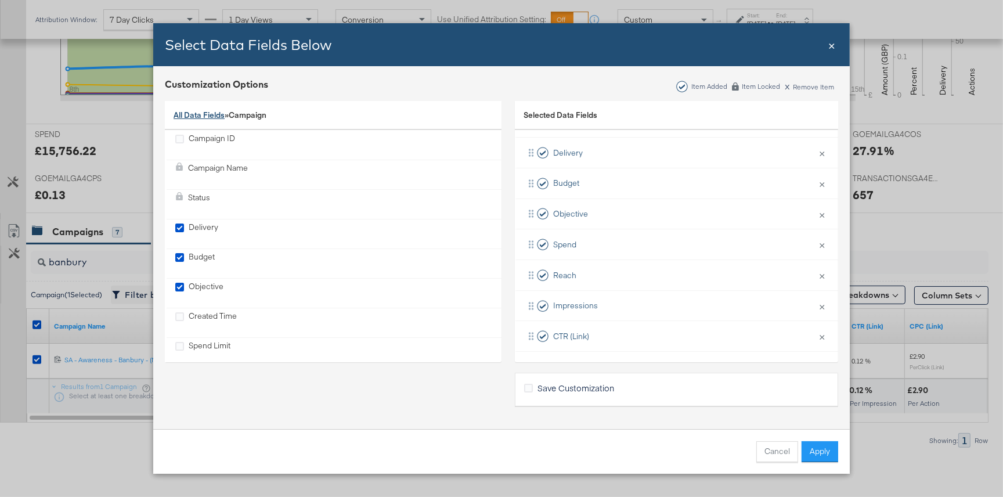
click at [185, 120] on link "All Data Fields" at bounding box center [199, 115] width 51 height 10
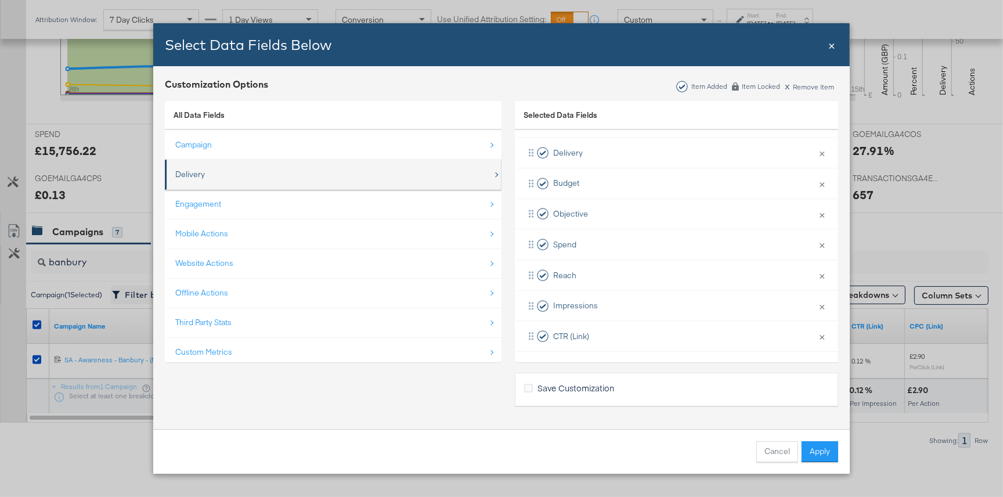
click at [224, 170] on div "Delivery" at bounding box center [334, 175] width 318 height 24
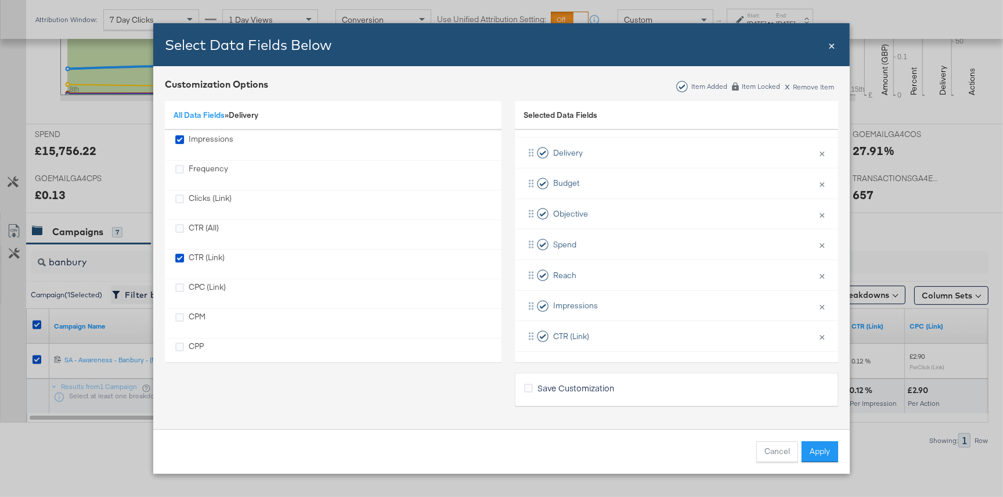
scroll to position [105, 0]
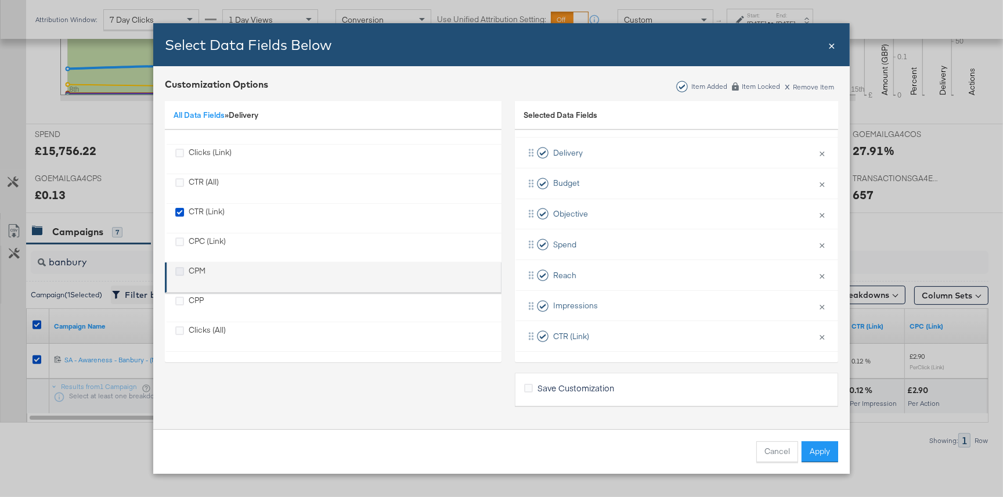
click at [181, 269] on icon "CPM" at bounding box center [179, 271] width 9 height 9
click at [0, 0] on input "CPM" at bounding box center [0, 0] width 0 height 0
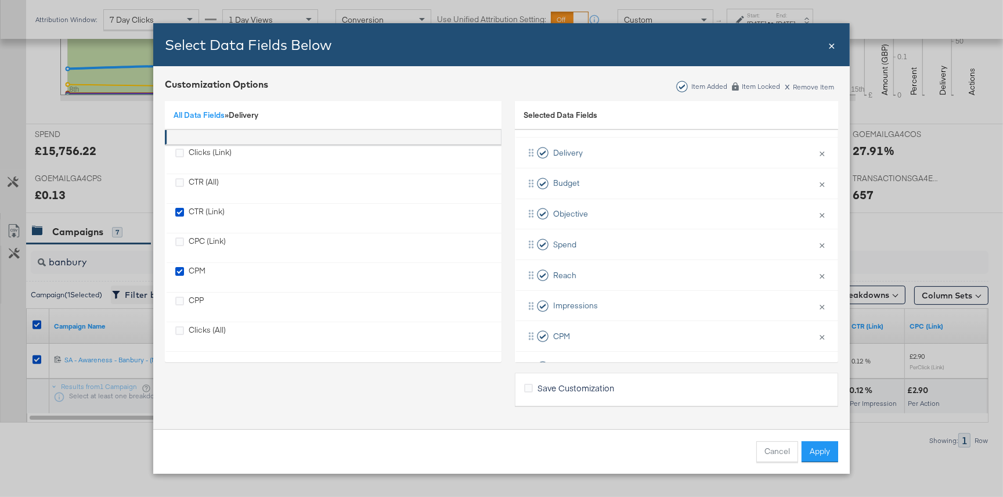
scroll to position [78, 0]
click at [208, 114] on link "All Data Fields" at bounding box center [199, 115] width 51 height 10
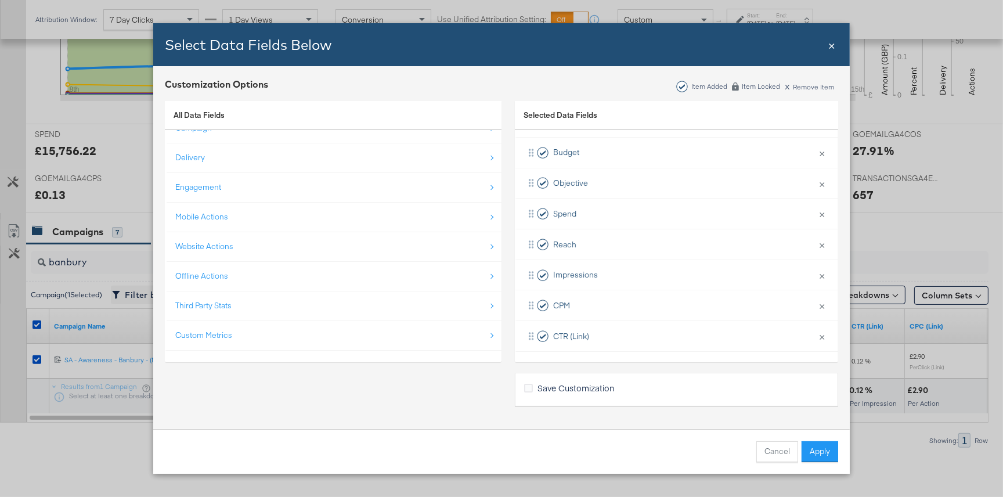
scroll to position [16, 0]
click at [247, 282] on div "Offline Actions" at bounding box center [334, 277] width 318 height 24
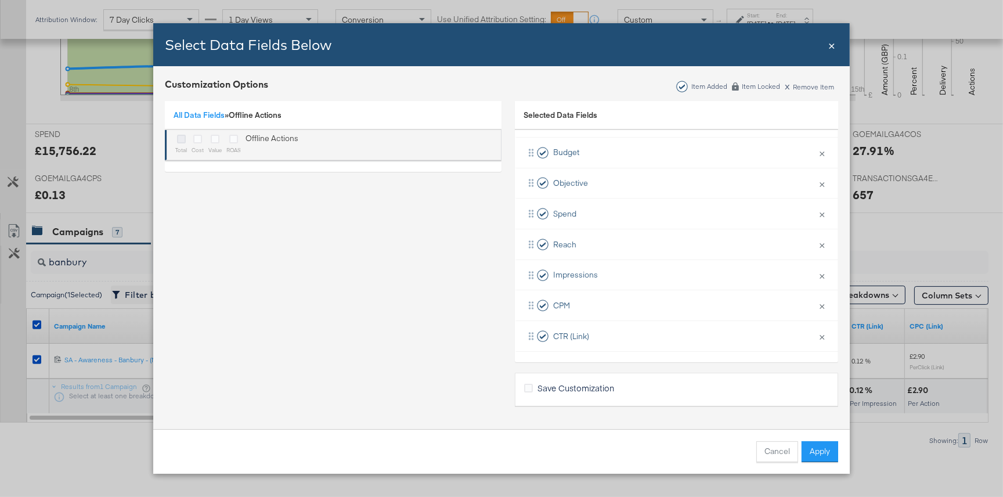
click at [183, 141] on icon "Bulk Add Locations Modal" at bounding box center [181, 139] width 9 height 9
click at [0, 0] on input "Bulk Add Locations Modal" at bounding box center [0, 0] width 0 height 0
click at [214, 139] on icon "Bulk Add Locations Modal" at bounding box center [215, 139] width 9 height 9
click at [0, 0] on input "Bulk Add Locations Modal" at bounding box center [0, 0] width 0 height 0
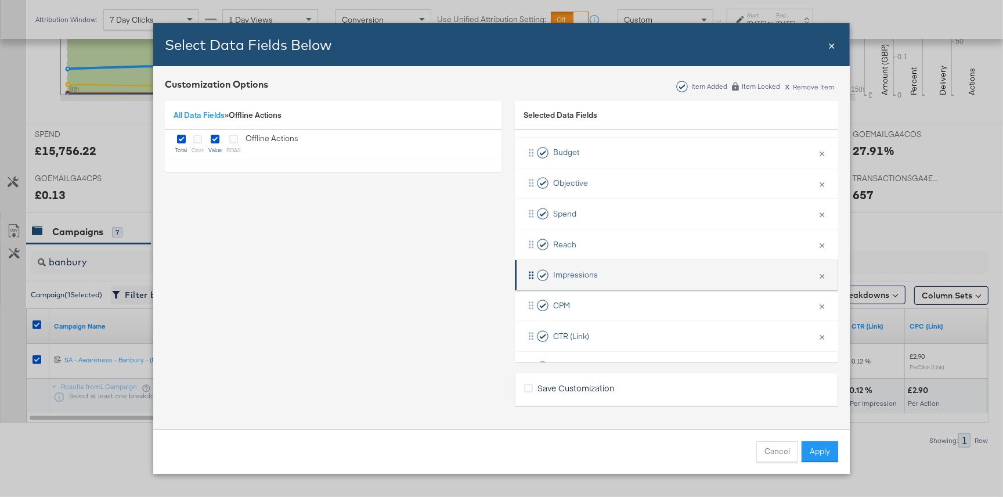
scroll to position [139, 0]
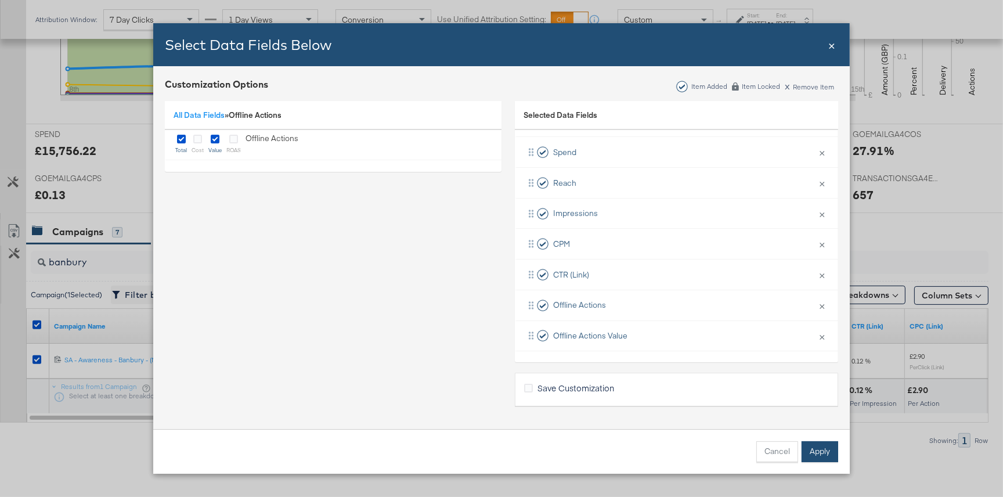
click at [824, 447] on button "Apply" at bounding box center [820, 451] width 37 height 21
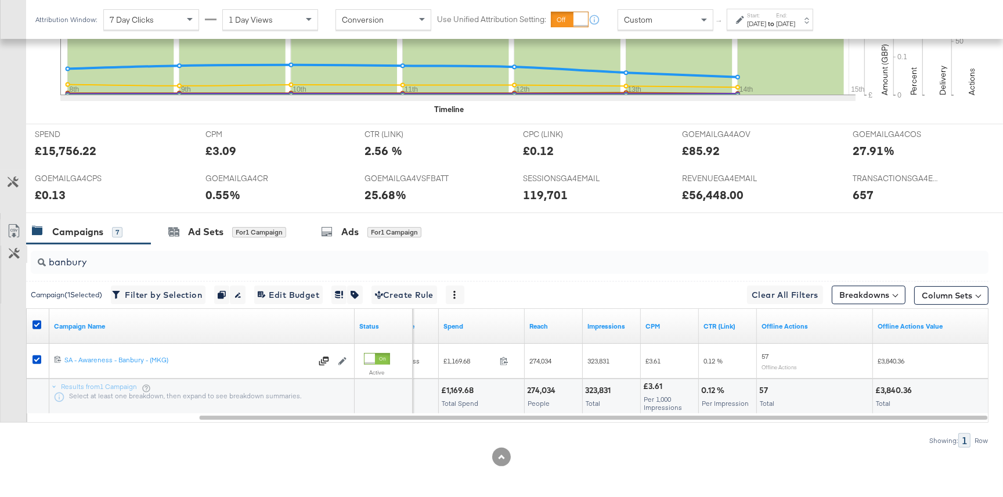
click at [9, 260] on button "Customize KPIs" at bounding box center [14, 254] width 26 height 17
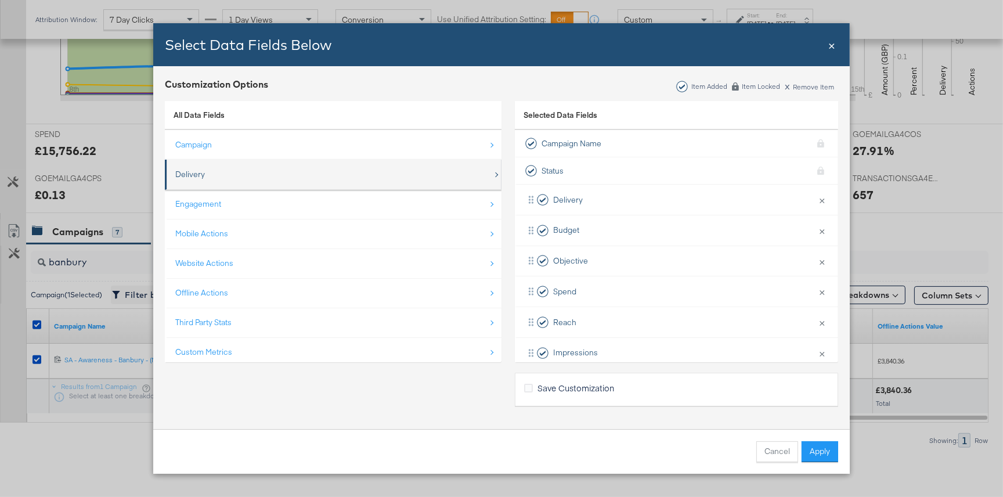
click at [229, 172] on div "Delivery" at bounding box center [334, 175] width 318 height 24
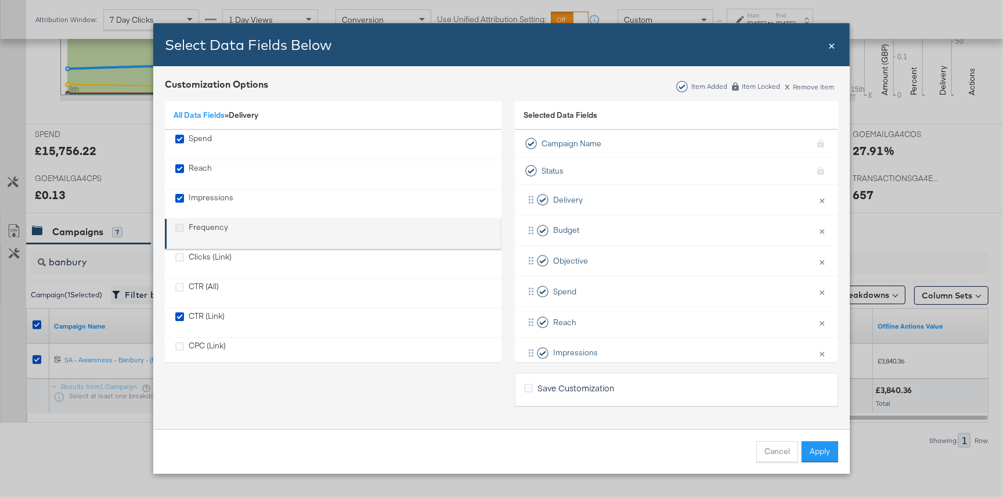
click at [181, 228] on icon "Frequency" at bounding box center [179, 228] width 9 height 9
click at [0, 0] on input "Frequency" at bounding box center [0, 0] width 0 height 0
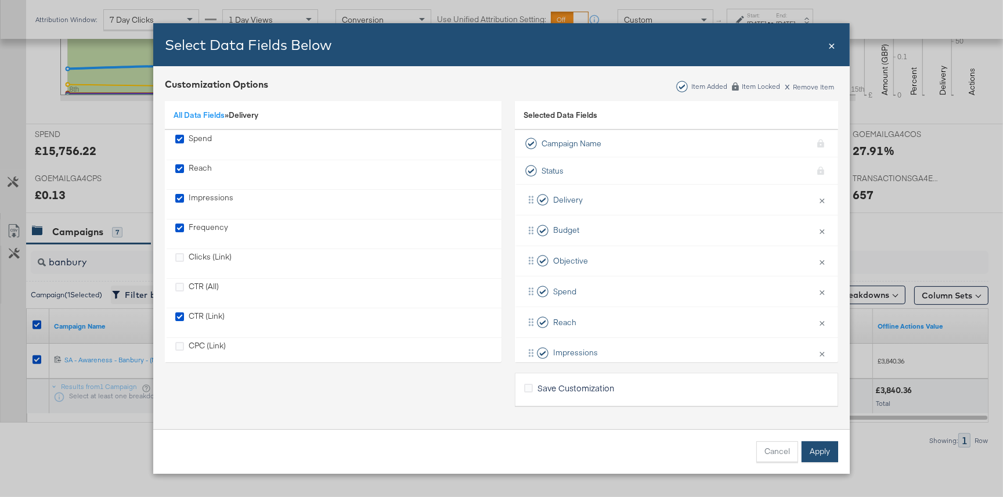
click at [822, 452] on button "Apply" at bounding box center [820, 451] width 37 height 21
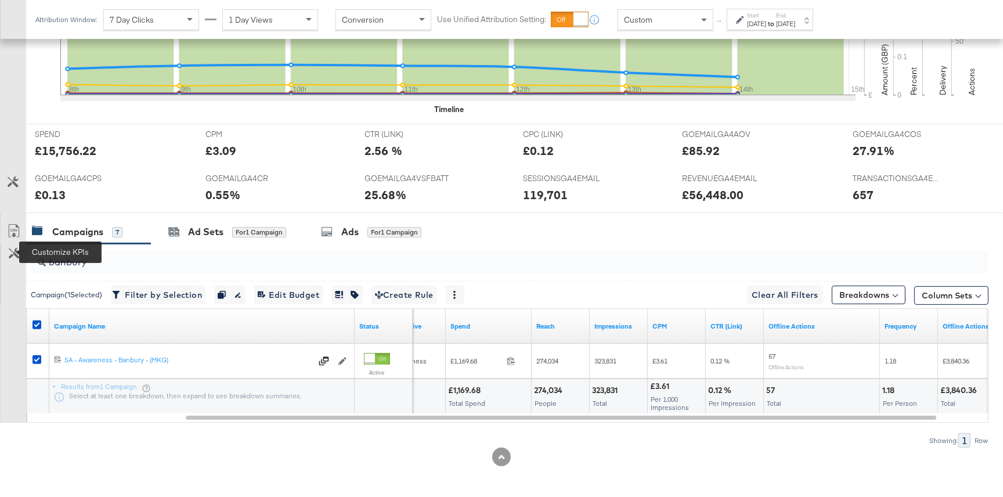
click at [13, 248] on icon at bounding box center [14, 253] width 11 height 11
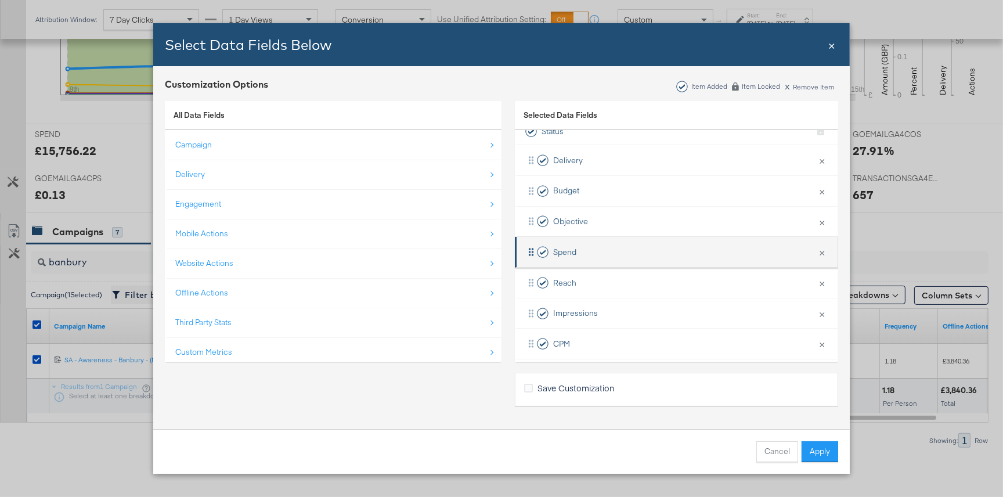
scroll to position [134, 0]
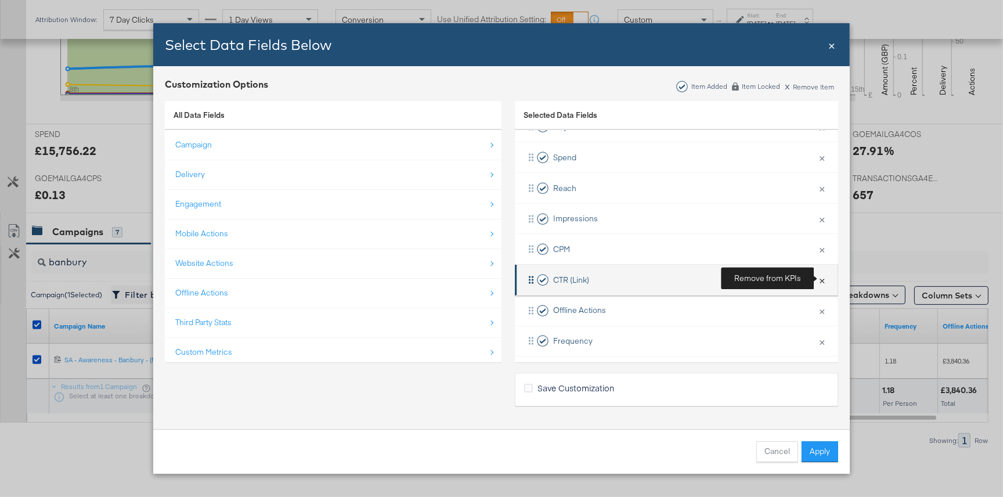
click at [822, 279] on button "×" at bounding box center [822, 280] width 15 height 24
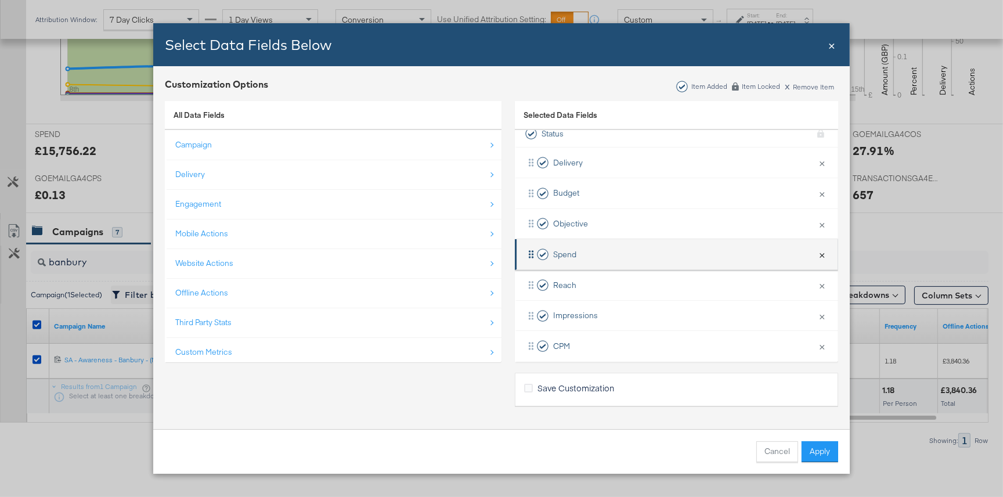
scroll to position [34, 0]
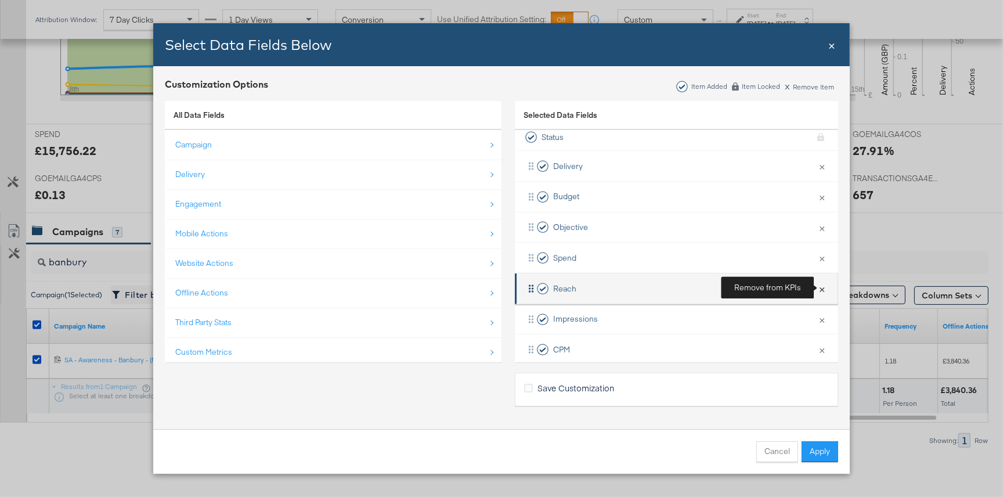
click at [819, 283] on button "×" at bounding box center [822, 288] width 15 height 24
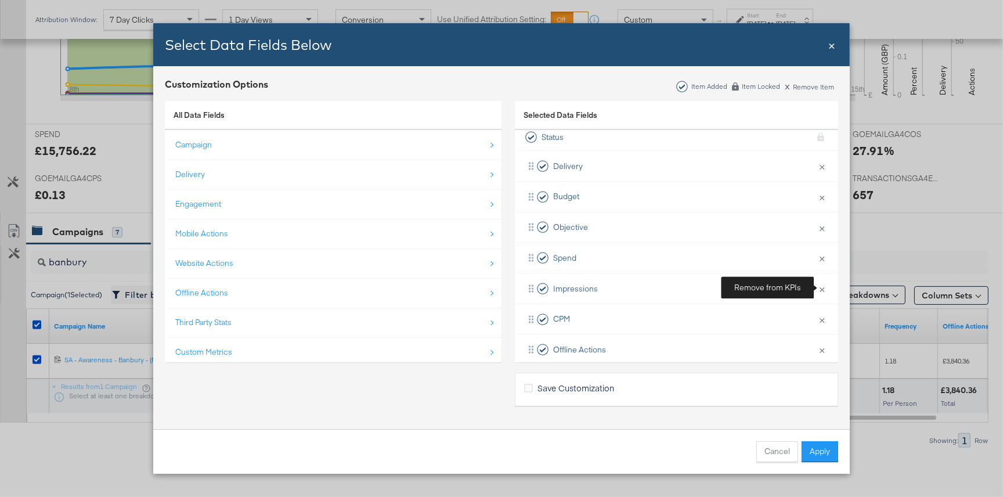
scroll to position [109, 0]
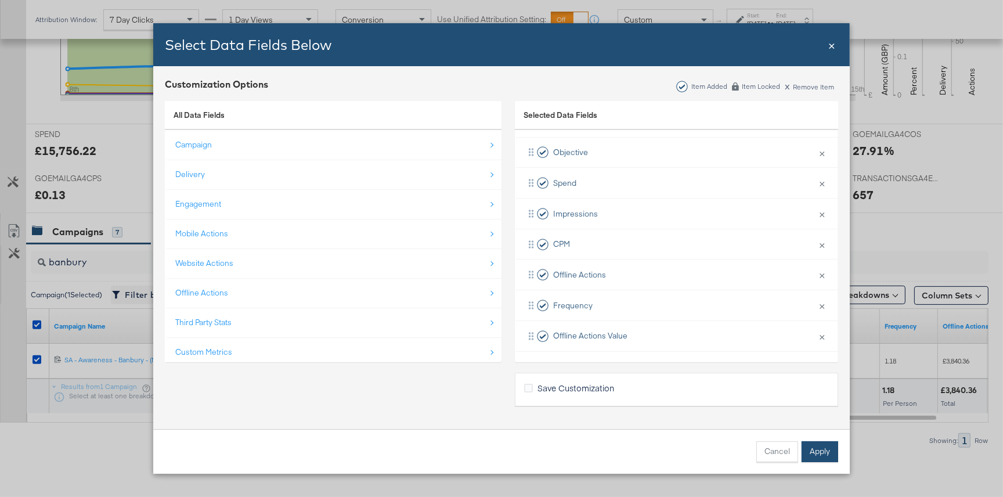
click at [813, 449] on button "Apply" at bounding box center [820, 451] width 37 height 21
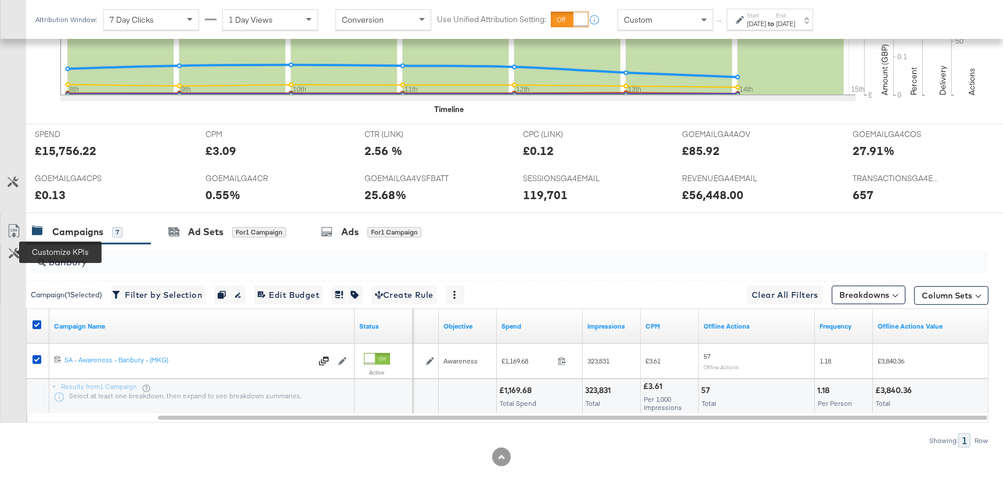
click at [18, 256] on icon at bounding box center [14, 253] width 11 height 11
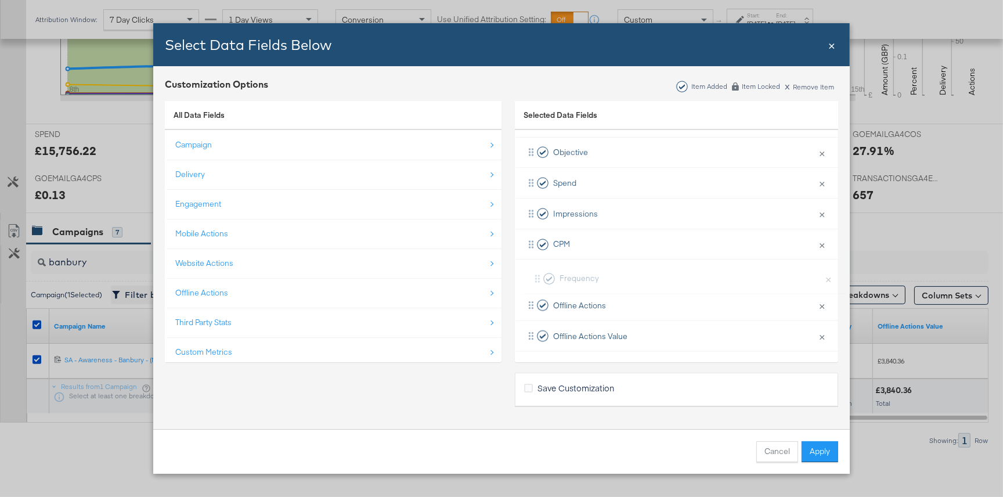
drag, startPoint x: 676, startPoint y: 307, endPoint x: 686, endPoint y: 278, distance: 30.3
click at [686, 278] on div "Delivery × Remove from KPIs Budget × Remove from KPIs Objective × Remove from K…" at bounding box center [676, 213] width 323 height 275
click at [819, 447] on button "Apply" at bounding box center [820, 451] width 37 height 21
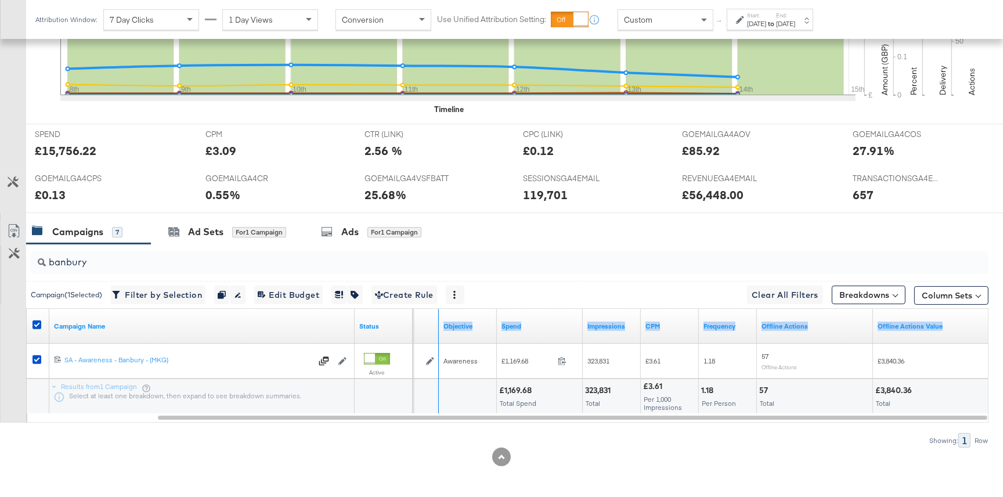
drag, startPoint x: 437, startPoint y: 328, endPoint x: 413, endPoint y: 328, distance: 23.8
click at [27, 309] on div "Campaign Name Status Budget Objective Spend Impressions CPM Frequency Offline A…" at bounding box center [27, 309] width 0 height 0
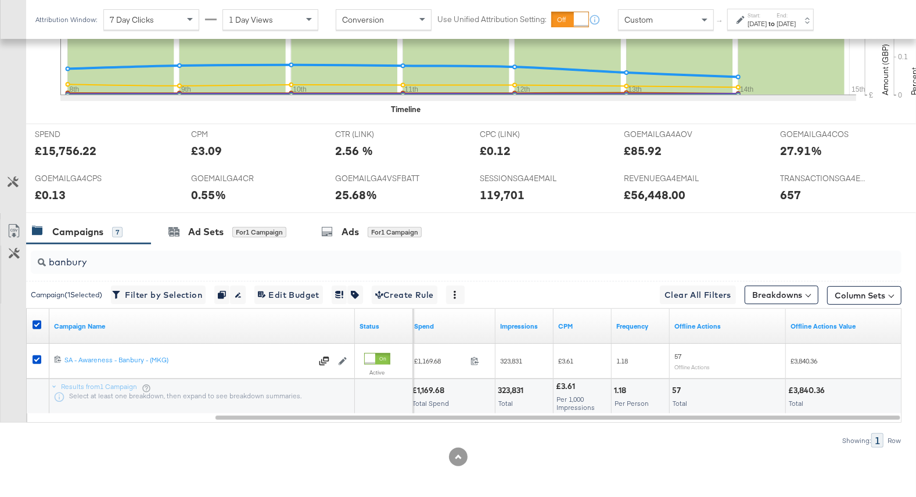
click at [557, 472] on div "KPIs Performance & KPIs Customize KPIs ✔ TransactionsGA4email ✔ CTR (Link) ✔ GO…" at bounding box center [458, 174] width 916 height 649
drag, startPoint x: 49, startPoint y: 310, endPoint x: 901, endPoint y: 377, distance: 855.1
click at [221, 232] on div "Ad Sets" at bounding box center [205, 231] width 35 height 13
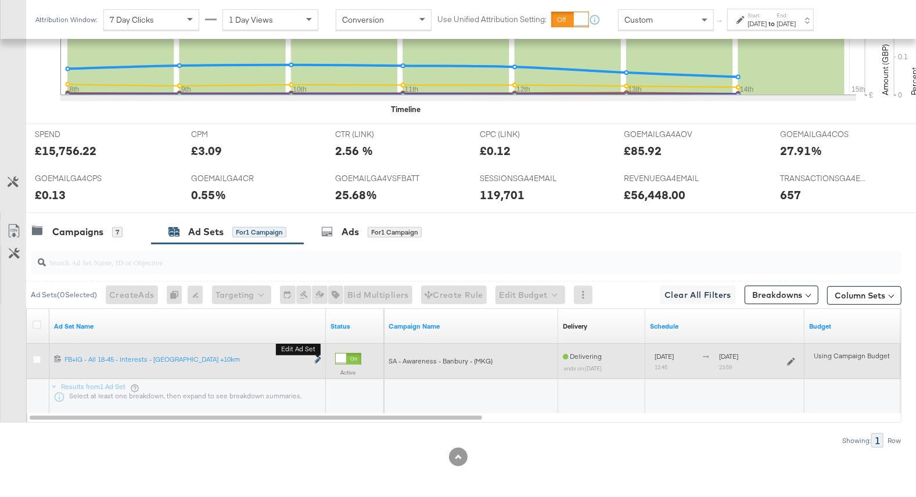
click at [318, 358] on icon "link" at bounding box center [318, 360] width 6 height 6
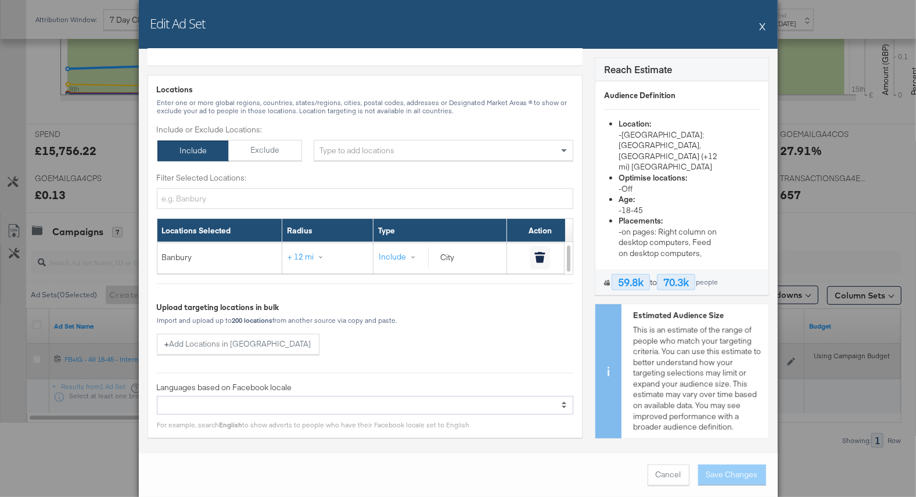
scroll to position [308, 0]
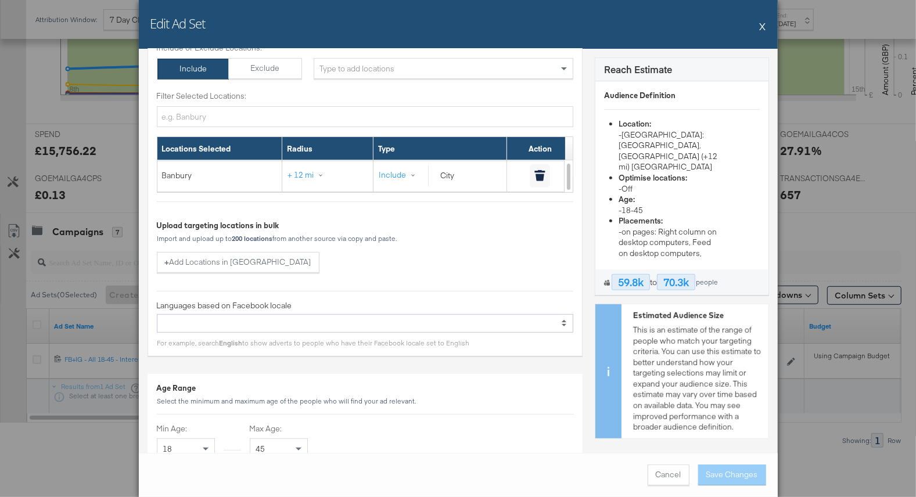
click at [761, 26] on button "X" at bounding box center [763, 26] width 6 height 23
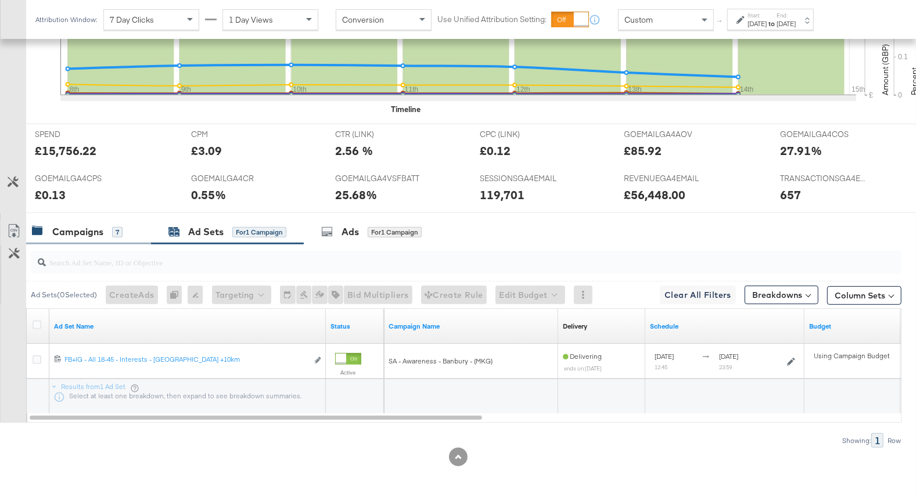
click at [76, 235] on div "Campaigns" at bounding box center [77, 231] width 51 height 13
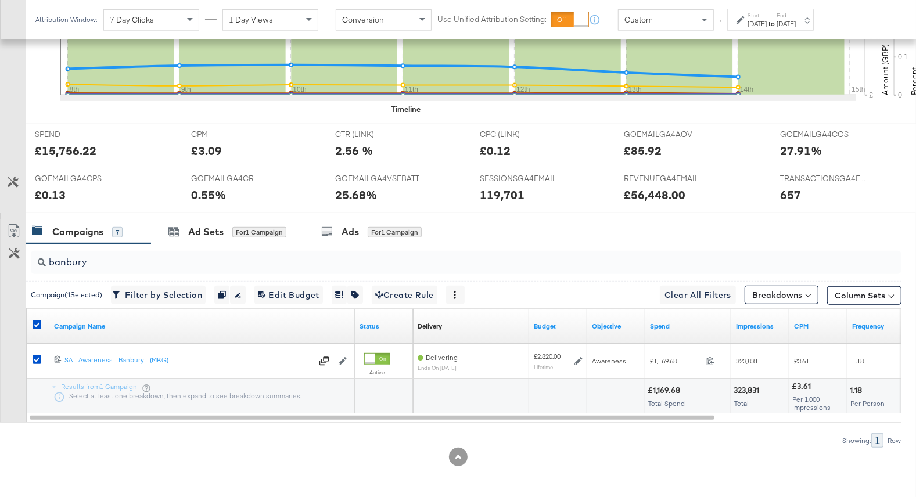
drag, startPoint x: 33, startPoint y: 322, endPoint x: 107, endPoint y: 262, distance: 95.3
click at [35, 321] on icon at bounding box center [37, 325] width 9 height 9
click at [0, 0] on input "checkbox" at bounding box center [0, 0] width 0 height 0
drag, startPoint x: 115, startPoint y: 257, endPoint x: 28, endPoint y: 263, distance: 86.8
click at [28, 263] on div "banbury" at bounding box center [463, 262] width 875 height 37
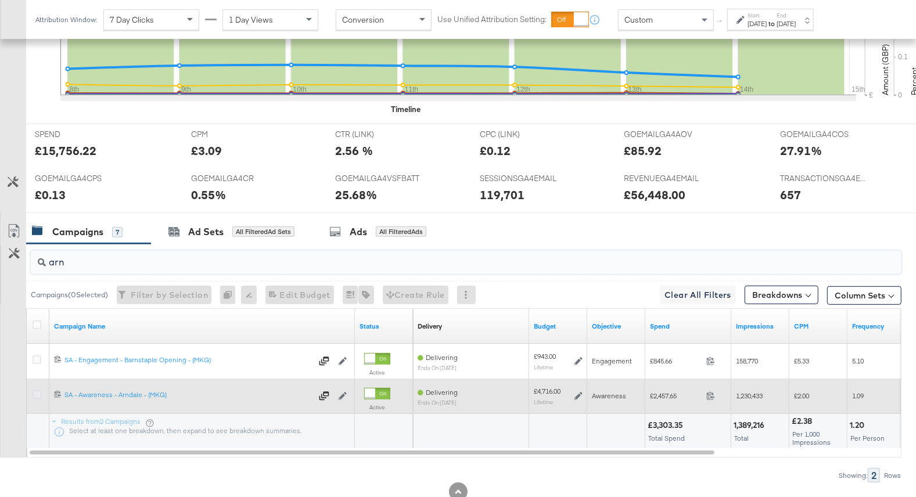
type input "arn"
click at [35, 393] on icon at bounding box center [37, 394] width 9 height 9
click at [0, 0] on input "checkbox" at bounding box center [0, 0] width 0 height 0
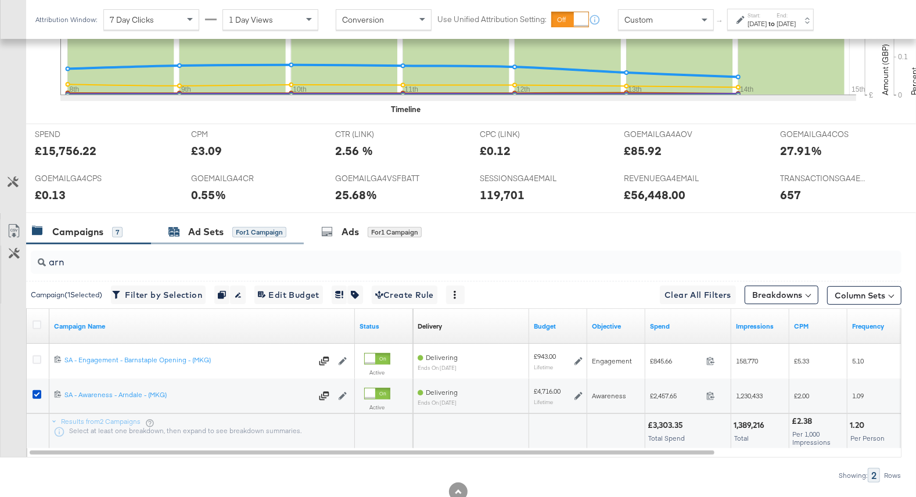
click at [246, 231] on div "for 1 Campaign" at bounding box center [259, 232] width 54 height 10
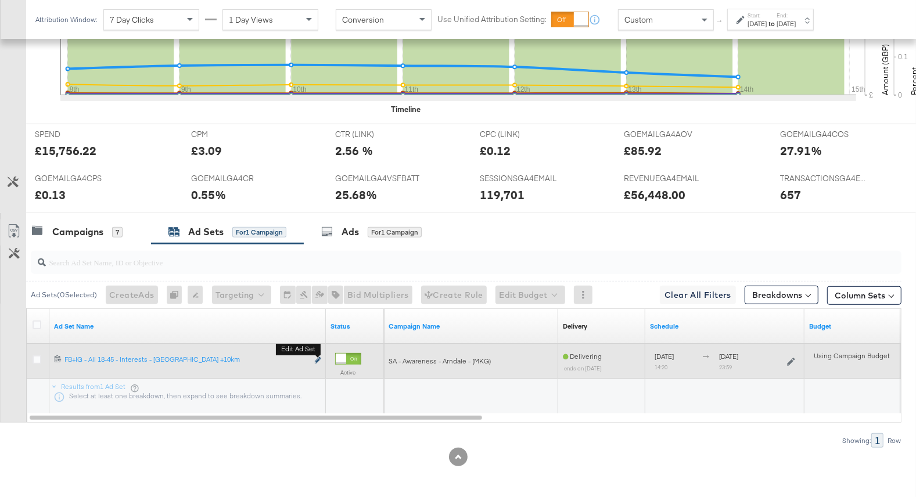
click at [319, 359] on icon "link" at bounding box center [318, 360] width 6 height 6
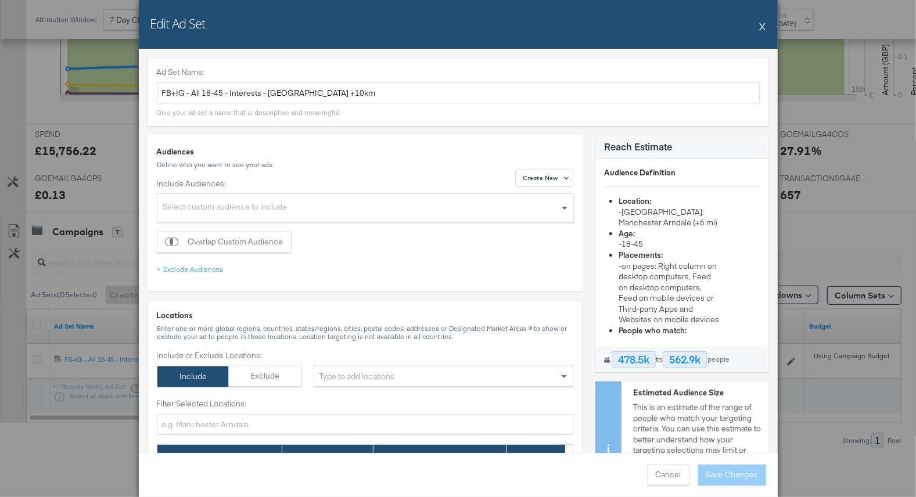
click at [762, 25] on button "X" at bounding box center [763, 26] width 6 height 23
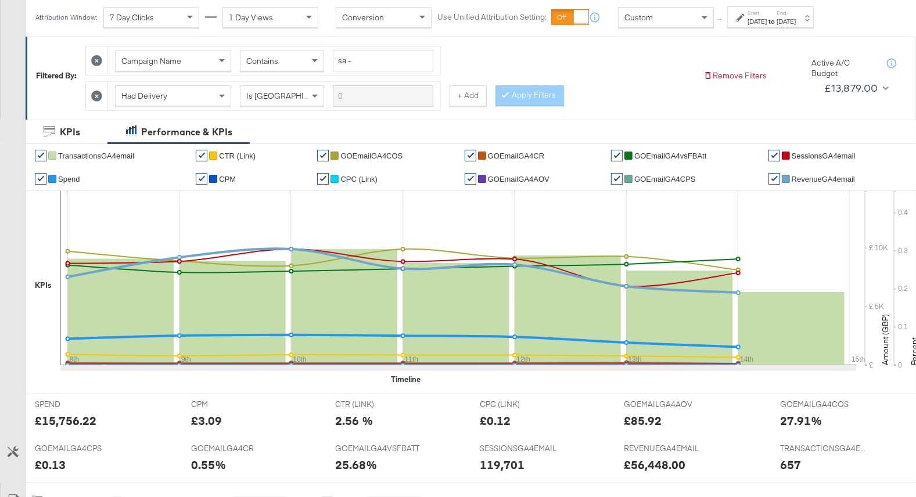
scroll to position [0, 0]
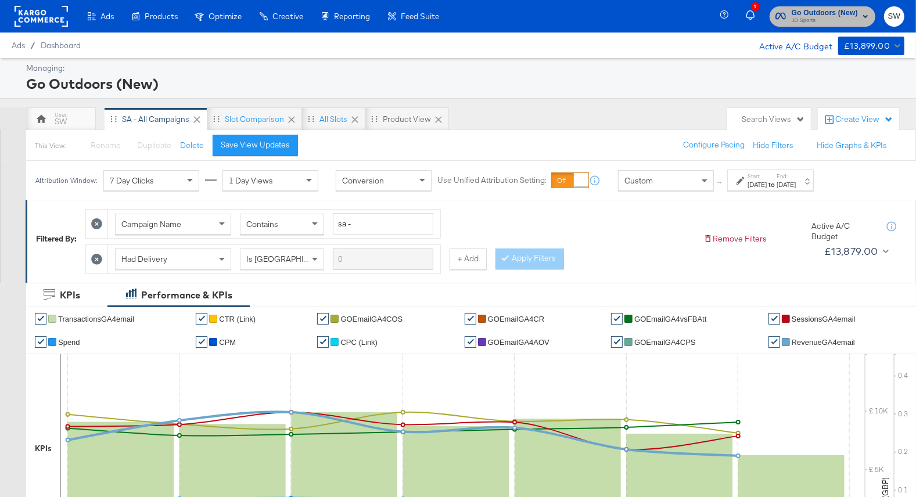
click at [838, 21] on span "JD Sports" at bounding box center [824, 20] width 66 height 9
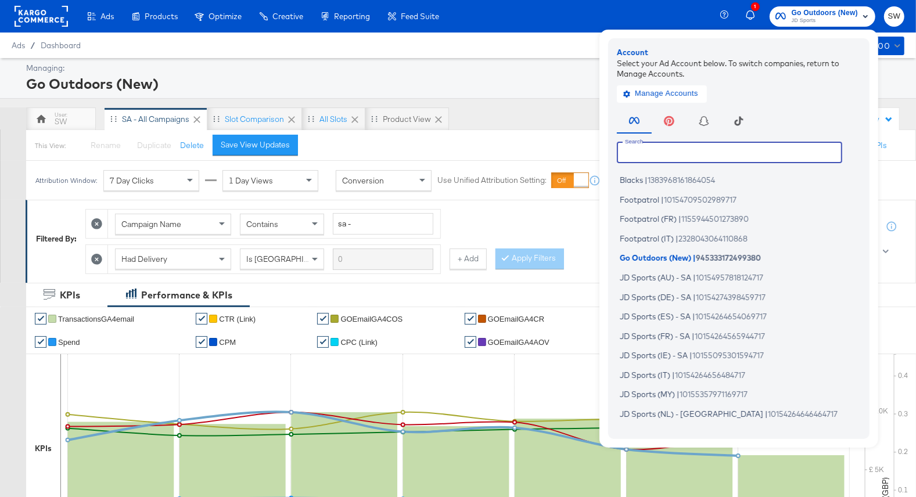
click at [701, 149] on input "text" at bounding box center [729, 152] width 225 height 21
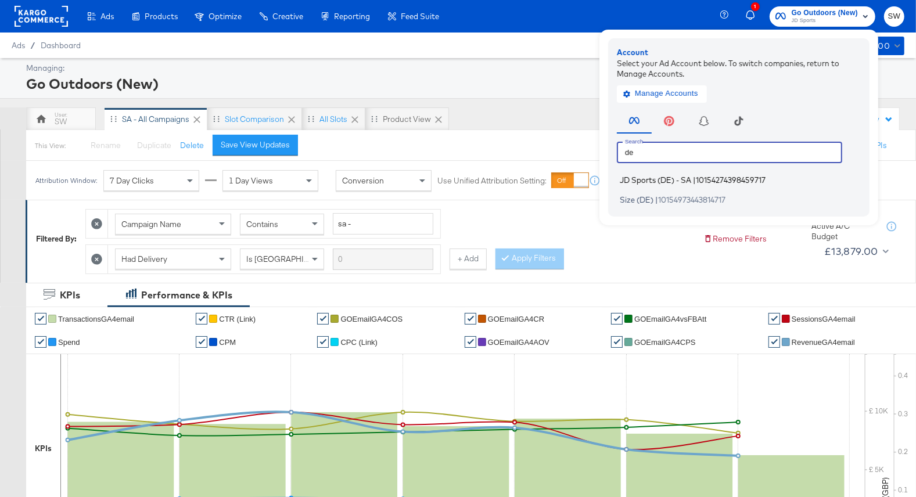
type input "de"
click at [708, 180] on span "10154274398459717" at bounding box center [731, 179] width 70 height 9
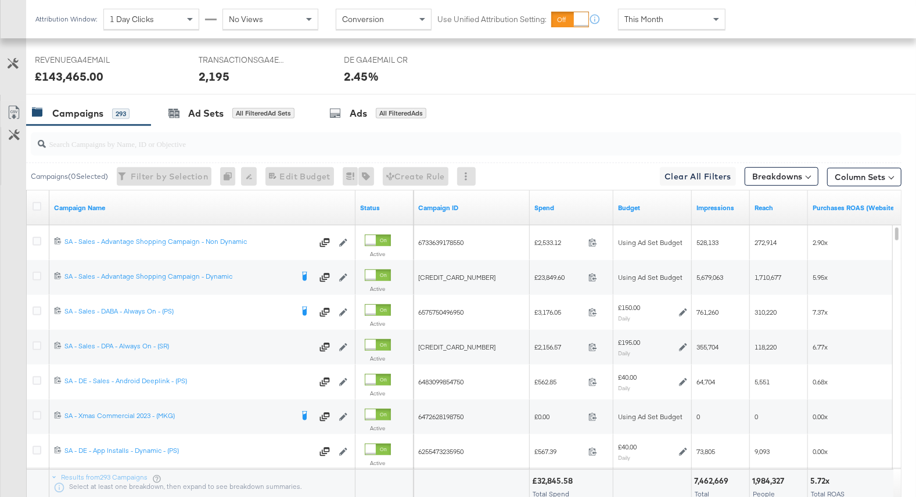
scroll to position [563, 0]
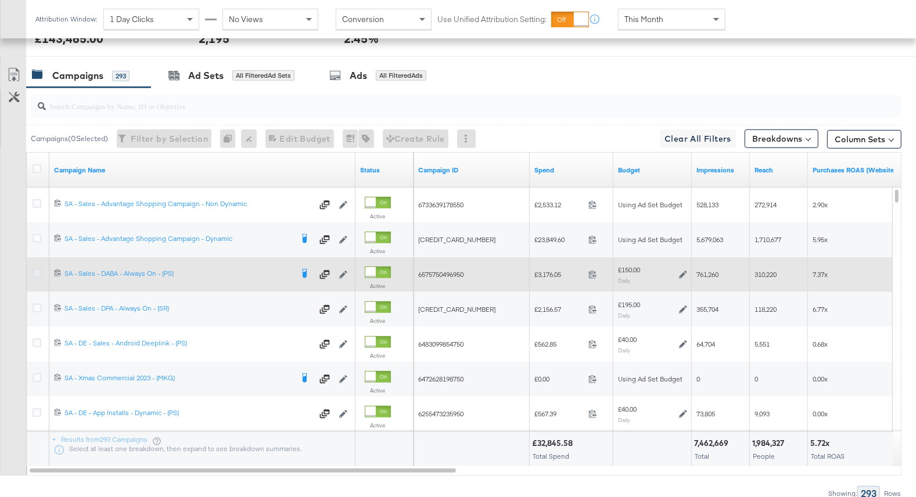
click at [37, 272] on icon at bounding box center [37, 273] width 9 height 9
click at [0, 0] on input "checkbox" at bounding box center [0, 0] width 0 height 0
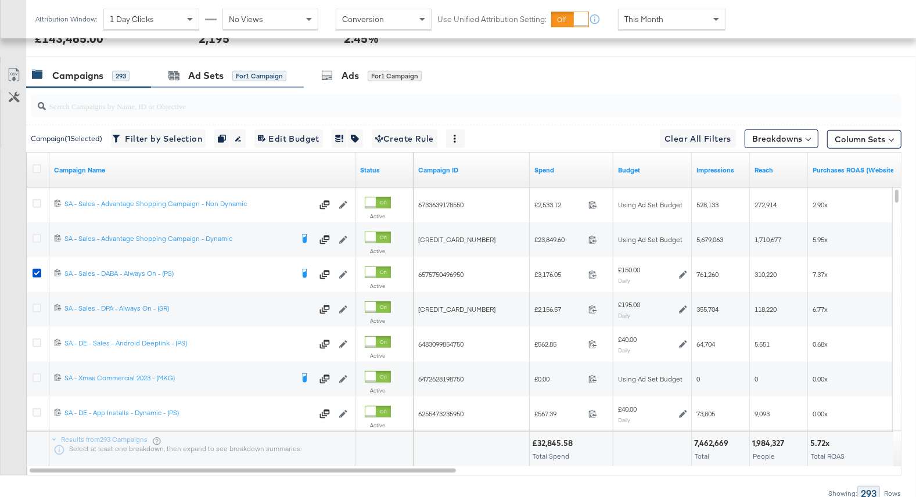
click at [223, 83] on div "Ad Sets for 1 Campaign" at bounding box center [227, 75] width 153 height 25
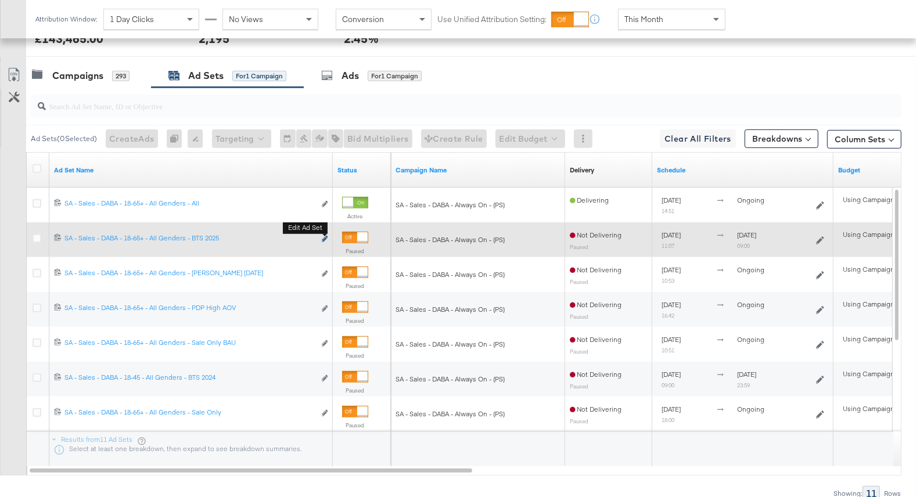
click at [326, 240] on icon "link" at bounding box center [325, 239] width 6 height 6
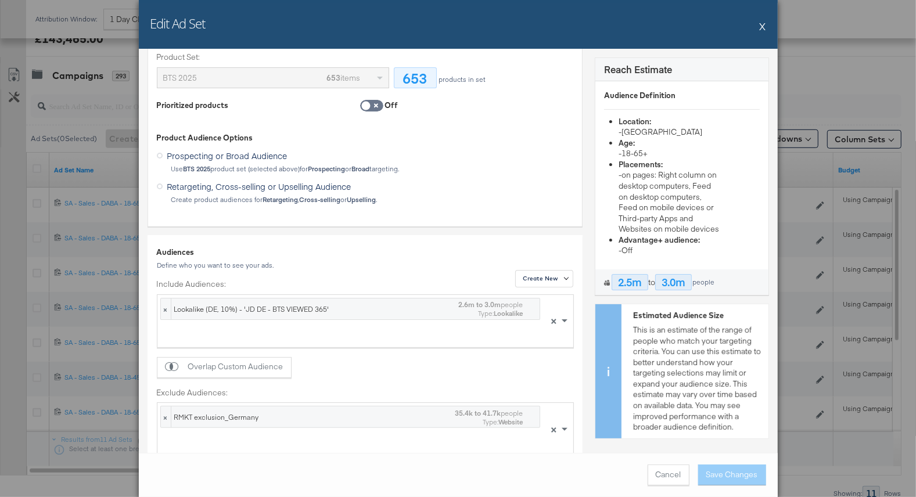
scroll to position [136, 0]
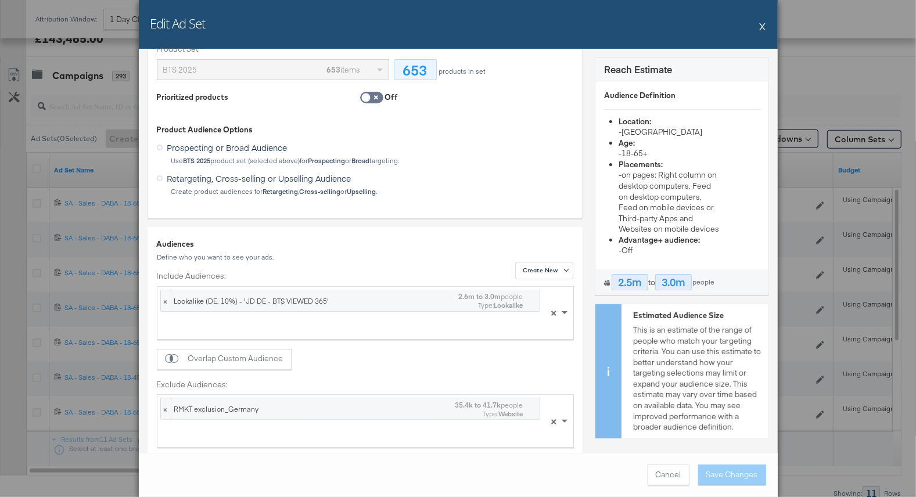
click at [761, 24] on button "X" at bounding box center [763, 26] width 6 height 23
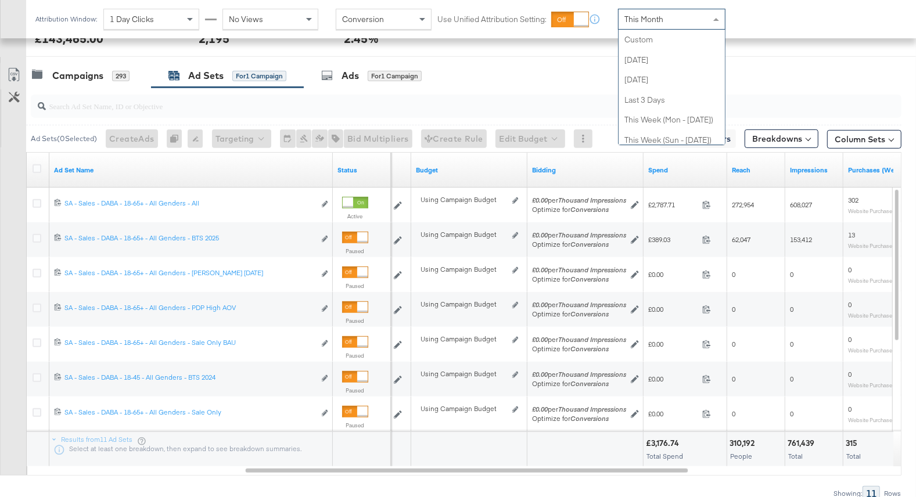
drag, startPoint x: 658, startPoint y: 18, endPoint x: 654, endPoint y: 42, distance: 24.1
click at [658, 18] on span "This Month" at bounding box center [643, 19] width 39 height 10
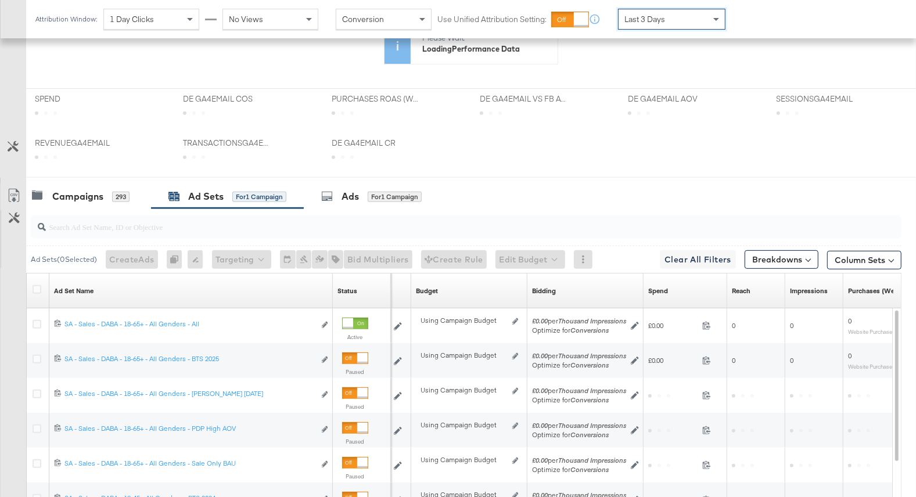
scroll to position [449, 0]
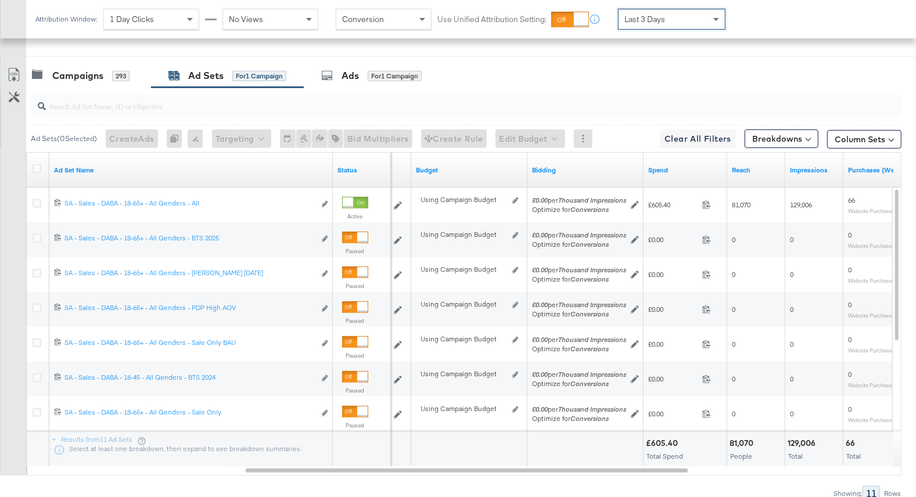
click at [658, 15] on span "Last 3 Days" at bounding box center [644, 19] width 41 height 10
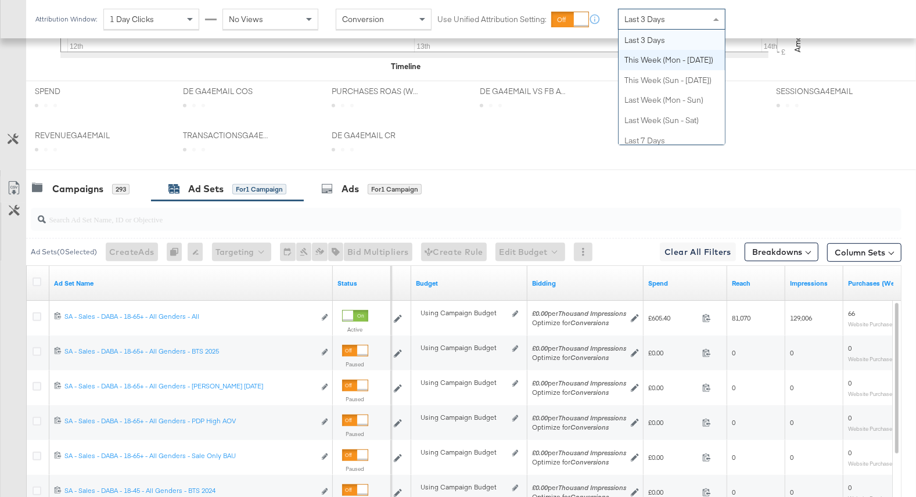
scroll to position [563, 0]
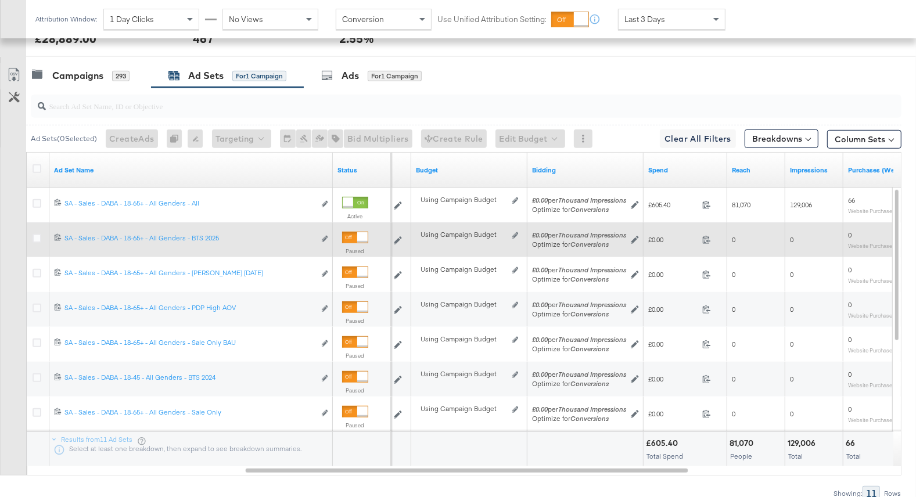
drag, startPoint x: 34, startPoint y: 233, endPoint x: 51, endPoint y: 229, distance: 17.5
click at [34, 234] on icon at bounding box center [37, 238] width 9 height 9
click at [0, 0] on input "checkbox" at bounding box center [0, 0] width 0 height 0
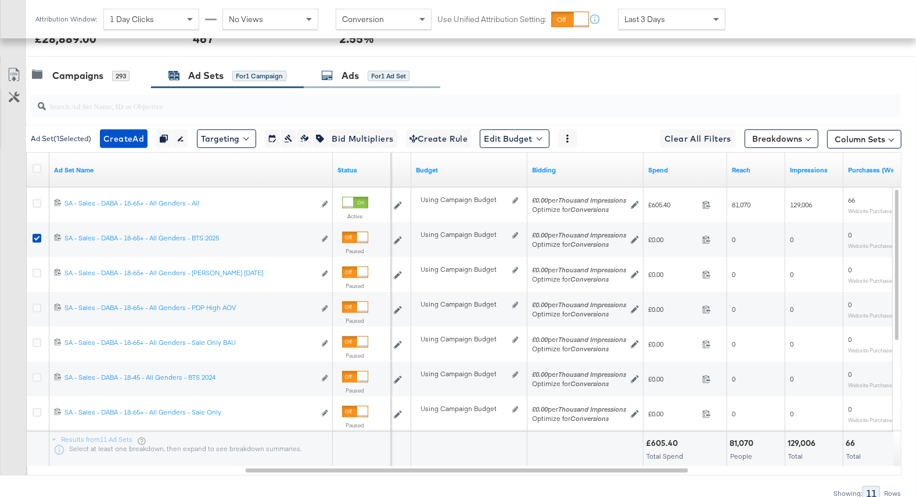
click at [375, 77] on div "for 1 Ad Set" at bounding box center [389, 76] width 42 height 10
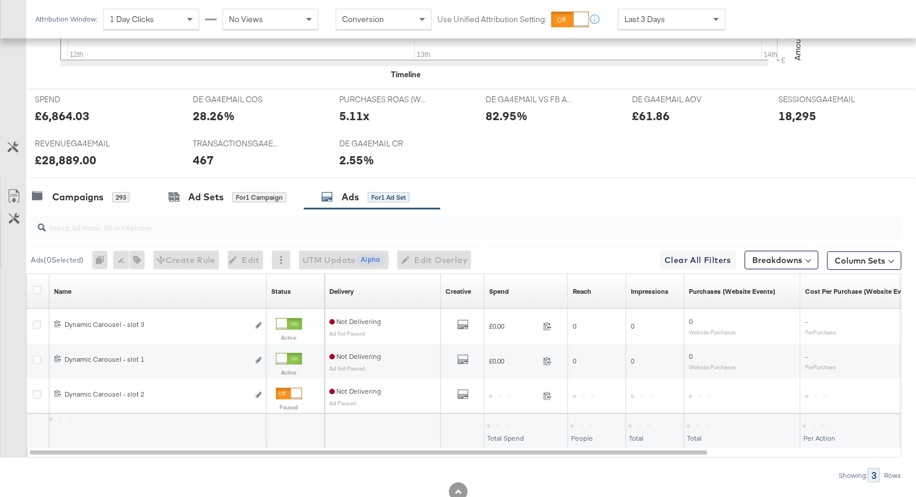
scroll to position [476, 0]
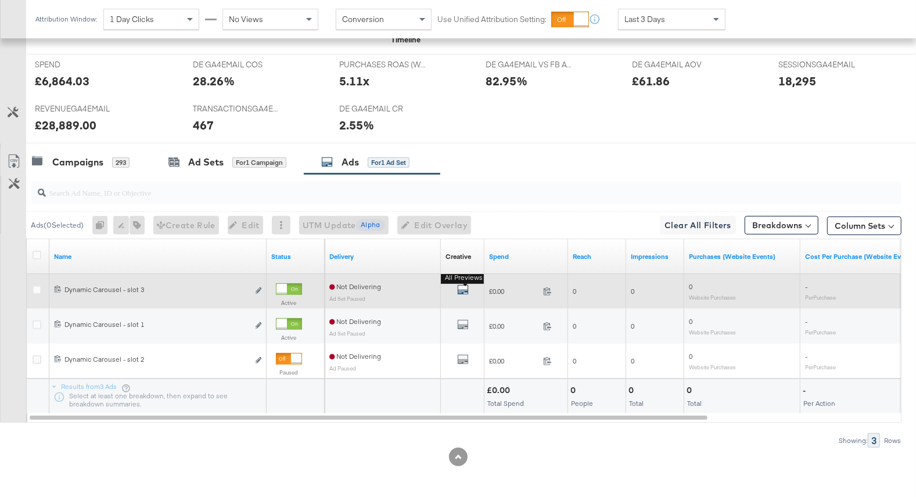
click at [457, 286] on icon "default" at bounding box center [463, 290] width 12 height 12
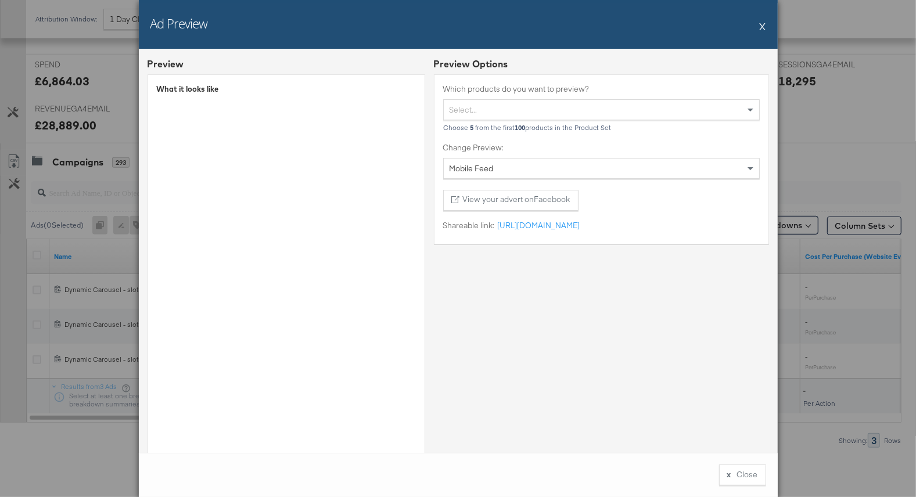
click at [764, 24] on button "X" at bounding box center [763, 26] width 6 height 23
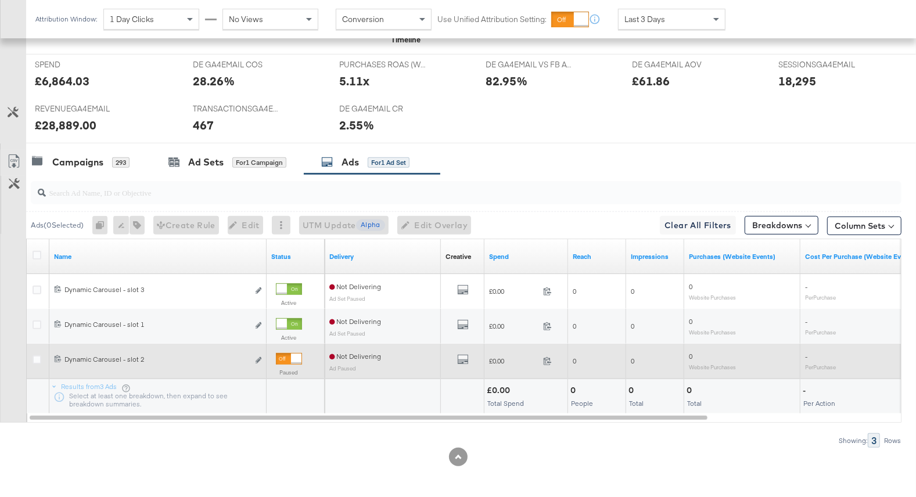
click at [291, 354] on div at bounding box center [296, 359] width 10 height 10
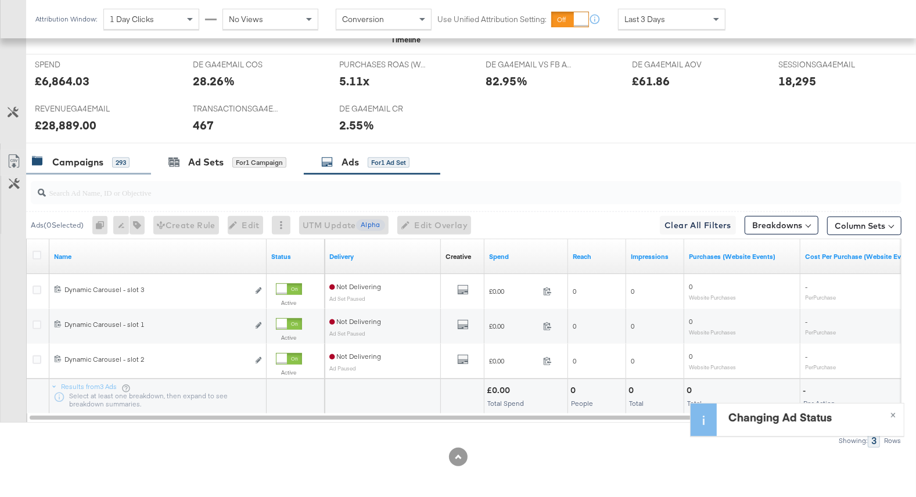
click at [108, 170] on div "Campaigns 293" at bounding box center [88, 162] width 125 height 25
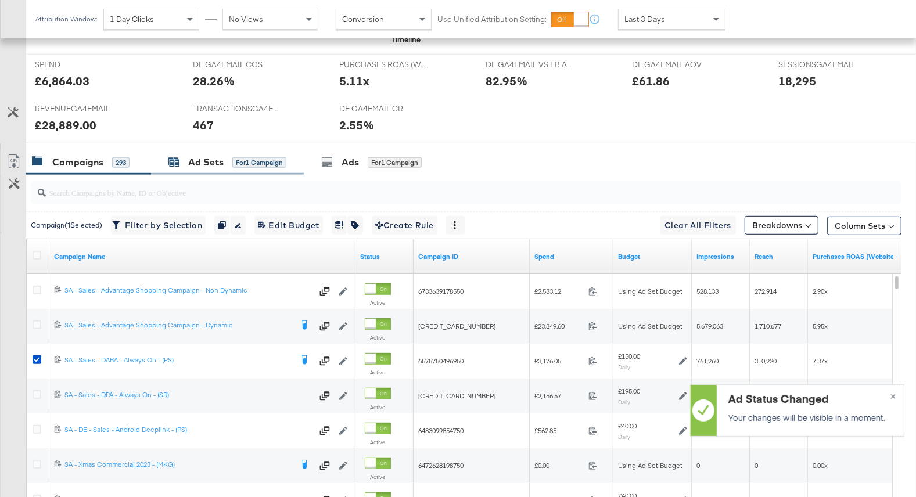
click at [236, 157] on div "for 1 Campaign" at bounding box center [259, 162] width 54 height 11
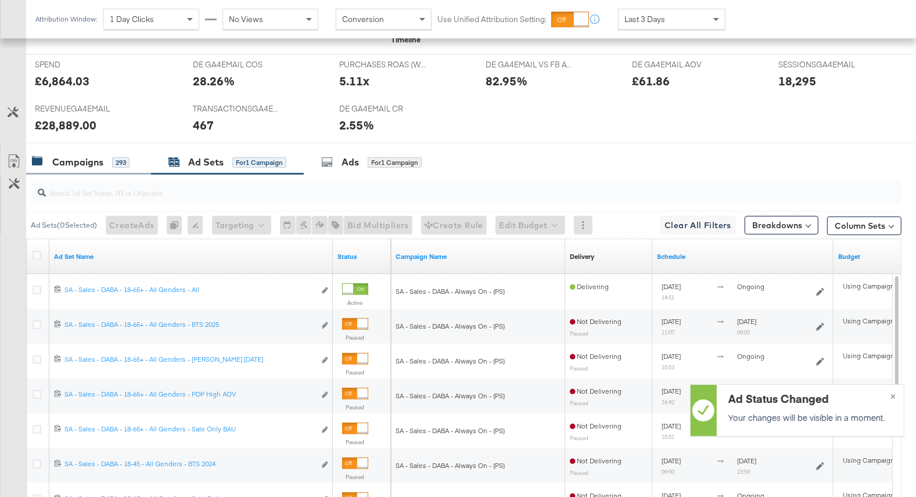
click at [86, 152] on div "Campaigns 293" at bounding box center [88, 162] width 125 height 25
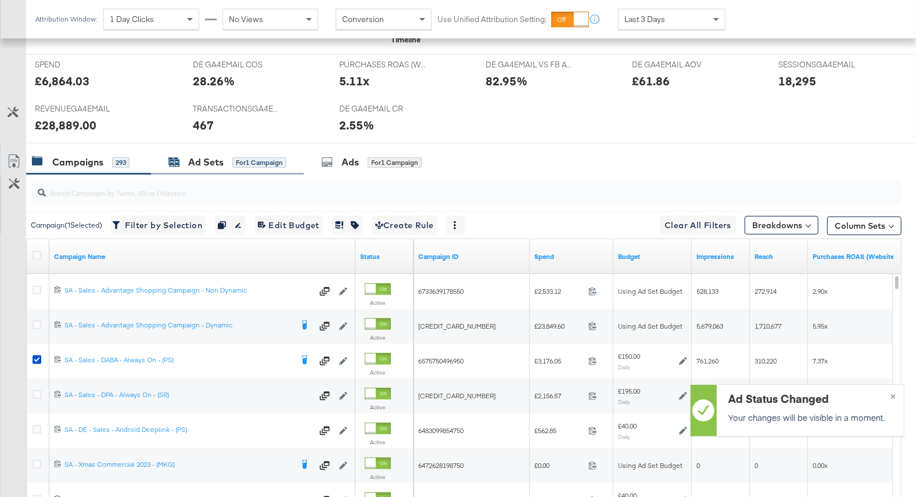
click at [194, 156] on div "Ad Sets" at bounding box center [205, 162] width 35 height 13
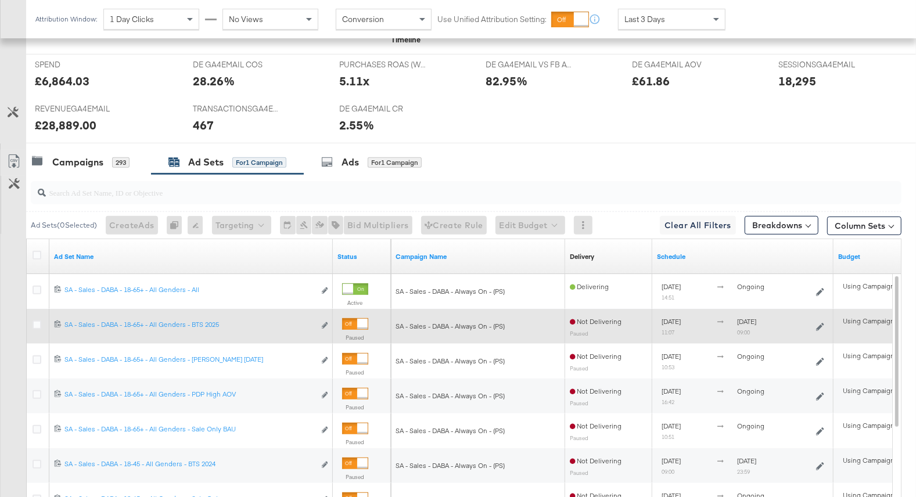
click at [355, 321] on div at bounding box center [355, 324] width 26 height 12
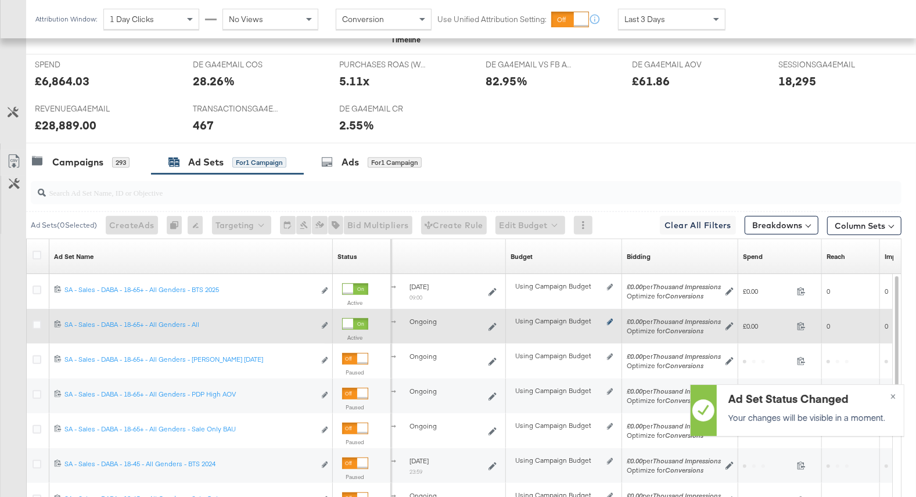
click at [612, 321] on div "Using Campaign Budget Edit spend limits" at bounding box center [563, 326] width 107 height 19
click at [611, 319] on icon at bounding box center [610, 322] width 6 height 6
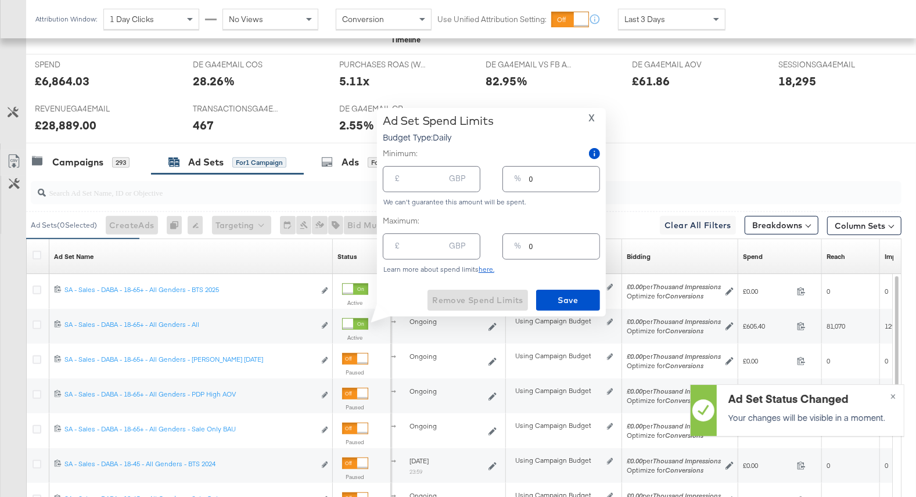
click at [594, 121] on span "X" at bounding box center [591, 118] width 6 height 16
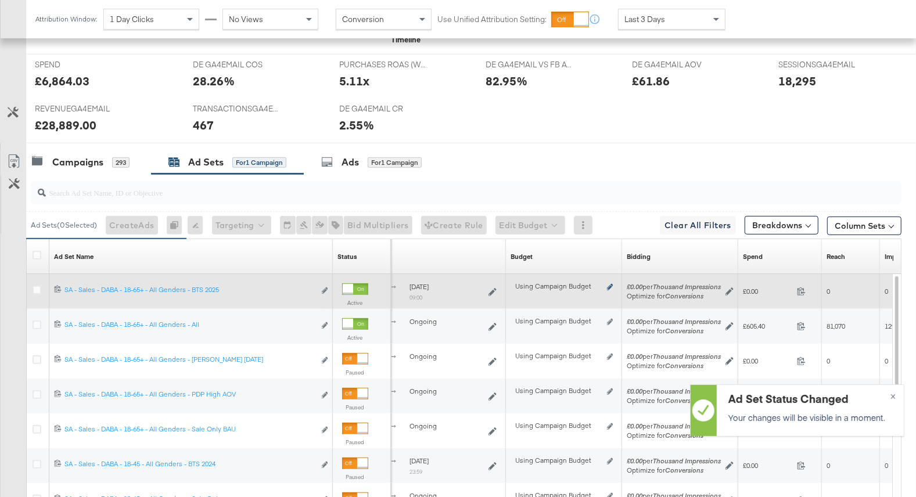
click at [609, 285] on icon at bounding box center [610, 287] width 6 height 6
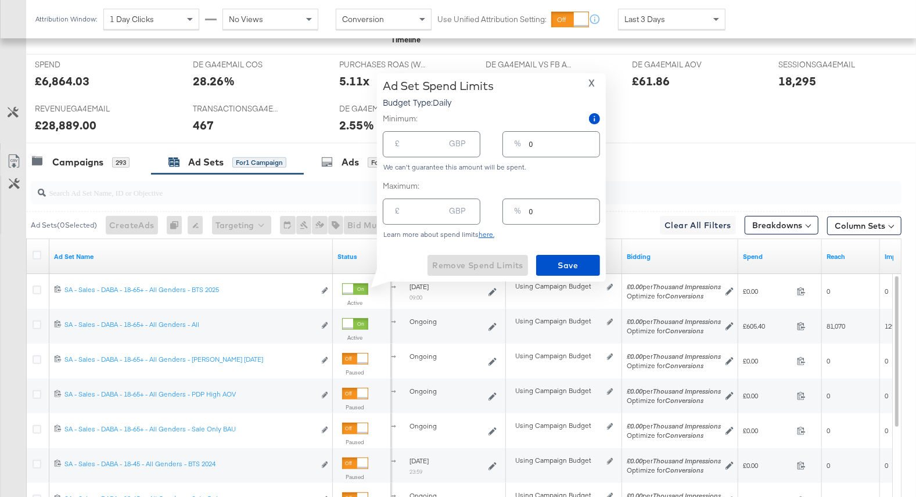
click at [423, 141] on input "number" at bounding box center [425, 139] width 37 height 25
click at [407, 211] on input "number" at bounding box center [425, 207] width 37 height 25
type input "4"
type input "3"
type input "40"
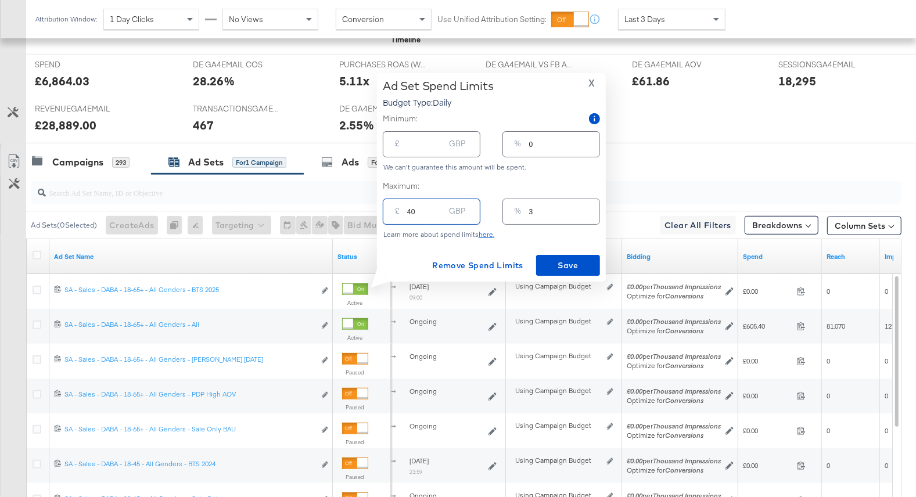
type input "27"
type input "40.00"
click at [553, 264] on span "Save" at bounding box center [568, 265] width 55 height 15
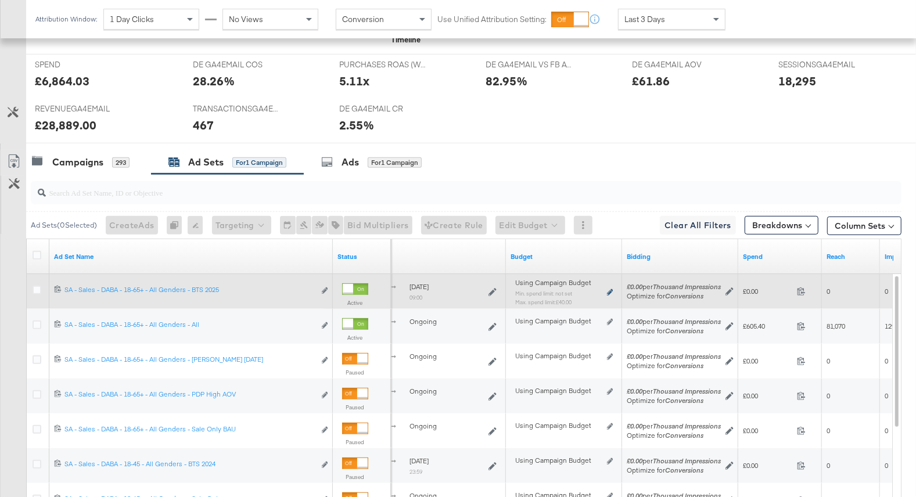
click at [609, 292] on icon at bounding box center [610, 292] width 6 height 6
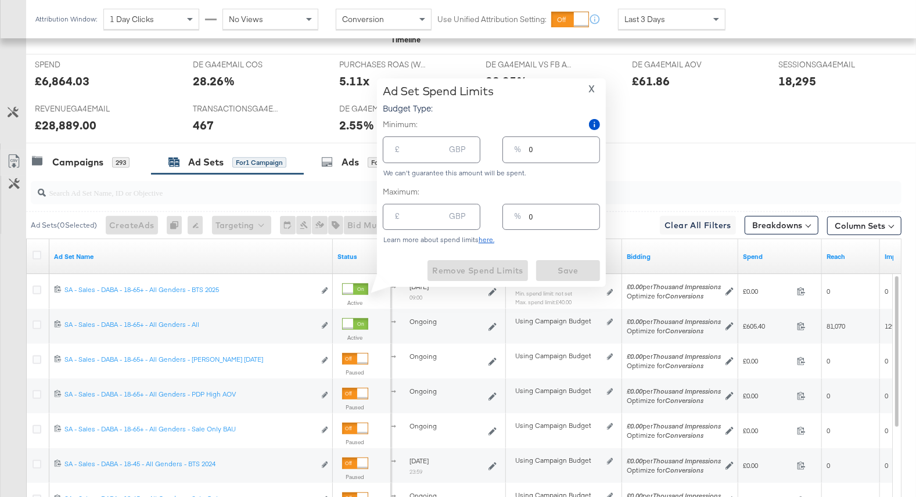
type input "40.00"
type input "27"
drag, startPoint x: 424, startPoint y: 215, endPoint x: 398, endPoint y: 215, distance: 26.1
click at [398, 215] on div "£ 40.00 GBP" at bounding box center [432, 217] width 98 height 26
type input "3"
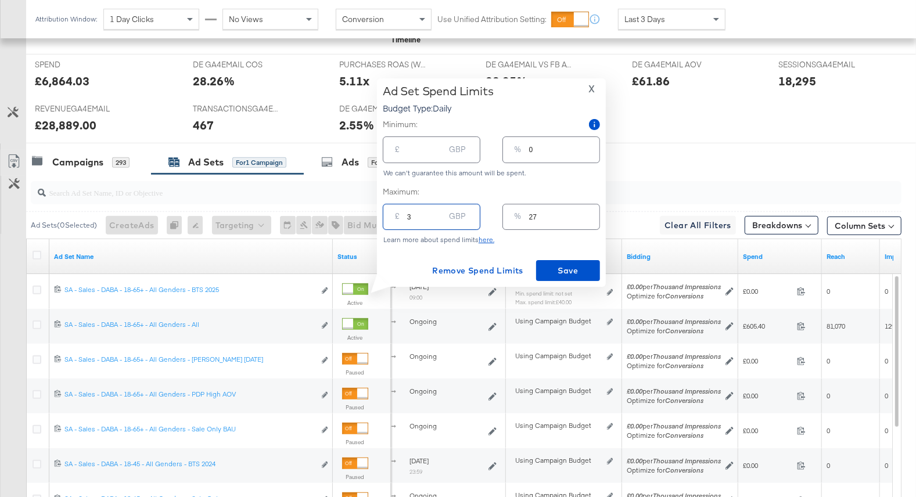
type input "2"
type input "30"
type input "20"
type input "30.00"
click at [566, 265] on span "Save" at bounding box center [568, 271] width 55 height 15
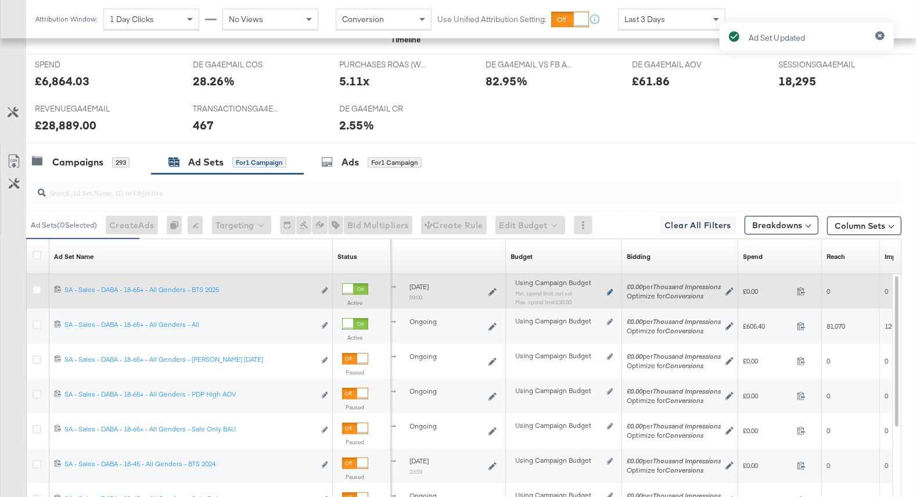
click at [610, 289] on icon at bounding box center [610, 292] width 6 height 6
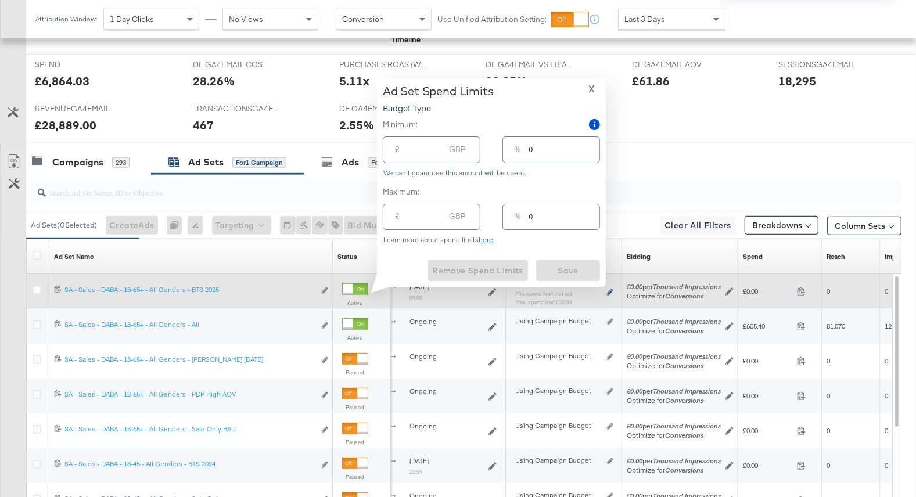
type input "30.00"
type input "20"
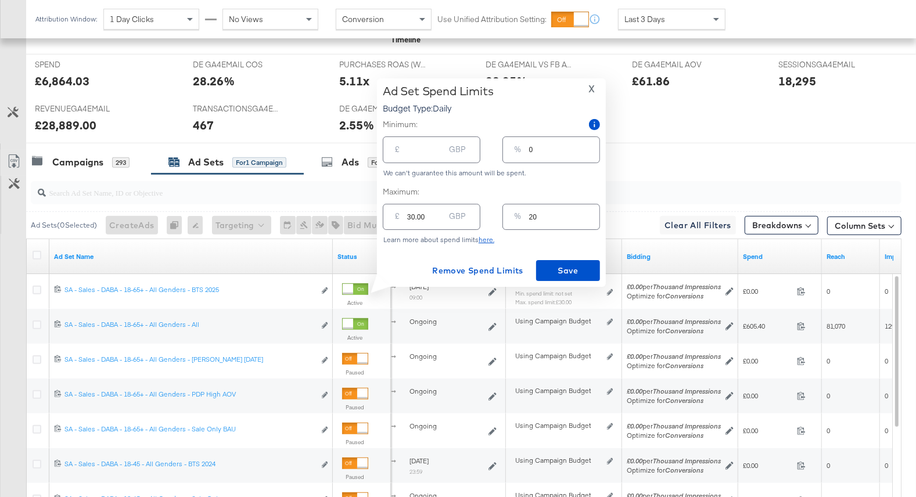
click at [589, 89] on span "X" at bounding box center [591, 89] width 6 height 16
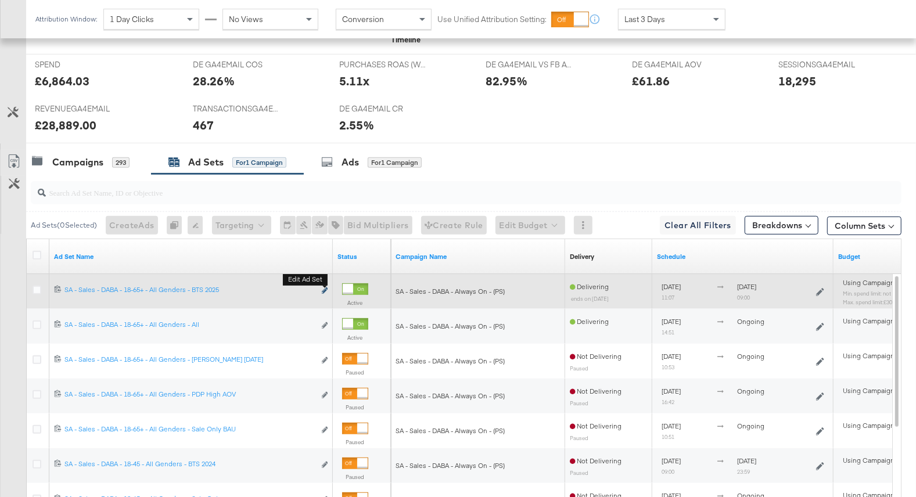
click at [326, 289] on icon "link" at bounding box center [325, 290] width 6 height 6
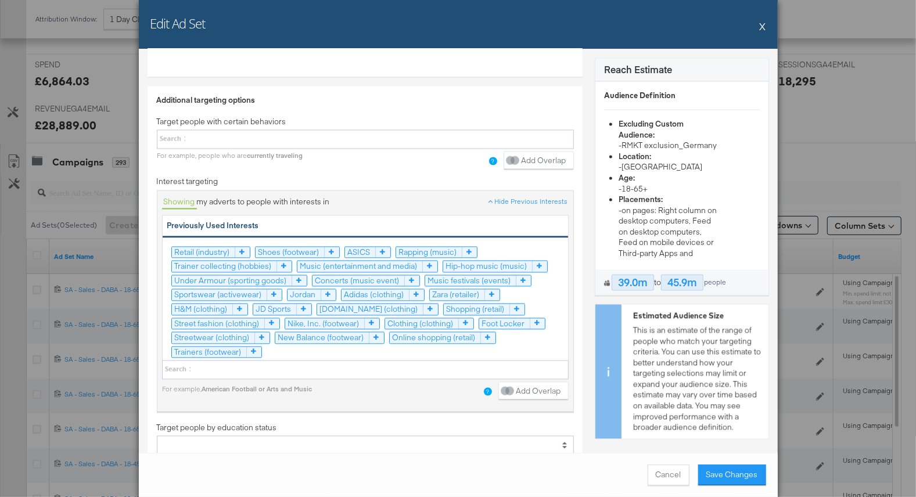
scroll to position [1827, 0]
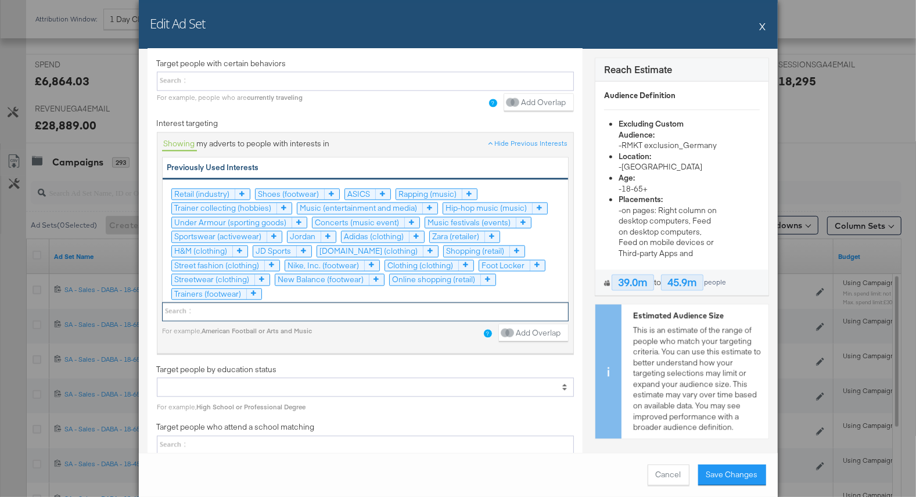
click at [316, 303] on div at bounding box center [365, 311] width 406 height 19
click at [0, 0] on select at bounding box center [0, 0] width 0 height 0
click at [374, 274] on icon at bounding box center [376, 279] width 15 height 11
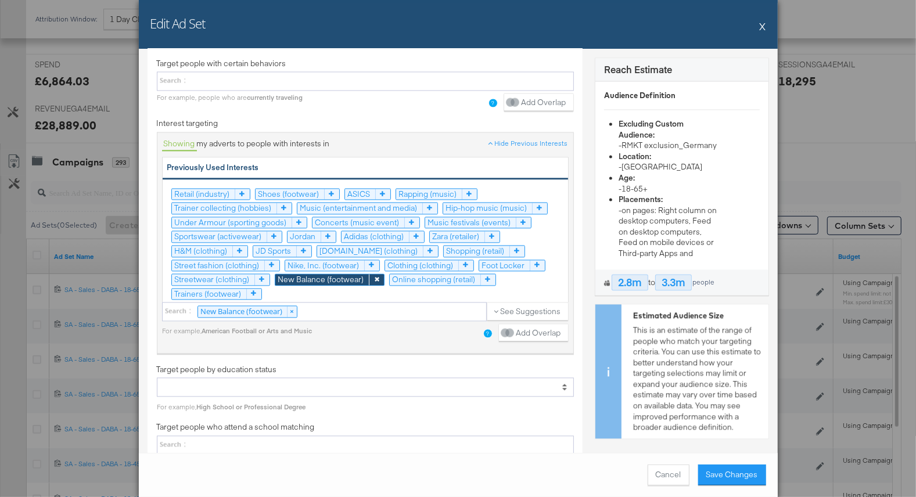
click at [310, 309] on div "New Balance (footwear) ×" at bounding box center [324, 311] width 325 height 19
click at [0, 0] on select "New Balance (footwear) ×" at bounding box center [0, 0] width 0 height 0
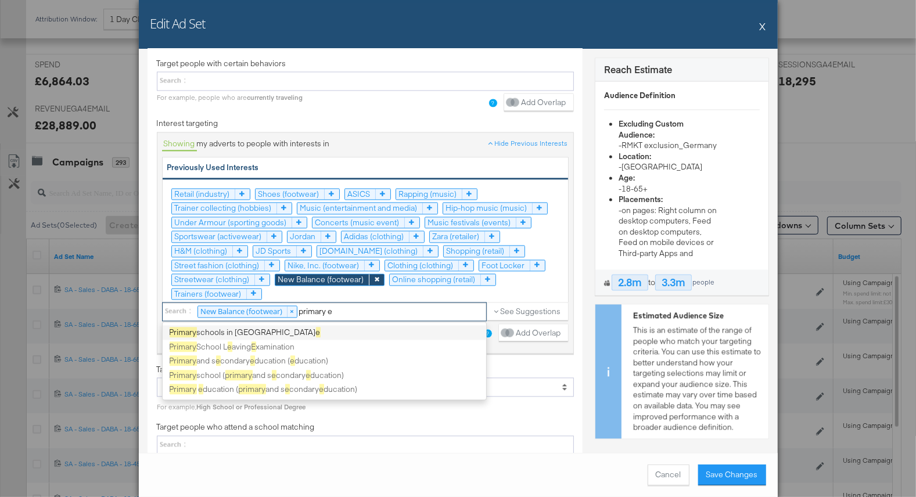
type input "primary ed"
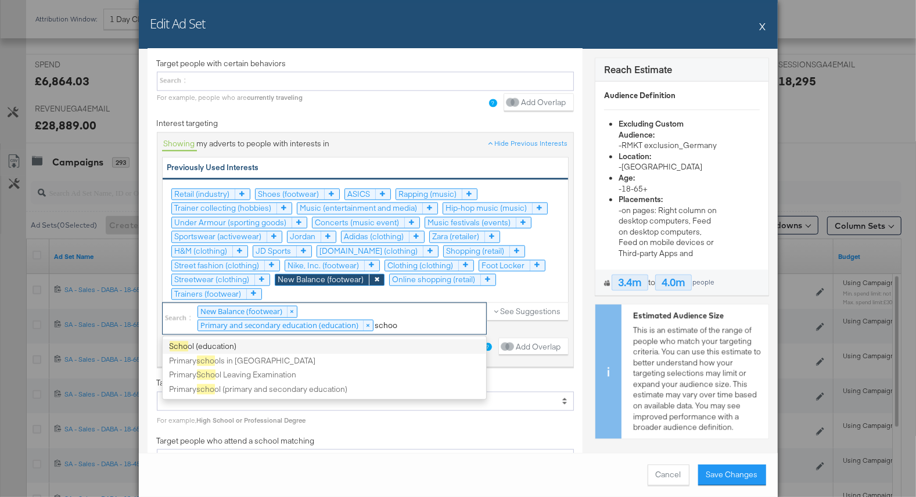
type input "school"
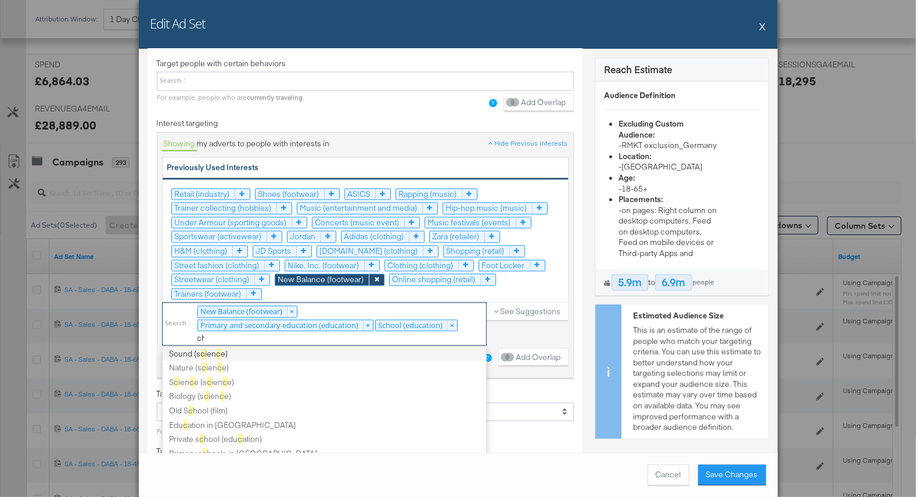
scroll to position [3, 0]
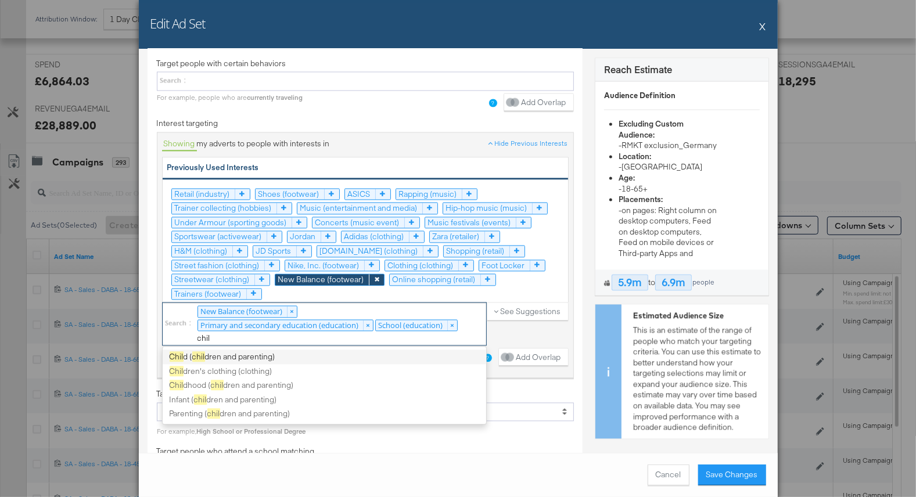
type input "child"
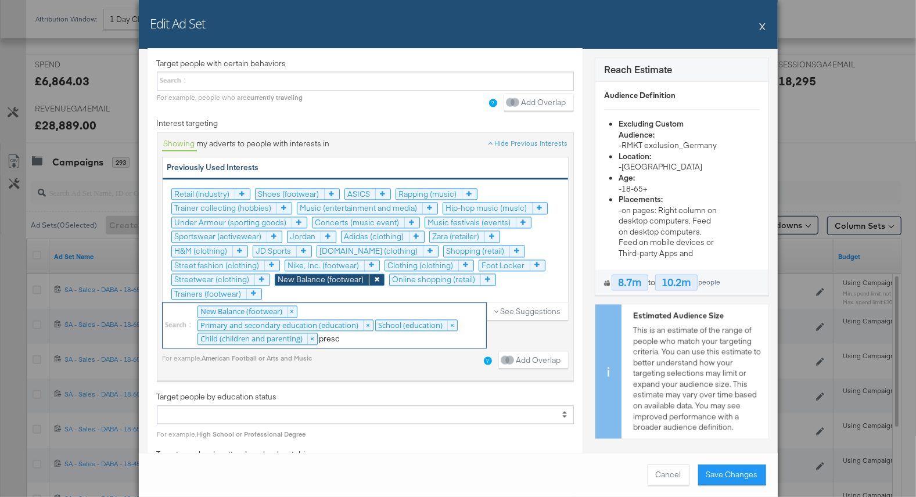
type input "presch"
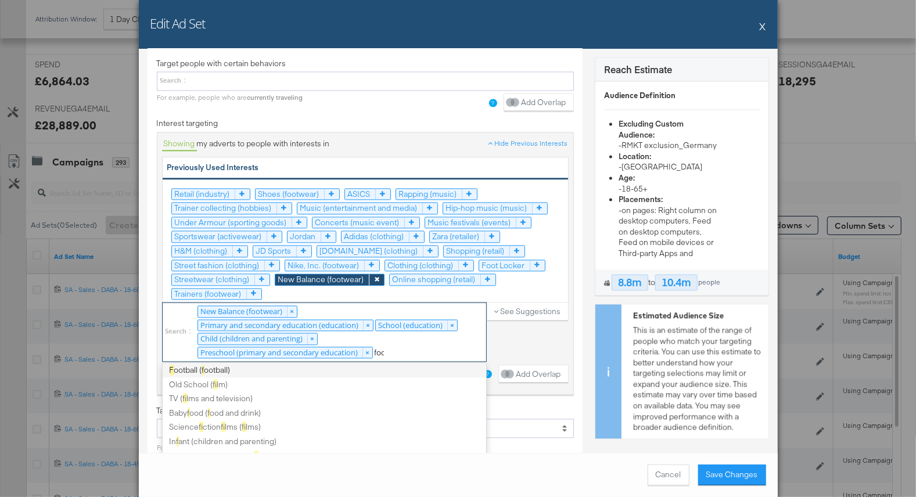
scroll to position [0, 0]
type input "foot"
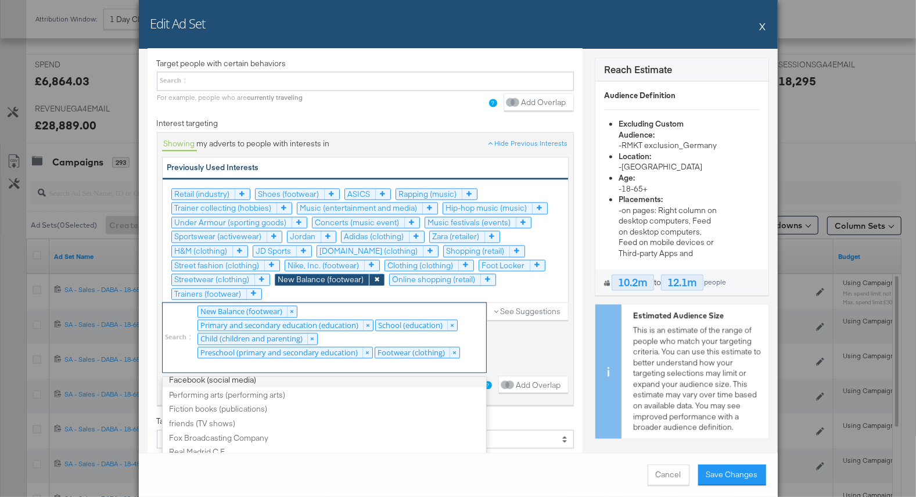
scroll to position [592, 0]
click at [417, 231] on icon at bounding box center [416, 236] width 15 height 11
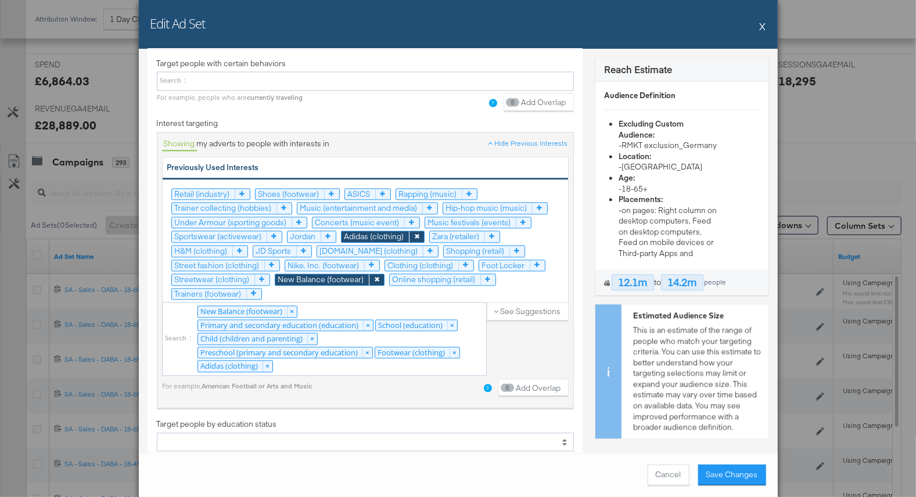
click at [487, 274] on icon at bounding box center [487, 279] width 15 height 11
drag, startPoint x: 469, startPoint y: 255, endPoint x: 513, endPoint y: 258, distance: 43.6
click at [470, 260] on icon at bounding box center [465, 265] width 15 height 11
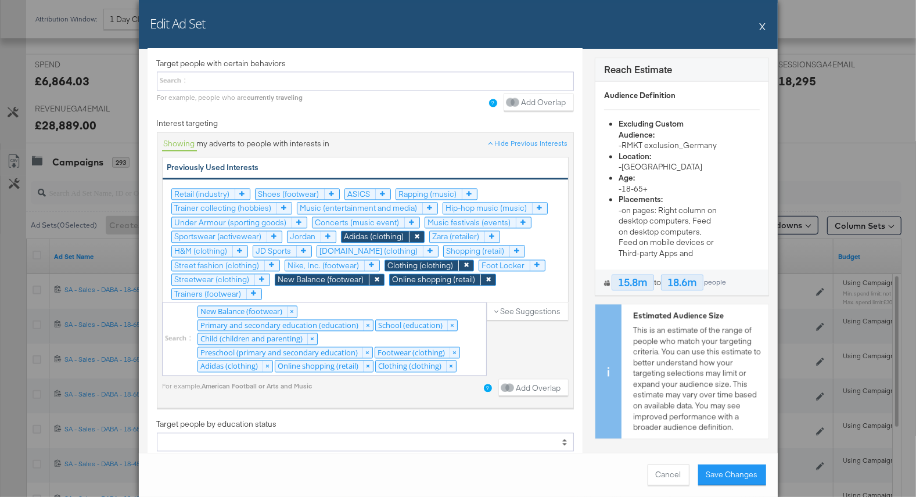
click at [537, 260] on icon at bounding box center [537, 265] width 15 height 11
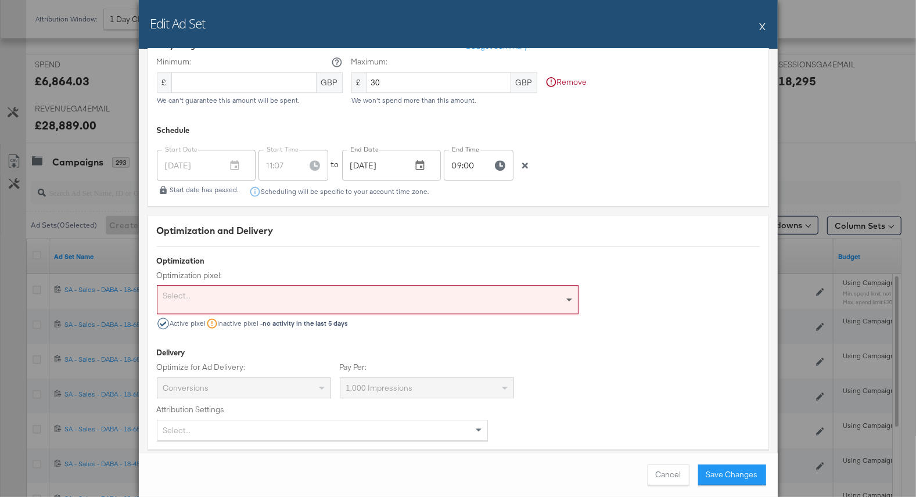
scroll to position [2539, 0]
click at [719, 472] on button "Save Changes" at bounding box center [732, 475] width 68 height 21
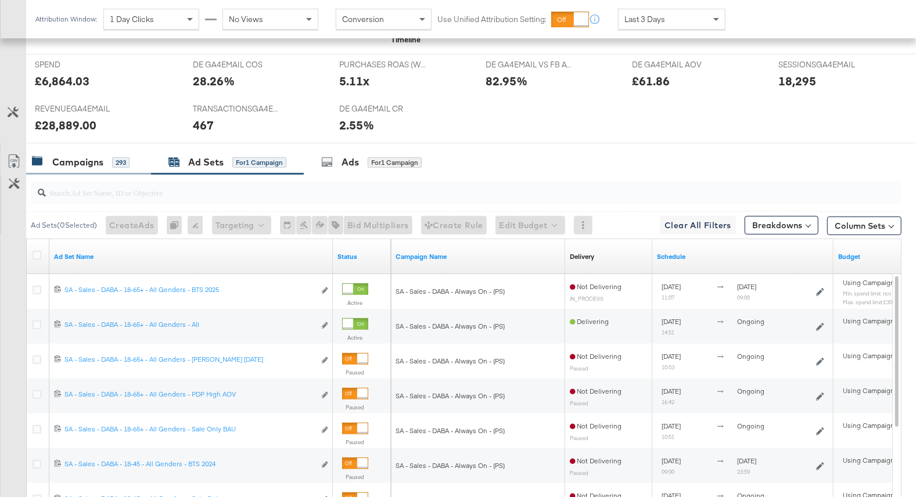
click at [111, 164] on div "Campaigns 293" at bounding box center [81, 162] width 98 height 13
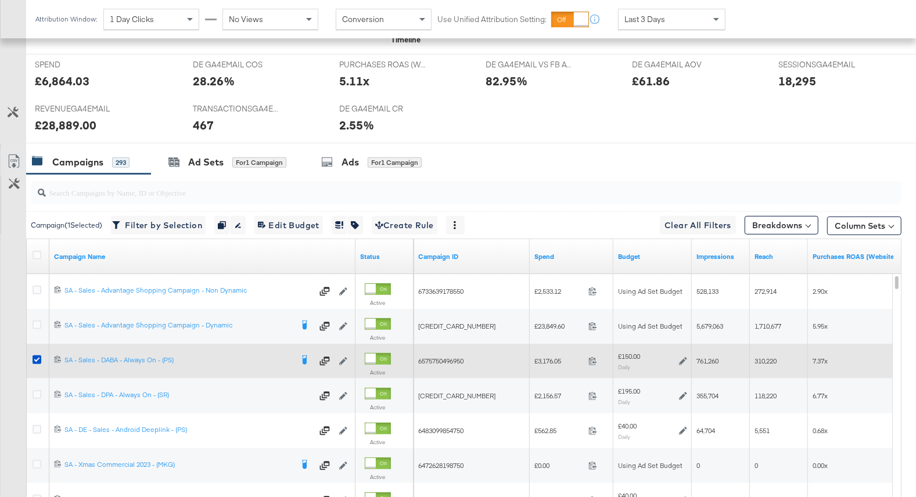
drag, startPoint x: 37, startPoint y: 358, endPoint x: 37, endPoint y: 348, distance: 9.3
click at [37, 358] on icon at bounding box center [37, 359] width 9 height 9
click at [0, 0] on input "checkbox" at bounding box center [0, 0] width 0 height 0
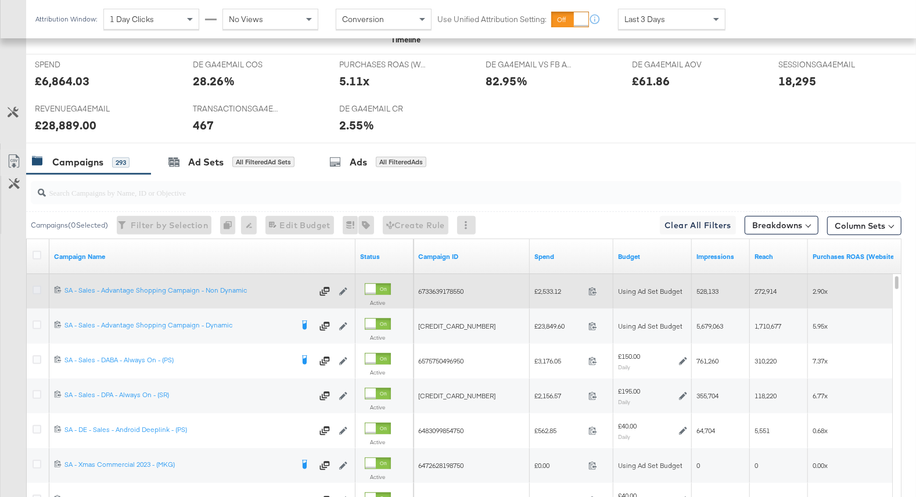
click at [36, 289] on icon at bounding box center [37, 290] width 9 height 9
click at [0, 0] on input "checkbox" at bounding box center [0, 0] width 0 height 0
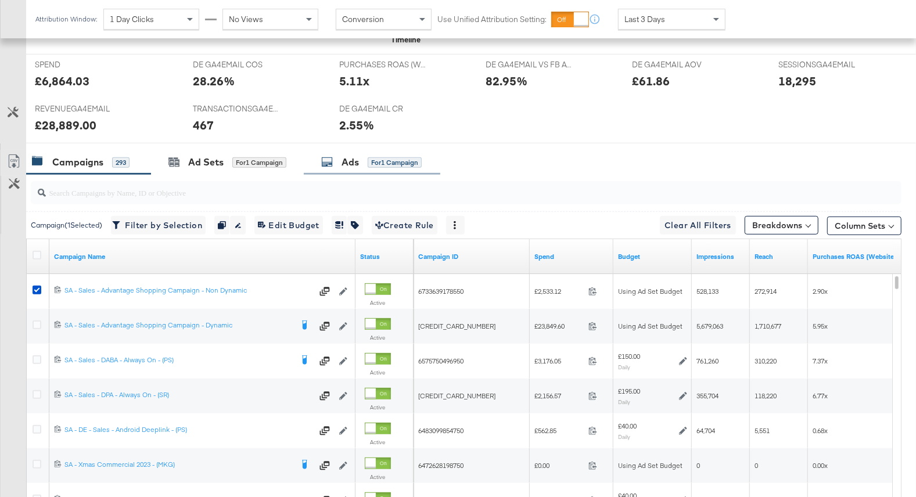
click at [362, 165] on div "Ads for 1 Campaign" at bounding box center [371, 162] width 100 height 13
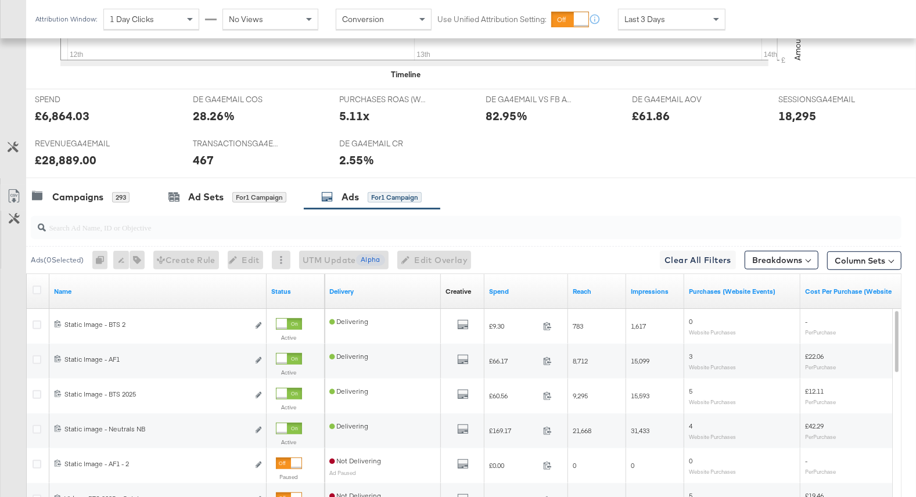
scroll to position [476, 0]
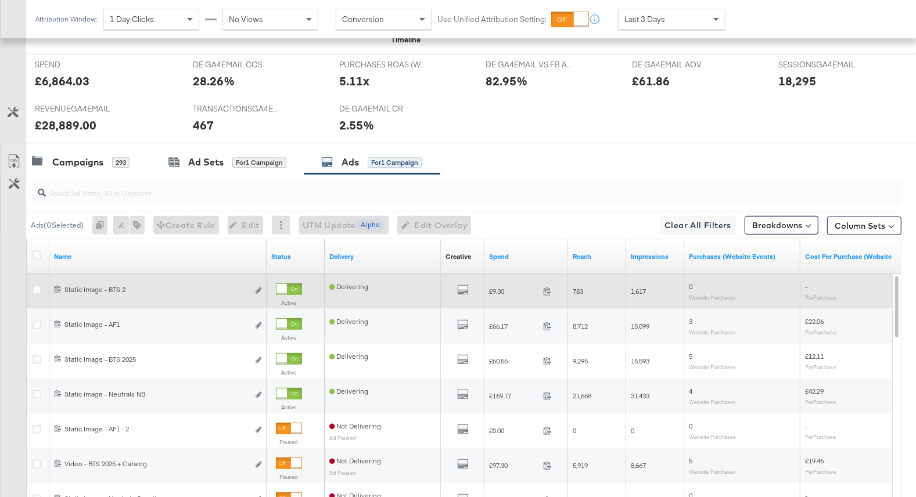
drag, startPoint x: 286, startPoint y: 289, endPoint x: 282, endPoint y: 304, distance: 15.1
click at [286, 289] on div at bounding box center [281, 289] width 10 height 10
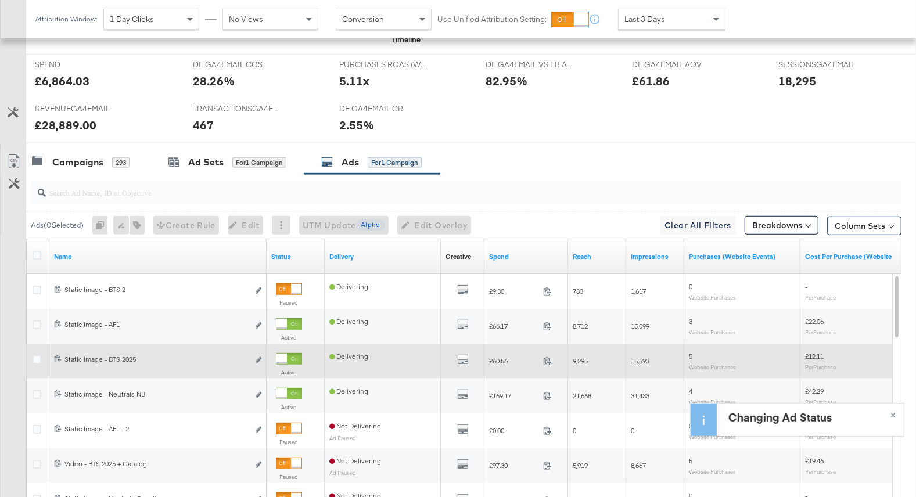
click at [290, 361] on div at bounding box center [289, 359] width 26 height 12
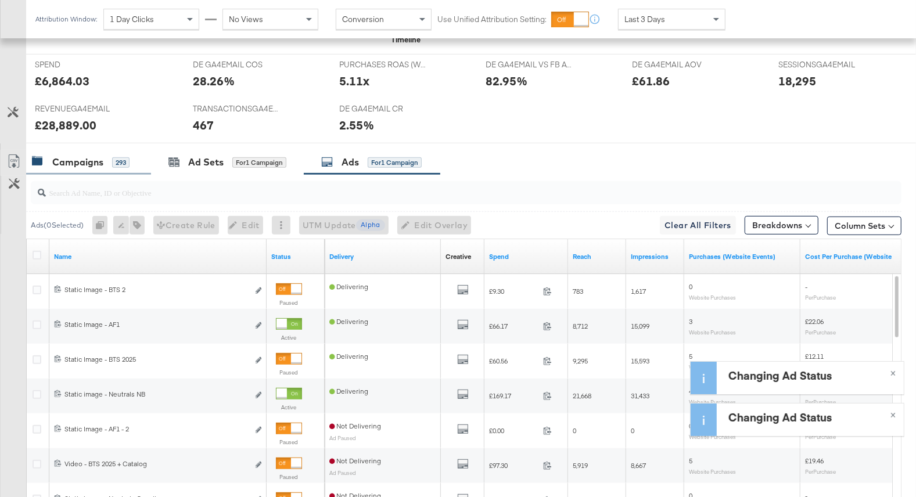
click at [88, 163] on div "Campaigns" at bounding box center [77, 162] width 51 height 13
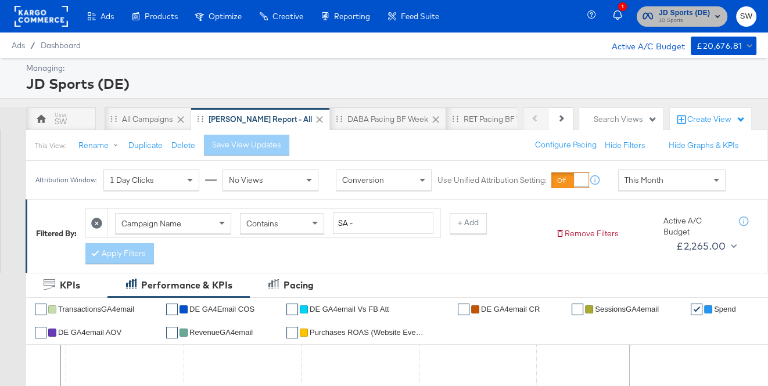
click at [695, 16] on span "JD Sports (DE)" at bounding box center [683, 13] width 51 height 12
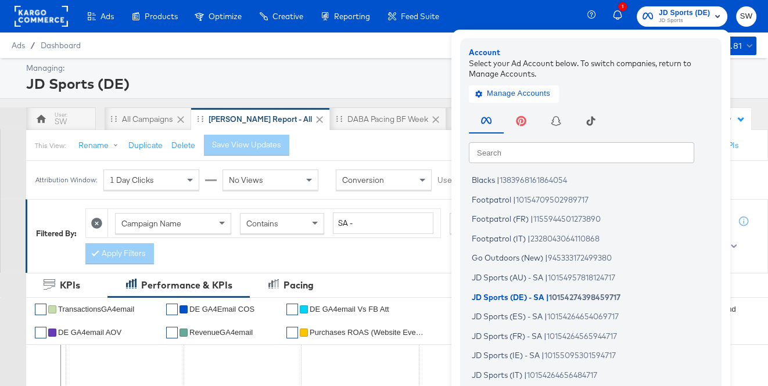
click at [545, 151] on input "text" at bounding box center [581, 152] width 225 height 21
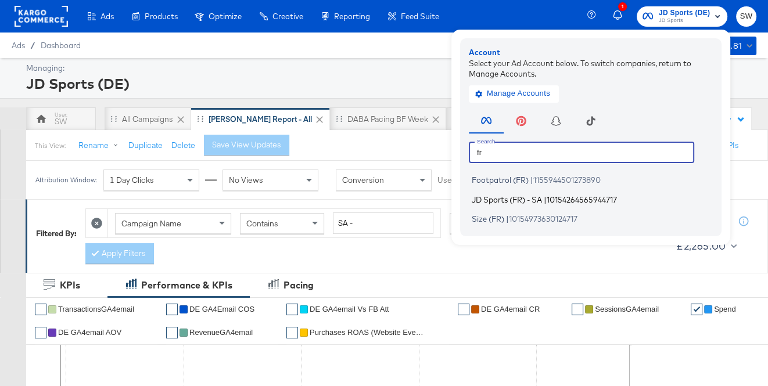
type input "fr"
click at [523, 194] on li "JD Sports (FR) - SA | 10154264565944717" at bounding box center [594, 199] width 250 height 17
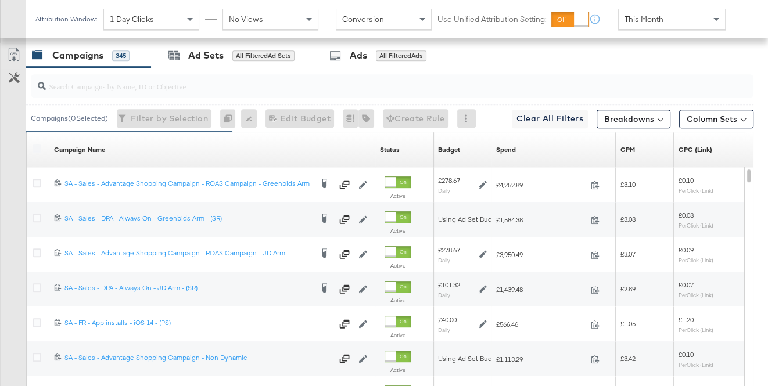
scroll to position [650, 0]
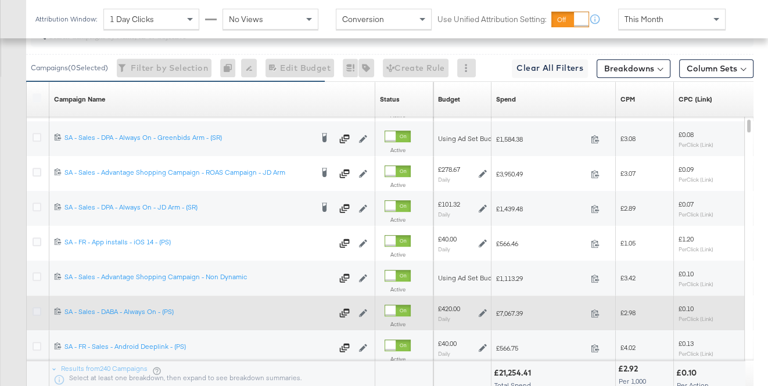
click at [37, 310] on icon at bounding box center [37, 311] width 9 height 9
click at [0, 0] on input "checkbox" at bounding box center [0, 0] width 0 height 0
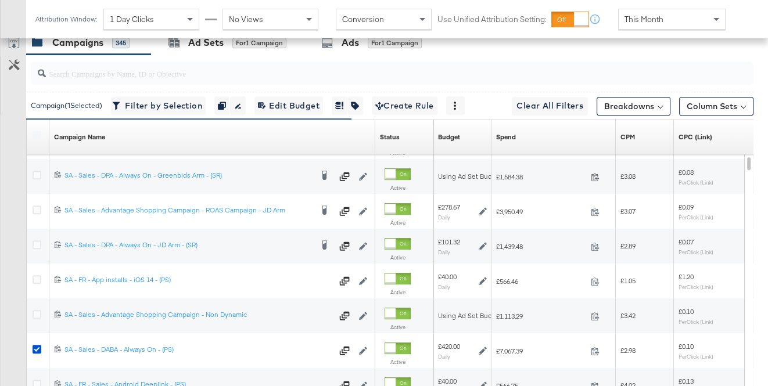
scroll to position [552, 0]
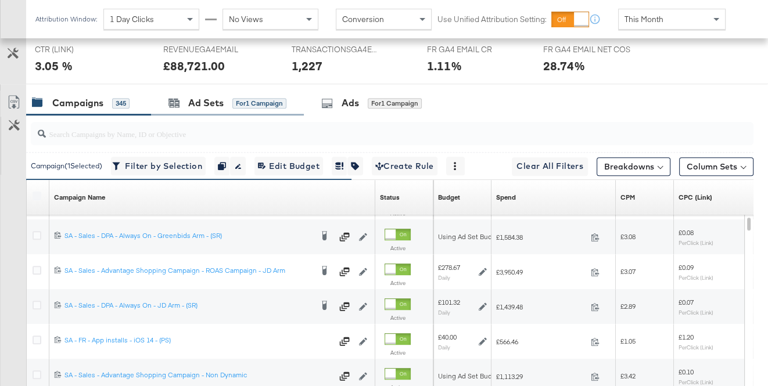
click at [201, 110] on div "Ad Sets for 1 Campaign" at bounding box center [227, 103] width 153 height 25
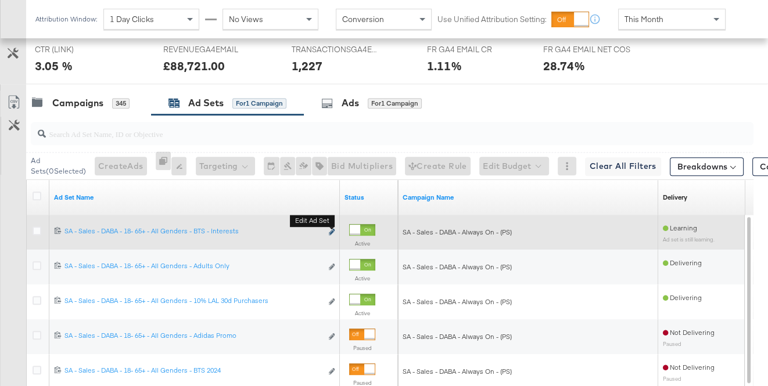
click at [332, 231] on icon "link" at bounding box center [332, 232] width 6 height 6
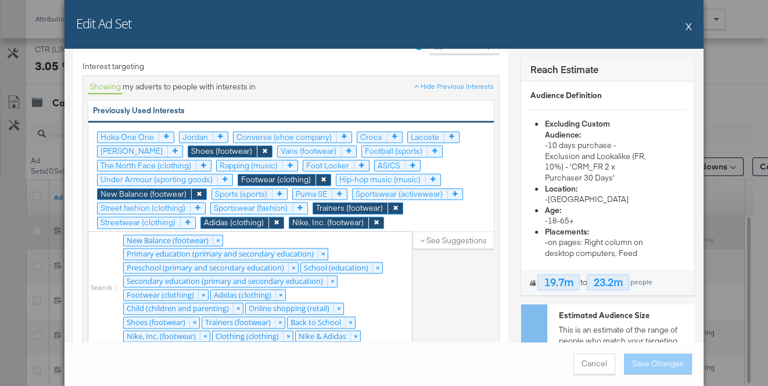
scroll to position [1795, 0]
